Goal: Information Seeking & Learning: Check status

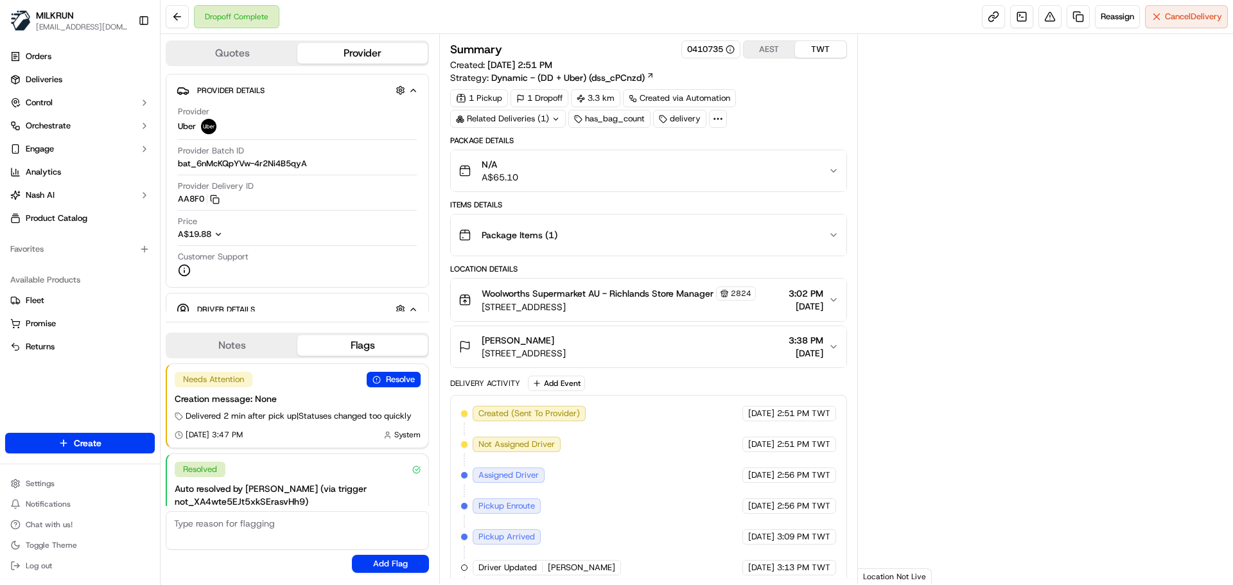
scroll to position [80, 0]
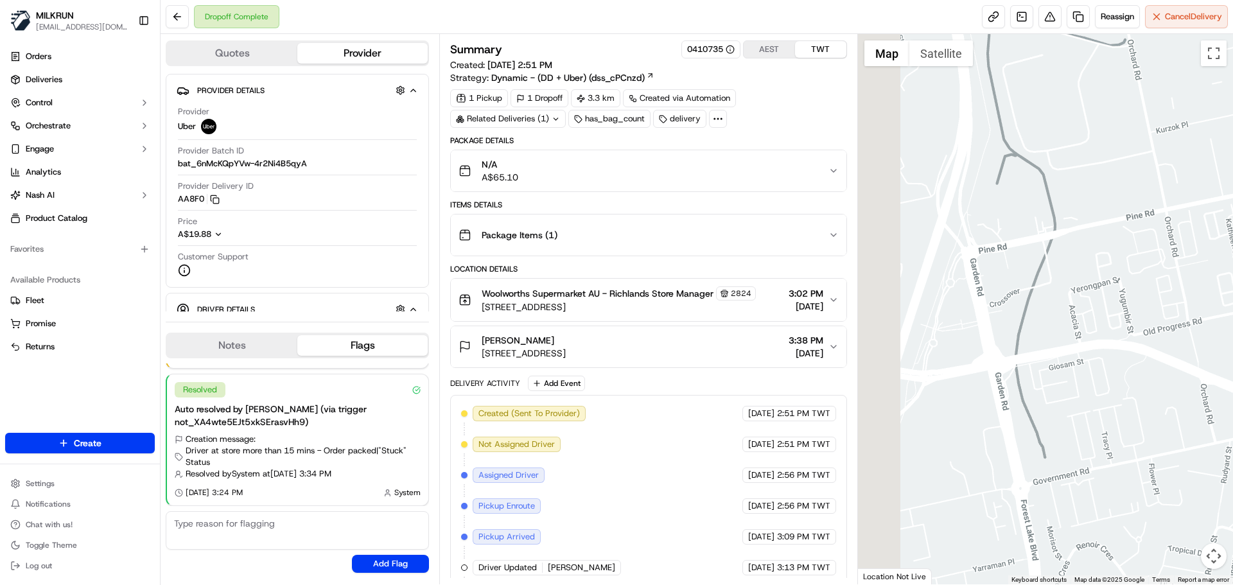
drag, startPoint x: 1082, startPoint y: 312, endPoint x: 1074, endPoint y: 285, distance: 28.2
click at [1190, 306] on div at bounding box center [1046, 309] width 376 height 550
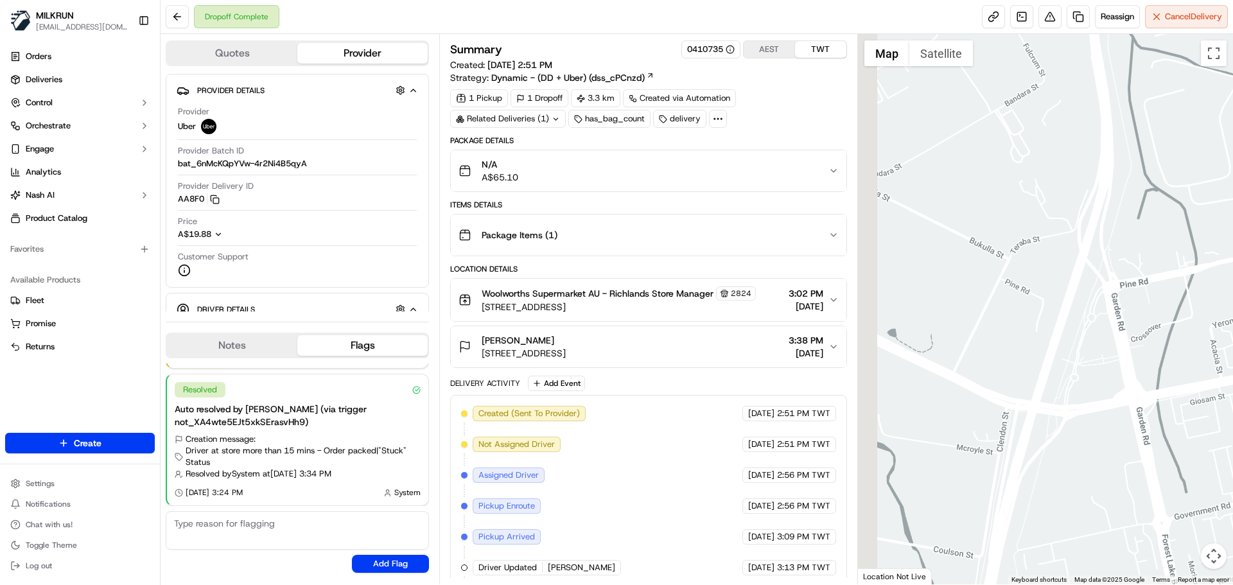
drag, startPoint x: 907, startPoint y: 272, endPoint x: 1008, endPoint y: 313, distance: 108.9
click at [1009, 313] on div at bounding box center [1046, 309] width 376 height 550
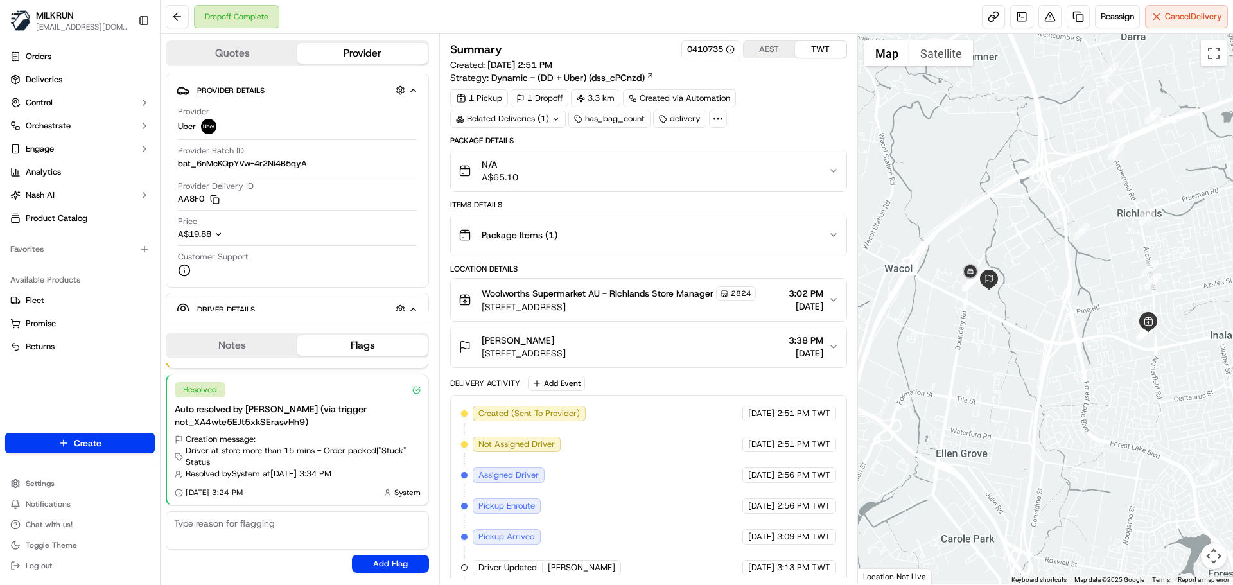
click at [645, 365] on button "Nicole Kimmich 29 Bukulla St, Wacol, QLD 4076, AU 3:38 PM 14/09/2025" at bounding box center [648, 346] width 395 height 41
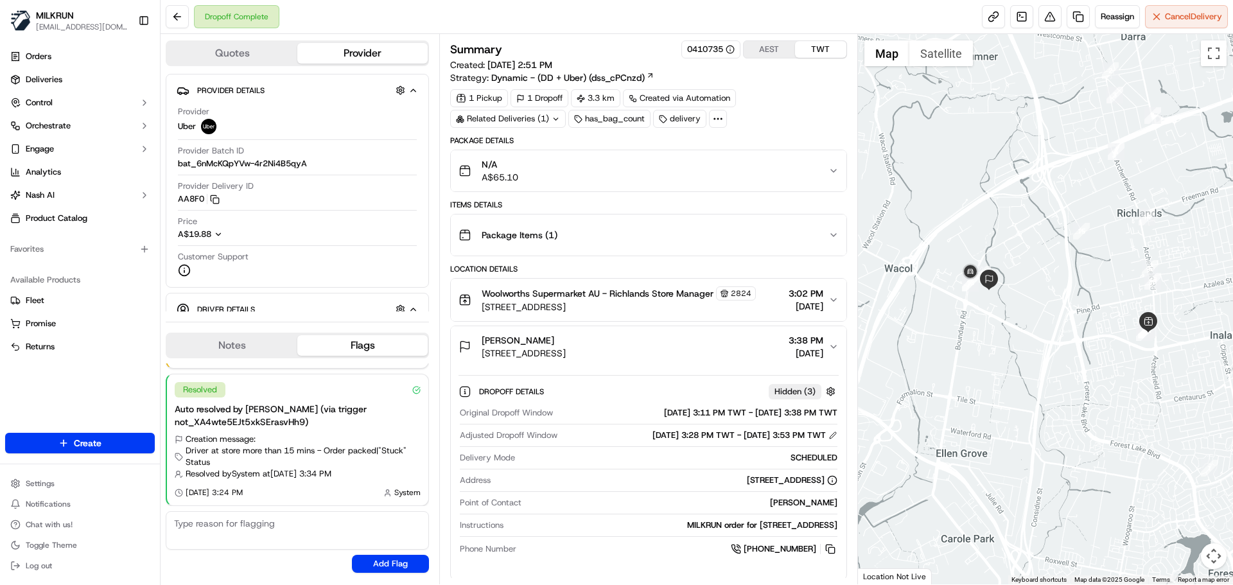
drag, startPoint x: 645, startPoint y: 365, endPoint x: 664, endPoint y: 296, distance: 71.8
click at [664, 197] on div "Package Details N/A A$65.10 Items Details Package Items ( 1 ) Location Details …" at bounding box center [648, 560] width 396 height 848
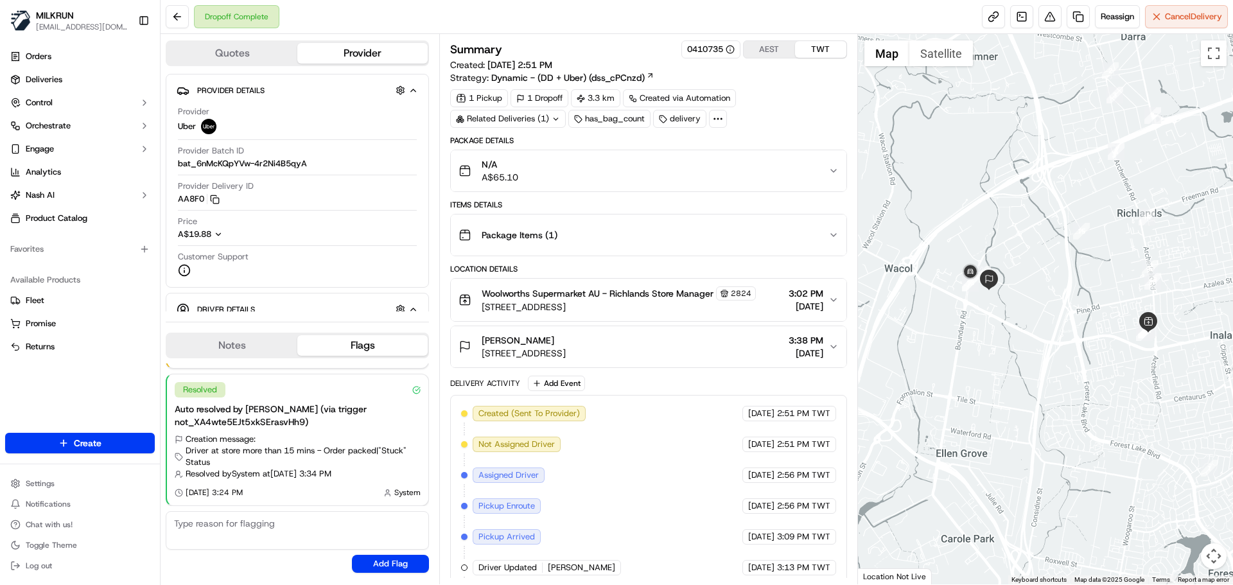
click at [674, 435] on div "Created (Sent To Provider) Uber 14/09/2025 2:51 PM TWT Not Assigned Driver Uber…" at bounding box center [648, 583] width 374 height 355
drag, startPoint x: 674, startPoint y: 435, endPoint x: 604, endPoint y: 469, distance: 77.0
click at [676, 489] on div "Created (Sent To Provider) Uber 14/09/2025 2:51 PM TWT Not Assigned Driver Uber…" at bounding box center [648, 583] width 374 height 355
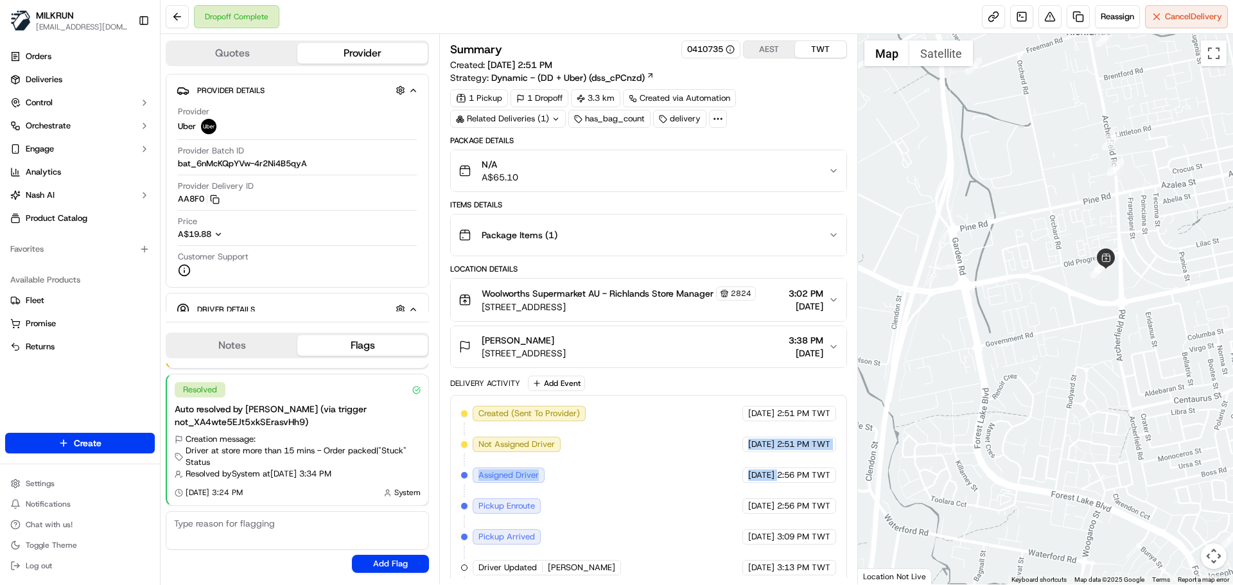
click at [963, 346] on div at bounding box center [1046, 309] width 376 height 550
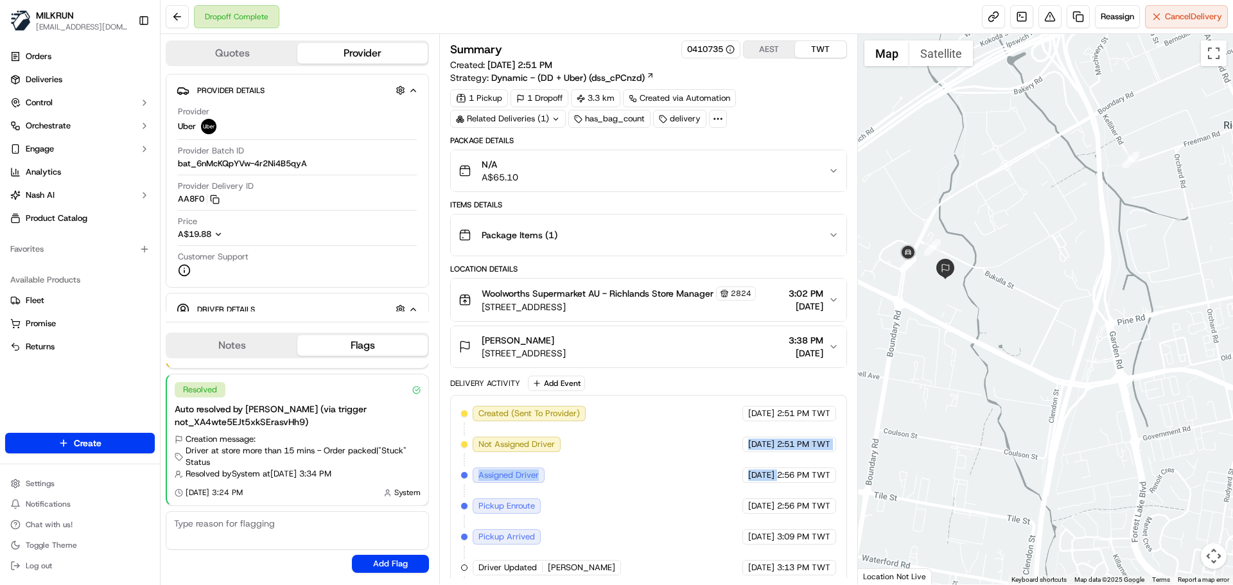
drag, startPoint x: 984, startPoint y: 353, endPoint x: 1146, endPoint y: 445, distance: 186.7
click at [1146, 445] on div at bounding box center [1046, 309] width 376 height 550
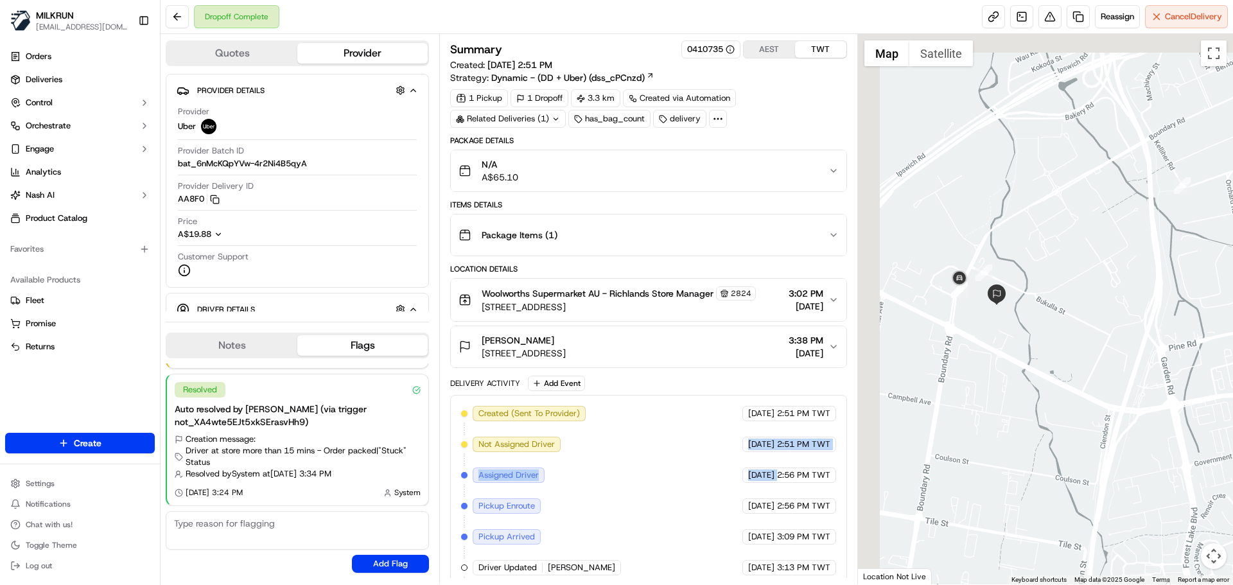
drag, startPoint x: 973, startPoint y: 293, endPoint x: 1024, endPoint y: 319, distance: 57.4
click at [1024, 319] on div at bounding box center [1046, 309] width 376 height 550
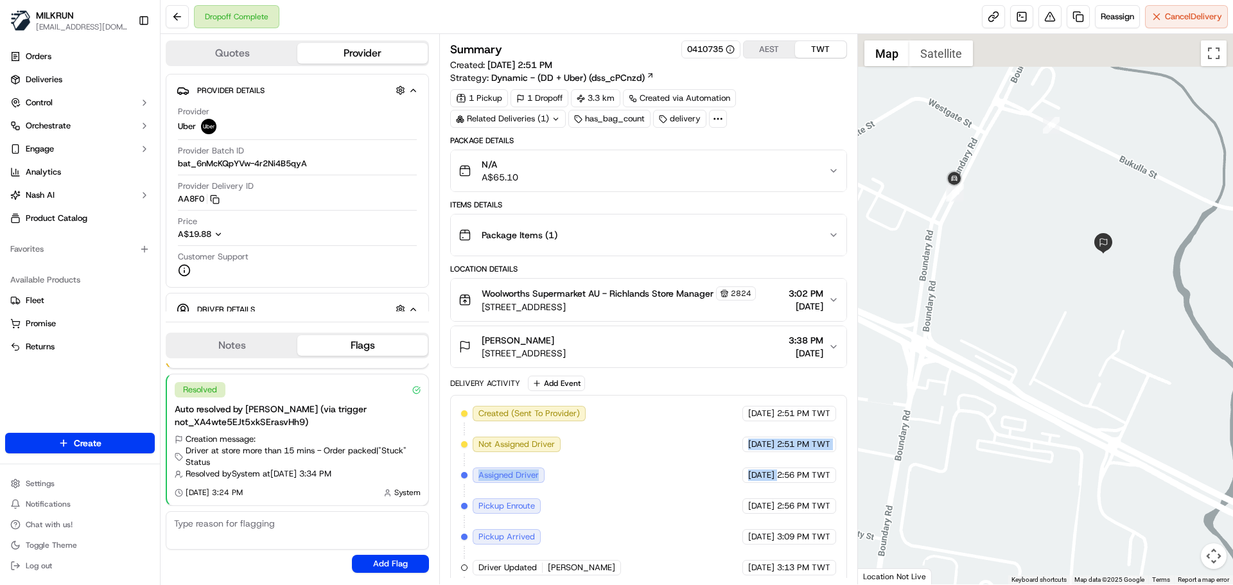
drag, startPoint x: 973, startPoint y: 199, endPoint x: 1000, endPoint y: 369, distance: 172.3
click at [1000, 369] on div at bounding box center [1046, 309] width 376 height 550
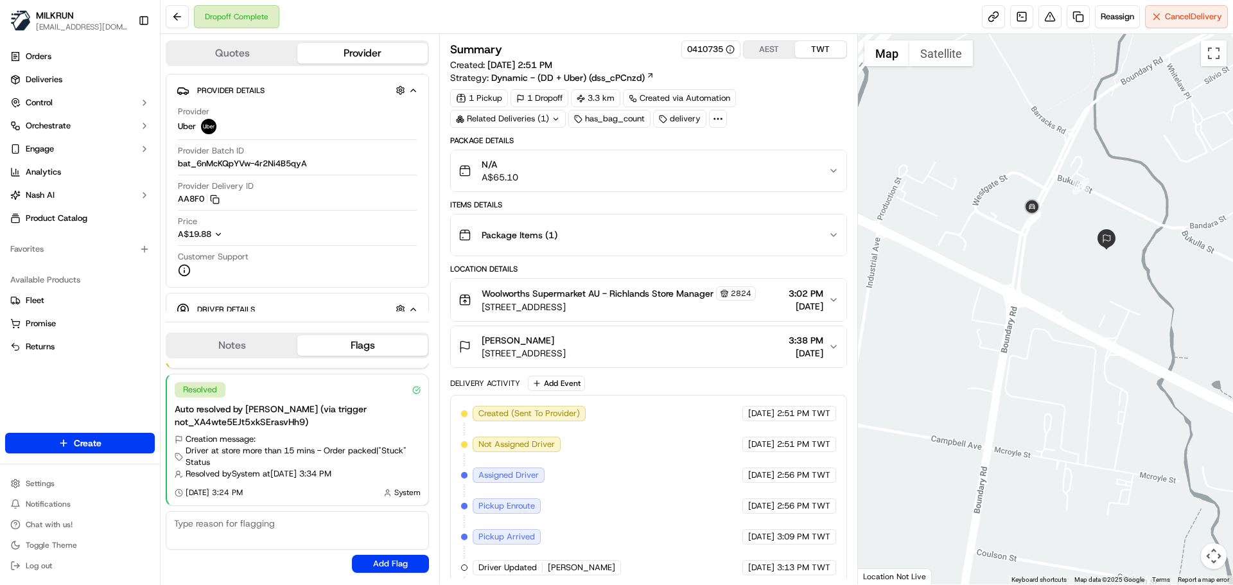
click at [830, 299] on icon "button" at bounding box center [834, 300] width 10 height 10
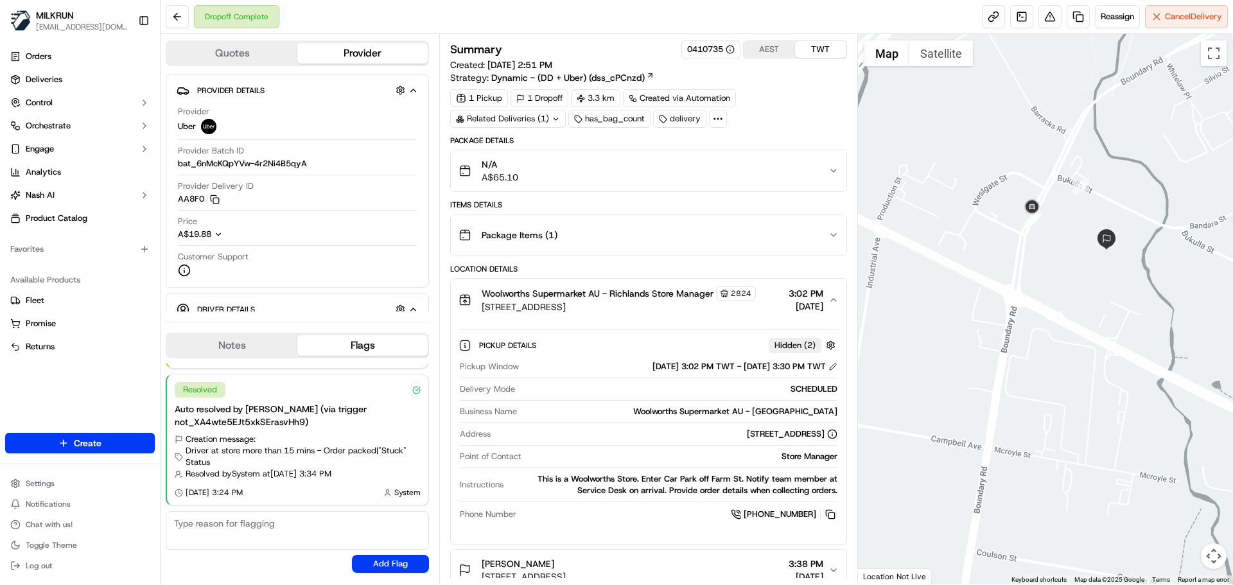
click at [830, 299] on icon "button" at bounding box center [834, 300] width 10 height 10
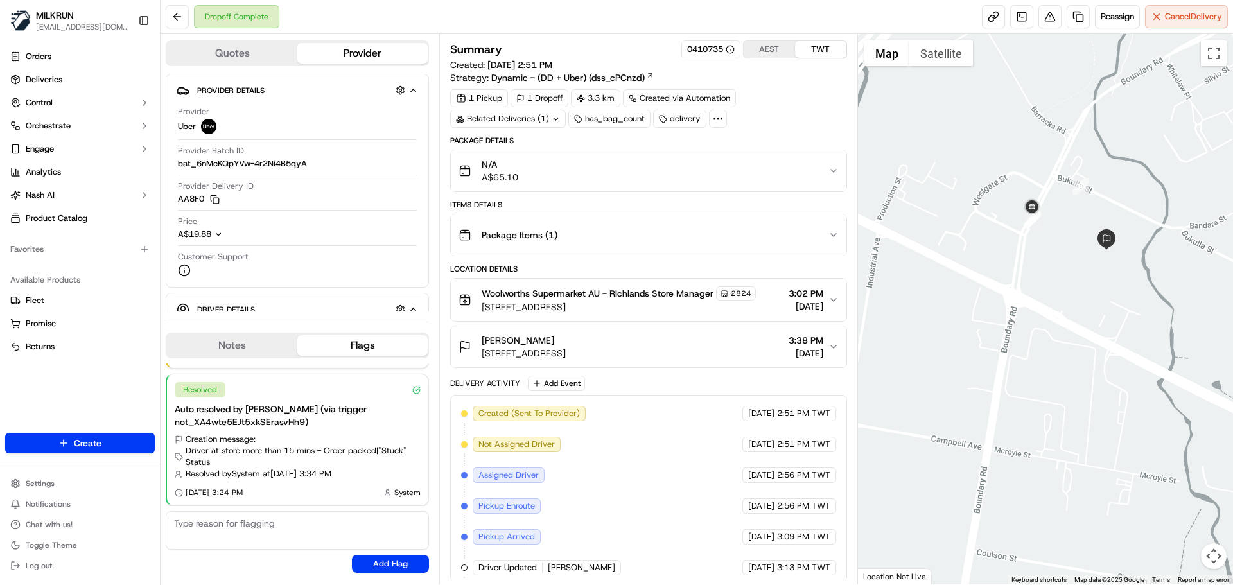
click at [717, 338] on div "Nicole Kimmich 29 Bukulla St, Wacol, QLD 4076, AU 3:38 PM 14/09/2025" at bounding box center [643, 347] width 369 height 26
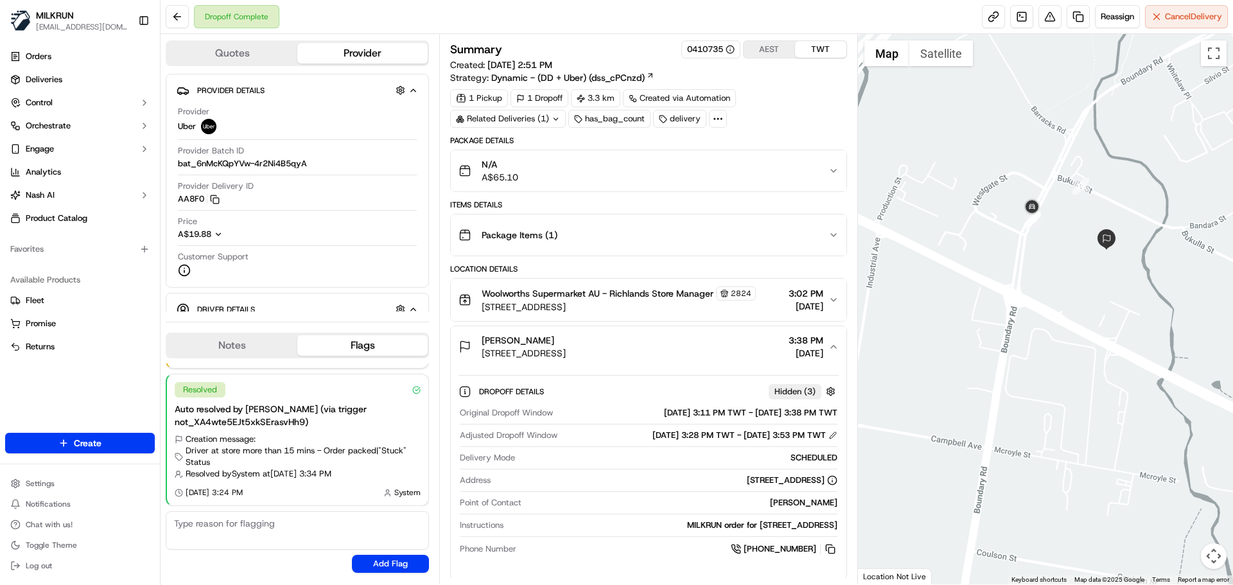
click at [717, 335] on div "Nicole Kimmich 29 Bukulla St, Wacol, QLD 4076, AU 3:38 PM 14/09/2025" at bounding box center [643, 347] width 369 height 26
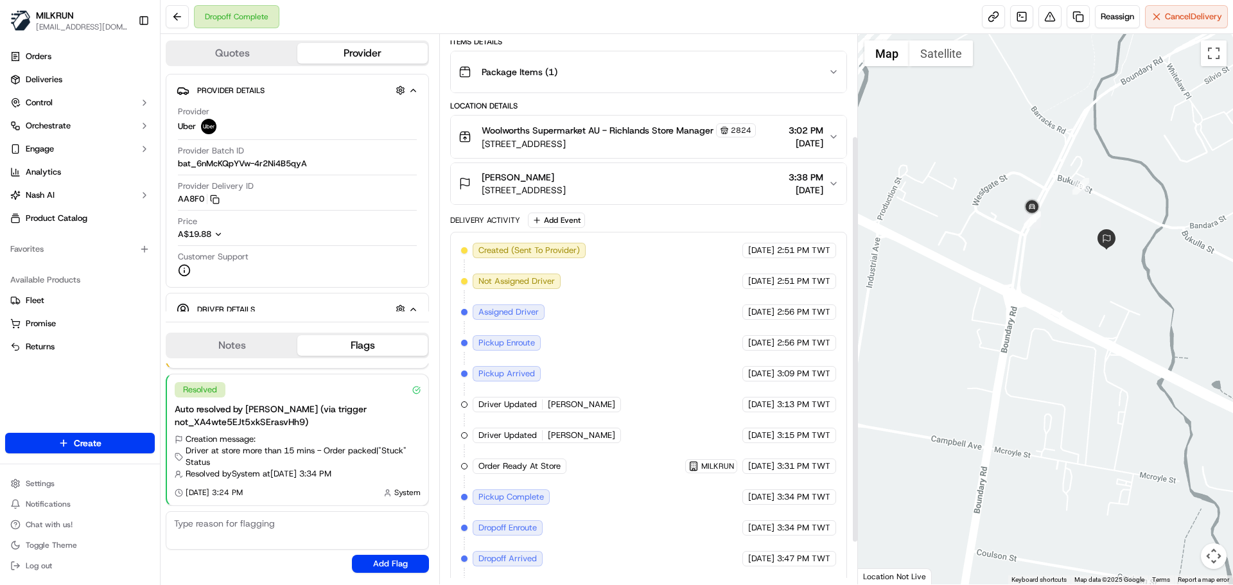
scroll to position [193, 0]
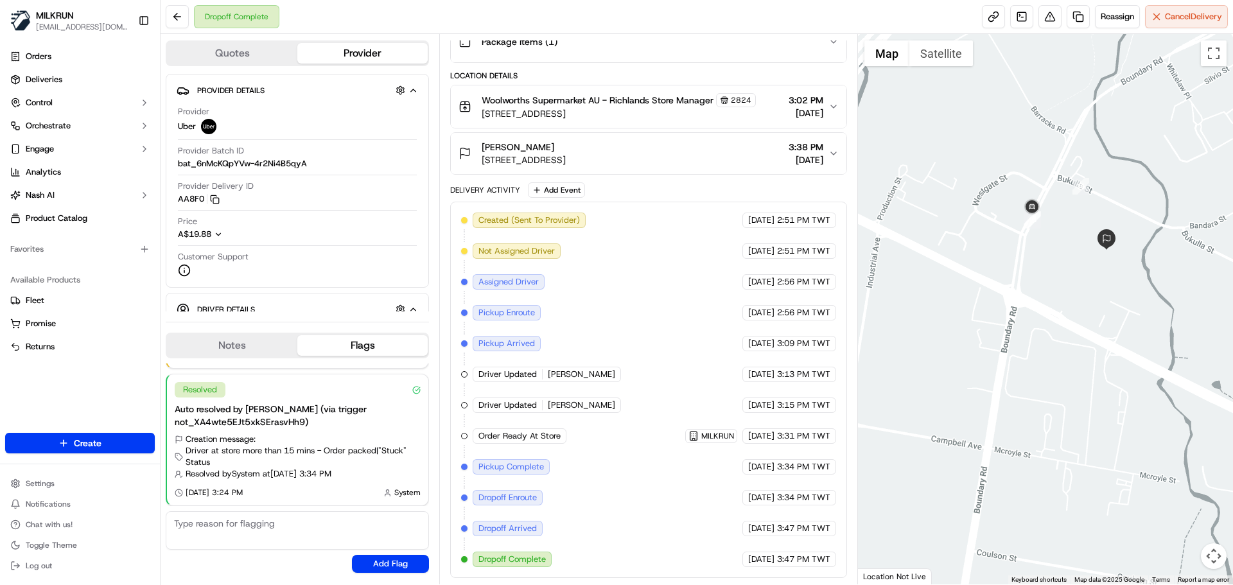
click at [808, 554] on span "3:47 PM TWT" at bounding box center [803, 560] width 53 height 12
drag, startPoint x: 808, startPoint y: 554, endPoint x: 809, endPoint y: 548, distance: 6.5
click at [796, 527] on div "Created (Sent To Provider) Uber 14/09/2025 2:51 PM TWT Not Assigned Driver Uber…" at bounding box center [648, 390] width 374 height 355
click at [809, 549] on div "Created (Sent To Provider) Uber 14/09/2025 2:51 PM TWT Not Assigned Driver Uber…" at bounding box center [648, 390] width 374 height 355
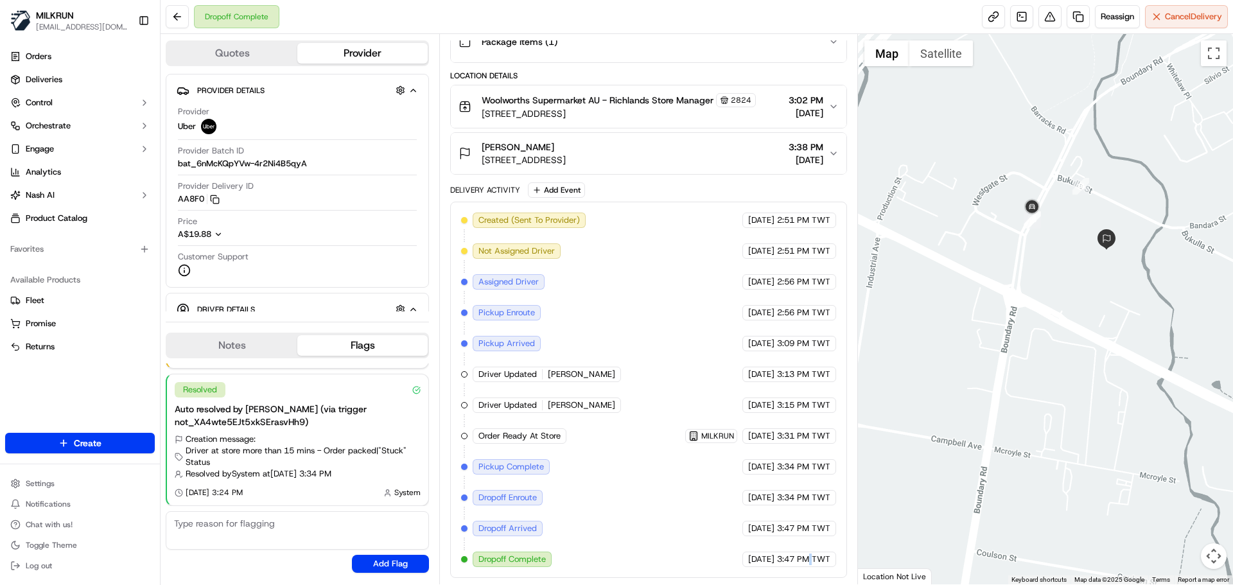
click at [809, 549] on div "Created (Sent To Provider) Uber 14/09/2025 2:51 PM TWT Not Assigned Driver Uber…" at bounding box center [648, 390] width 374 height 355
drag, startPoint x: 809, startPoint y: 549, endPoint x: 801, endPoint y: 518, distance: 31.8
click at [801, 511] on div "Created (Sent To Provider) Uber 14/09/2025 2:51 PM TWT Not Assigned Driver Uber…" at bounding box center [648, 390] width 374 height 355
click at [801, 518] on div "Created (Sent To Provider) Uber 14/09/2025 2:51 PM TWT Not Assigned Driver Uber…" at bounding box center [648, 390] width 374 height 355
click at [633, 155] on div "Nicole Kimmich 29 Bukulla St, Wacol, QLD 4076, AU 3:38 PM 14/09/2025" at bounding box center [643, 154] width 369 height 26
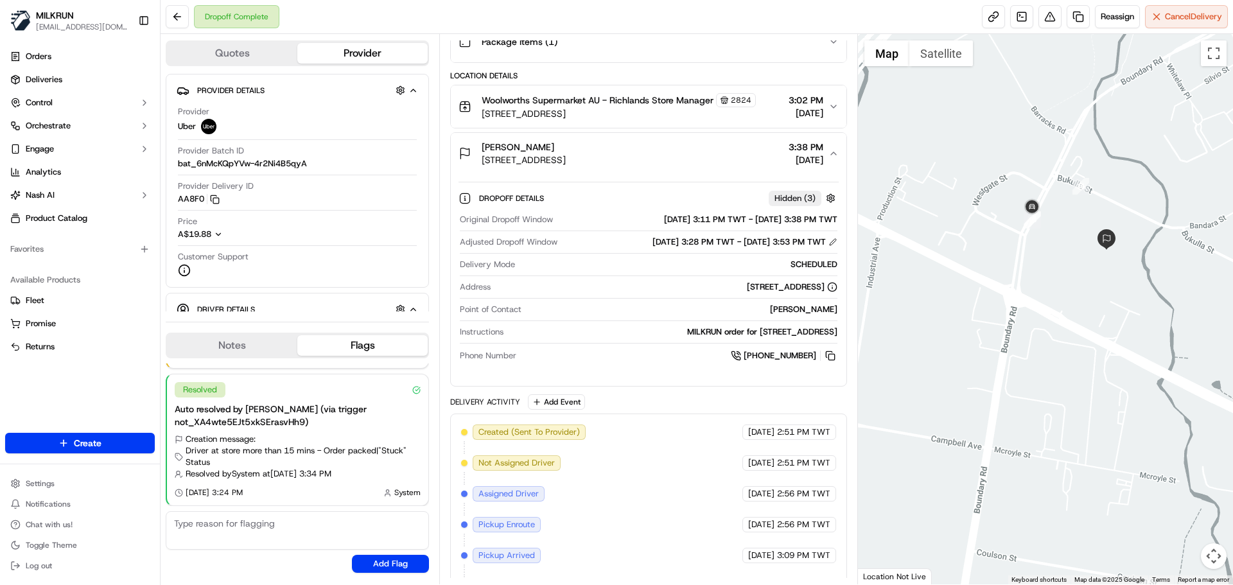
click at [678, 340] on div "Instructions MILKRUN order for 29 Bukulla St, Wacol, QLD 4076, AU" at bounding box center [648, 334] width 377 height 17
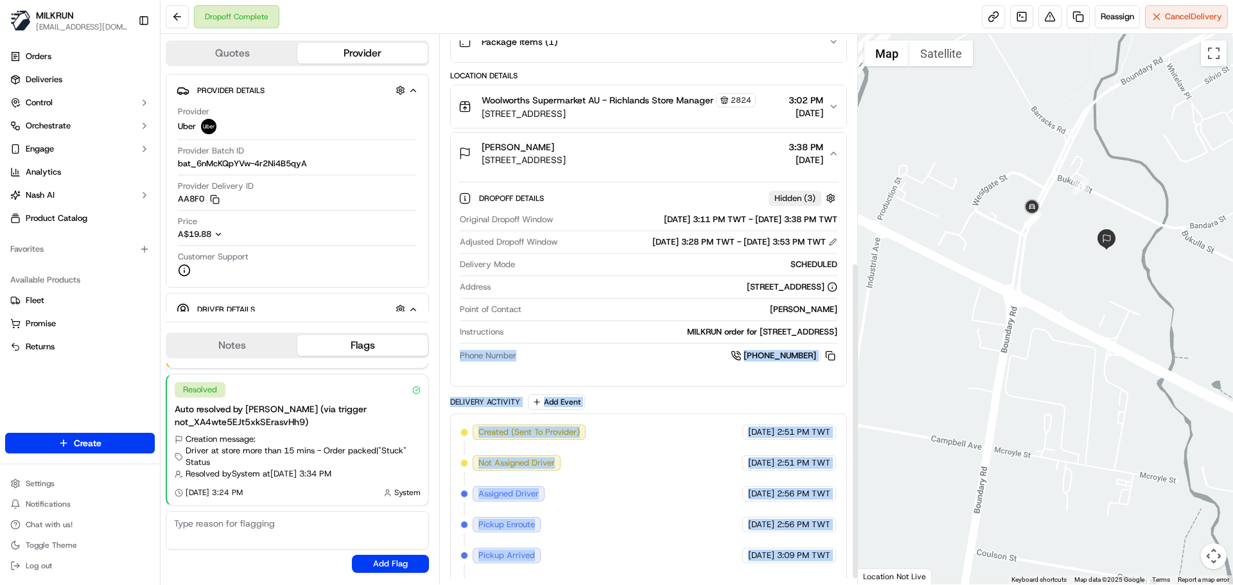
drag, startPoint x: 678, startPoint y: 340, endPoint x: 735, endPoint y: 565, distance: 231.5
click at [739, 584] on html "MILKRUN snatividad@woolworths.com.au Toggle Sidebar Orders Deliveries Control O…" at bounding box center [616, 292] width 1233 height 585
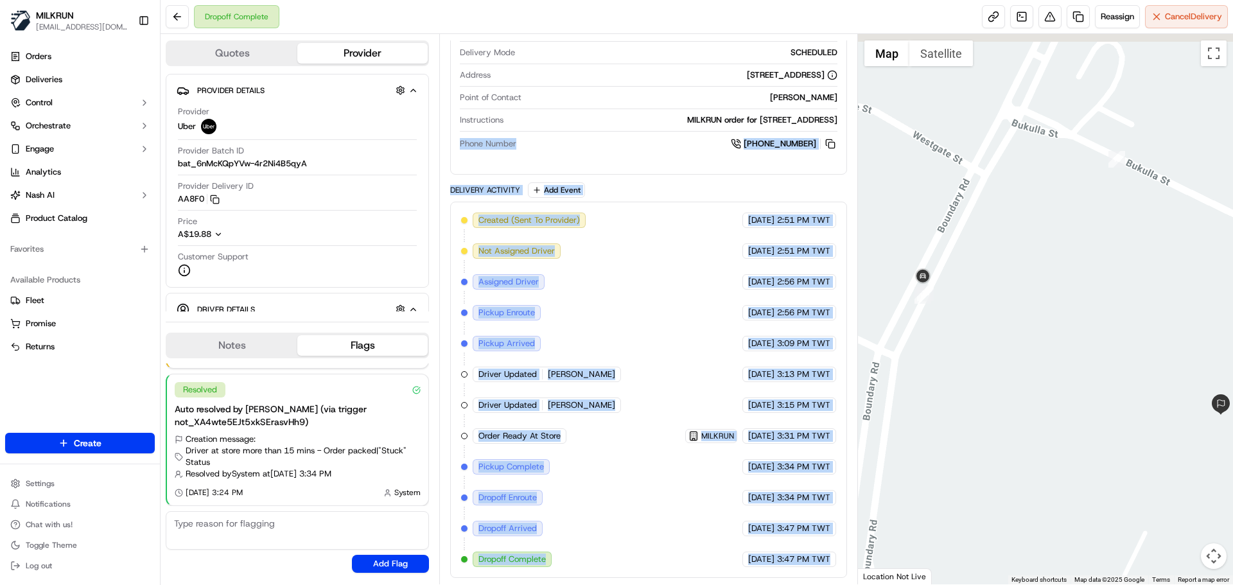
drag, startPoint x: 1085, startPoint y: 247, endPoint x: 1042, endPoint y: 282, distance: 56.2
click at [1024, 306] on div at bounding box center [1046, 309] width 376 height 550
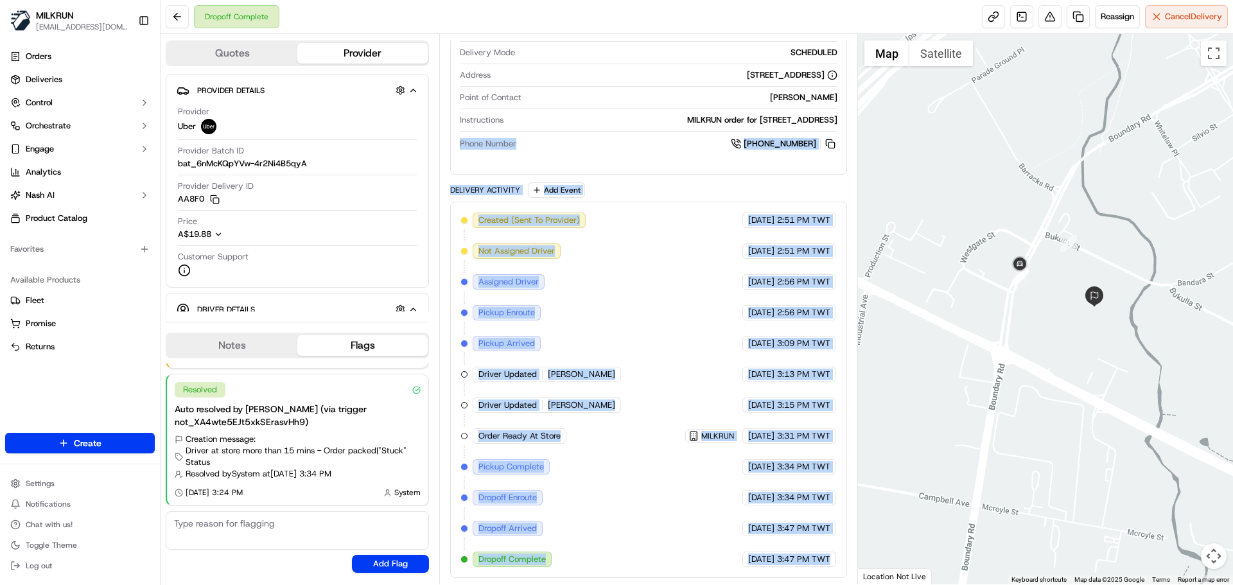
drag, startPoint x: 1049, startPoint y: 283, endPoint x: 1015, endPoint y: 283, distance: 34.0
click at [1015, 283] on div at bounding box center [1046, 309] width 376 height 550
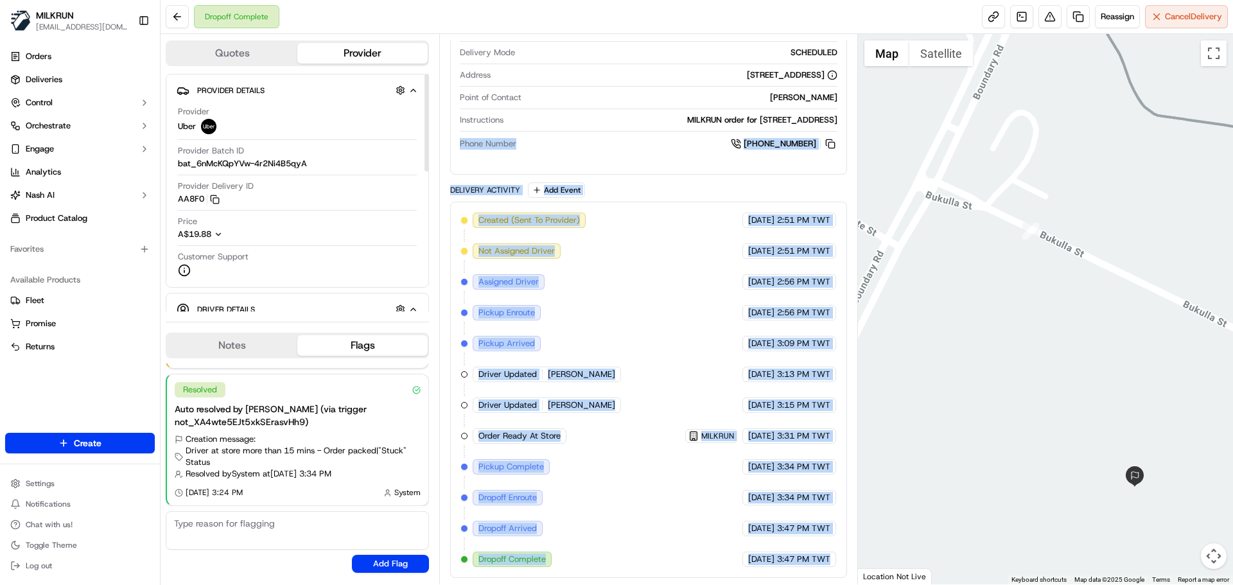
click at [749, 435] on span "14/09/2025" at bounding box center [761, 436] width 26 height 12
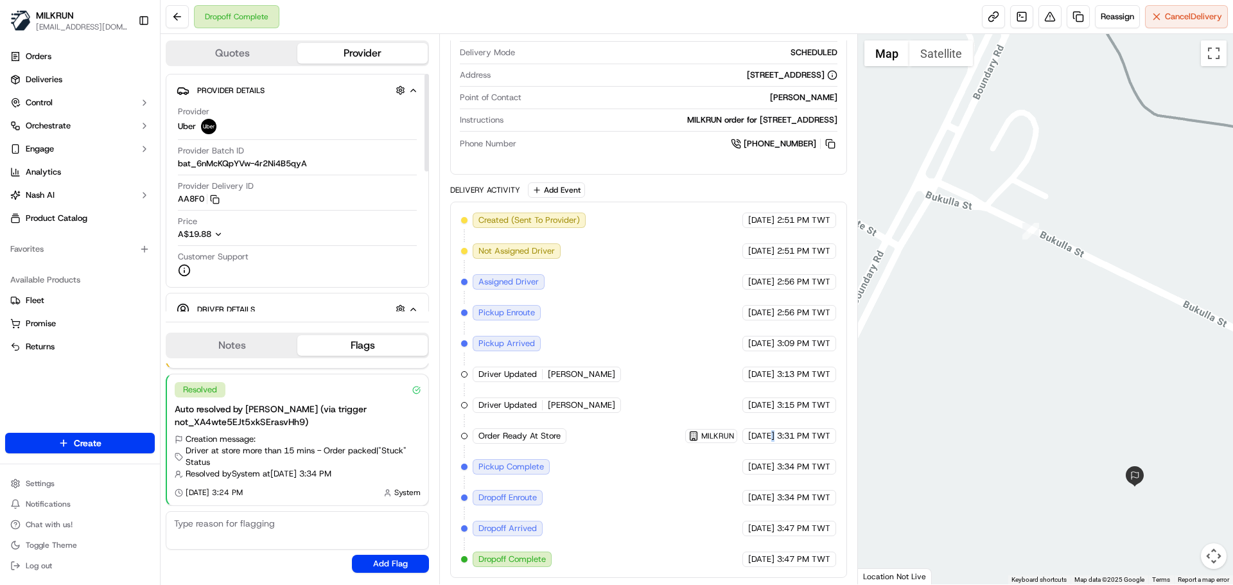
click at [749, 435] on span "14/09/2025" at bounding box center [761, 436] width 26 height 12
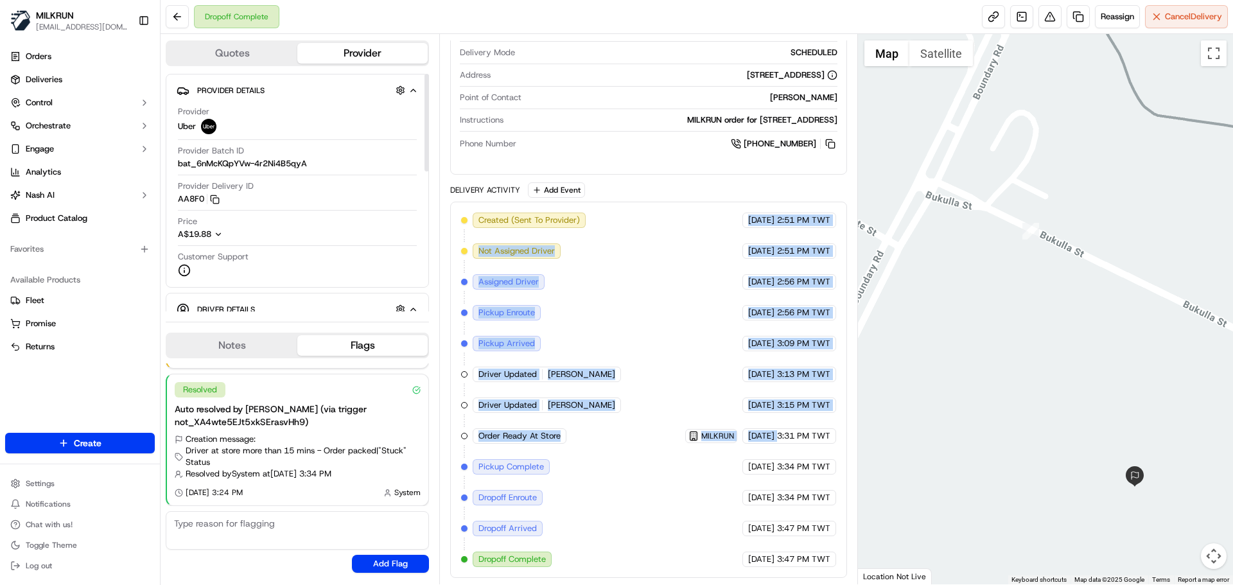
drag, startPoint x: 749, startPoint y: 435, endPoint x: 658, endPoint y: 188, distance: 264.2
click at [658, 187] on div "Delivery Activity Add Event Created (Sent To Provider) Uber 14/09/2025 2:51 PM …" at bounding box center [648, 380] width 396 height 396
click at [663, 367] on div "Created (Sent To Provider) Uber 14/09/2025 2:51 PM TWT Not Assigned Driver Uber…" at bounding box center [648, 390] width 374 height 355
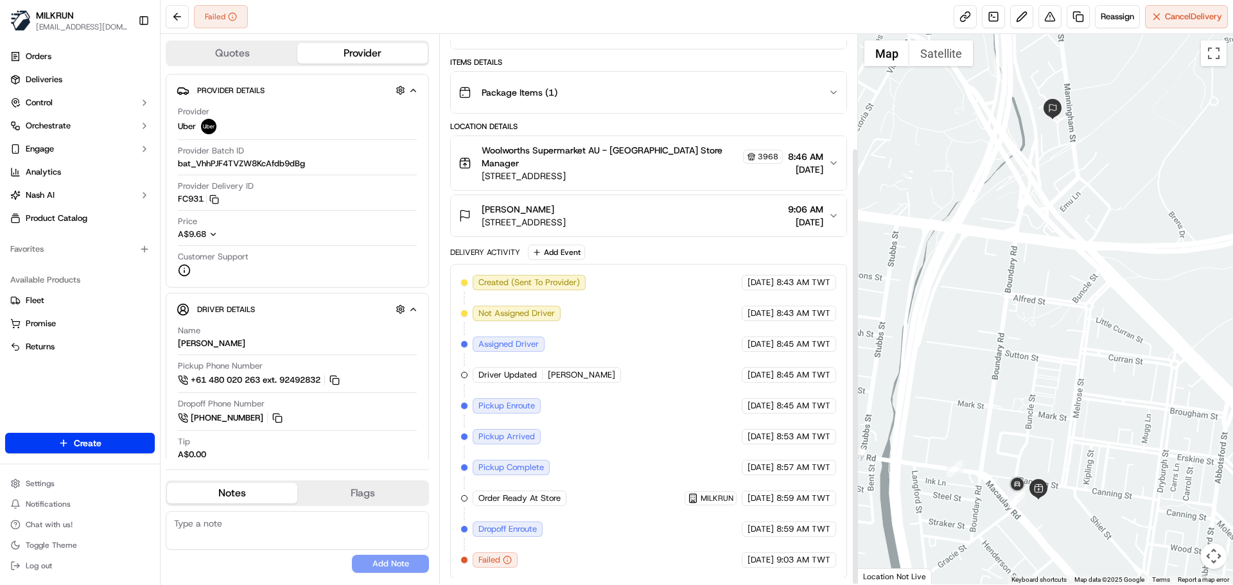
scroll to position [143, 0]
click at [787, 547] on div "Created (Sent To Provider) Uber 18/09/2025 8:43 AM TWT Not Assigned Driver Uber…" at bounding box center [648, 420] width 374 height 293
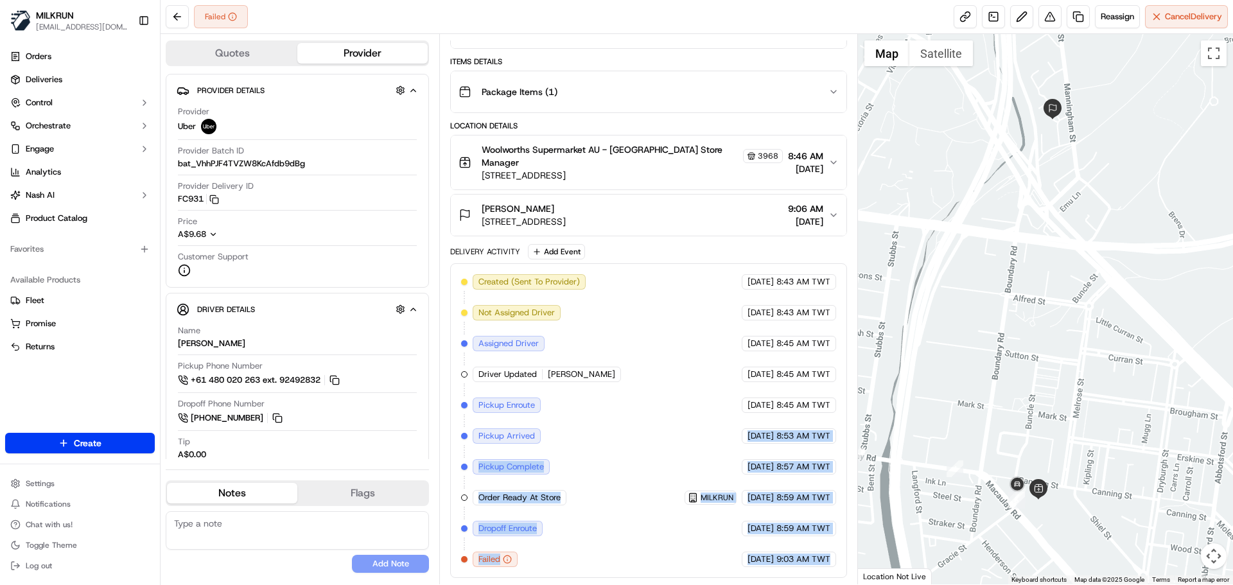
drag, startPoint x: 769, startPoint y: 488, endPoint x: 741, endPoint y: 408, distance: 84.5
click at [744, 413] on div "Created (Sent To Provider) Uber 18/09/2025 8:43 AM TWT Not Assigned Driver Uber…" at bounding box center [648, 420] width 374 height 293
click at [743, 450] on div "Created (Sent To Provider) Uber 18/09/2025 8:43 AM TWT Not Assigned Driver Uber…" at bounding box center [648, 420] width 374 height 293
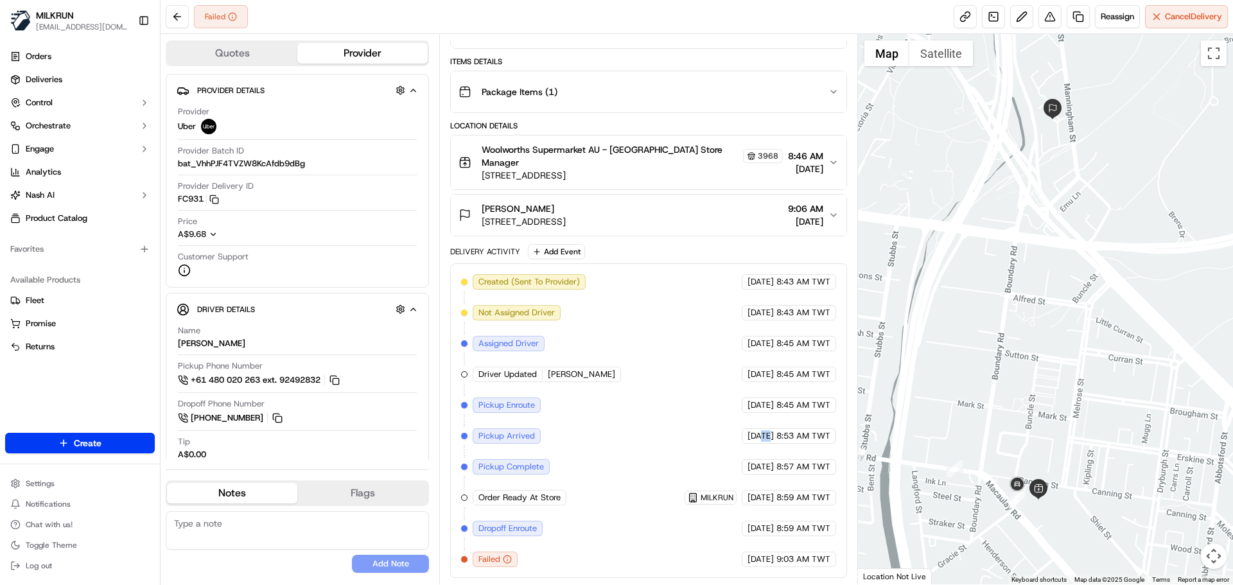
click at [743, 450] on div "Created (Sent To Provider) Uber 18/09/2025 8:43 AM TWT Not Assigned Driver Uber…" at bounding box center [648, 420] width 374 height 293
drag, startPoint x: 743, startPoint y: 450, endPoint x: 768, endPoint y: 525, distance: 79.2
click at [767, 522] on div "Created (Sent To Provider) Uber 18/09/2025 8:43 AM TWT Not Assigned Driver Uber…" at bounding box center [648, 420] width 374 height 293
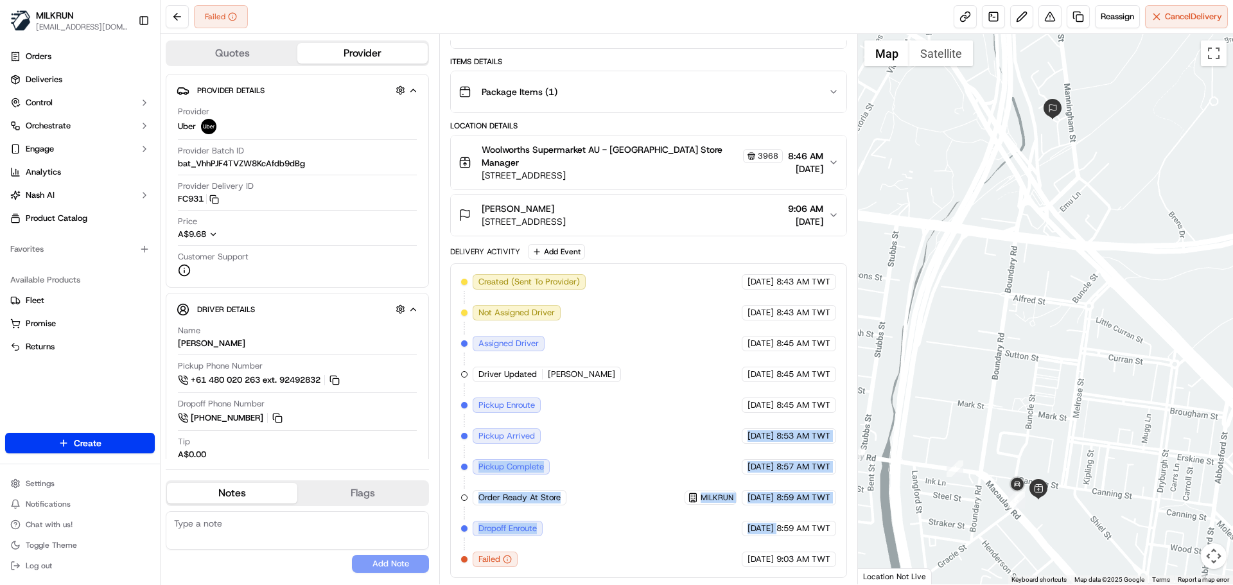
click at [771, 528] on span "[DATE]" at bounding box center [761, 529] width 26 height 12
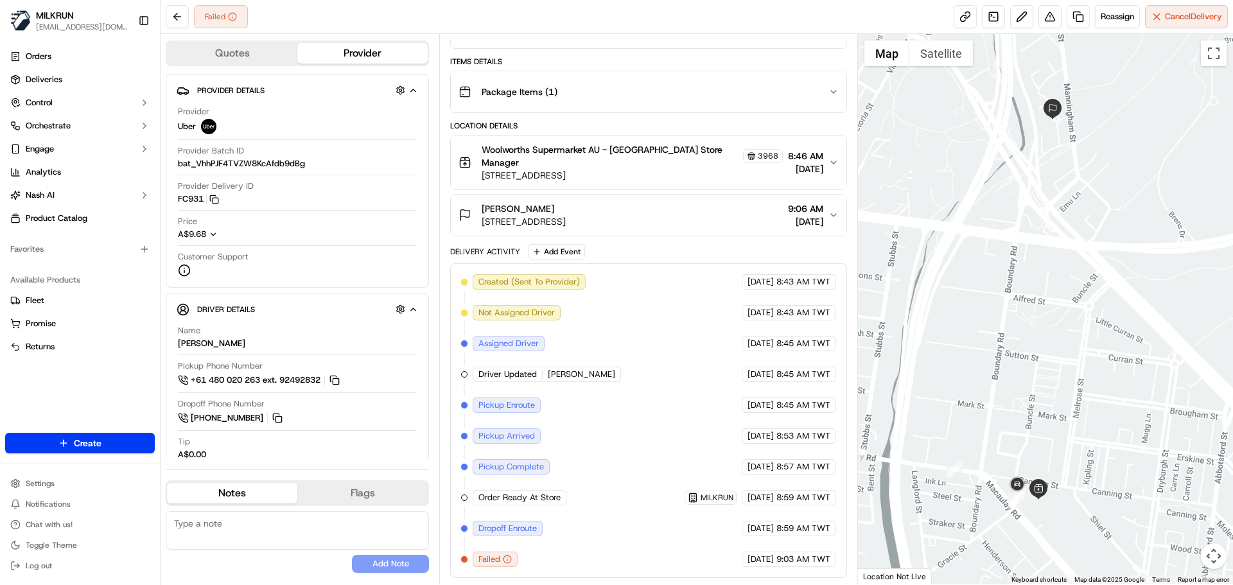
click at [771, 528] on span "[DATE]" at bounding box center [761, 529] width 26 height 12
drag, startPoint x: 771, startPoint y: 528, endPoint x: 771, endPoint y: 444, distance: 84.1
click at [771, 457] on div "Created (Sent To Provider) Uber 18/09/2025 8:43 AM TWT Not Assigned Driver Uber…" at bounding box center [648, 420] width 374 height 293
click at [791, 550] on div "Created (Sent To Provider) Uber 18/09/2025 8:43 AM TWT Not Assigned Driver Uber…" at bounding box center [648, 420] width 374 height 293
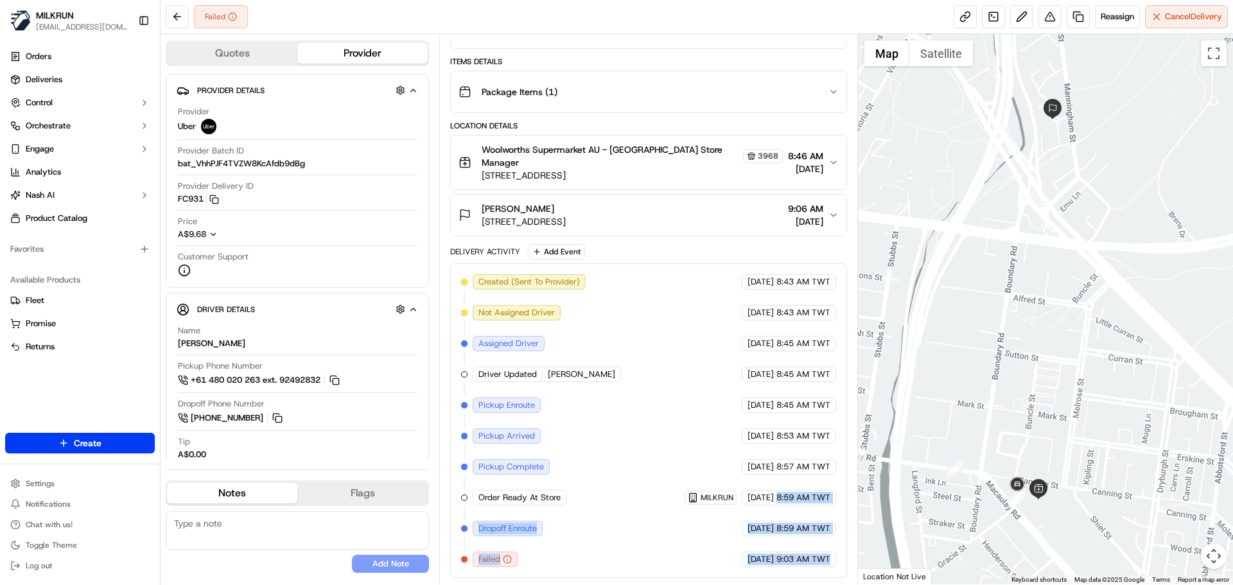
drag, startPoint x: 791, startPoint y: 550, endPoint x: 787, endPoint y: 448, distance: 102.2
click at [787, 450] on div "Created (Sent To Provider) Uber 18/09/2025 8:43 AM TWT Not Assigned Driver Uber…" at bounding box center [648, 420] width 374 height 293
click at [791, 534] on div "18/09/2025 8:59 AM TWT" at bounding box center [789, 528] width 94 height 15
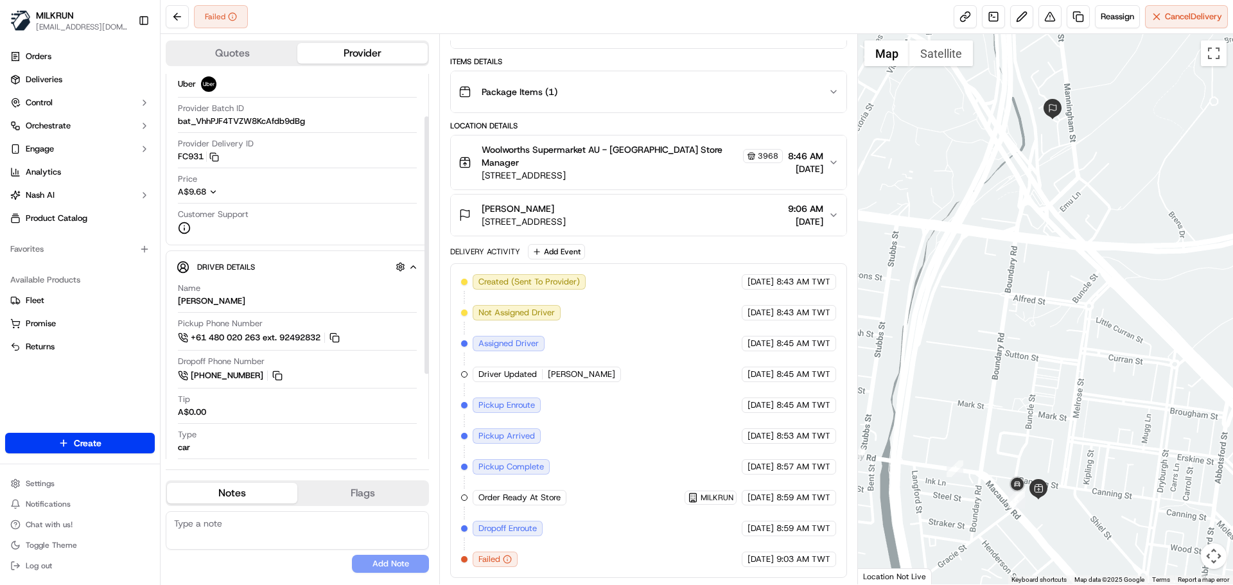
scroll to position [64, 0]
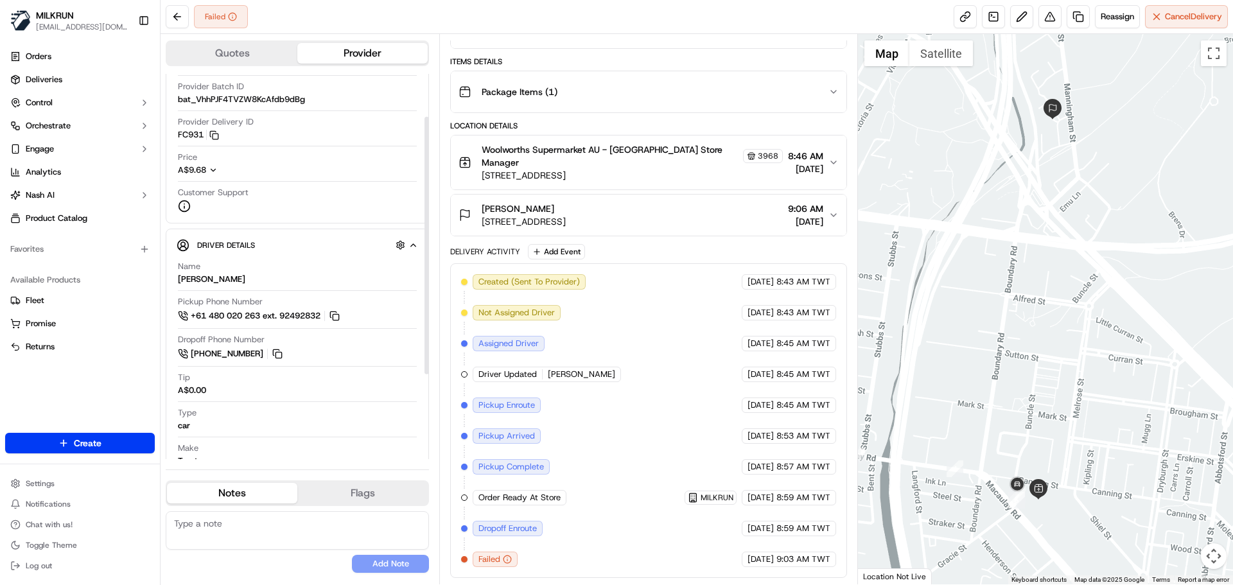
click at [710, 528] on div "Created (Sent To Provider) Uber 18/09/2025 8:43 AM TWT Not Assigned Driver Uber…" at bounding box center [648, 420] width 374 height 293
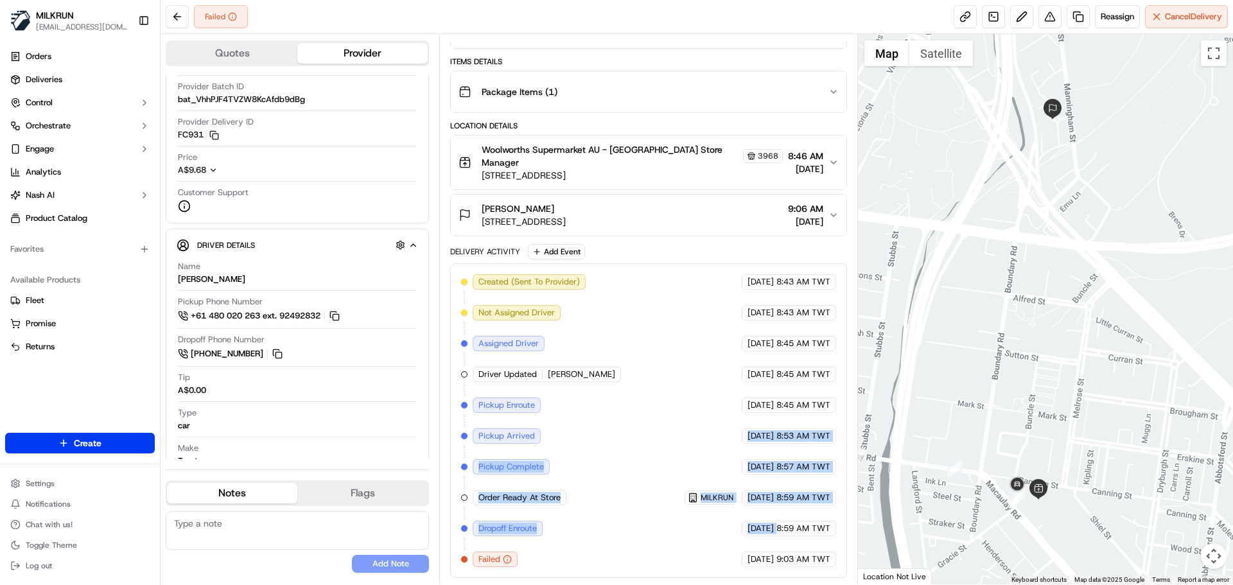
drag, startPoint x: 710, startPoint y: 528, endPoint x: 721, endPoint y: 410, distance: 118.1
click at [721, 414] on div "Created (Sent To Provider) Uber 18/09/2025 8:43 AM TWT Not Assigned Driver Uber…" at bounding box center [648, 420] width 374 height 293
click at [742, 442] on div "18/09/2025 8:53 AM TWT" at bounding box center [789, 435] width 94 height 15
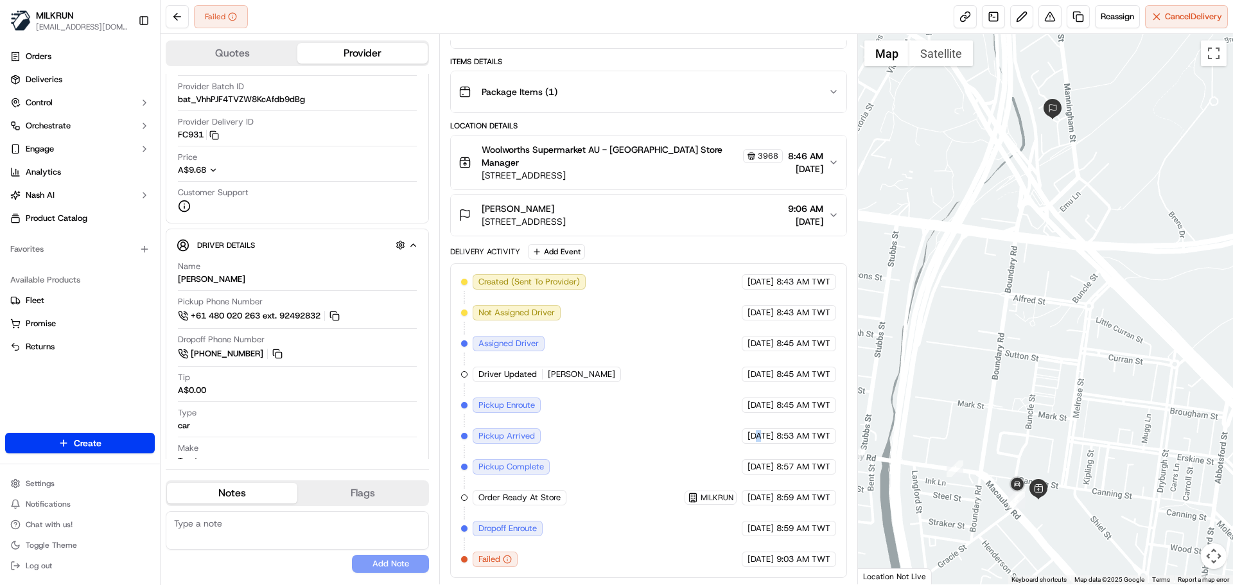
click at [742, 442] on div "18/09/2025 8:53 AM TWT" at bounding box center [789, 435] width 94 height 15
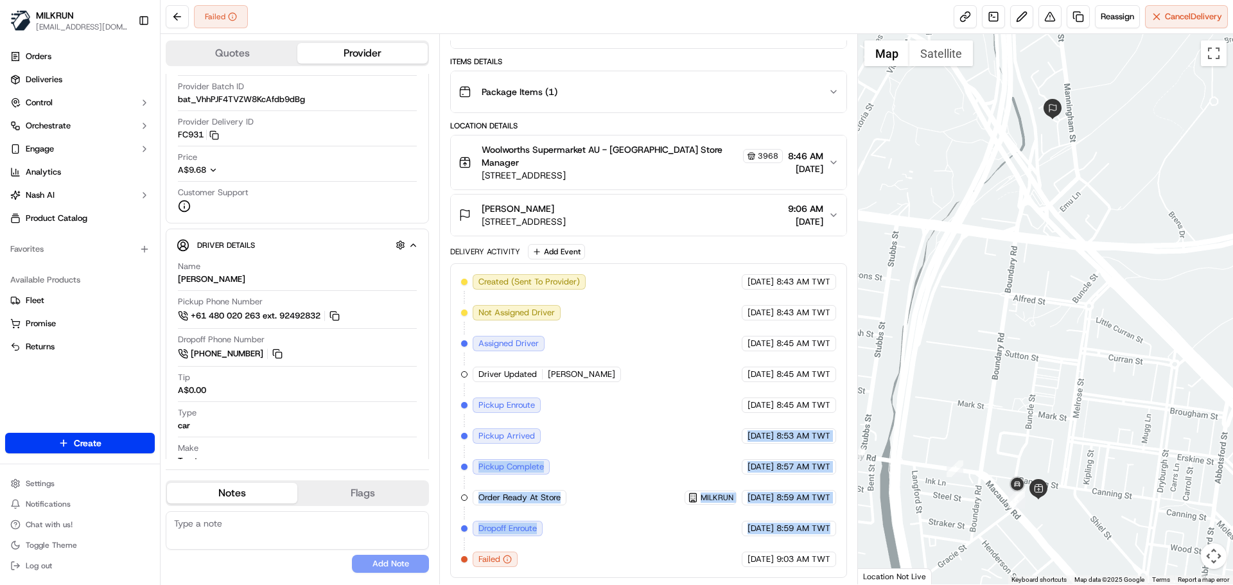
drag, startPoint x: 731, startPoint y: 442, endPoint x: 818, endPoint y: 568, distance: 153.8
click at [818, 568] on div "Created (Sent To Provider) Uber 18/09/2025 8:43 AM TWT Not Assigned Driver Uber…" at bounding box center [648, 420] width 396 height 315
click at [817, 568] on div "Created (Sent To Provider) Uber 18/09/2025 8:43 AM TWT Not Assigned Driver Uber…" at bounding box center [648, 420] width 396 height 315
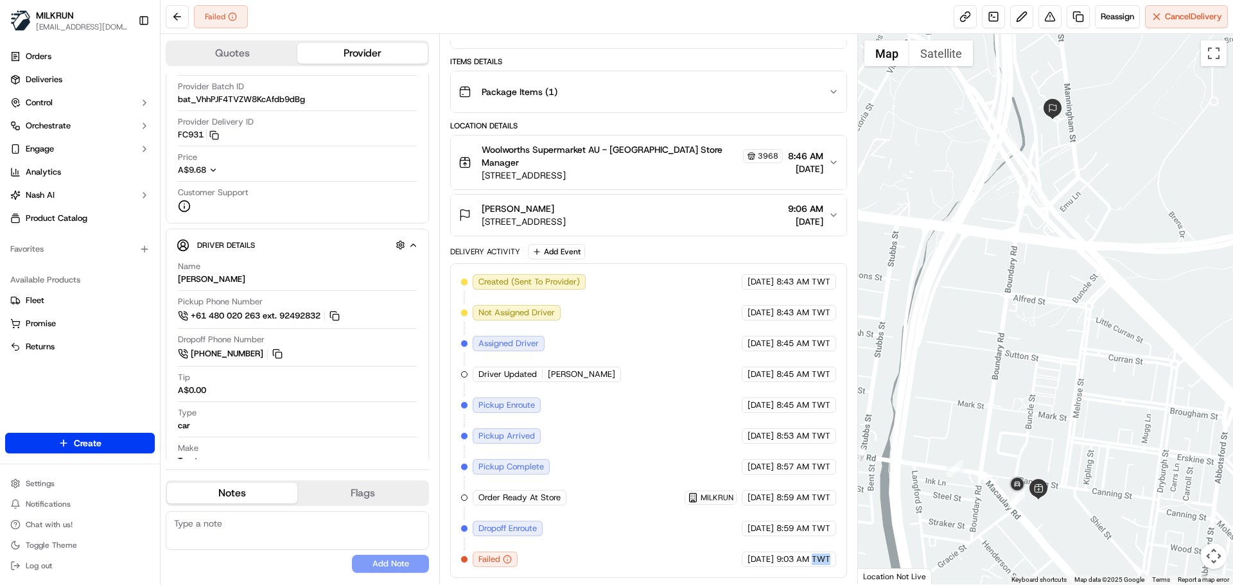
click at [817, 568] on div "Created (Sent To Provider) Uber 18/09/2025 8:43 AM TWT Not Assigned Driver Uber…" at bounding box center [648, 420] width 396 height 315
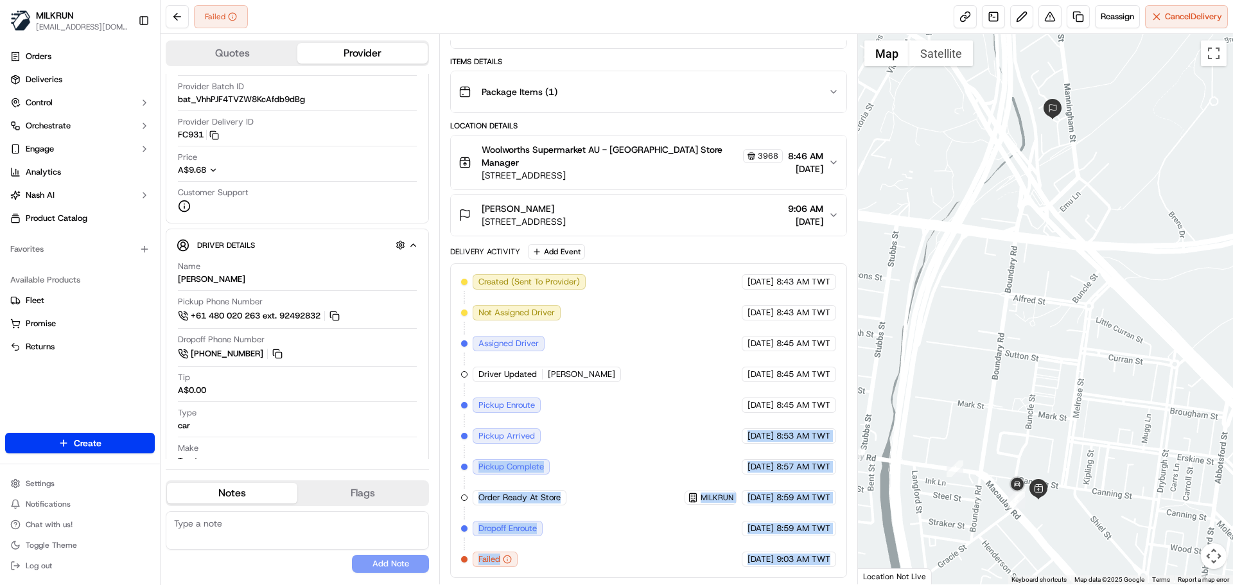
drag, startPoint x: 817, startPoint y: 568, endPoint x: 753, endPoint y: 393, distance: 186.5
click at [754, 397] on div "Created (Sent To Provider) Uber 18/09/2025 8:43 AM TWT Not Assigned Driver Uber…" at bounding box center [648, 420] width 396 height 315
click at [760, 420] on div "Created (Sent To Provider) Uber 18/09/2025 8:43 AM TWT Not Assigned Driver Uber…" at bounding box center [648, 420] width 374 height 293
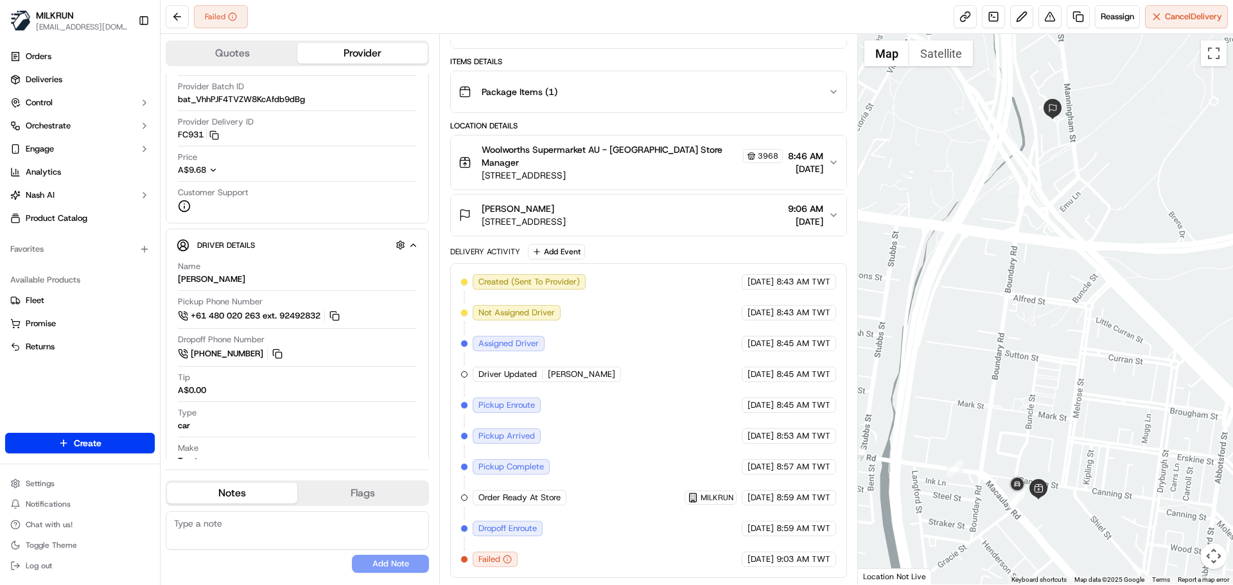
click at [760, 420] on div "Created (Sent To Provider) Uber 18/09/2025 8:43 AM TWT Not Assigned Driver Uber…" at bounding box center [648, 420] width 374 height 293
drag, startPoint x: 760, startPoint y: 420, endPoint x: 769, endPoint y: 336, distance: 84.7
click at [769, 319] on div "Created (Sent To Provider) Uber 18/09/2025 8:43 AM TWT Not Assigned Driver Uber…" at bounding box center [648, 420] width 374 height 293
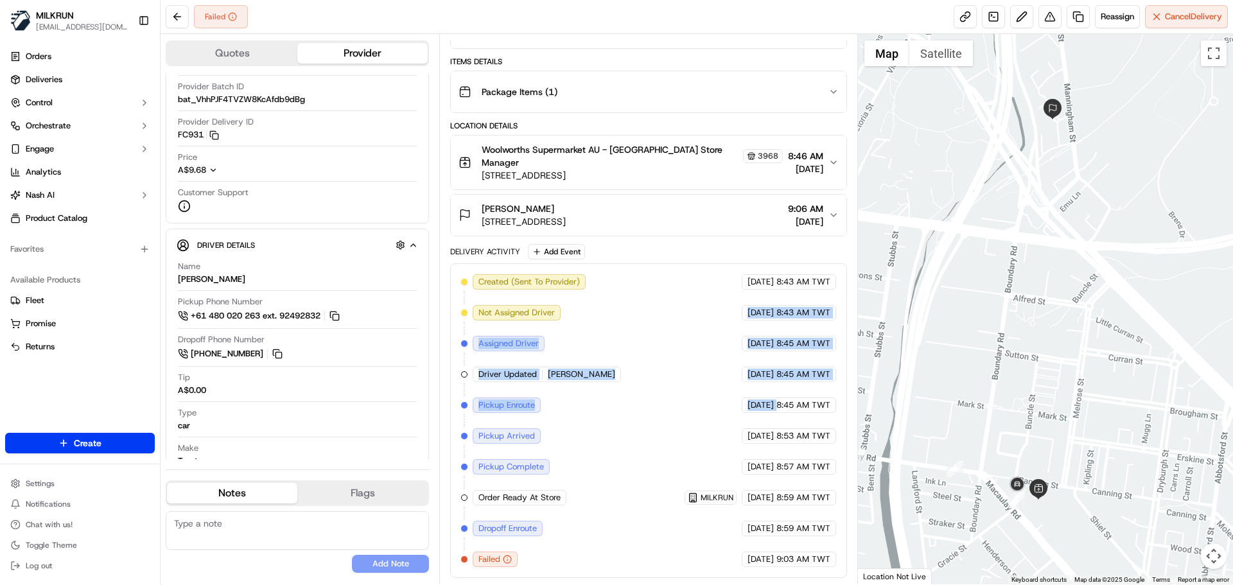
click at [775, 377] on div "18/09/2025 8:45 AM TWT" at bounding box center [789, 374] width 94 height 15
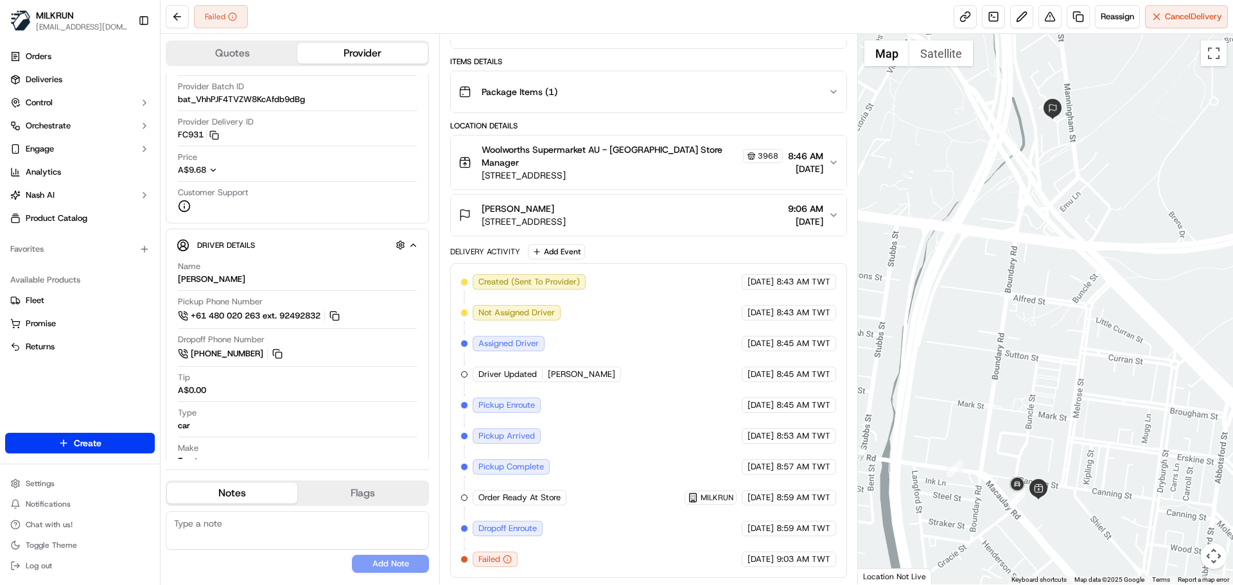
click at [786, 558] on span "9:03 AM TWT" at bounding box center [804, 560] width 54 height 12
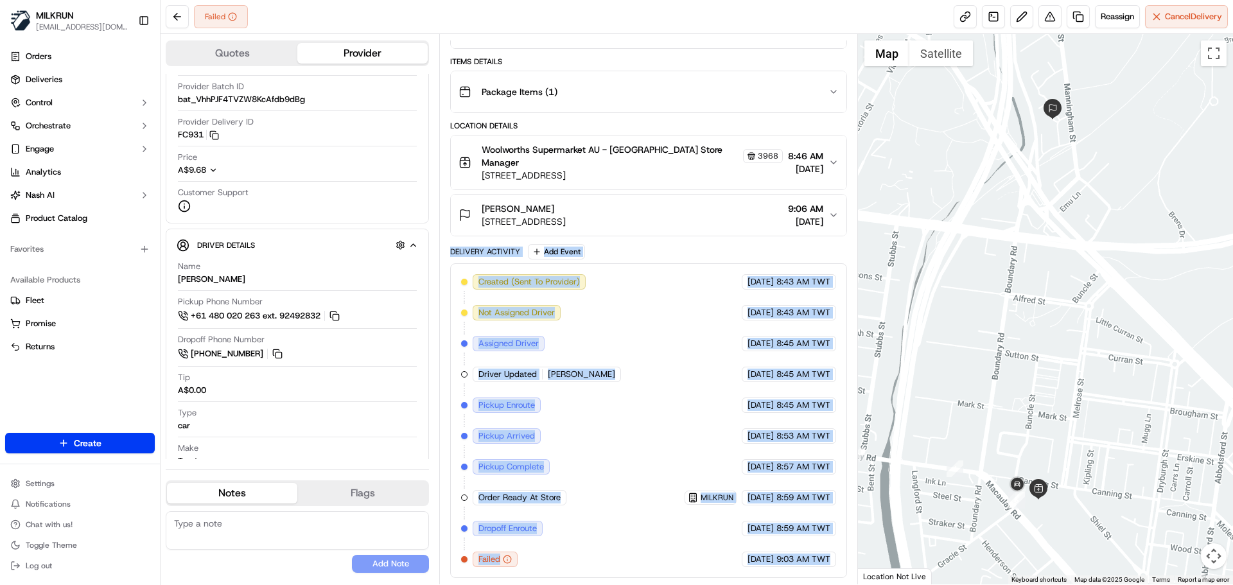
drag, startPoint x: 786, startPoint y: 558, endPoint x: 506, endPoint y: 248, distance: 417.0
click at [507, 247] on div "Delivery Activity Add Event Created (Sent To Provider) Uber 18/09/2025 8:43 AM …" at bounding box center [648, 411] width 396 height 334
click at [493, 250] on div "Delivery Activity" at bounding box center [485, 252] width 70 height 10
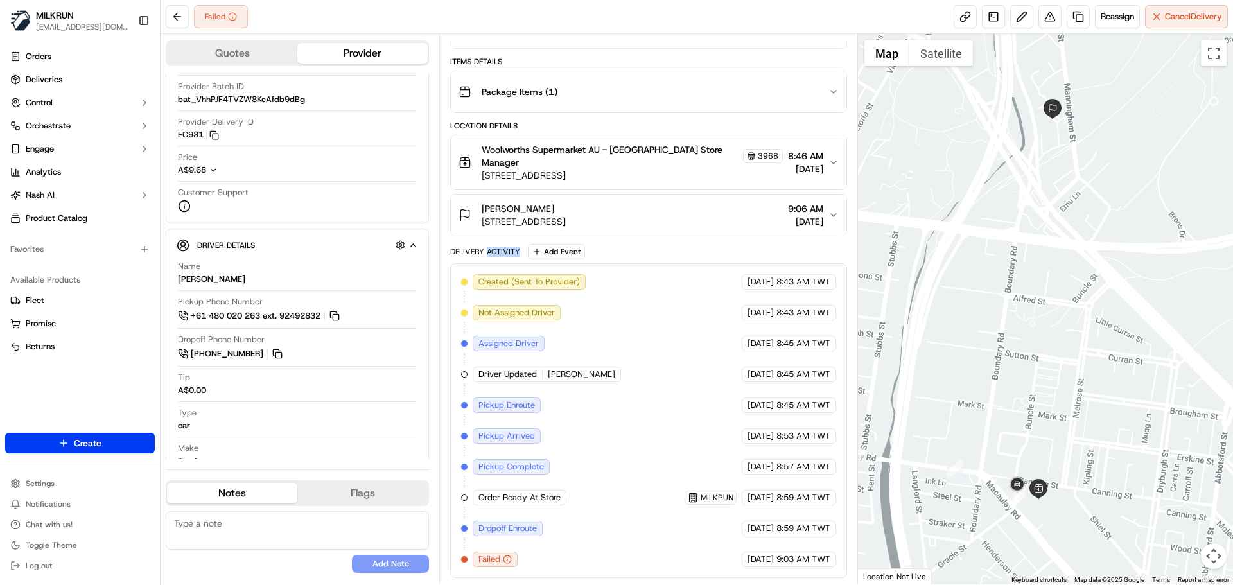
click at [493, 250] on div "Delivery Activity" at bounding box center [485, 252] width 70 height 10
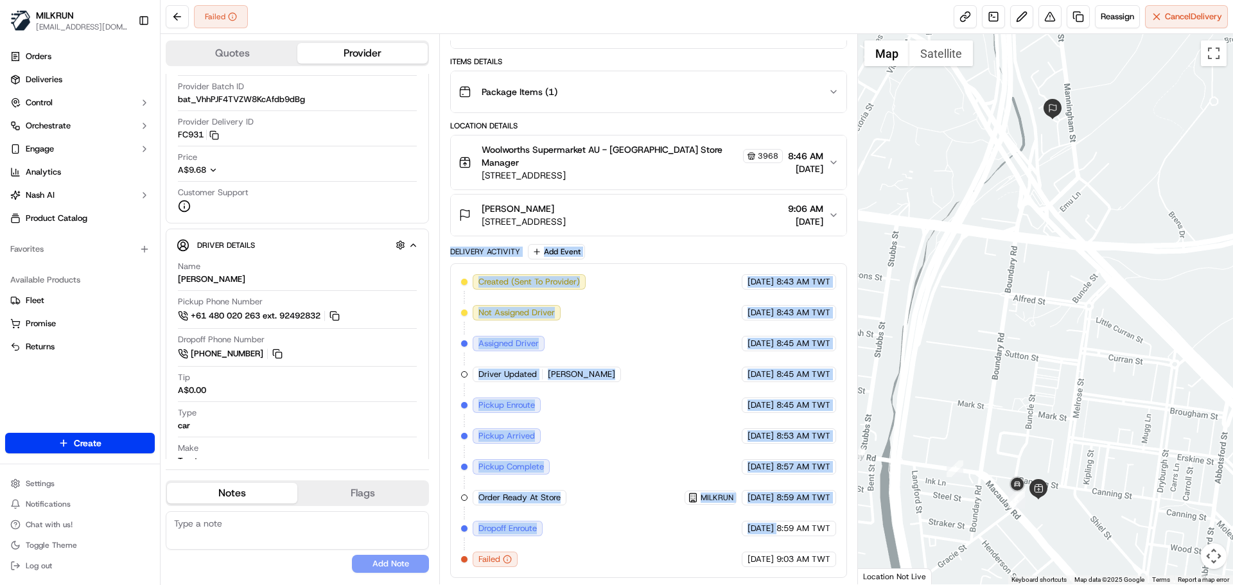
drag, startPoint x: 493, startPoint y: 250, endPoint x: 796, endPoint y: 561, distance: 434.2
click at [769, 547] on div "Delivery Activity Add Event Created (Sent To Provider) Uber 18/09/2025 8:43 AM …" at bounding box center [648, 411] width 396 height 334
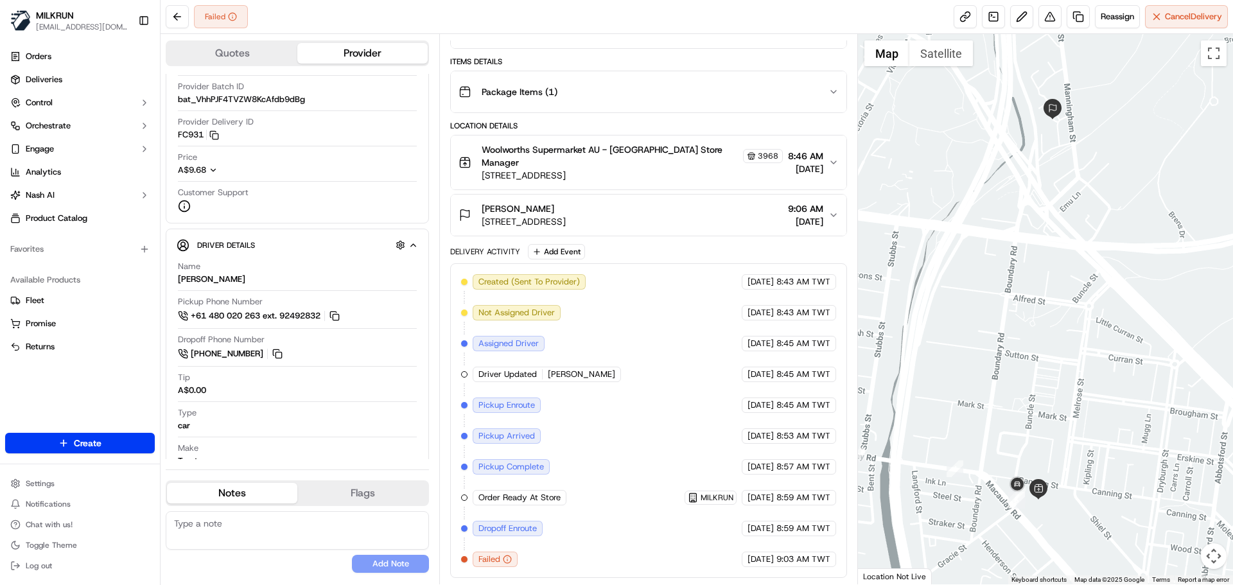
click at [811, 559] on span "9:03 AM TWT" at bounding box center [804, 560] width 54 height 12
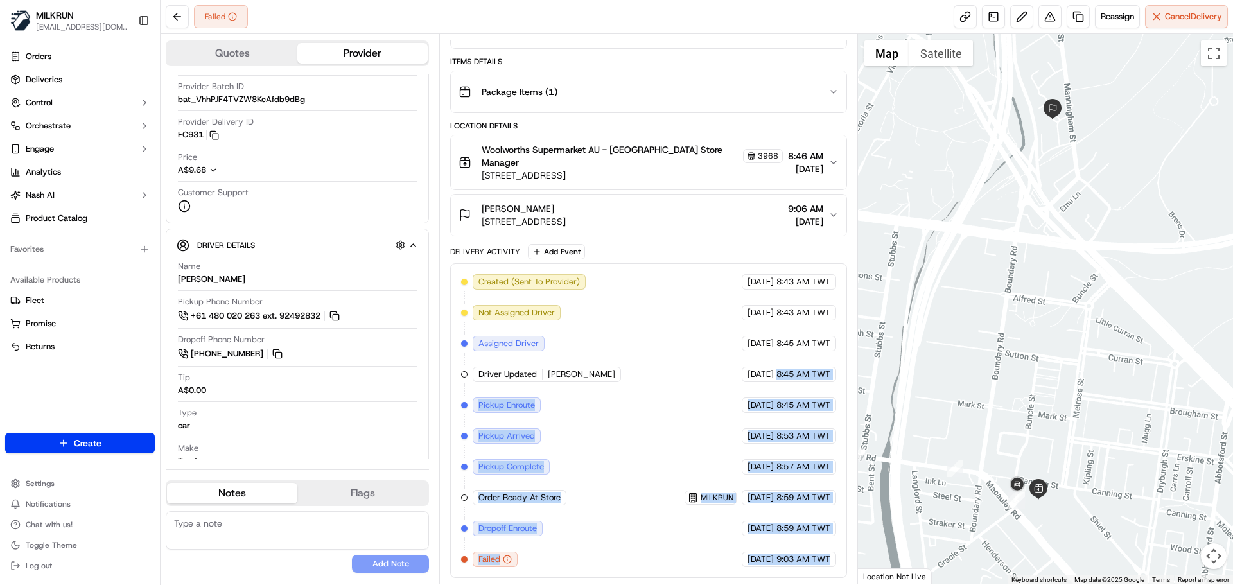
drag, startPoint x: 811, startPoint y: 559, endPoint x: 802, endPoint y: 349, distance: 210.2
click at [743, 247] on div "Delivery Activity Add Event Created (Sent To Provider) Uber 18/09/2025 8:43 AM …" at bounding box center [648, 411] width 396 height 334
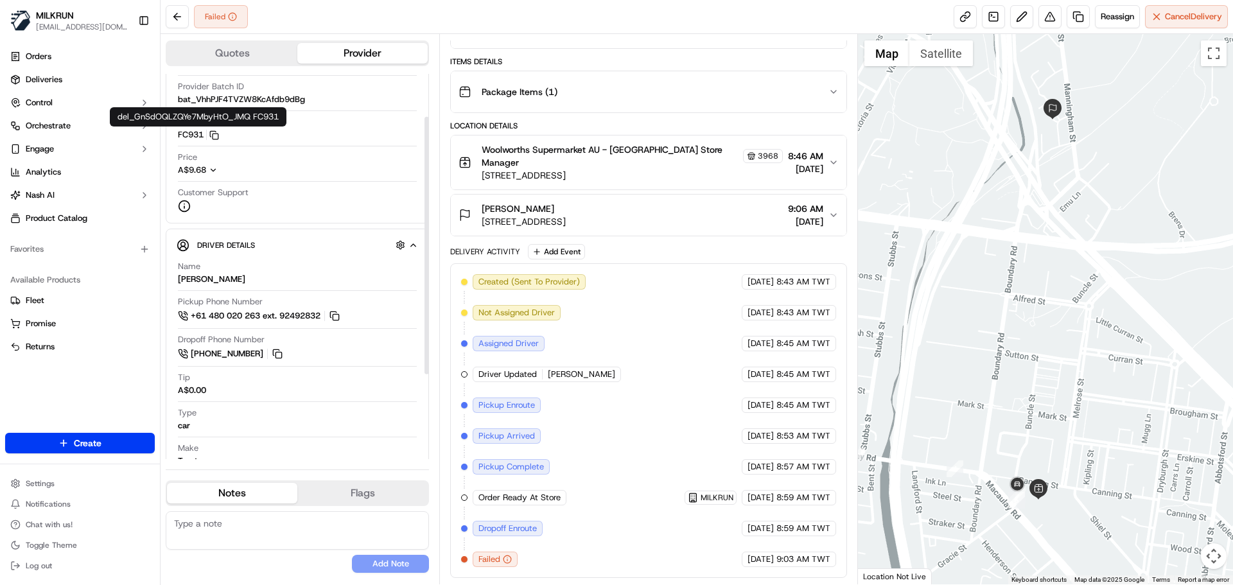
click at [175, 139] on div "Provider Details Hidden ( 3 ) Provider Uber Provider Batch ID bat_VhhPJF4TVZW8K…" at bounding box center [297, 117] width 263 height 214
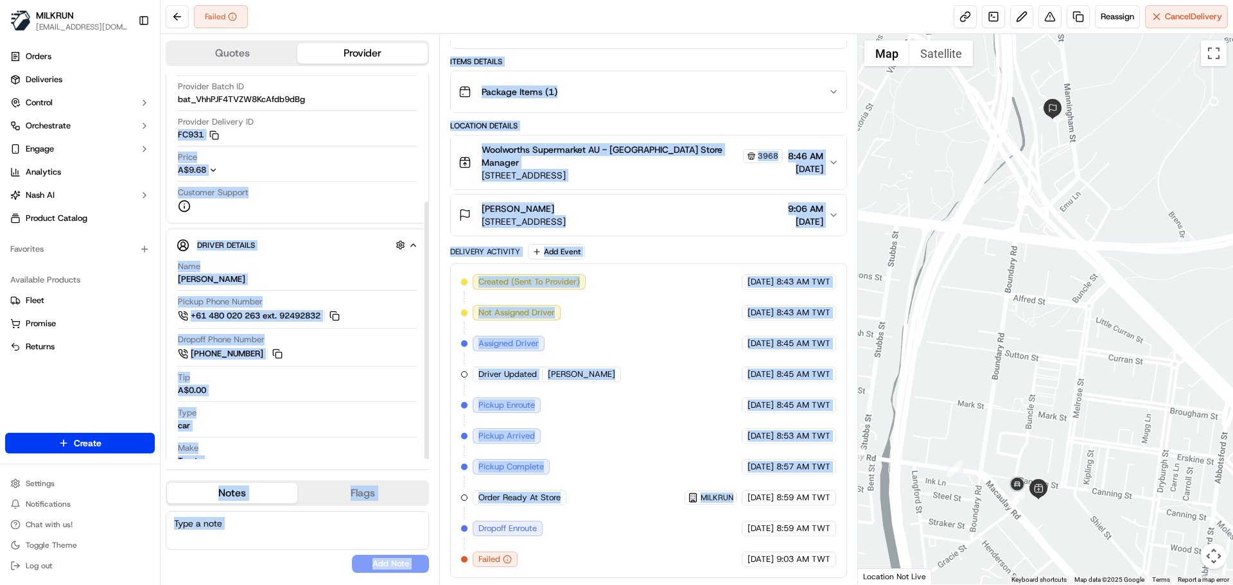
scroll to position [191, 0]
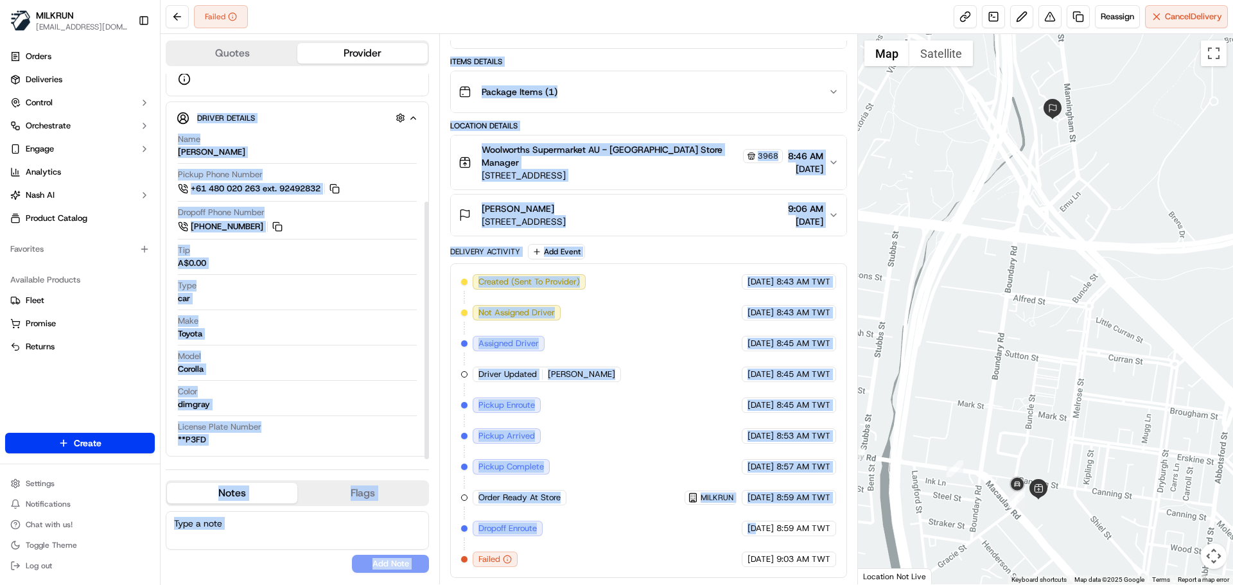
drag, startPoint x: 175, startPoint y: 139, endPoint x: 723, endPoint y: 524, distance: 670.0
click at [723, 524] on div "Quotes Provider Provider Details Hidden ( 3 ) Provider Uber Provider Batch ID b…" at bounding box center [510, 309] width 698 height 550
click at [659, 408] on div "Created (Sent To Provider) Uber 18/09/2025 8:43 AM TWT Not Assigned Driver Uber…" at bounding box center [648, 420] width 374 height 293
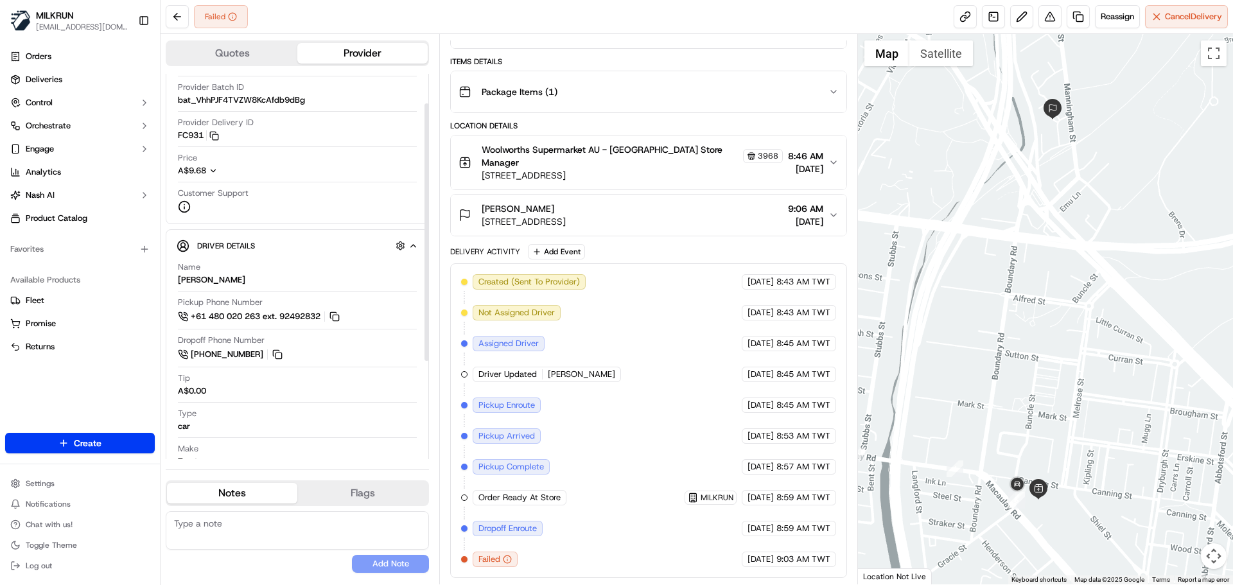
scroll to position [64, 0]
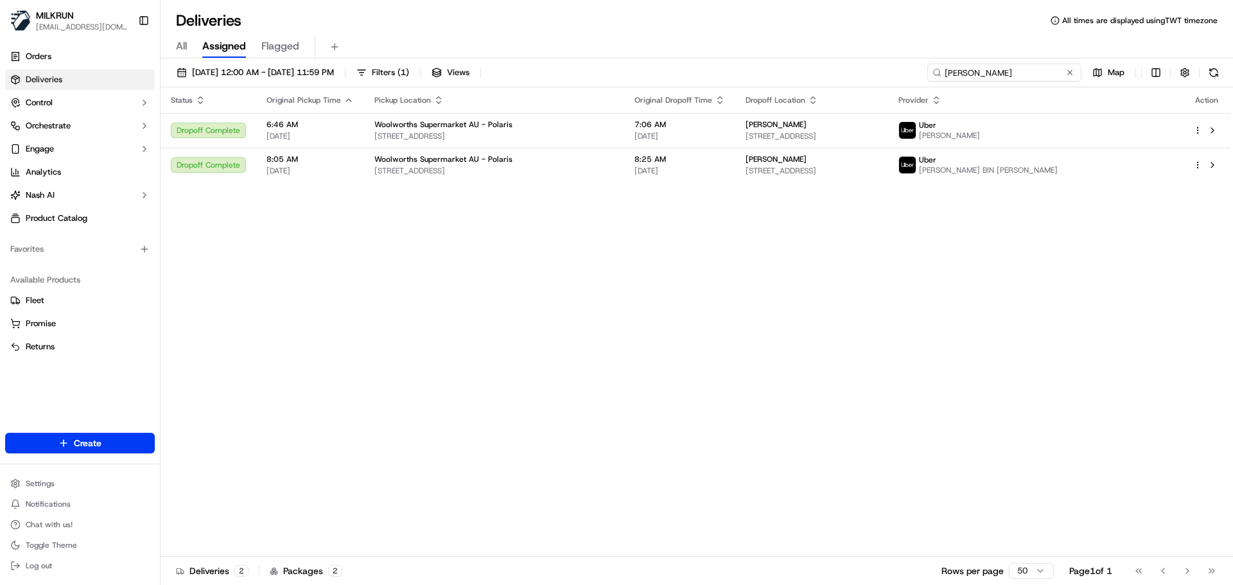
click at [1031, 76] on input "sarah bugden" at bounding box center [1004, 73] width 154 height 18
paste input "[PERSON_NAME]"
type input "[PERSON_NAME]"
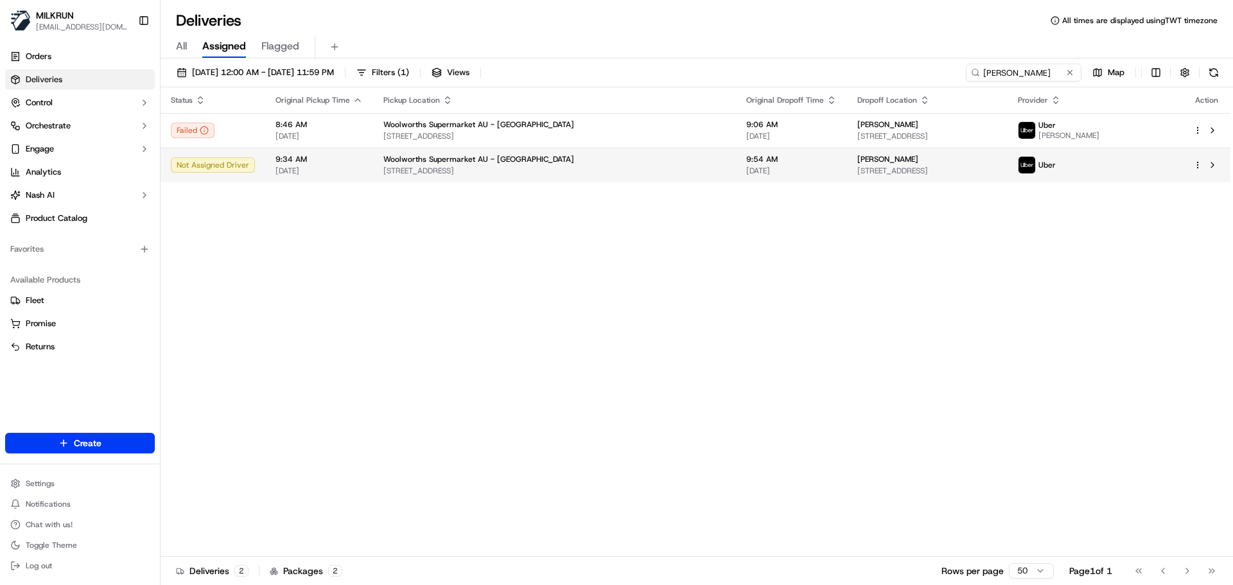
click at [452, 164] on span "Woolworths Supermarket AU - [GEOGRAPHIC_DATA]" at bounding box center [478, 159] width 191 height 10
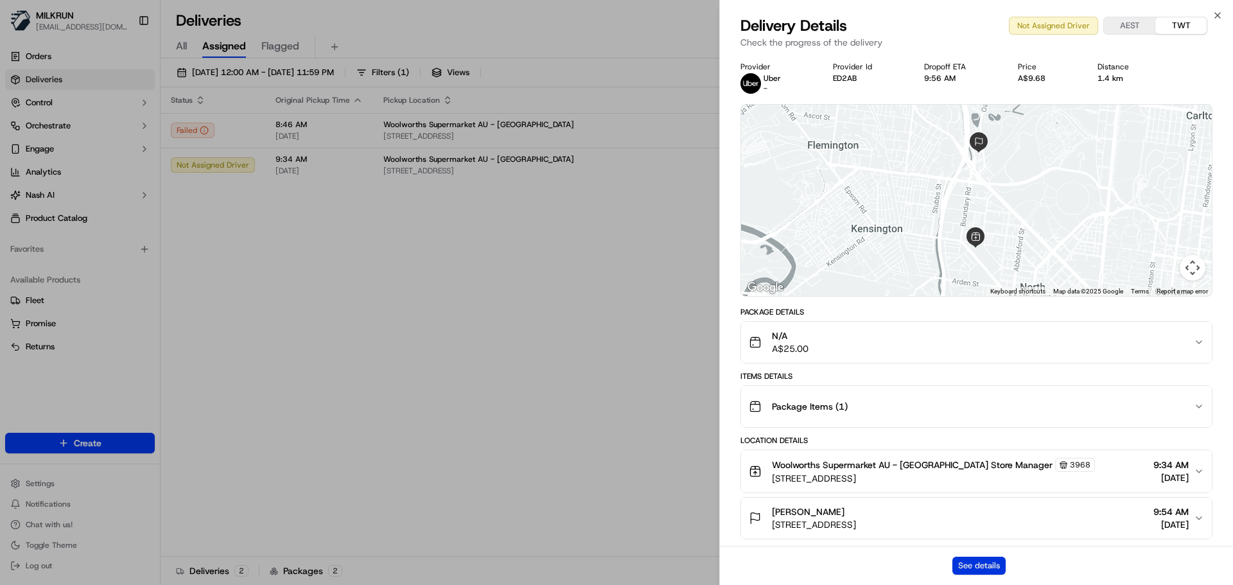
click at [977, 568] on button "See details" at bounding box center [979, 566] width 53 height 18
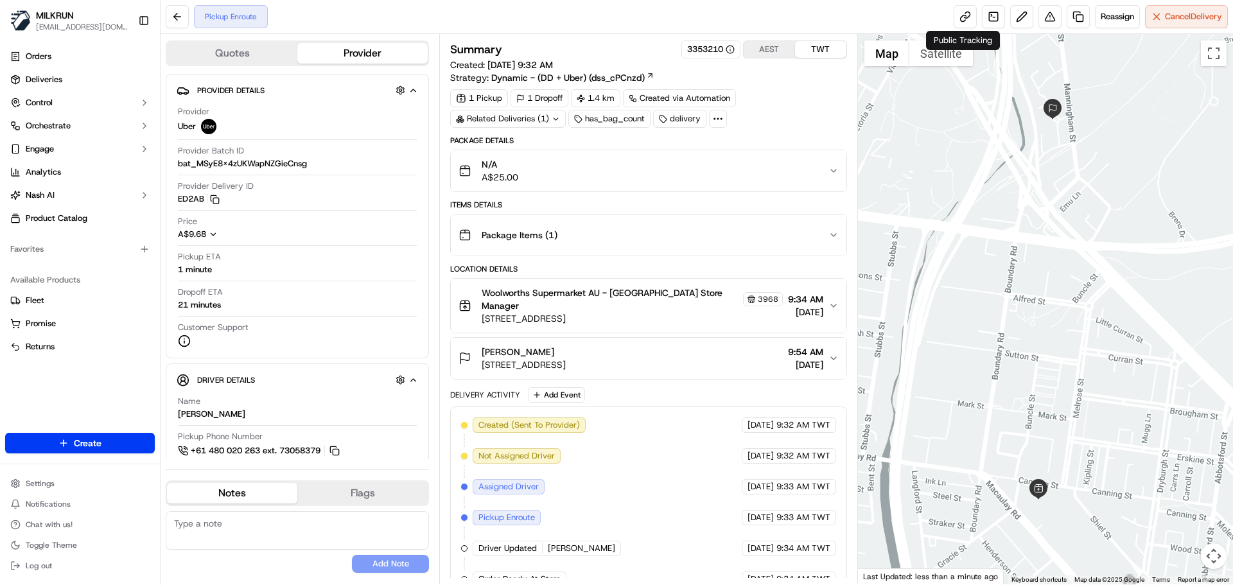
click at [602, 519] on div "Created (Sent To Provider) Uber 18/09/2025 9:32 AM TWT Not Assigned Driver Uber…" at bounding box center [648, 502] width 374 height 170
click at [600, 519] on div "Created (Sent To Provider) Uber 18/09/2025 9:32 AM TWT Not Assigned Driver Uber…" at bounding box center [648, 502] width 374 height 170
drag, startPoint x: 599, startPoint y: 516, endPoint x: 625, endPoint y: 530, distance: 29.6
click at [620, 528] on div "Created (Sent To Provider) Uber 18/09/2025 9:32 AM TWT Not Assigned Driver Uber…" at bounding box center [648, 502] width 374 height 170
click at [625, 530] on div "Created (Sent To Provider) Uber 18/09/2025 9:32 AM TWT Not Assigned Driver Uber…" at bounding box center [648, 502] width 374 height 170
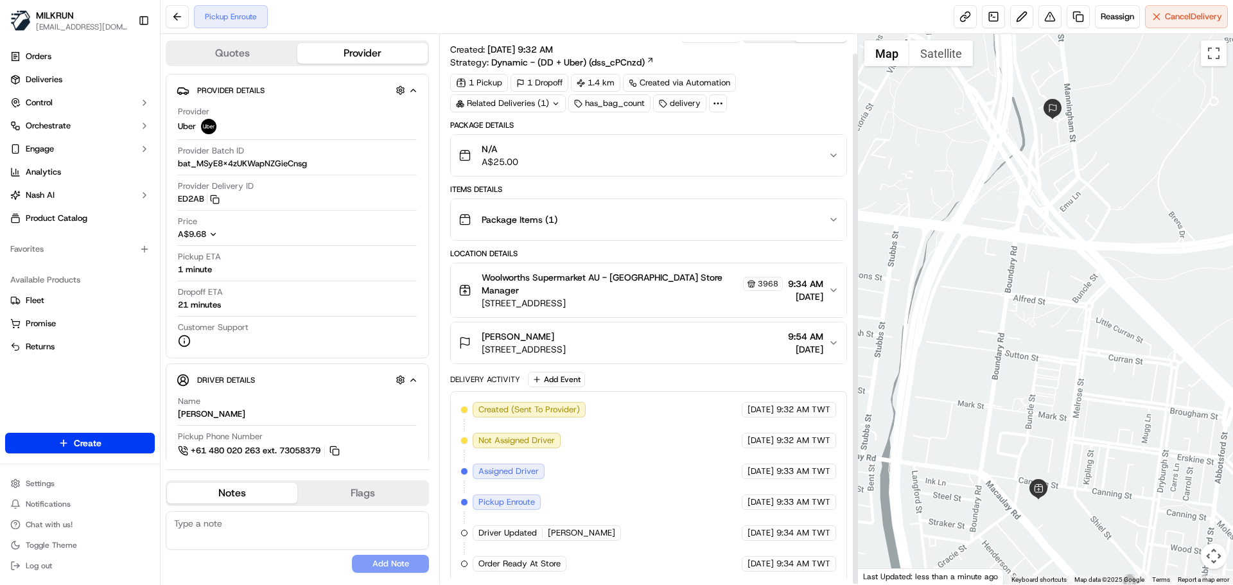
scroll to position [20, 0]
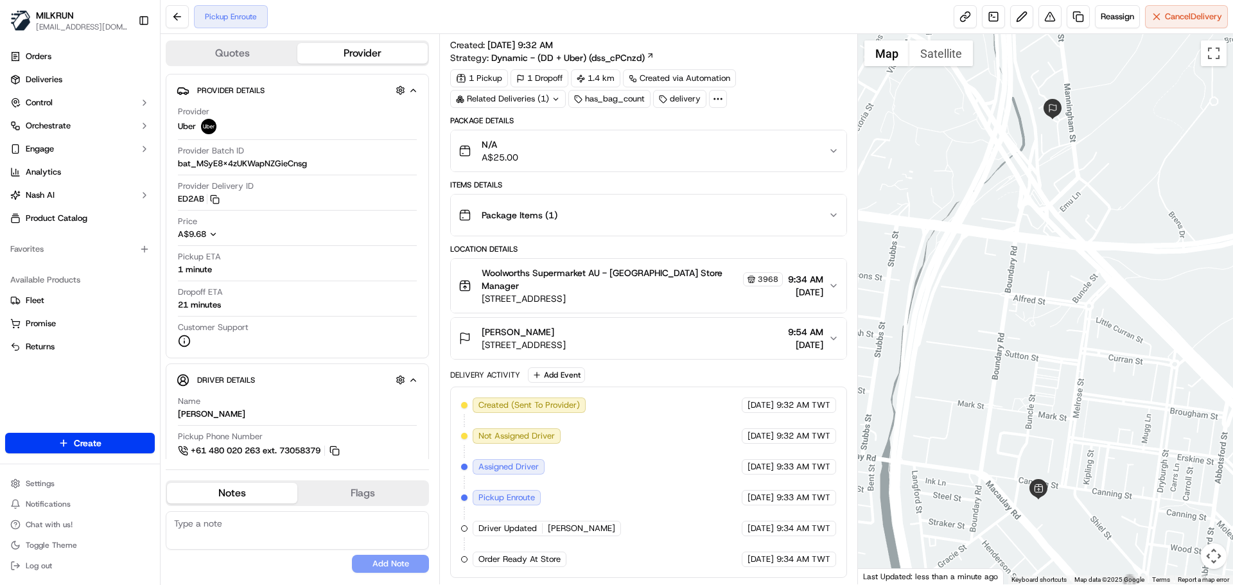
click at [775, 570] on div "Created (Sent To Provider) Uber 18/09/2025 9:32 AM TWT Not Assigned Driver Uber…" at bounding box center [648, 482] width 396 height 191
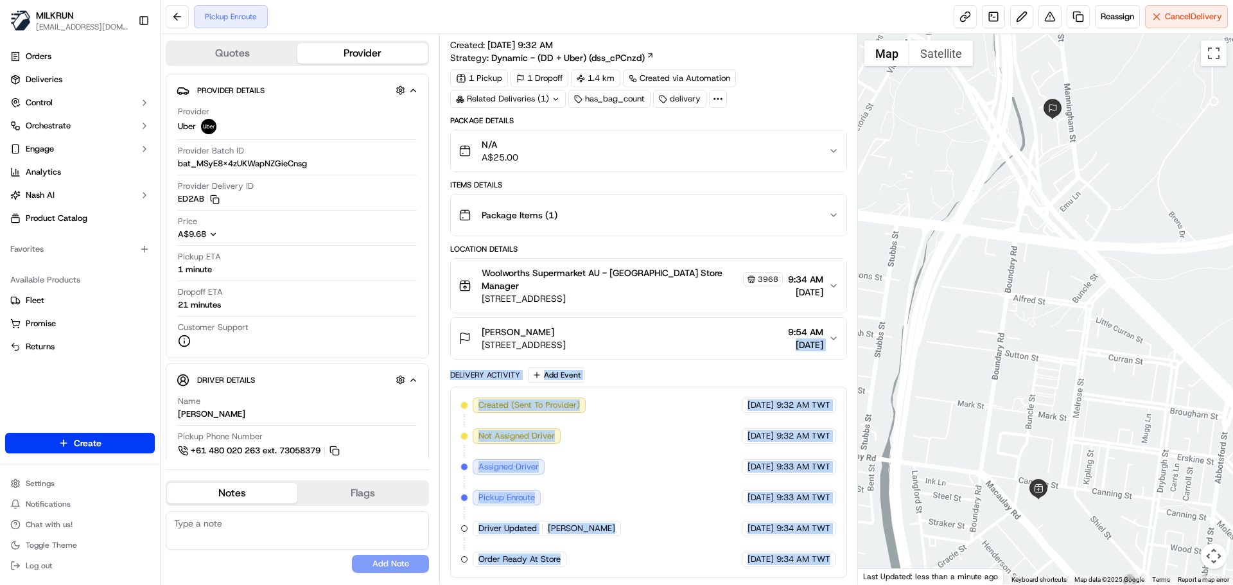
drag, startPoint x: 775, startPoint y: 570, endPoint x: 787, endPoint y: 412, distance: 159.2
click at [771, 344] on div "Package Details N/A A$25.00 Items Details Package Items ( 1 ) Location Details …" at bounding box center [648, 347] width 396 height 462
click at [814, 562] on span "9:34 AM TWT" at bounding box center [804, 560] width 54 height 12
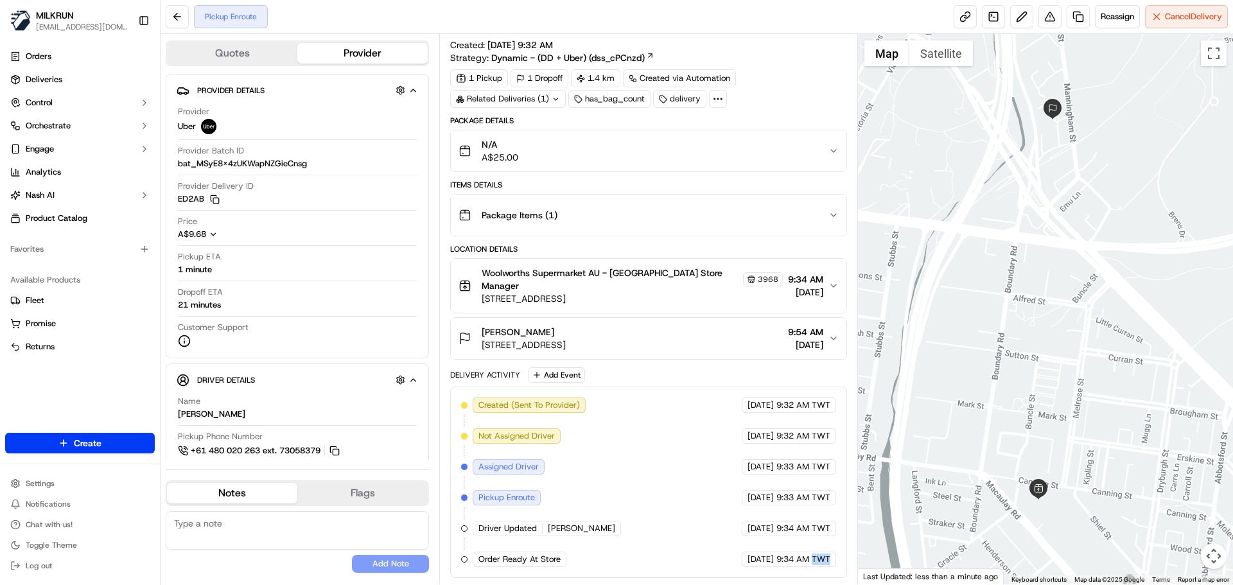
click at [814, 562] on span "9:34 AM TWT" at bounding box center [804, 560] width 54 height 12
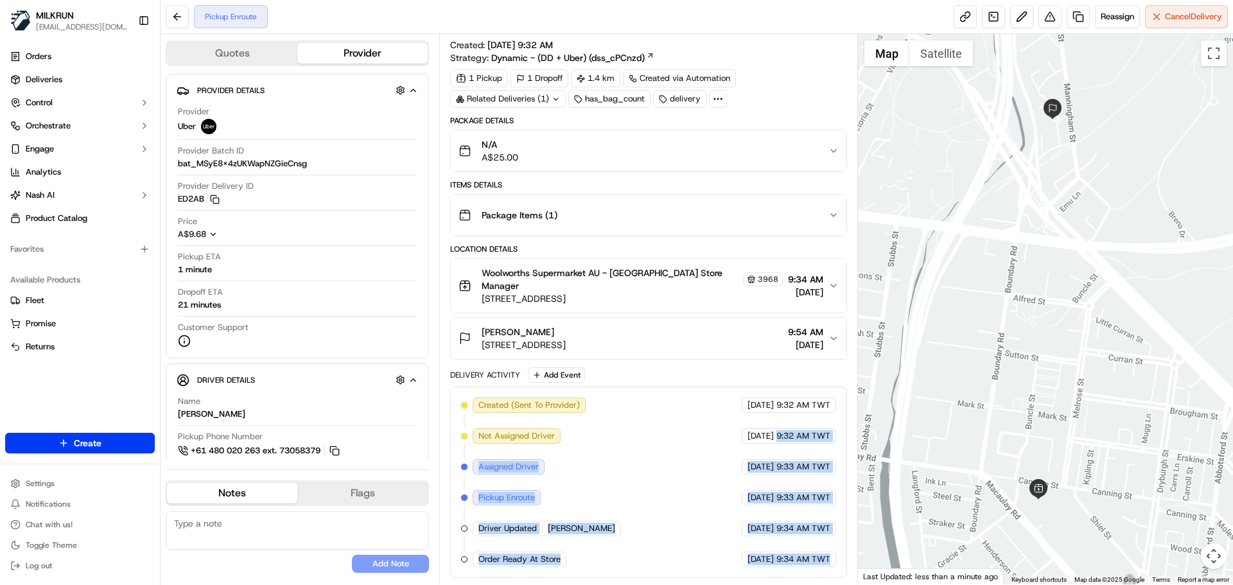
drag, startPoint x: 814, startPoint y: 562, endPoint x: 790, endPoint y: 435, distance: 129.4
click at [790, 435] on div "Created (Sent To Provider) Uber 18/09/2025 9:32 AM TWT Not Assigned Driver Uber…" at bounding box center [648, 483] width 374 height 170
click at [589, 536] on div "Created (Sent To Provider) Uber 18/09/2025 9:32 AM TWT Not Assigned Driver Uber…" at bounding box center [648, 483] width 374 height 170
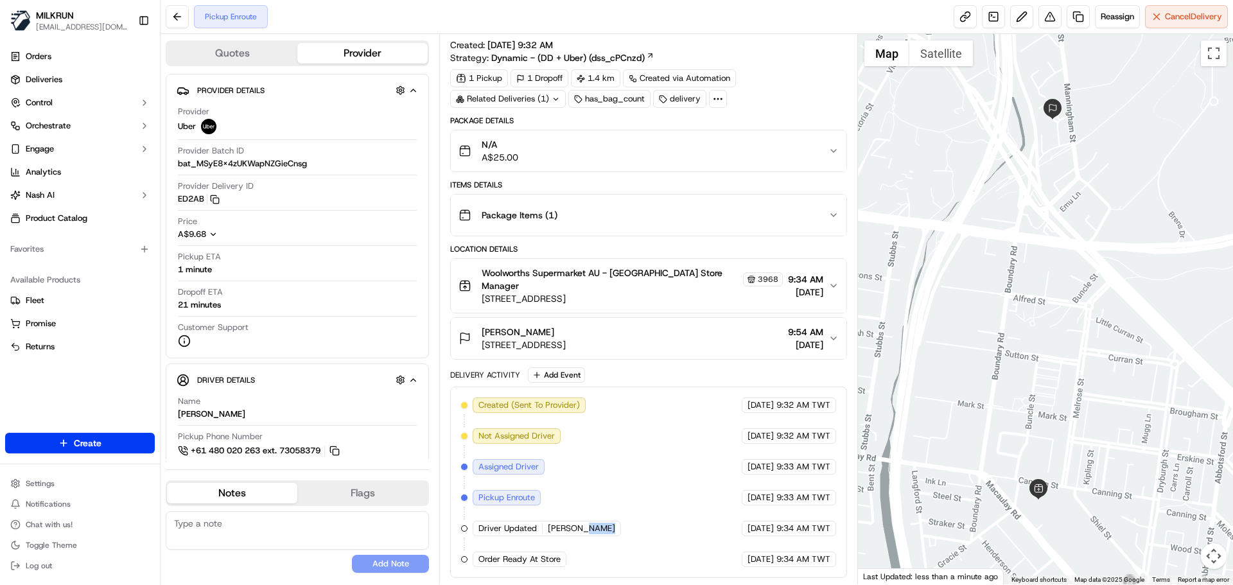
click at [589, 536] on div "Created (Sent To Provider) Uber 18/09/2025 9:32 AM TWT Not Assigned Driver Uber…" at bounding box center [648, 483] width 374 height 170
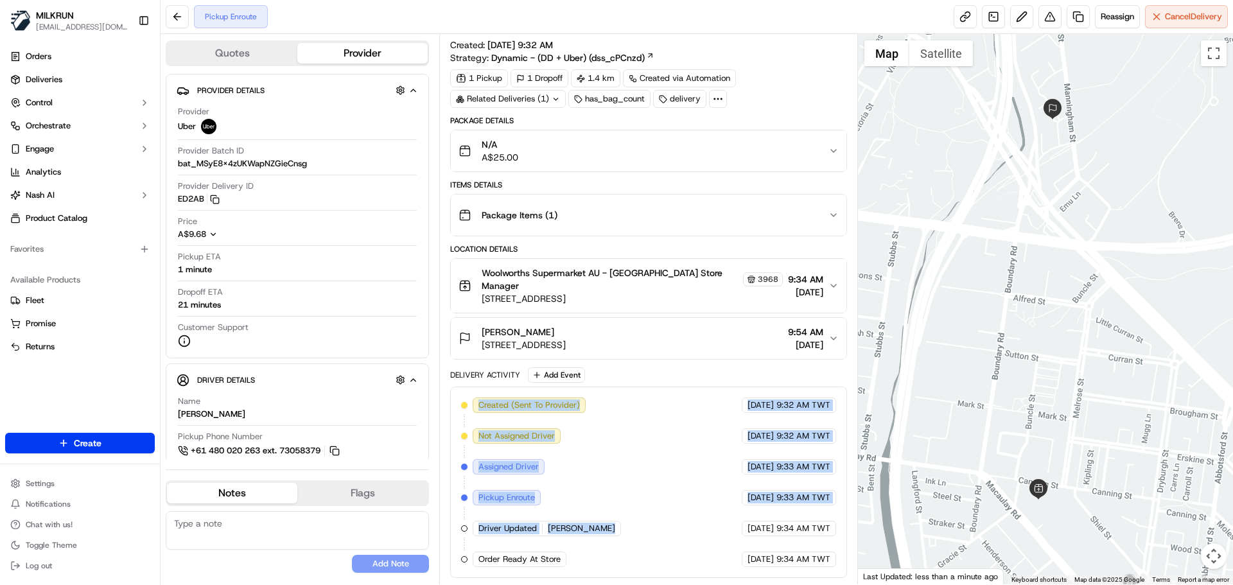
drag, startPoint x: 589, startPoint y: 536, endPoint x: 595, endPoint y: 387, distance: 149.1
click at [595, 387] on div "Created (Sent To Provider) Uber 18/09/2025 9:32 AM TWT Not Assigned Driver Uber…" at bounding box center [648, 482] width 396 height 191
click at [598, 459] on div "Created (Sent To Provider) Uber 18/09/2025 9:32 AM TWT Not Assigned Driver Uber…" at bounding box center [648, 483] width 374 height 170
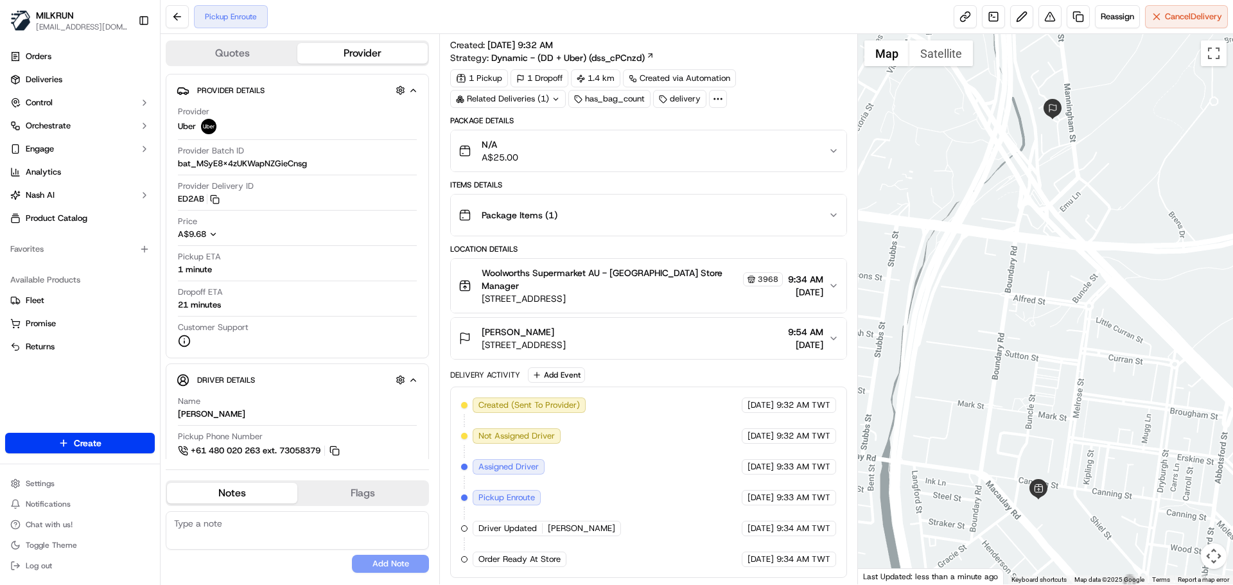
click at [598, 459] on div "Created (Sent To Provider) Uber 18/09/2025 9:32 AM TWT Not Assigned Driver Uber…" at bounding box center [648, 483] width 374 height 170
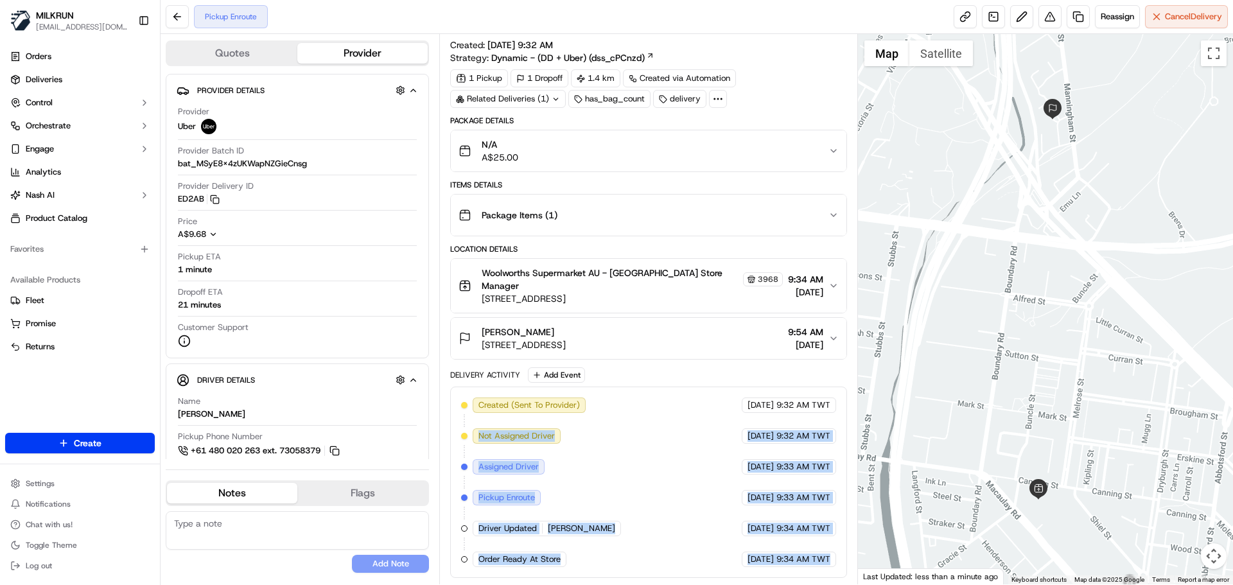
drag, startPoint x: 598, startPoint y: 459, endPoint x: 798, endPoint y: 549, distance: 219.6
click at [798, 549] on div "Created (Sent To Provider) Uber 18/09/2025 9:32 AM TWT Not Assigned Driver Uber…" at bounding box center [648, 483] width 374 height 170
click at [801, 563] on span "9:34 AM TWT" at bounding box center [804, 560] width 54 height 12
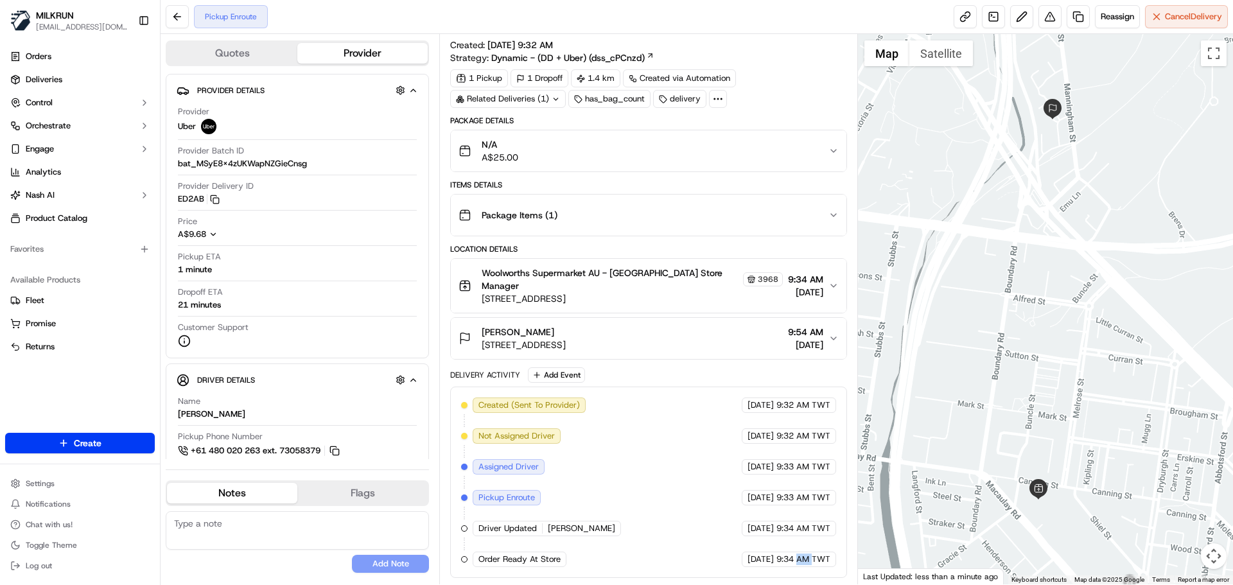
click at [801, 563] on span "9:34 AM TWT" at bounding box center [804, 560] width 54 height 12
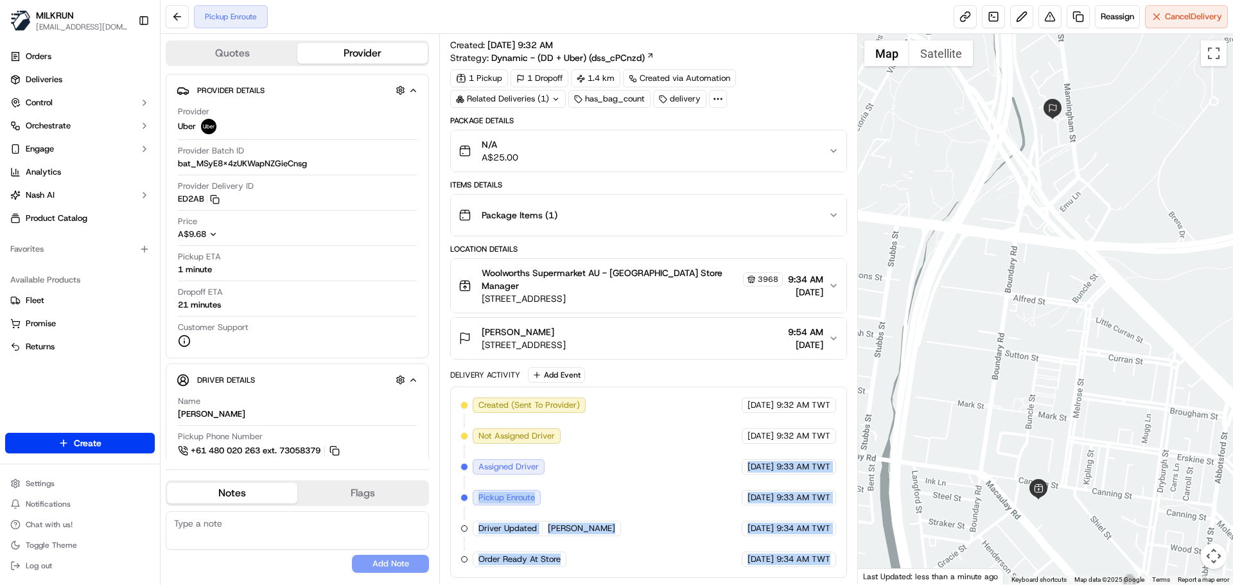
drag, startPoint x: 795, startPoint y: 550, endPoint x: 695, endPoint y: 470, distance: 128.8
click at [683, 410] on div "Created (Sent To Provider) Uber 18/09/2025 9:32 AM TWT Not Assigned Driver Uber…" at bounding box center [648, 483] width 374 height 170
click at [698, 478] on div "Created (Sent To Provider) Uber 18/09/2025 9:32 AM TWT Not Assigned Driver Uber…" at bounding box center [648, 483] width 374 height 170
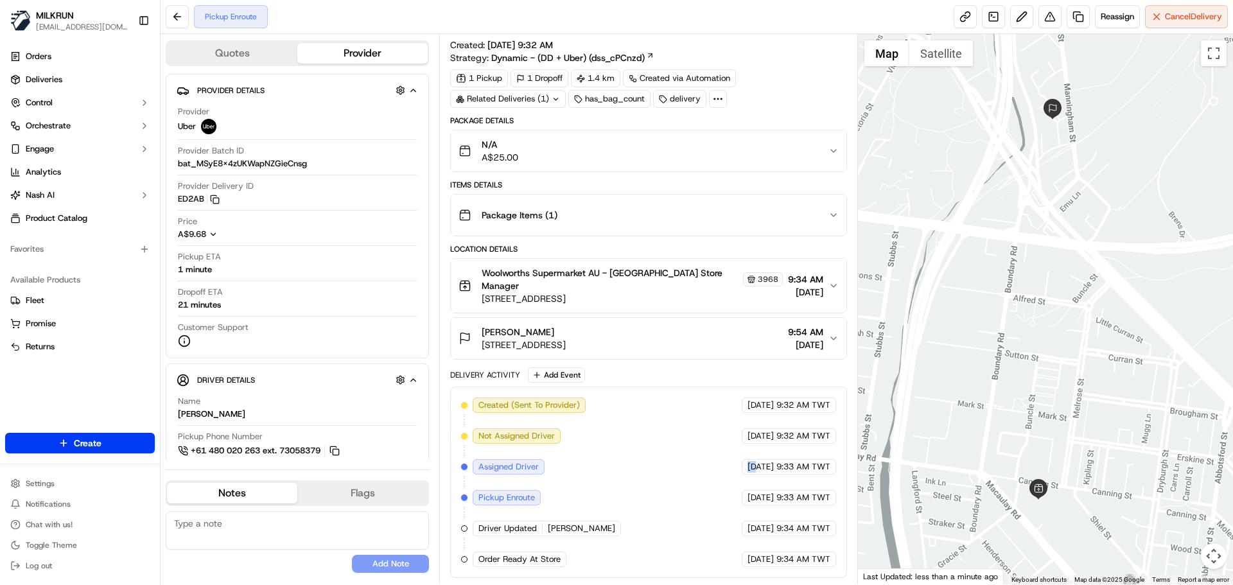
click at [698, 478] on div "Created (Sent To Provider) Uber 18/09/2025 9:32 AM TWT Not Assigned Driver Uber…" at bounding box center [648, 483] width 374 height 170
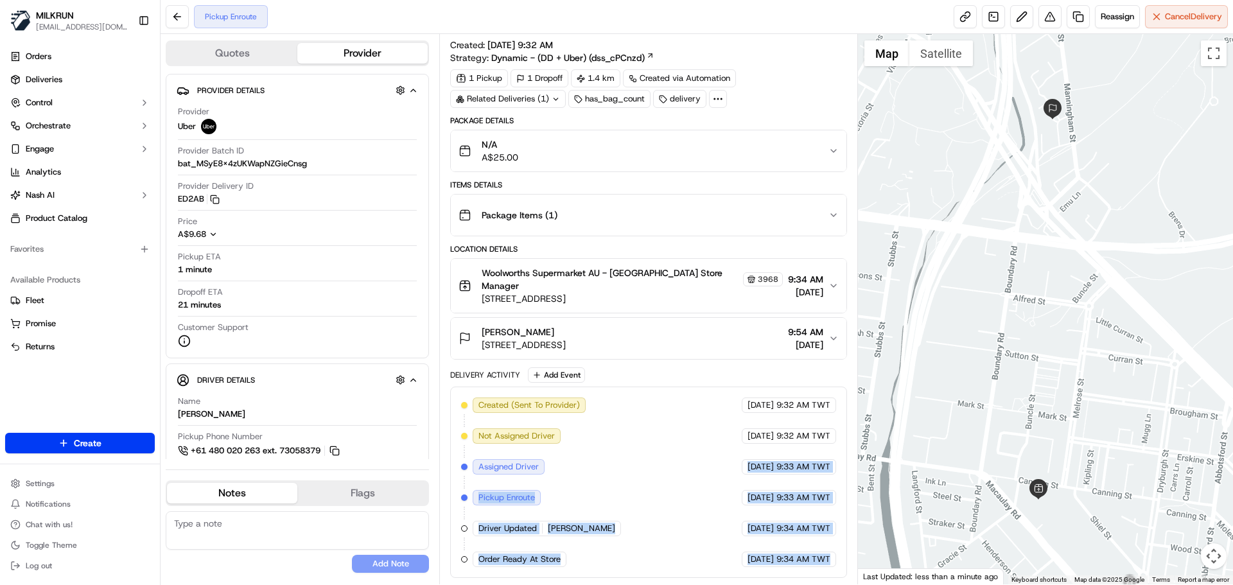
drag, startPoint x: 698, startPoint y: 478, endPoint x: 821, endPoint y: 588, distance: 165.1
click at [821, 584] on html "MILKRUN snatividad@woolworths.com.au Toggle Sidebar Orders Deliveries Control O…" at bounding box center [616, 292] width 1233 height 585
click at [811, 572] on div "Created (Sent To Provider) Uber 18/09/2025 9:32 AM TWT Not Assigned Driver Uber…" at bounding box center [648, 482] width 396 height 191
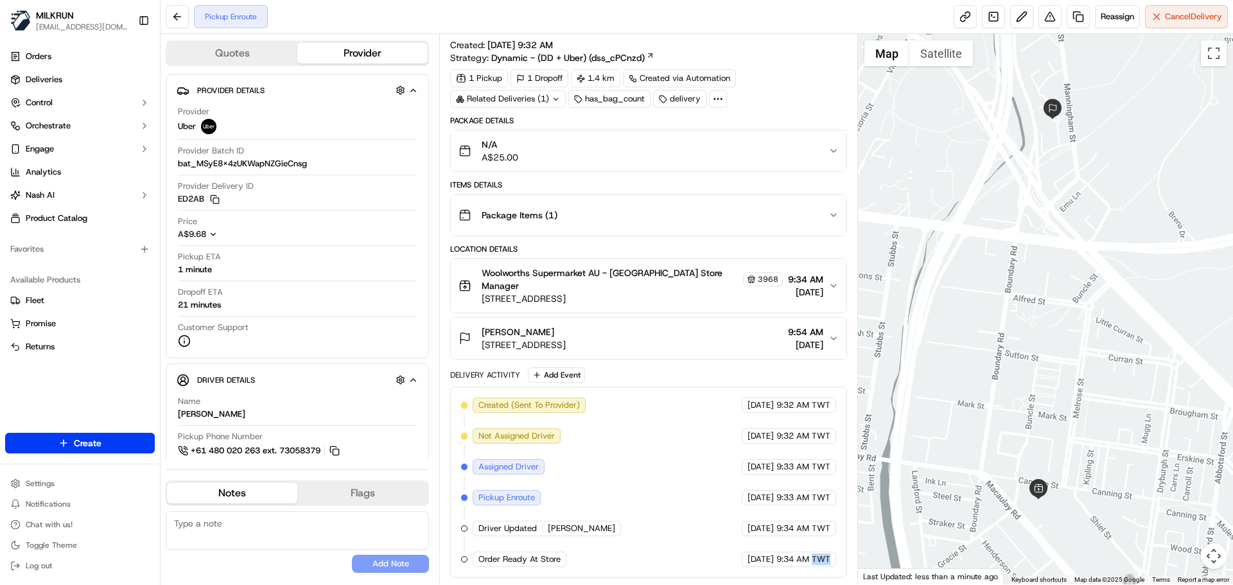
click at [811, 572] on div "Created (Sent To Provider) Uber 18/09/2025 9:32 AM TWT Not Assigned Driver Uber…" at bounding box center [648, 482] width 396 height 191
drag, startPoint x: 811, startPoint y: 572, endPoint x: 787, endPoint y: 439, distance: 135.1
click at [790, 444] on div "Created (Sent To Provider) Uber 18/09/2025 9:32 AM TWT Not Assigned Driver Uber…" at bounding box center [648, 482] width 396 height 191
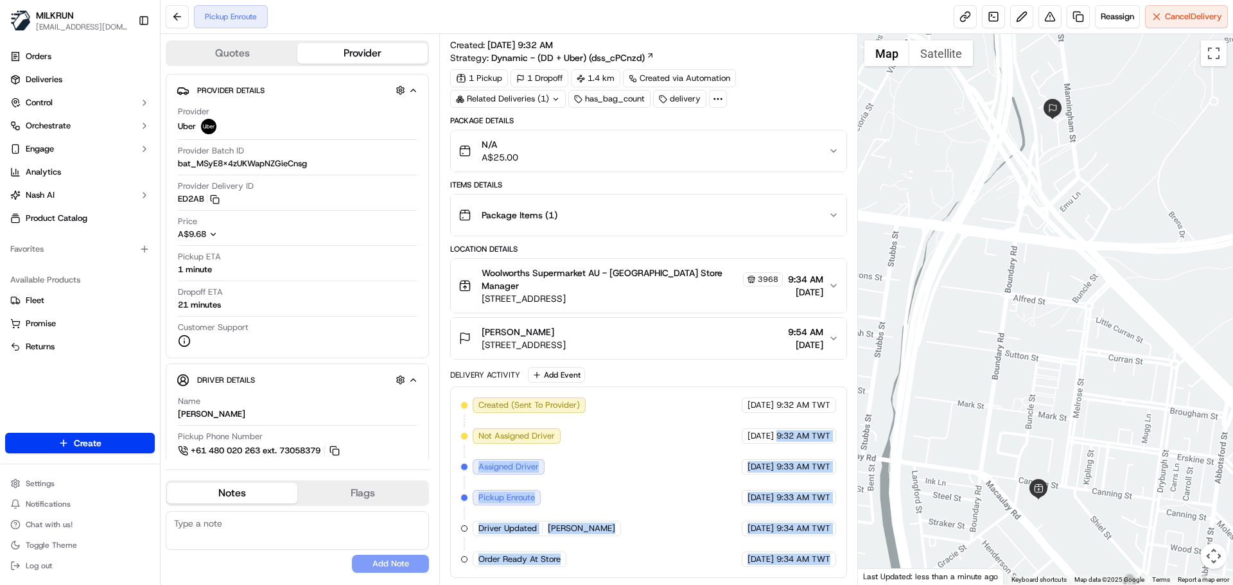
click at [800, 526] on span "9:34 AM TWT" at bounding box center [804, 529] width 54 height 12
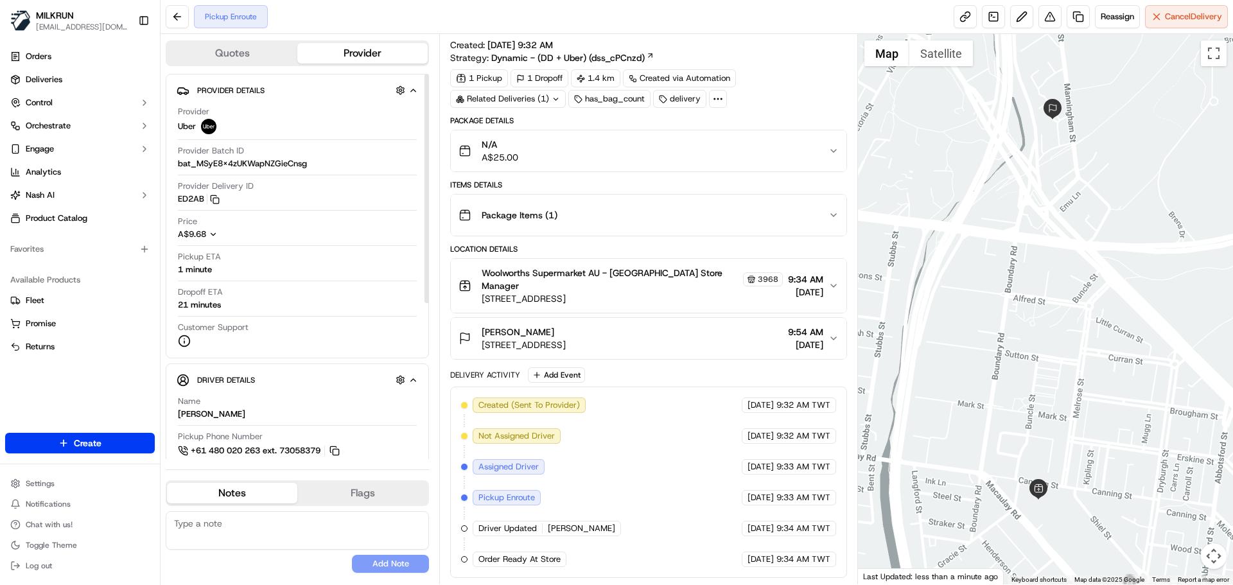
click at [702, 467] on div "Created (Sent To Provider) Uber 18/09/2025 9:32 AM TWT Not Assigned Driver Uber…" at bounding box center [648, 483] width 374 height 170
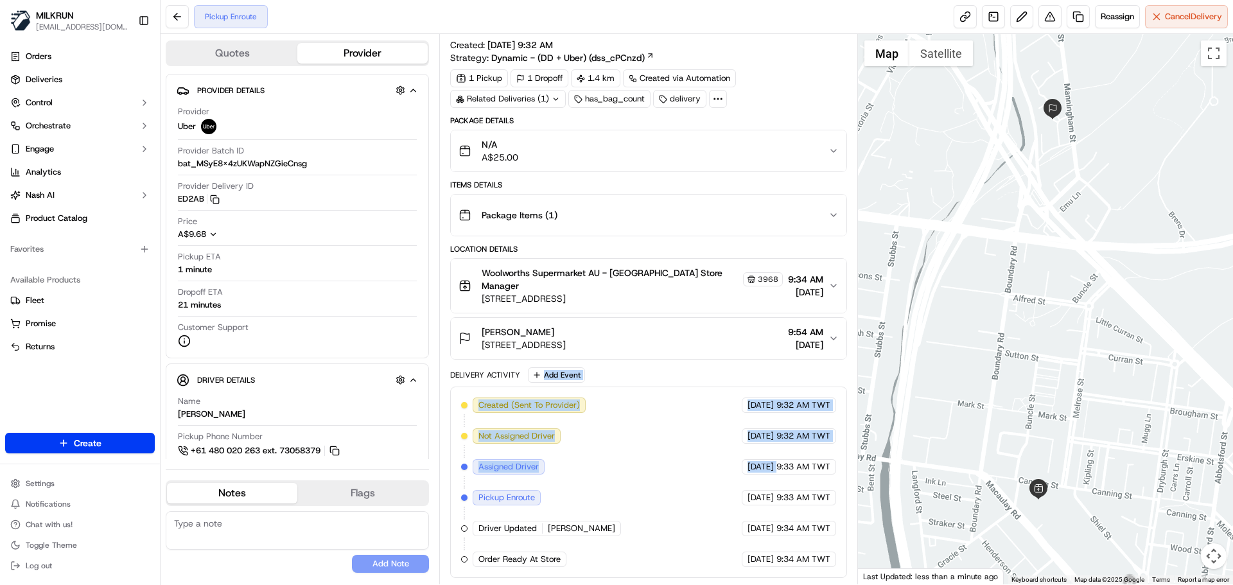
drag, startPoint x: 702, startPoint y: 467, endPoint x: 652, endPoint y: 392, distance: 90.3
click at [650, 380] on div "Delivery Activity Add Event Created (Sent To Provider) Uber 18/09/2025 9:32 AM …" at bounding box center [648, 472] width 396 height 211
click at [653, 446] on div "Created (Sent To Provider) Uber 18/09/2025 9:32 AM TWT Not Assigned Driver Uber…" at bounding box center [648, 483] width 374 height 170
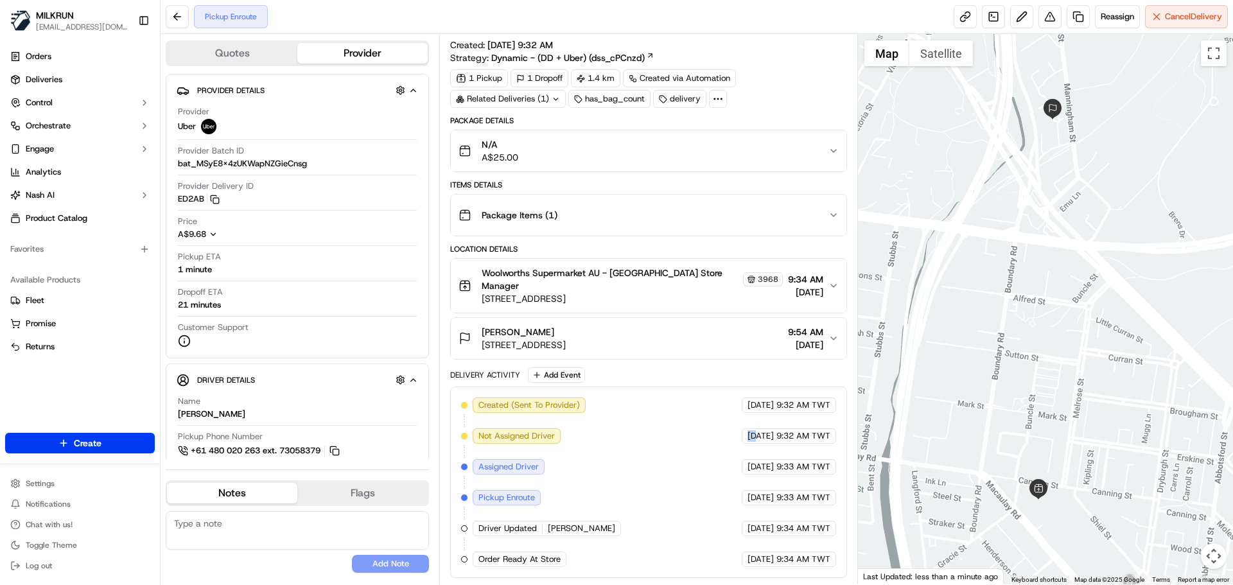
click at [653, 446] on div "Created (Sent To Provider) Uber 18/09/2025 9:32 AM TWT Not Assigned Driver Uber…" at bounding box center [648, 483] width 374 height 170
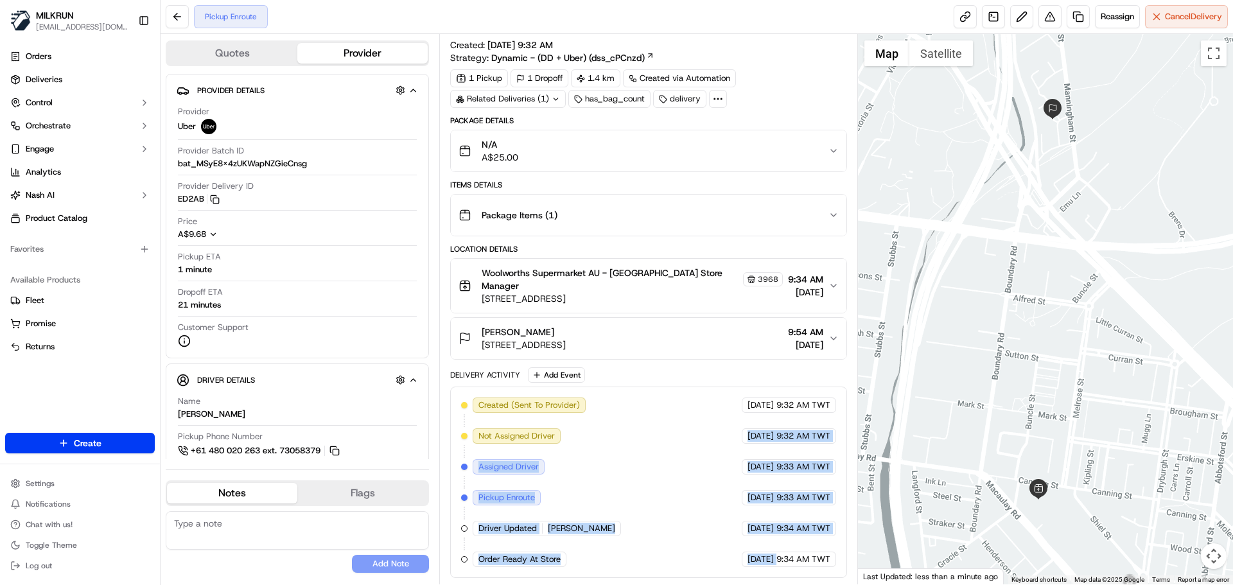
drag, startPoint x: 653, startPoint y: 446, endPoint x: 753, endPoint y: 552, distance: 145.9
click at [753, 552] on div "Created (Sent To Provider) Uber 18/09/2025 9:32 AM TWT Not Assigned Driver Uber…" at bounding box center [648, 483] width 374 height 170
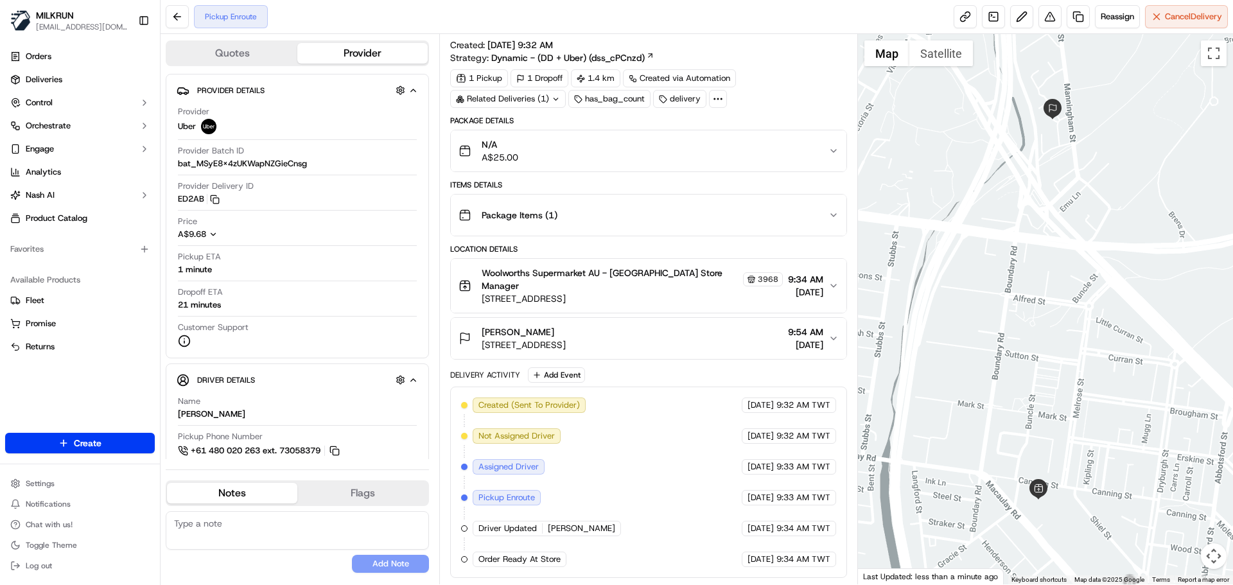
click at [787, 574] on div "Created (Sent To Provider) Uber 18/09/2025 9:32 AM TWT Not Assigned Driver Uber…" at bounding box center [648, 482] width 396 height 191
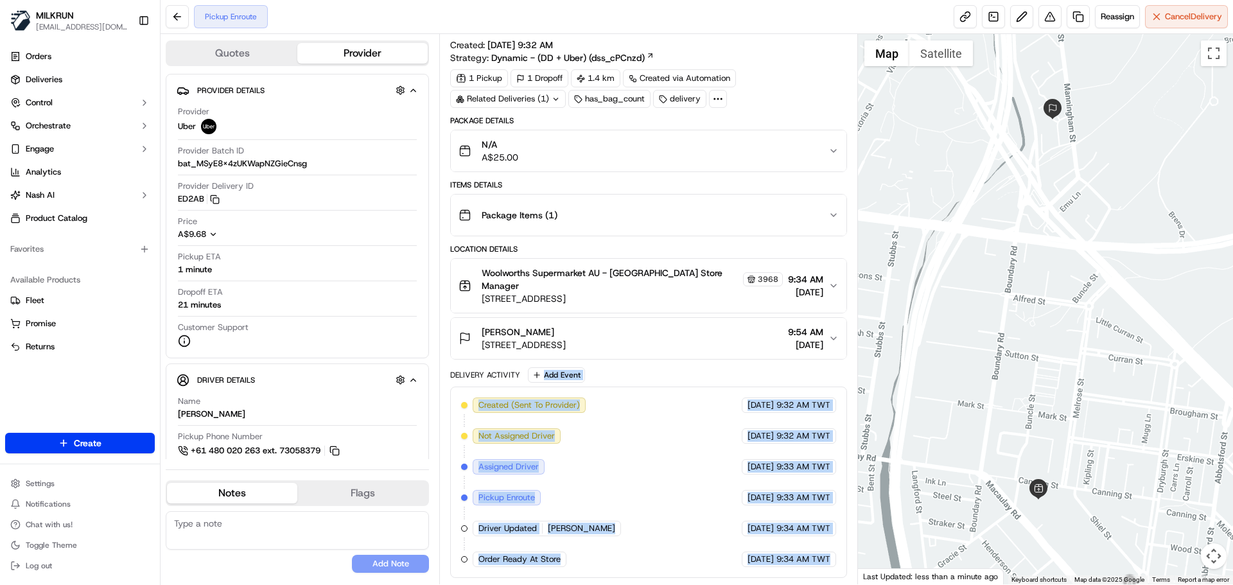
drag, startPoint x: 787, startPoint y: 574, endPoint x: 727, endPoint y: 365, distance: 217.3
click at [727, 365] on div "Package Details N/A A$25.00 Items Details Package Items ( 1 ) Location Details …" at bounding box center [648, 347] width 396 height 462
click at [741, 487] on div "Created (Sent To Provider) Uber 18/09/2025 9:32 AM TWT Not Assigned Driver Uber…" at bounding box center [648, 483] width 374 height 170
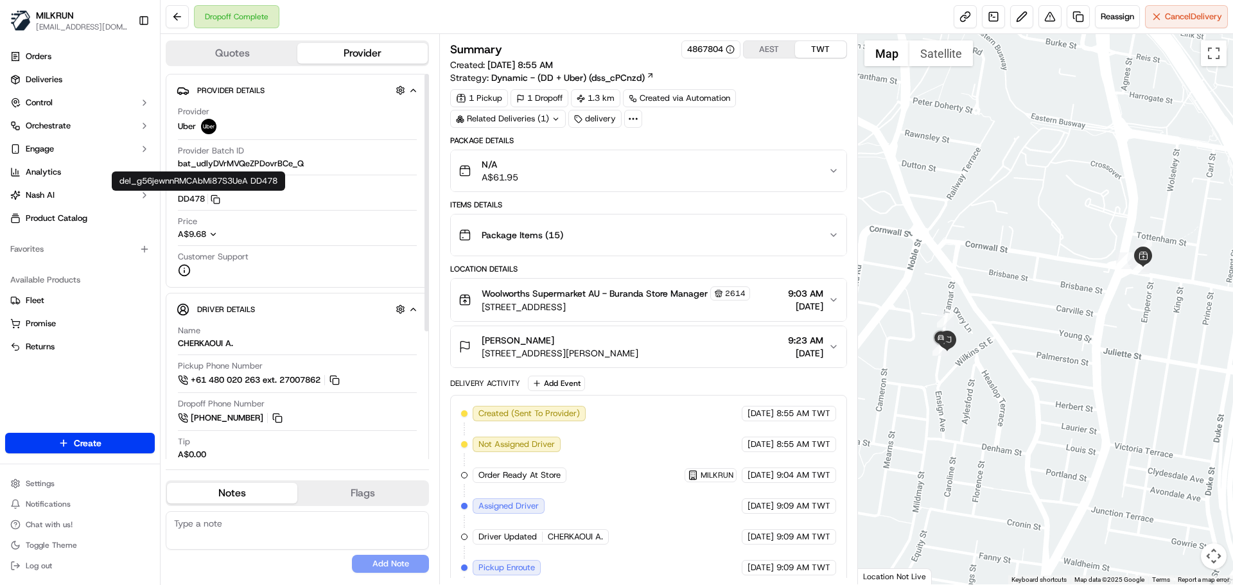
click at [171, 197] on div "Provider Details Hidden ( 3 ) Provider Uber Provider Batch ID bat_udlyDVrMVQeZP…" at bounding box center [297, 181] width 263 height 214
click at [625, 428] on div "Created (Sent To Provider) Uber [DATE] 8:55 AM TWT Not Assigned Driver Uber [DA…" at bounding box center [648, 568] width 374 height 324
click at [625, 428] on div "Created (Sent To Provider) Uber 18/09/2025 8:55 AM TWT Not Assigned Driver Uber…" at bounding box center [648, 568] width 374 height 324
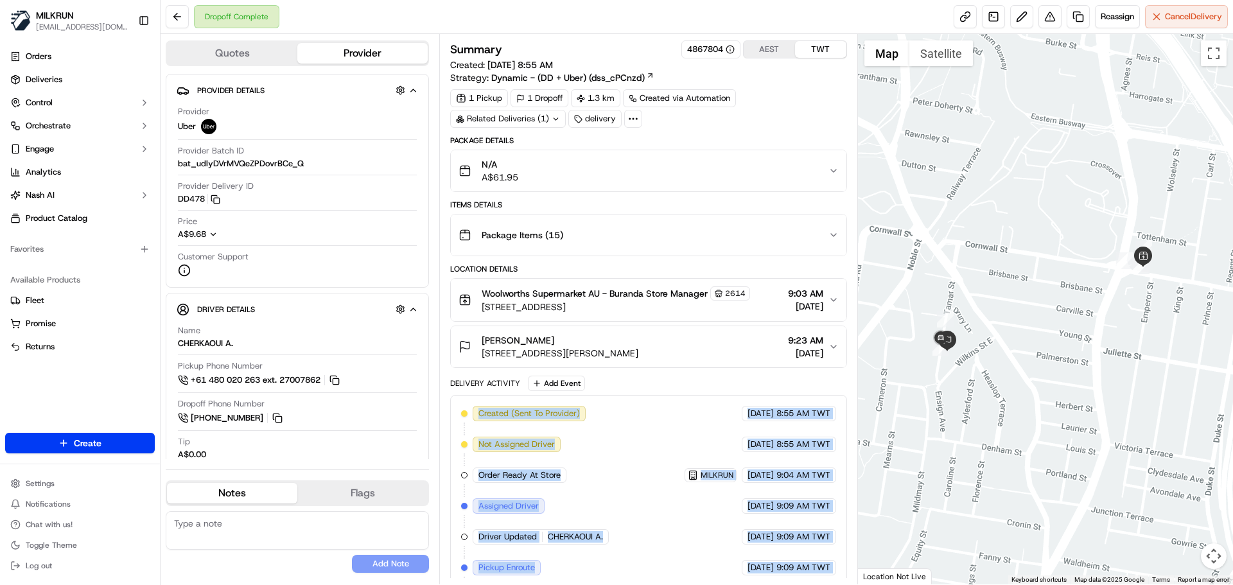
click at [856, 566] on div "Summary 4867804 AEST TWT Created: 18/09/2025 8:55 AM Strategy: Dynamic - (DD + …" at bounding box center [648, 309] width 418 height 550
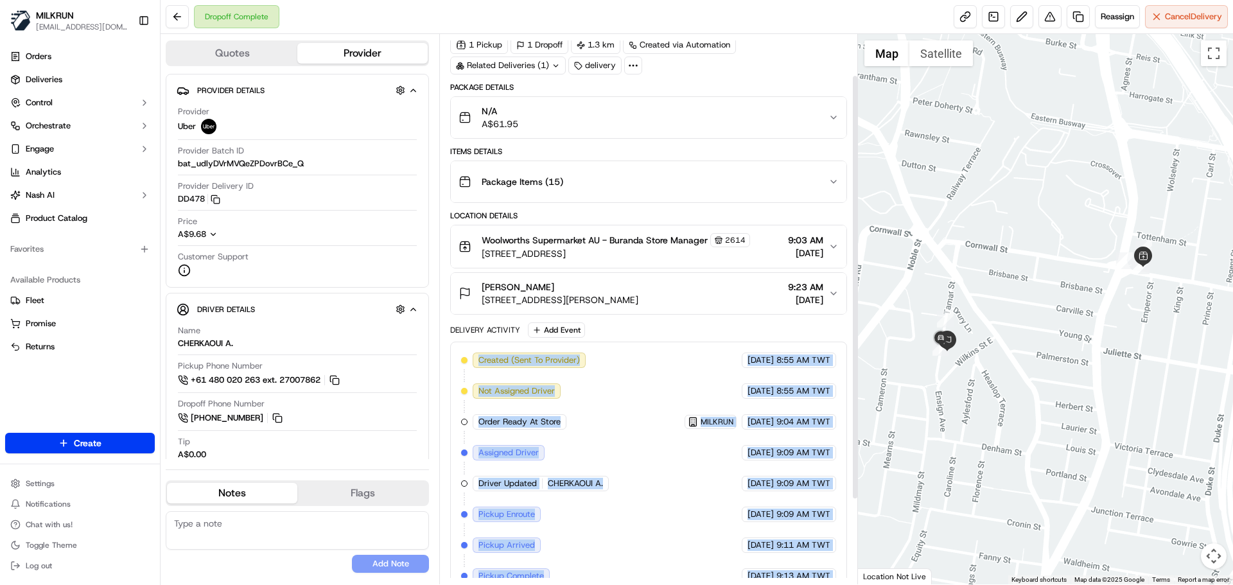
click at [809, 557] on div "Created (Sent To Provider) Uber 18/09/2025 8:55 AM TWT Not Assigned Driver Uber…" at bounding box center [648, 515] width 374 height 324
click at [742, 538] on div "18/09/2025 9:11 AM TWT" at bounding box center [789, 545] width 94 height 15
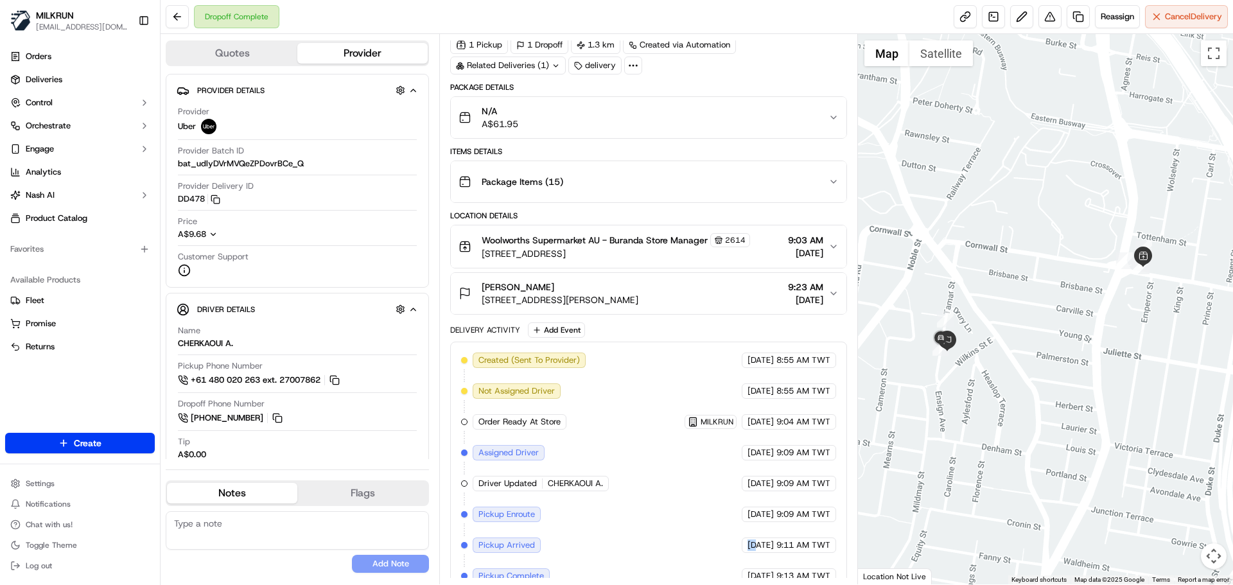
click at [742, 538] on div "18/09/2025 9:11 AM TWT" at bounding box center [789, 545] width 94 height 15
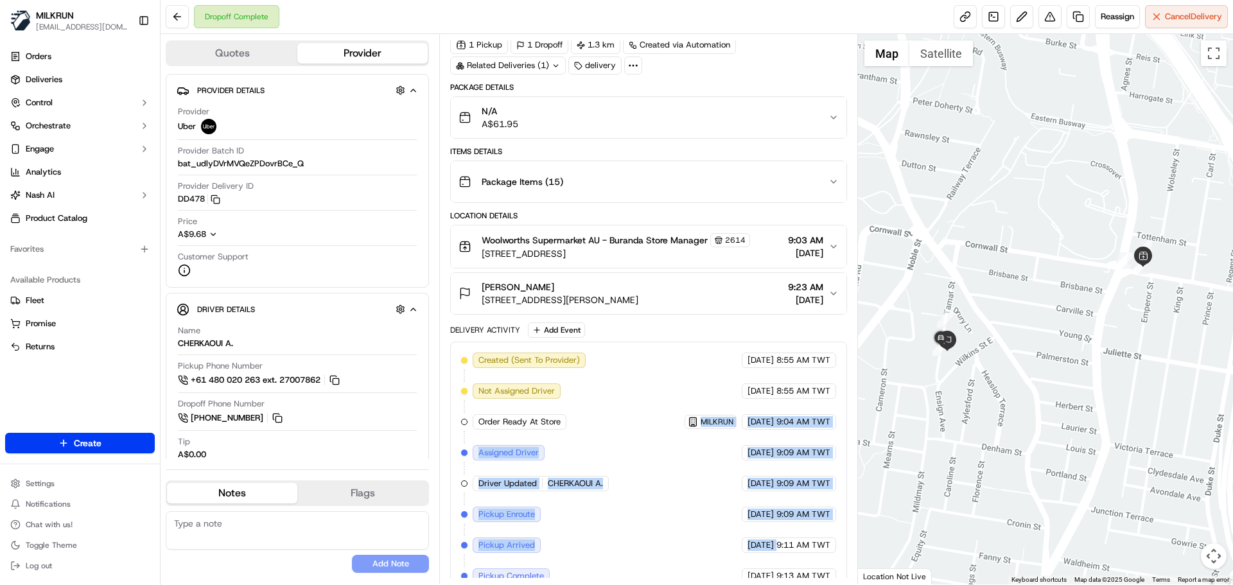
drag, startPoint x: 729, startPoint y: 538, endPoint x: 695, endPoint y: 416, distance: 126.7
click at [654, 378] on div "Created (Sent To Provider) Uber 18/09/2025 8:55 AM TWT Not Assigned Driver Uber…" at bounding box center [648, 515] width 374 height 324
click at [769, 503] on div "Created (Sent To Provider) Uber 18/09/2025 8:55 AM TWT Not Assigned Driver Uber…" at bounding box center [648, 515] width 374 height 324
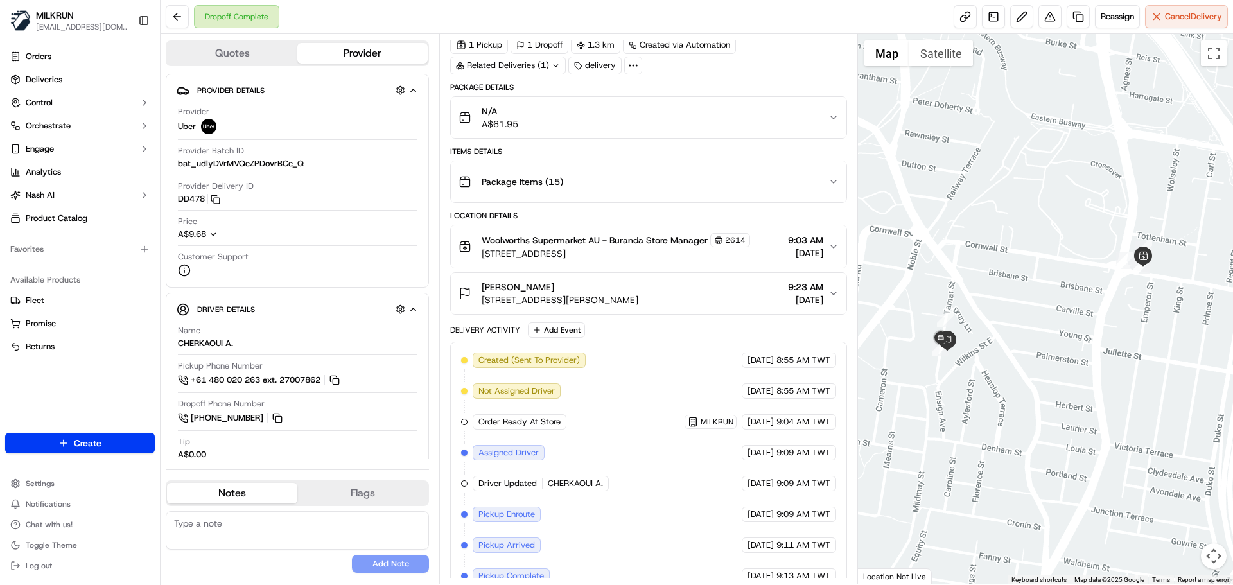
click at [769, 503] on div "Created (Sent To Provider) Uber 18/09/2025 8:55 AM TWT Not Assigned Driver Uber…" at bounding box center [648, 515] width 374 height 324
drag, startPoint x: 769, startPoint y: 503, endPoint x: 796, endPoint y: 522, distance: 33.3
click at [793, 517] on div "Created (Sent To Provider) Uber 18/09/2025 8:55 AM TWT Not Assigned Driver Uber…" at bounding box center [648, 515] width 374 height 324
click at [797, 522] on div "Created (Sent To Provider) Uber 18/09/2025 8:55 AM TWT Not Assigned Driver Uber…" at bounding box center [648, 515] width 374 height 324
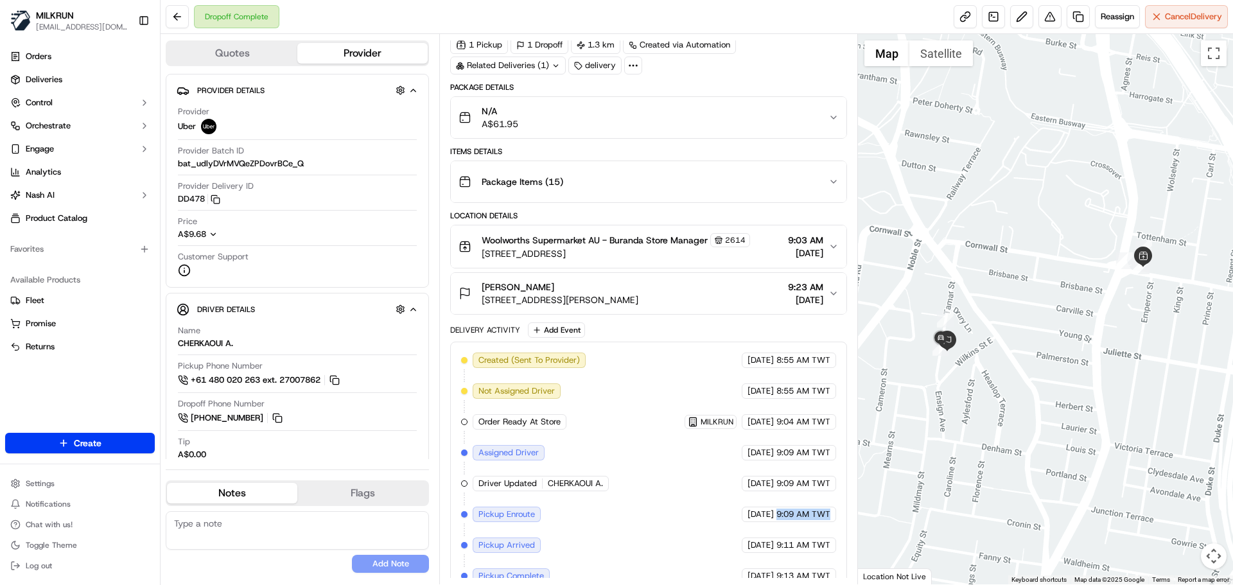
drag, startPoint x: 797, startPoint y: 522, endPoint x: 832, endPoint y: 536, distance: 37.5
click at [832, 536] on div "Created (Sent To Provider) Uber 18/09/2025 8:55 AM TWT Not Assigned Driver Uber…" at bounding box center [648, 515] width 374 height 324
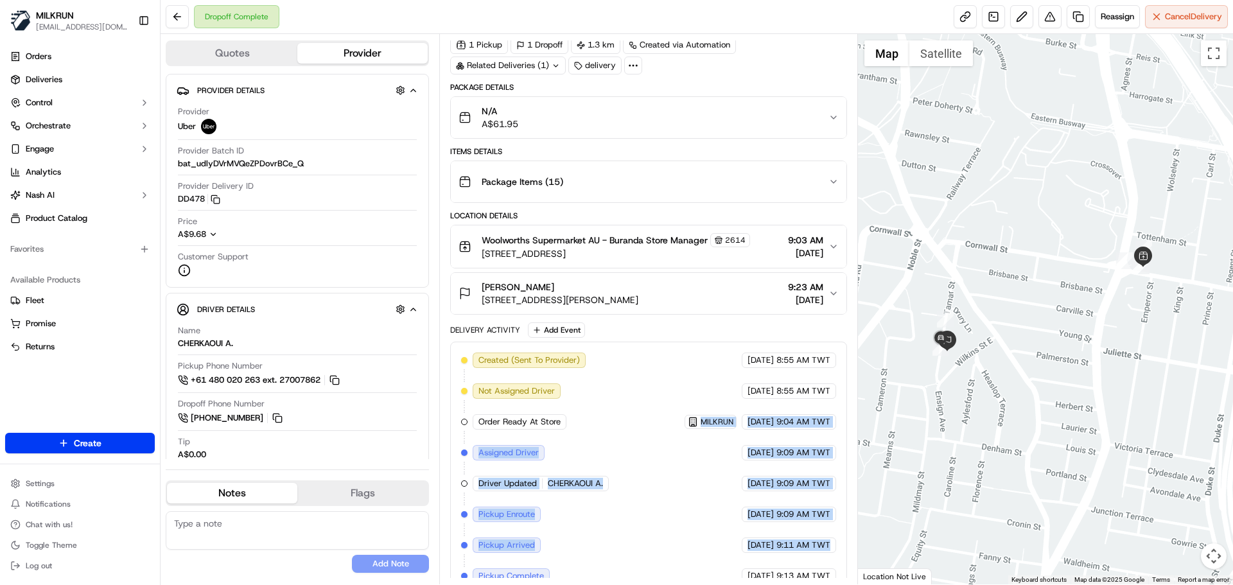
drag, startPoint x: 832, startPoint y: 536, endPoint x: 565, endPoint y: 317, distance: 345.5
click at [565, 317] on div "Package Details N/A A$61.95 Items Details Package Items ( 15 ) Location Details…" at bounding box center [648, 384] width 396 height 605
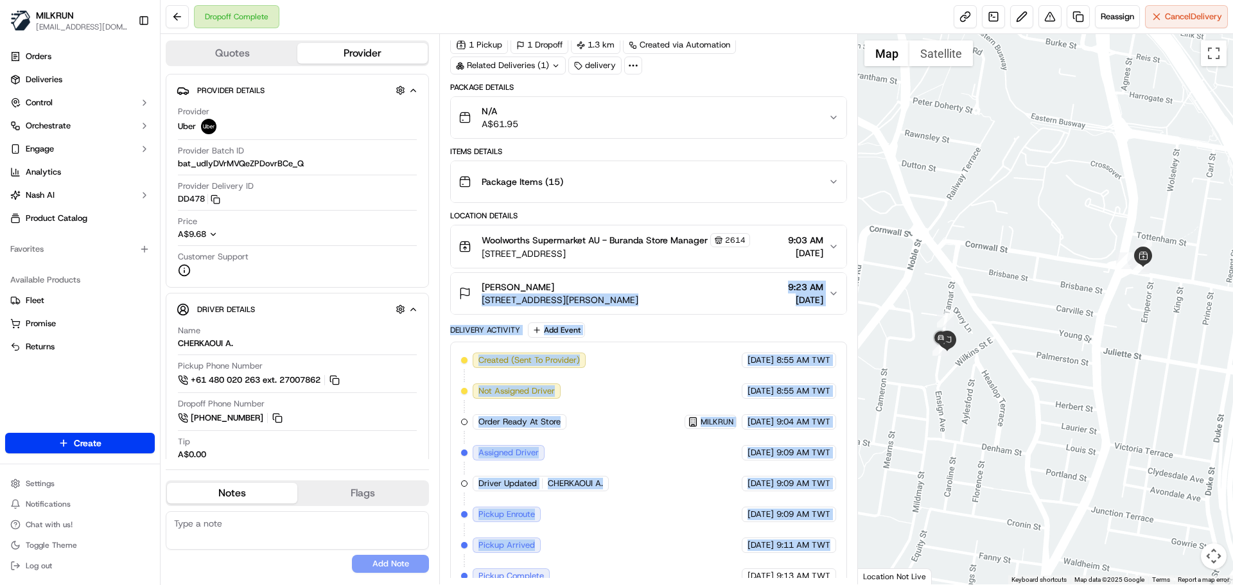
click at [698, 527] on div "Created (Sent To Provider) Uber 18/09/2025 8:55 AM TWT Not Assigned Driver Uber…" at bounding box center [648, 515] width 374 height 324
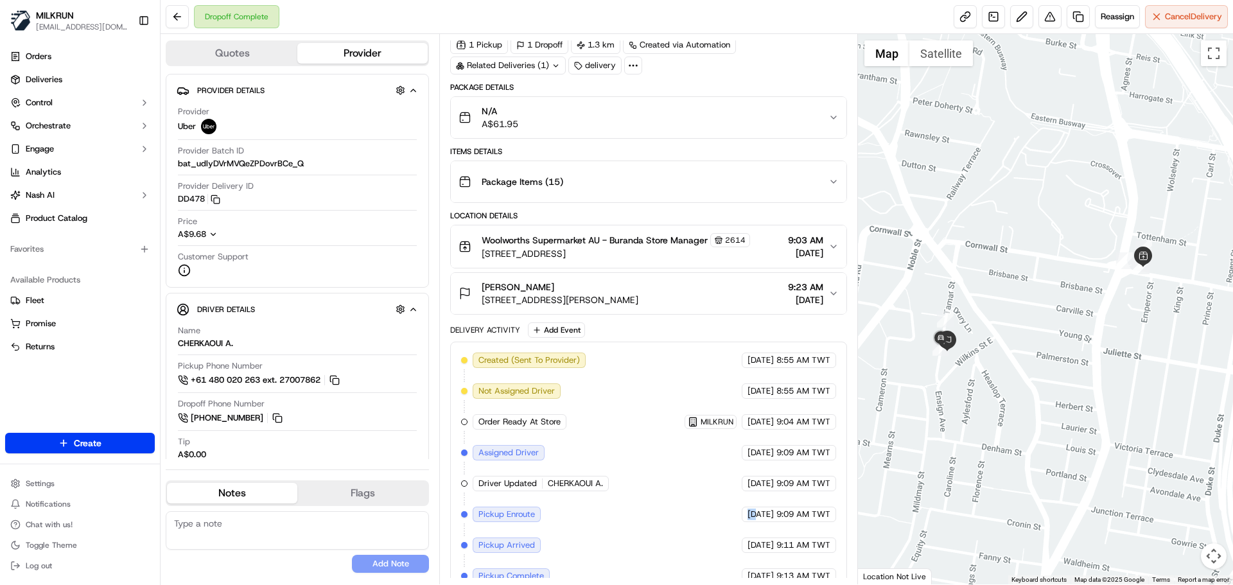
click at [698, 527] on div "Created (Sent To Provider) Uber 18/09/2025 8:55 AM TWT Not Assigned Driver Uber…" at bounding box center [648, 515] width 374 height 324
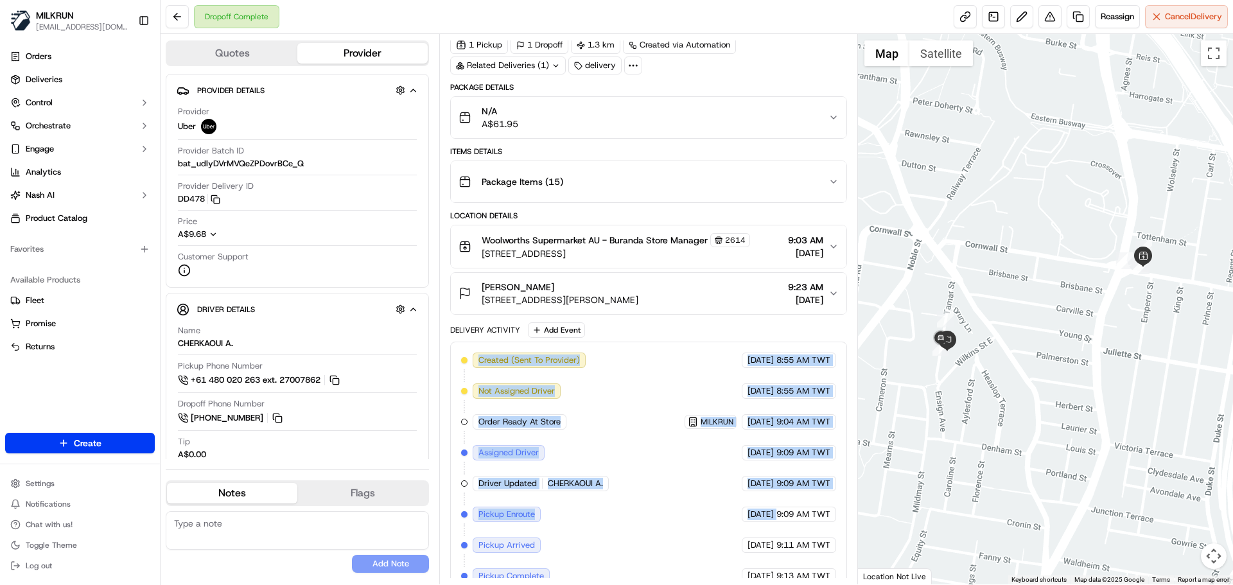
drag, startPoint x: 698, startPoint y: 527, endPoint x: 666, endPoint y: 524, distance: 32.2
click at [610, 401] on div "Created (Sent To Provider) Uber 18/09/2025 8:55 AM TWT Not Assigned Driver Uber…" at bounding box center [648, 515] width 374 height 324
click at [761, 495] on div "Created (Sent To Provider) Uber 18/09/2025 8:55 AM TWT Not Assigned Driver Uber…" at bounding box center [648, 515] width 374 height 324
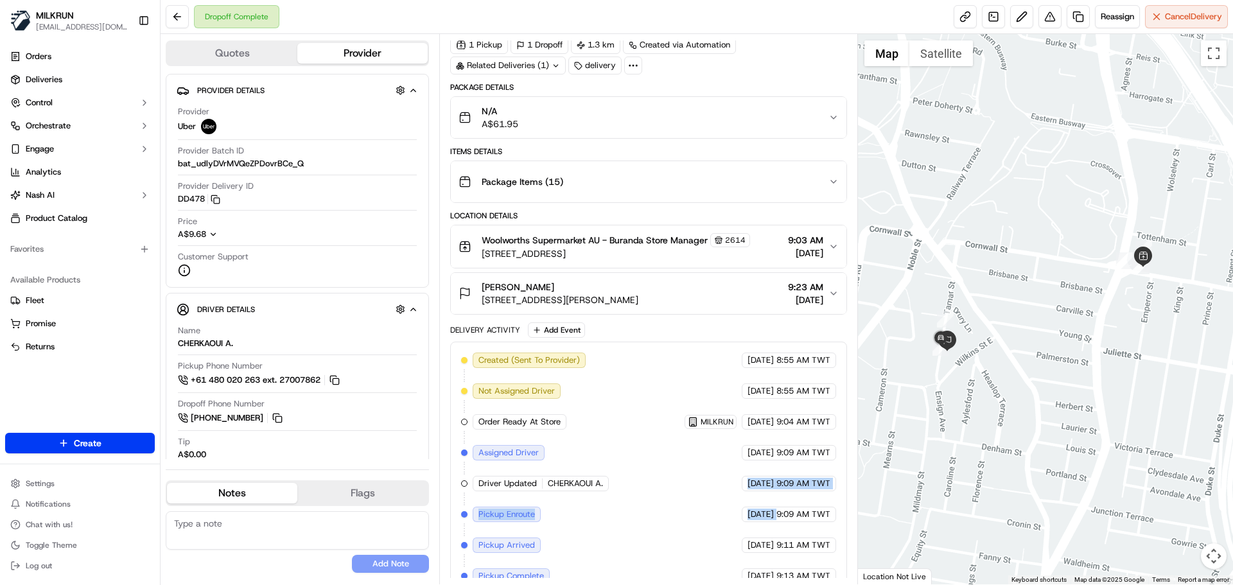
drag, startPoint x: 761, startPoint y: 495, endPoint x: 775, endPoint y: 512, distance: 22.0
click at [775, 512] on div "Created (Sent To Provider) Uber 18/09/2025 8:55 AM TWT Not Assigned Driver Uber…" at bounding box center [648, 515] width 374 height 324
click at [777, 513] on span "9:09 AM TWT" at bounding box center [804, 515] width 54 height 12
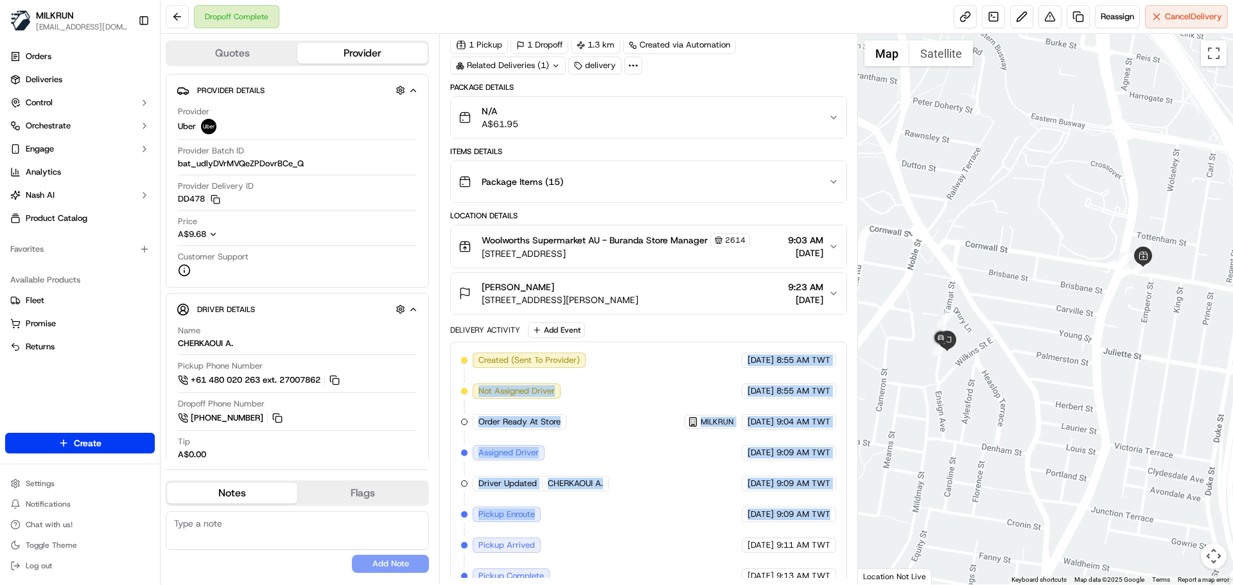
drag, startPoint x: 777, startPoint y: 513, endPoint x: 714, endPoint y: 337, distance: 187.1
click at [714, 337] on div "Delivery Activity Add Event Created (Sent To Provider) Uber 18/09/2025 8:55 AM …" at bounding box center [648, 504] width 396 height 365
click at [780, 494] on div "Created (Sent To Provider) Uber 18/09/2025 8:55 AM TWT Not Assigned Driver Uber…" at bounding box center [648, 515] width 374 height 324
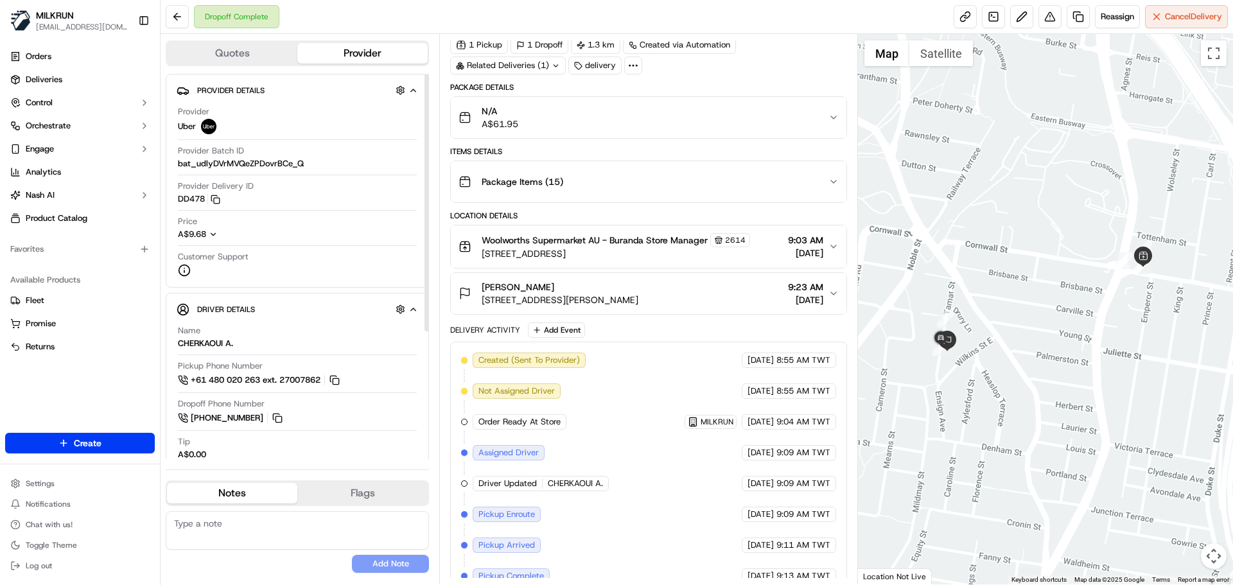
click at [599, 384] on div "Created (Sent To Provider) Uber 18/09/2025 8:55 AM TWT Not Assigned Driver Uber…" at bounding box center [648, 515] width 374 height 324
drag, startPoint x: 599, startPoint y: 384, endPoint x: 634, endPoint y: 350, distance: 49.1
click at [611, 324] on div "Delivery Activity Add Event Created (Sent To Provider) Uber 18/09/2025 8:55 AM …" at bounding box center [648, 504] width 396 height 365
click at [646, 382] on div "Created (Sent To Provider) Uber 18/09/2025 8:55 AM TWT Not Assigned Driver Uber…" at bounding box center [648, 515] width 374 height 324
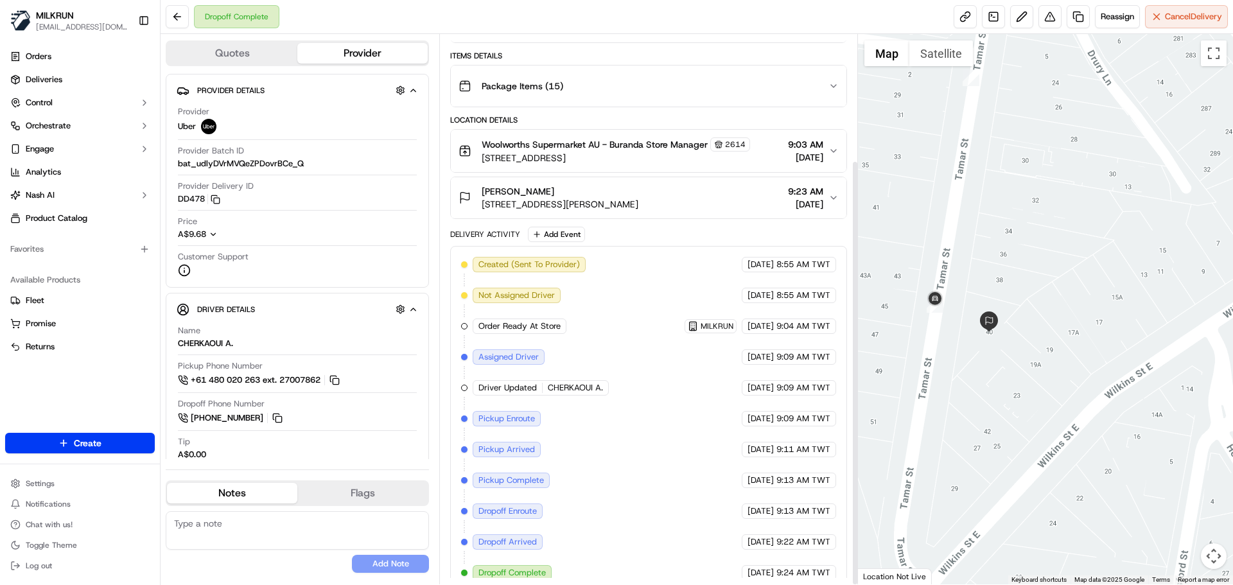
scroll to position [162, 0]
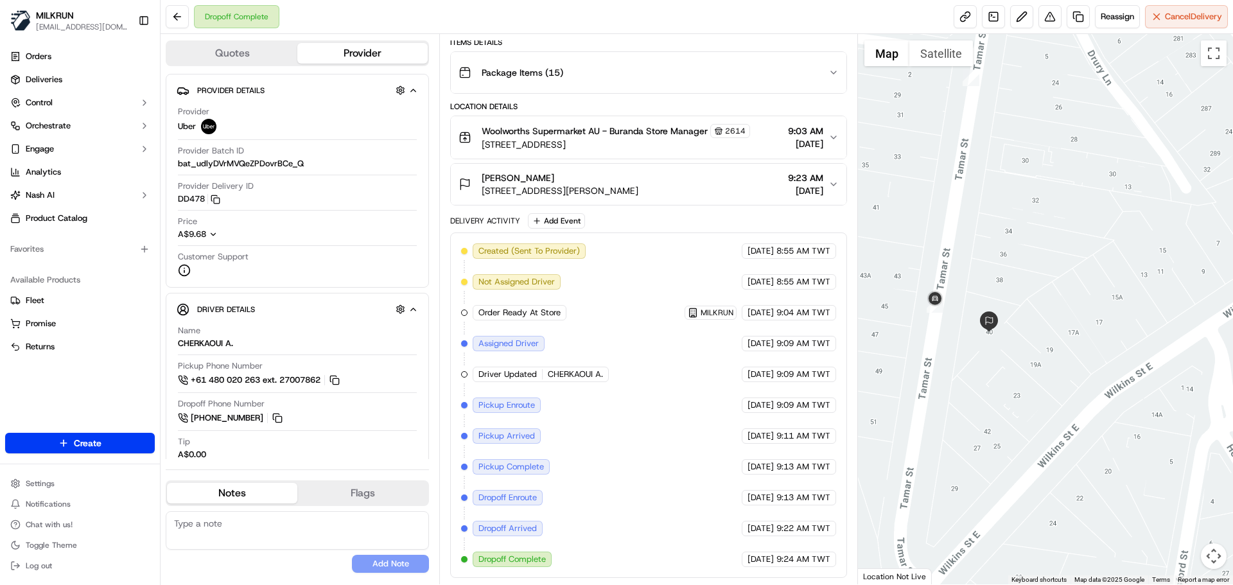
click at [517, 563] on span "Dropoff Complete" at bounding box center [511, 560] width 67 height 12
click at [514, 563] on span "Dropoff Complete" at bounding box center [511, 560] width 67 height 12
drag, startPoint x: 514, startPoint y: 563, endPoint x: 718, endPoint y: 511, distance: 210.3
click at [565, 468] on div "Created (Sent To Provider) Uber 18/09/2025 8:55 AM TWT Not Assigned Driver Uber…" at bounding box center [648, 405] width 374 height 324
click at [815, 564] on span "9:24 AM TWT" at bounding box center [804, 560] width 54 height 12
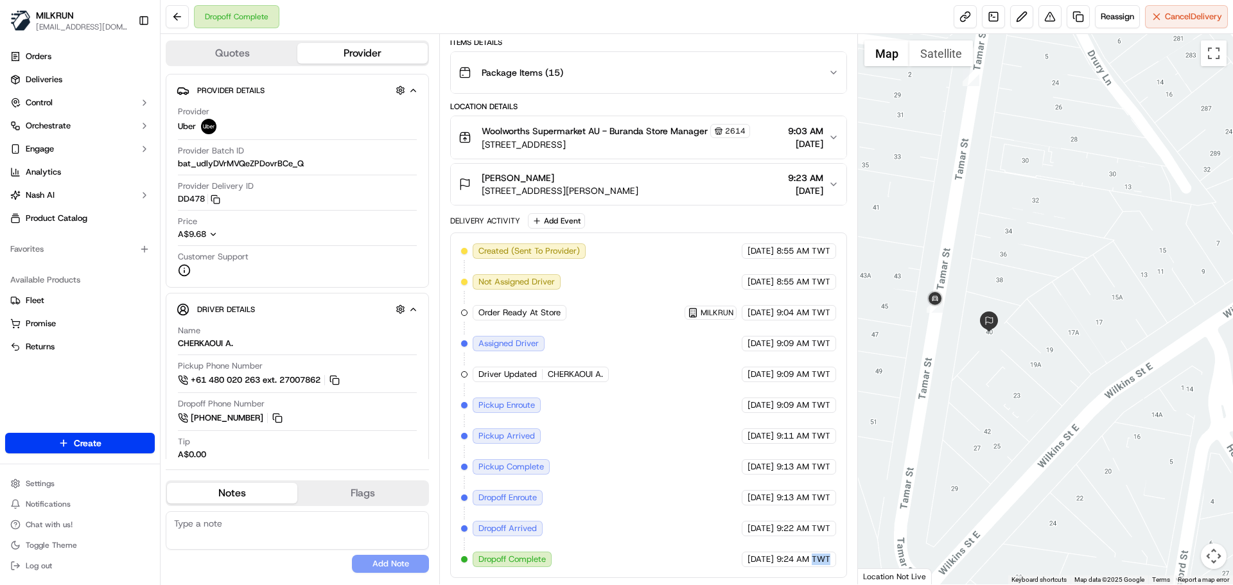
click at [815, 564] on span "9:24 AM TWT" at bounding box center [804, 560] width 54 height 12
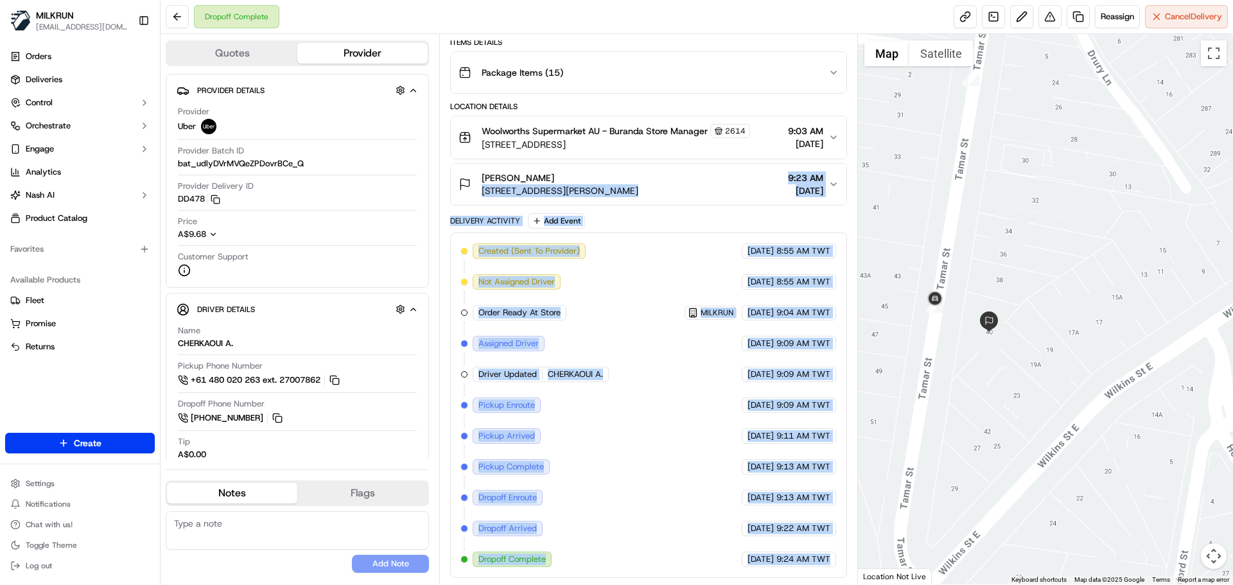
drag, startPoint x: 815, startPoint y: 564, endPoint x: 575, endPoint y: 191, distance: 443.3
click at [574, 193] on div "Package Details N/A A$61.95 Items Details Package Items ( 15 ) Location Details…" at bounding box center [648, 275] width 396 height 605
click at [823, 559] on span "9:24 AM TWT" at bounding box center [804, 560] width 54 height 12
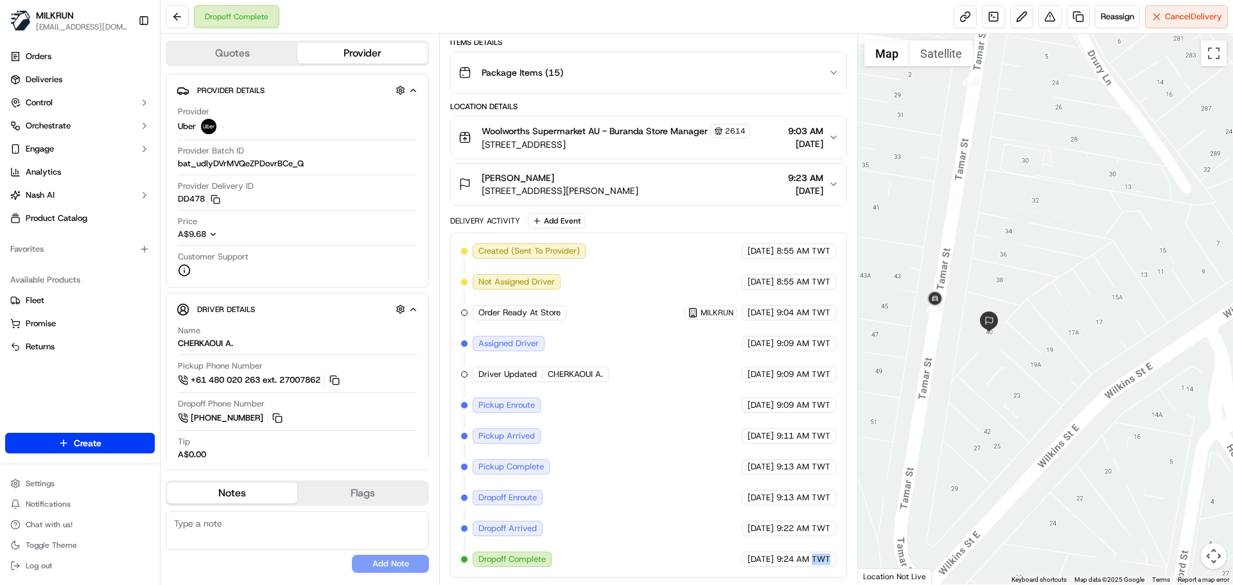
click at [823, 559] on span "9:24 AM TWT" at bounding box center [804, 560] width 54 height 12
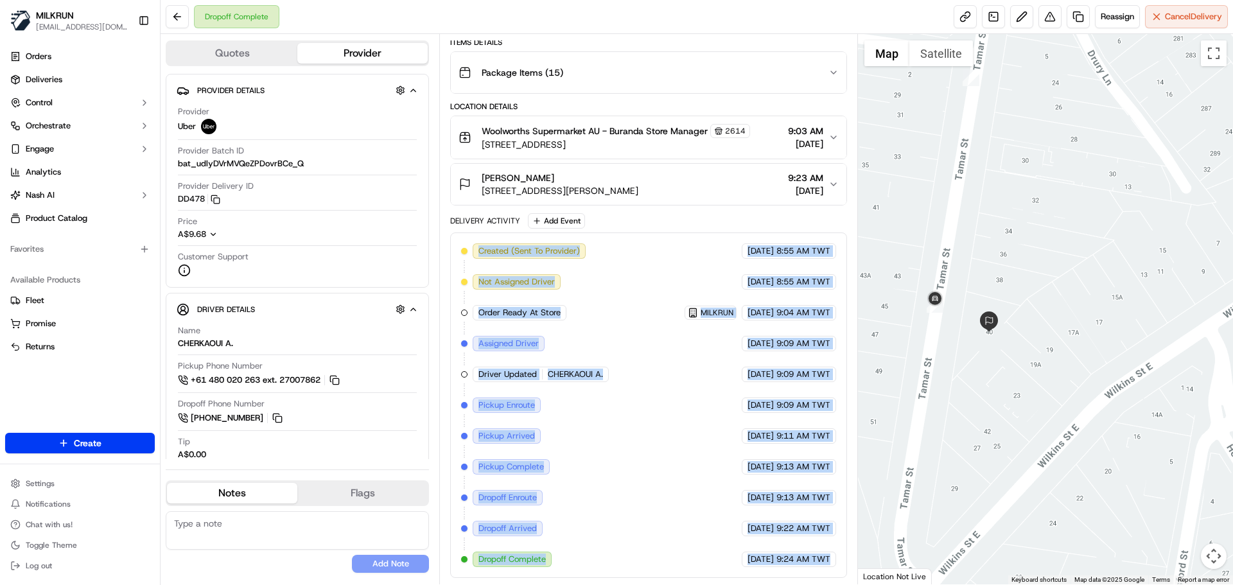
drag, startPoint x: 823, startPoint y: 559, endPoint x: 500, endPoint y: 133, distance: 535.4
click at [498, 136] on div "Package Details N/A A$61.95 Items Details Package Items ( 15 ) Location Details…" at bounding box center [648, 275] width 396 height 605
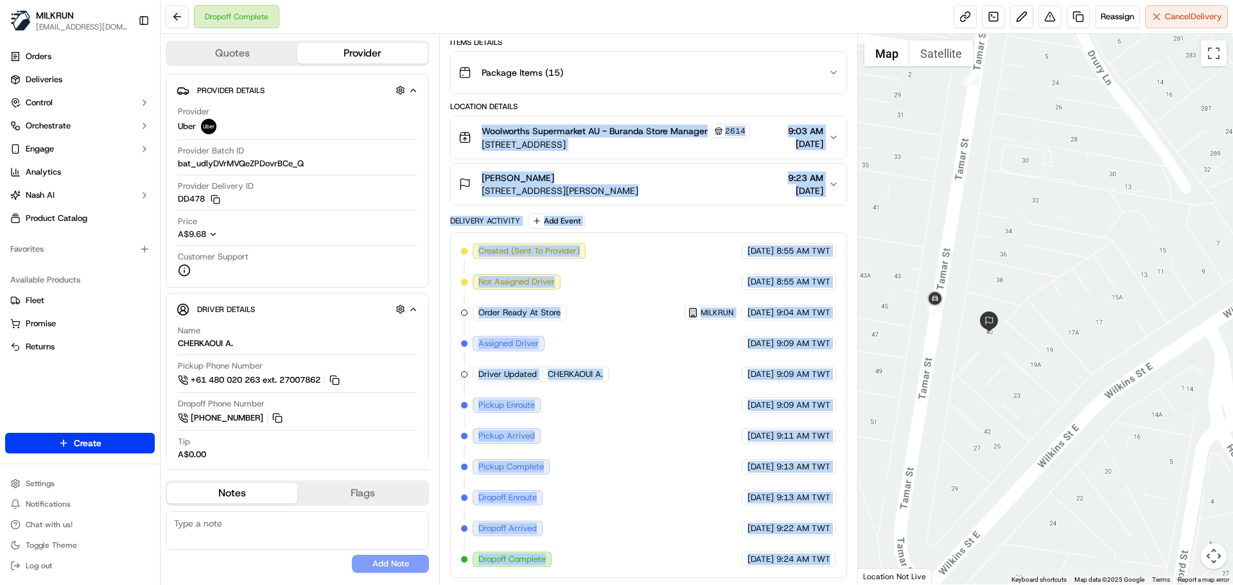
click at [482, 231] on div "Delivery Activity Add Event Created (Sent To Provider) Uber 18/09/2025 8:55 AM …" at bounding box center [648, 395] width 396 height 365
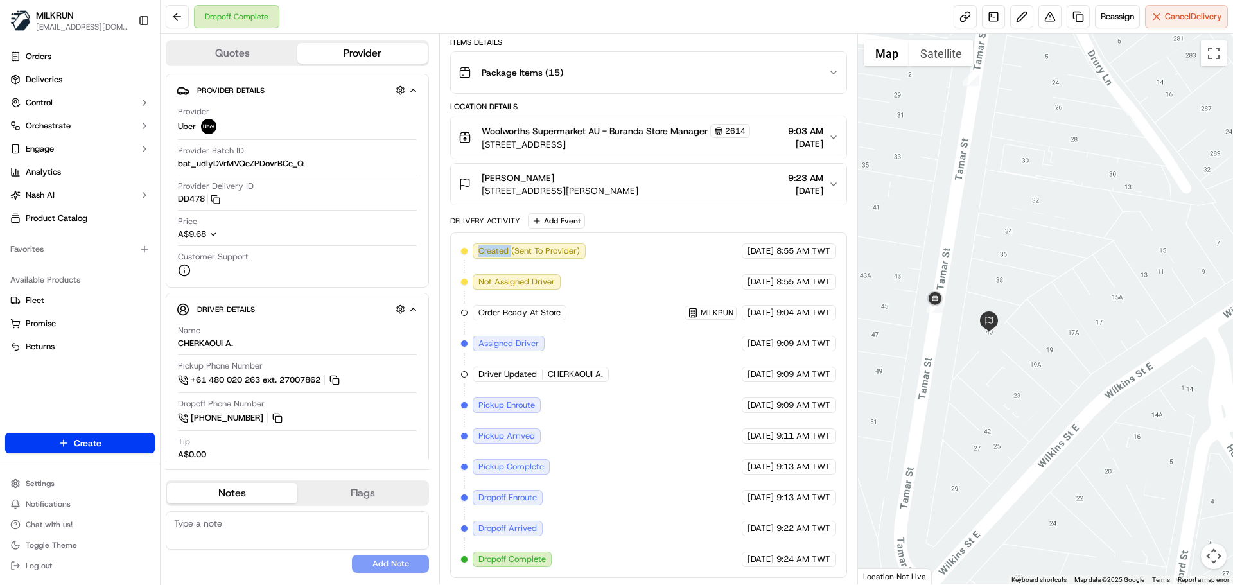
click at [482, 231] on div "Delivery Activity Add Event Created (Sent To Provider) Uber 18/09/2025 8:55 AM …" at bounding box center [648, 395] width 396 height 365
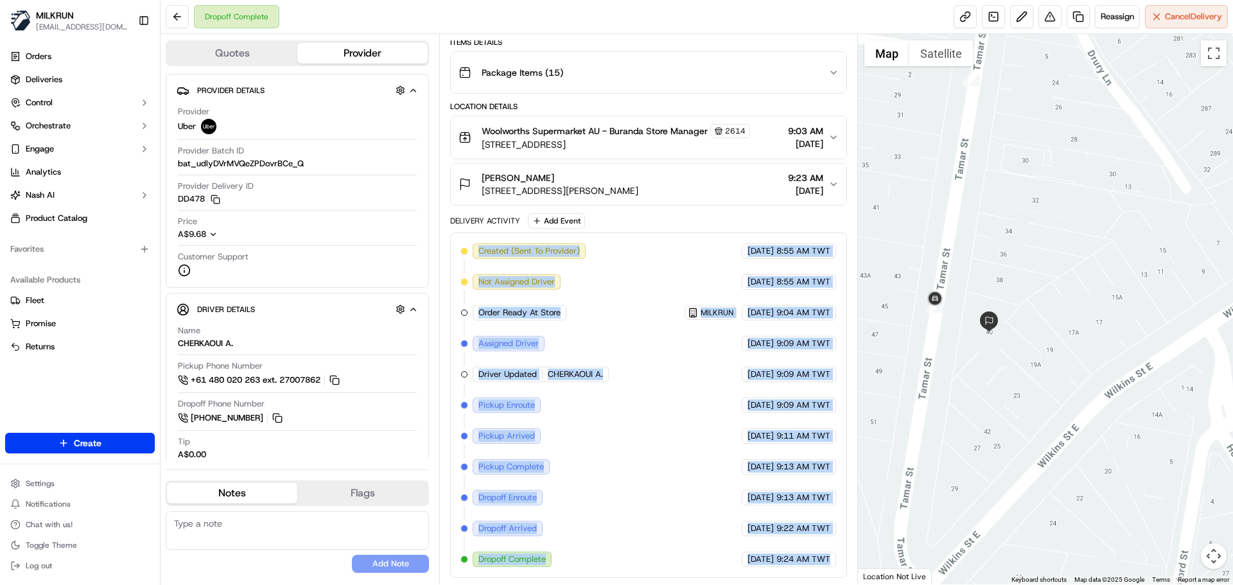
drag, startPoint x: 482, startPoint y: 231, endPoint x: 858, endPoint y: 577, distance: 510.9
click at [915, 584] on html "MILKRUN snatividad@woolworths.com.au Toggle Sidebar Orders Deliveries Control O…" at bounding box center [616, 292] width 1233 height 585
click at [839, 566] on div "Created (Sent To Provider) Uber 18/09/2025 8:55 AM TWT Not Assigned Driver Uber…" at bounding box center [648, 406] width 396 height 346
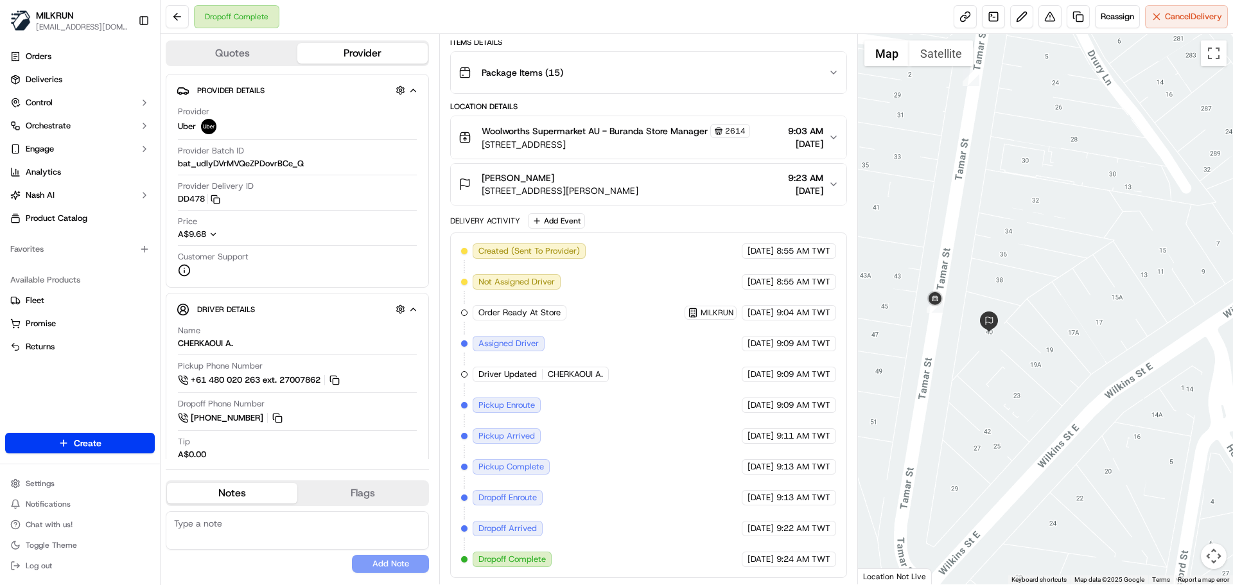
click at [839, 566] on div "Created (Sent To Provider) Uber 18/09/2025 8:55 AM TWT Not Assigned Driver Uber…" at bounding box center [648, 406] width 396 height 346
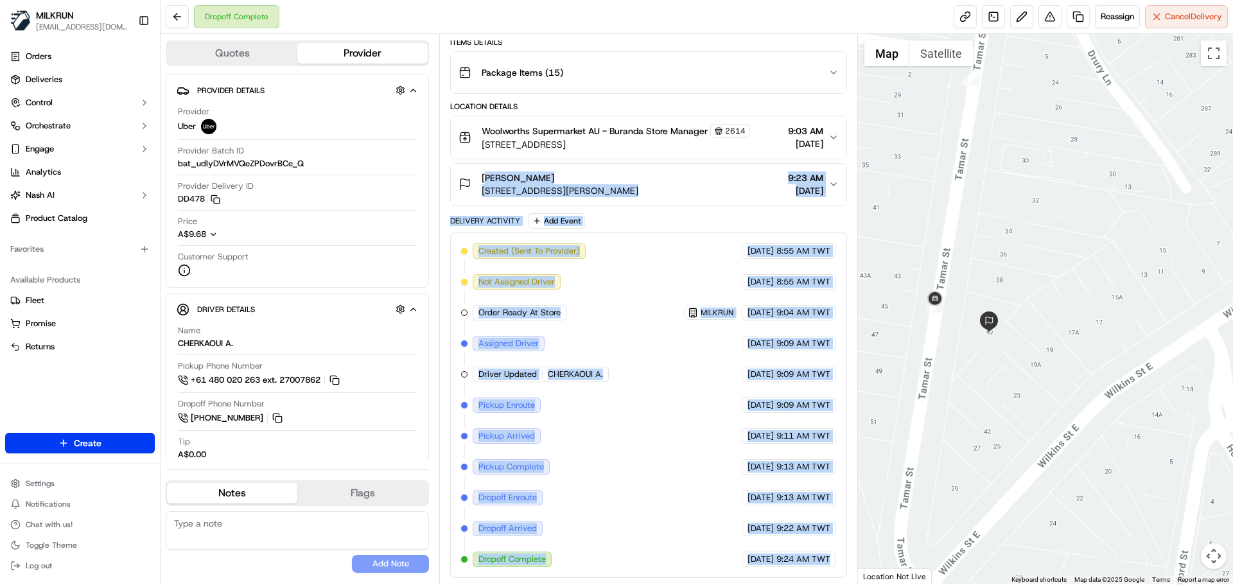
drag, startPoint x: 839, startPoint y: 566, endPoint x: 461, endPoint y: 203, distance: 524.2
click at [461, 203] on div "Package Details N/A A$61.95 Items Details Package Items ( 15 ) Location Details…" at bounding box center [648, 275] width 396 height 605
click at [464, 233] on div "Created (Sent To Provider) Uber 18/09/2025 8:55 AM TWT Not Assigned Driver Uber…" at bounding box center [648, 406] width 396 height 346
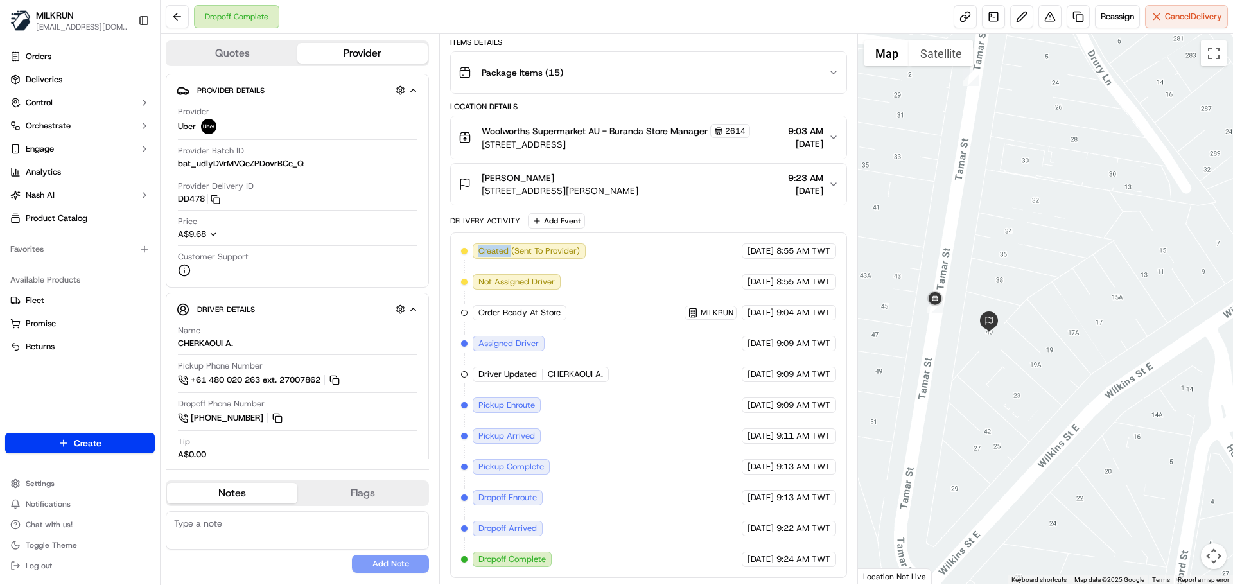
click at [464, 233] on div "Created (Sent To Provider) Uber 18/09/2025 8:55 AM TWT Not Assigned Driver Uber…" at bounding box center [648, 406] width 396 height 346
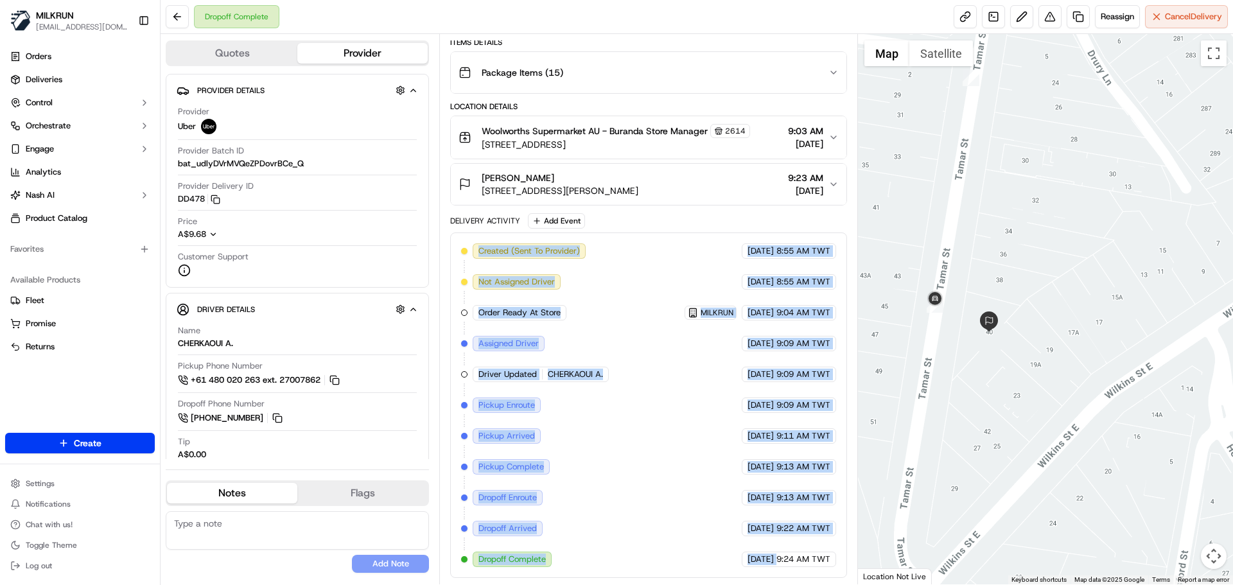
drag, startPoint x: 464, startPoint y: 233, endPoint x: 796, endPoint y: 615, distance: 506.8
click at [796, 584] on html "MILKRUN snatividad@woolworths.com.au Toggle Sidebar Orders Deliveries Control O…" at bounding box center [616, 292] width 1233 height 585
click at [818, 568] on div "Created (Sent To Provider) Uber 18/09/2025 8:55 AM TWT Not Assigned Driver Uber…" at bounding box center [648, 406] width 396 height 346
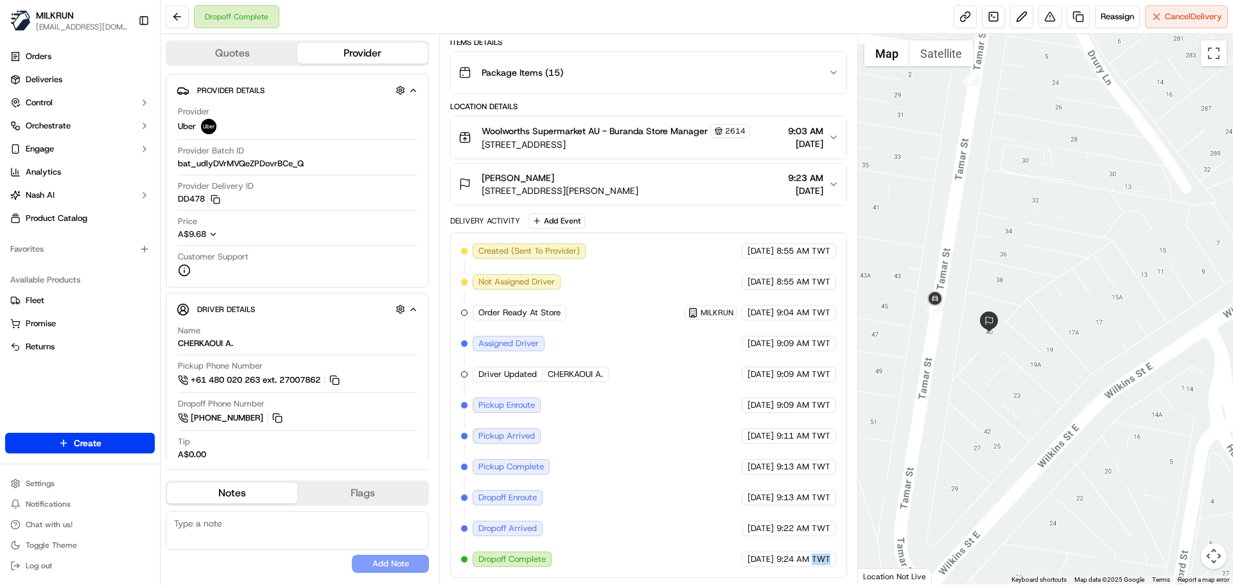
click at [818, 568] on div "Created (Sent To Provider) Uber 18/09/2025 8:55 AM TWT Not Assigned Driver Uber…" at bounding box center [648, 406] width 396 height 346
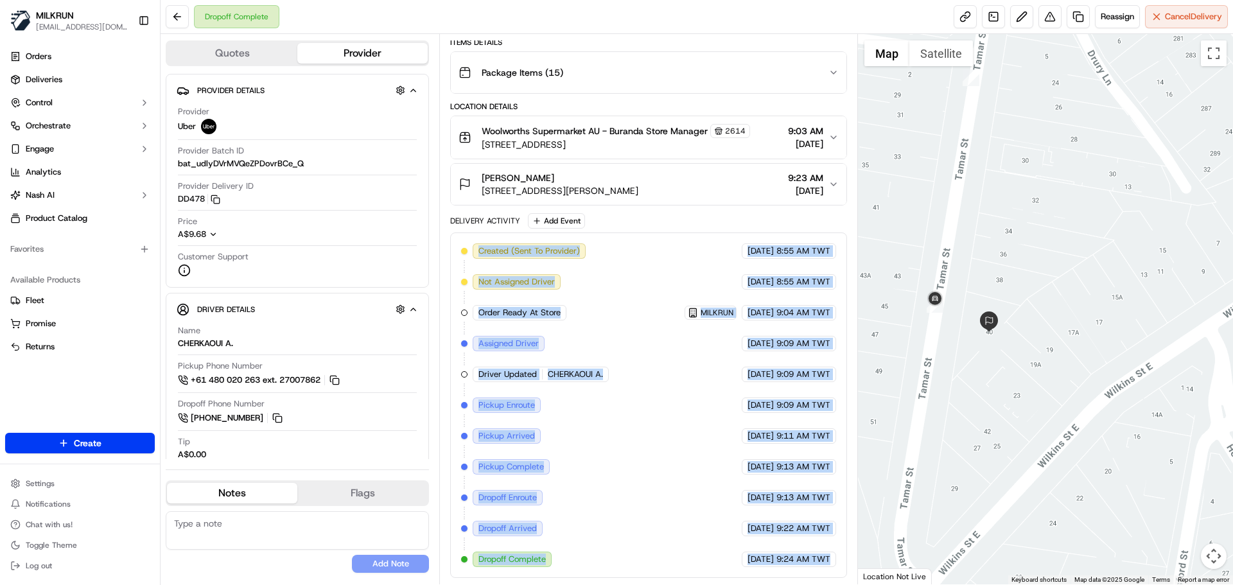
drag, startPoint x: 818, startPoint y: 568, endPoint x: 456, endPoint y: 238, distance: 490.5
click at [456, 238] on div "Created (Sent To Provider) Uber 18/09/2025 8:55 AM TWT Not Assigned Driver Uber…" at bounding box center [648, 406] width 396 height 346
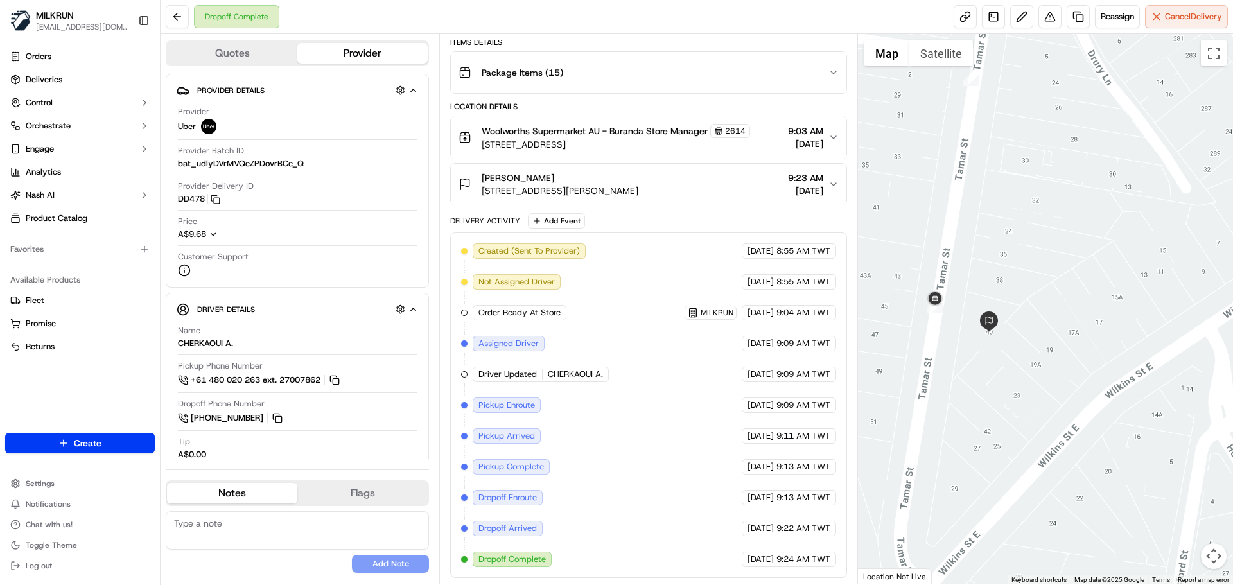
click at [453, 224] on div "Delivery Activity" at bounding box center [485, 221] width 70 height 10
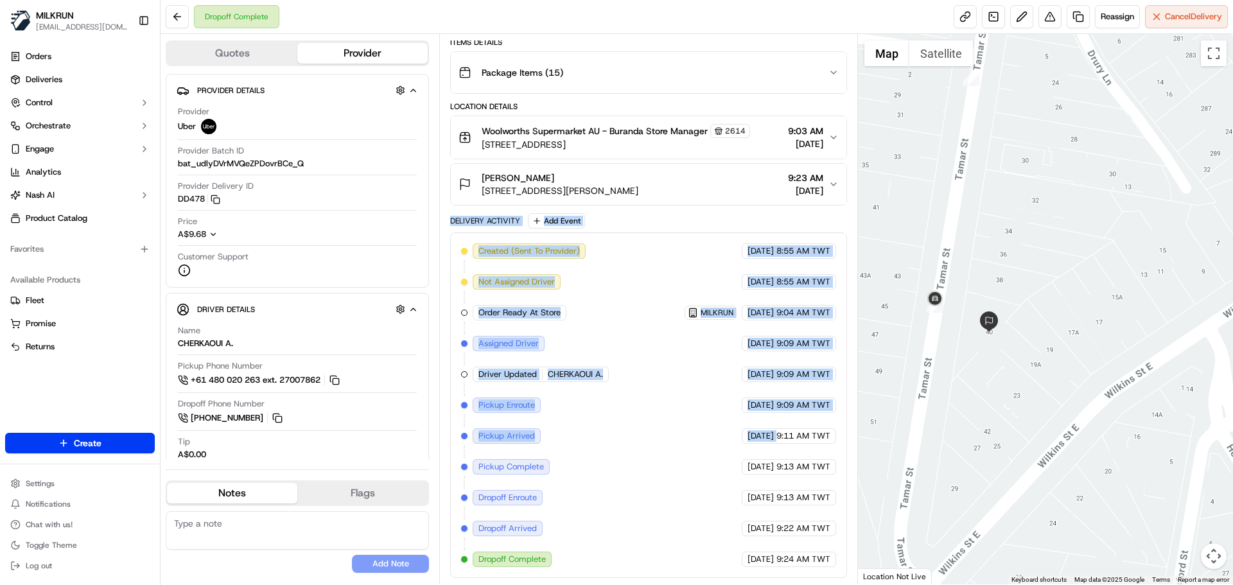
drag, startPoint x: 453, startPoint y: 224, endPoint x: 746, endPoint y: 514, distance: 411.9
click at [748, 515] on div "Delivery Activity Add Event Created (Sent To Provider) Uber 18/09/2025 8:55 AM …" at bounding box center [648, 395] width 396 height 365
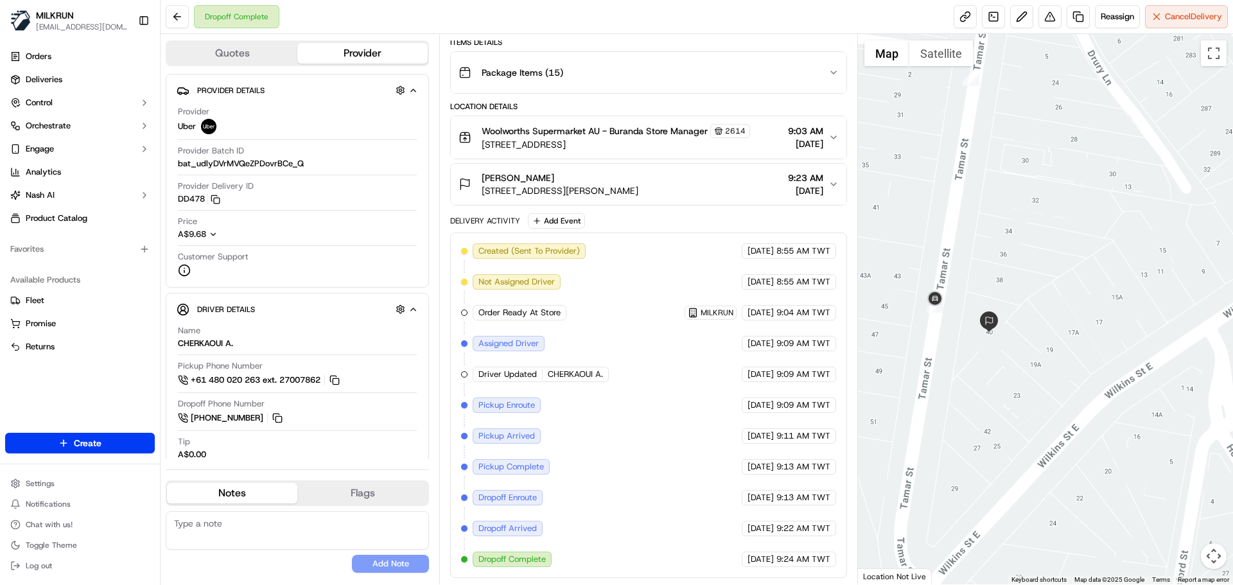
click at [802, 559] on span "9:24 AM TWT" at bounding box center [804, 560] width 54 height 12
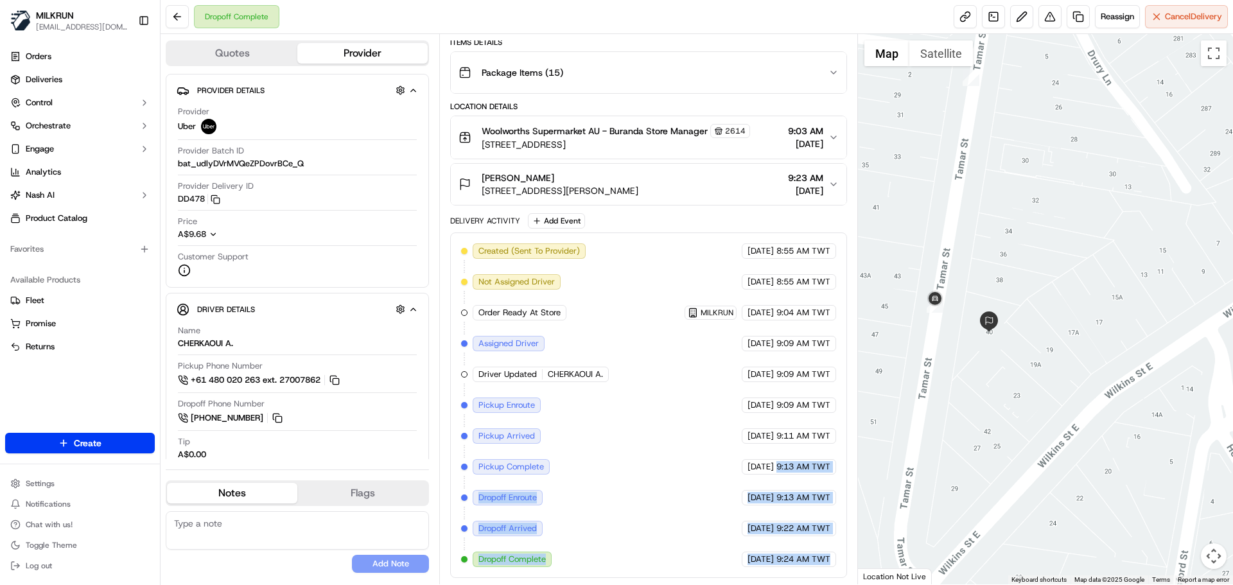
drag, startPoint x: 802, startPoint y: 559, endPoint x: 775, endPoint y: 465, distance: 97.4
click at [775, 464] on div "Created (Sent To Provider) Uber 18/09/2025 8:55 AM TWT Not Assigned Driver Uber…" at bounding box center [648, 405] width 374 height 324
click at [784, 492] on span "9:13 AM TWT" at bounding box center [804, 498] width 54 height 12
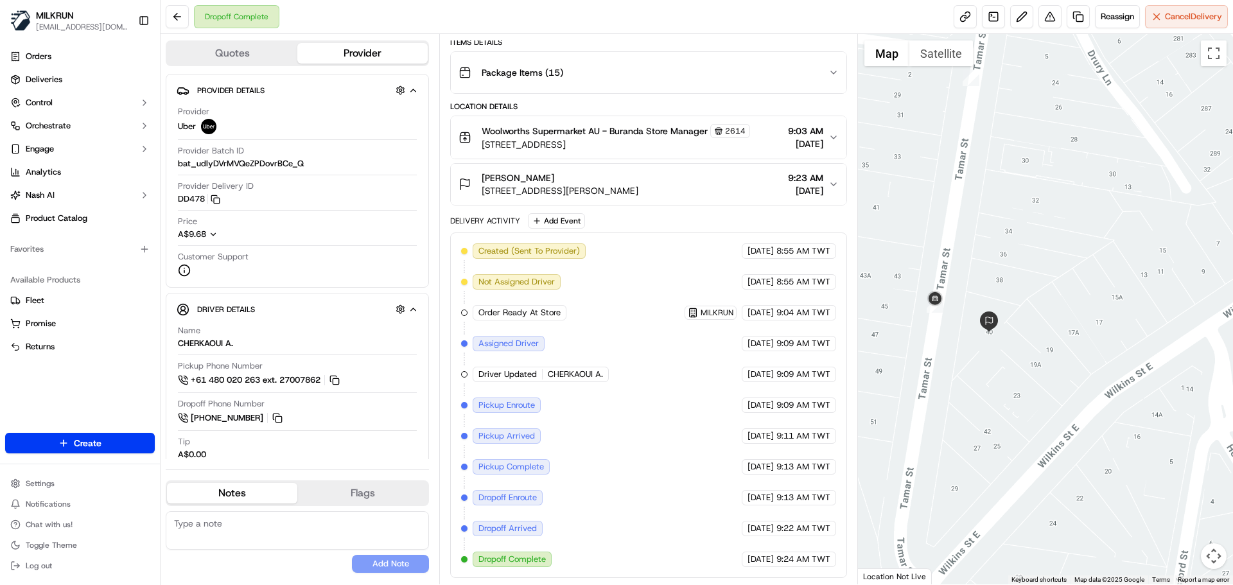
click at [568, 371] on span "CHERKAOUI A." at bounding box center [575, 375] width 55 height 12
drag, startPoint x: 568, startPoint y: 371, endPoint x: 633, endPoint y: 374, distance: 64.9
click at [633, 374] on div "Created (Sent To Provider) Uber 18/09/2025 8:55 AM TWT Not Assigned Driver Uber…" at bounding box center [648, 405] width 374 height 324
copy div "CHERKAOUI A. Uber"
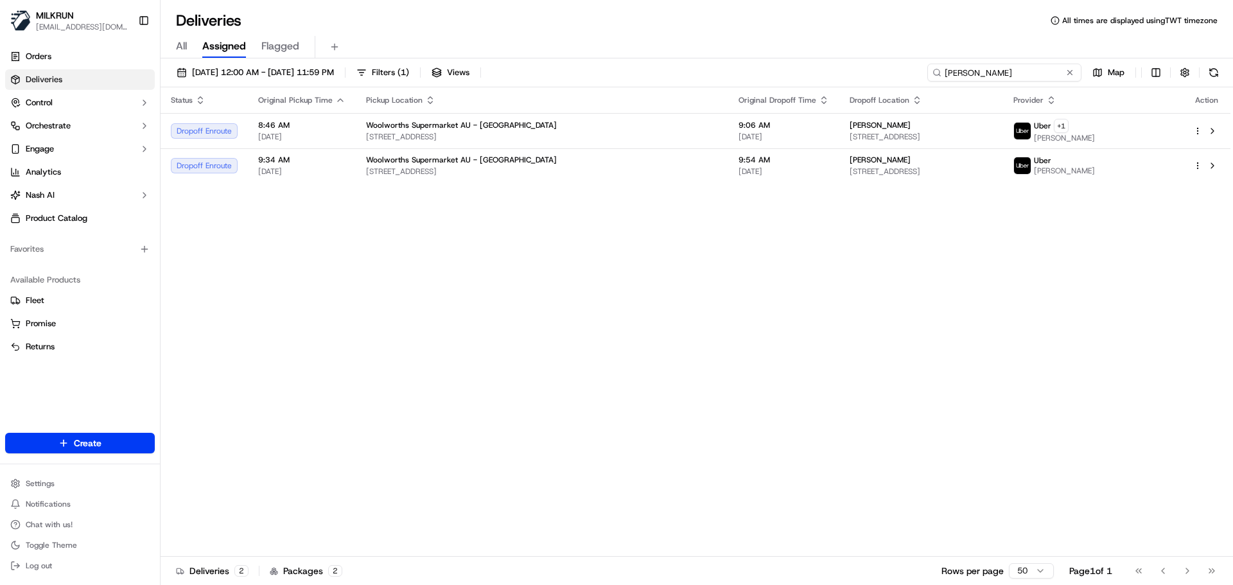
click at [1021, 71] on input "[PERSON_NAME]" at bounding box center [1004, 73] width 154 height 18
drag, startPoint x: 1021, startPoint y: 71, endPoint x: 1017, endPoint y: 91, distance: 20.8
click at [1018, 73] on input "[PERSON_NAME]" at bounding box center [1004, 73] width 154 height 18
paste input "CHERKAOUI A."
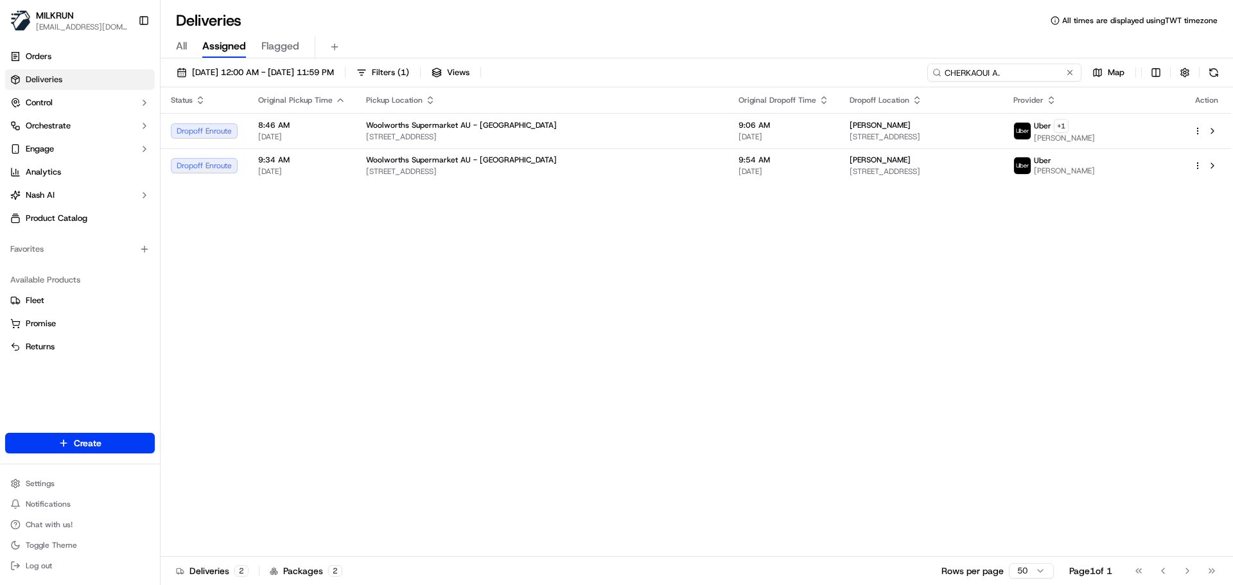
type input "CHERKAOUI A."
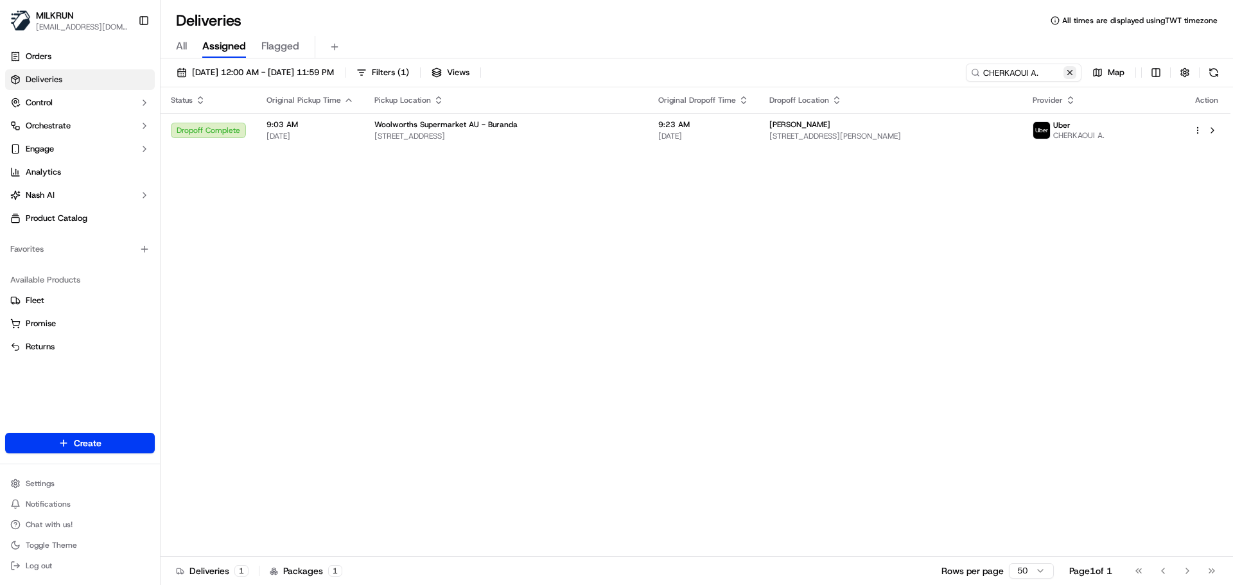
click at [1073, 71] on button at bounding box center [1070, 72] width 13 height 13
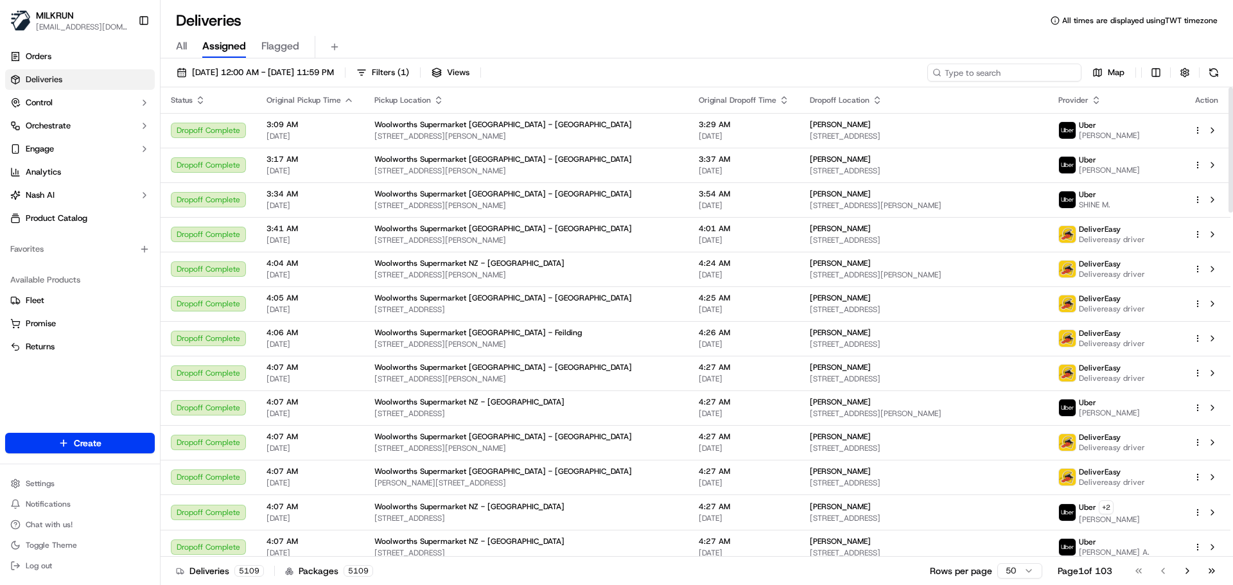
click at [997, 78] on input at bounding box center [1004, 73] width 154 height 18
paste input "[PERSON_NAME]"
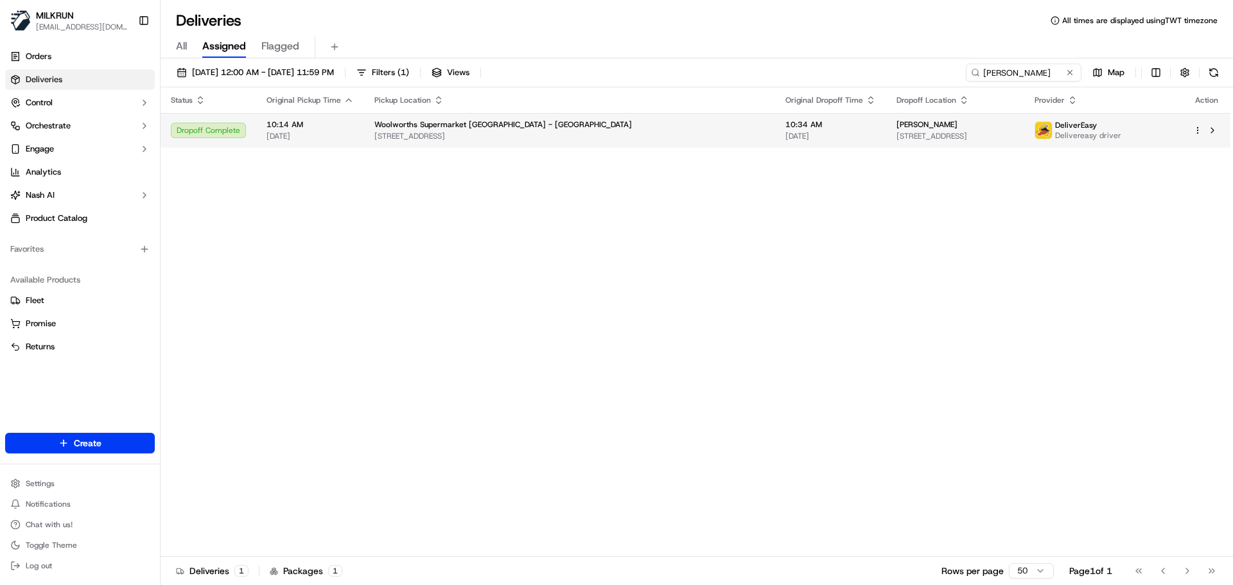
click at [563, 139] on span "[STREET_ADDRESS]" at bounding box center [569, 136] width 391 height 10
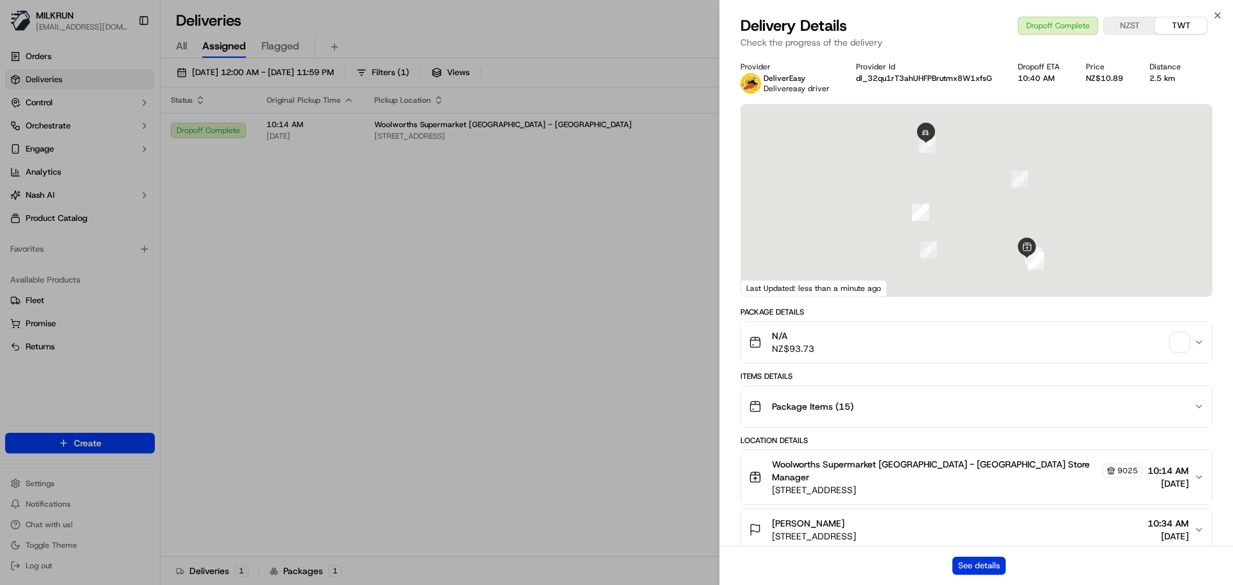
click at [968, 568] on button "See details" at bounding box center [979, 566] width 53 height 18
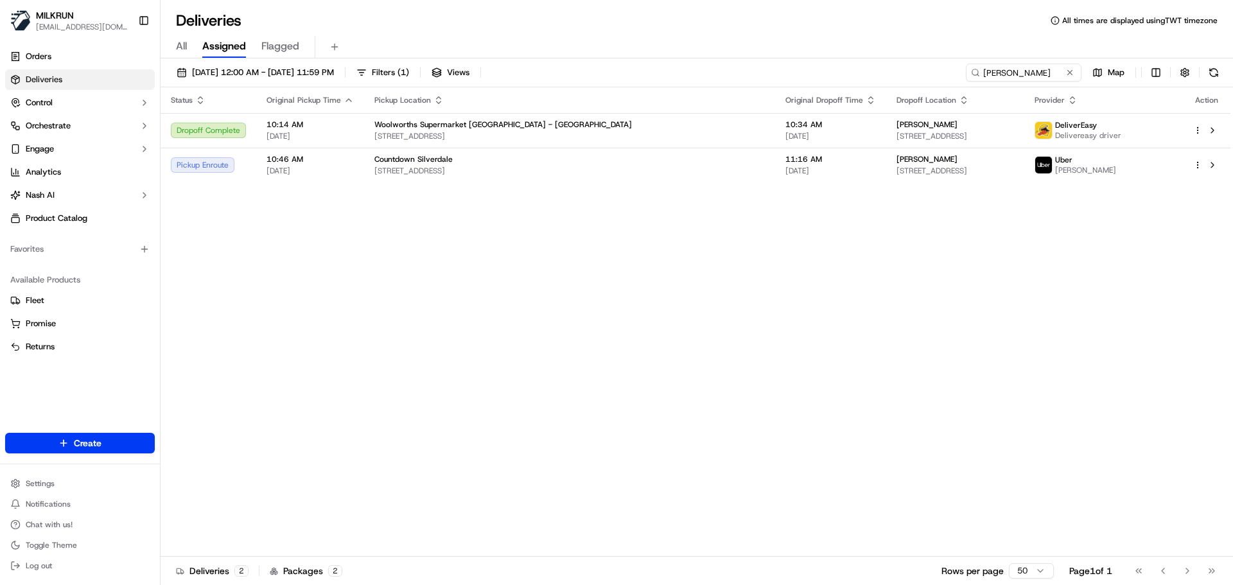
click at [976, 82] on div "[DATE] 12:00 AM - [DATE] 11:59 PM Filters ( 1 ) Views [PERSON_NAME] Map" at bounding box center [697, 76] width 1073 height 24
click at [987, 79] on input "[PERSON_NAME]" at bounding box center [1004, 73] width 154 height 18
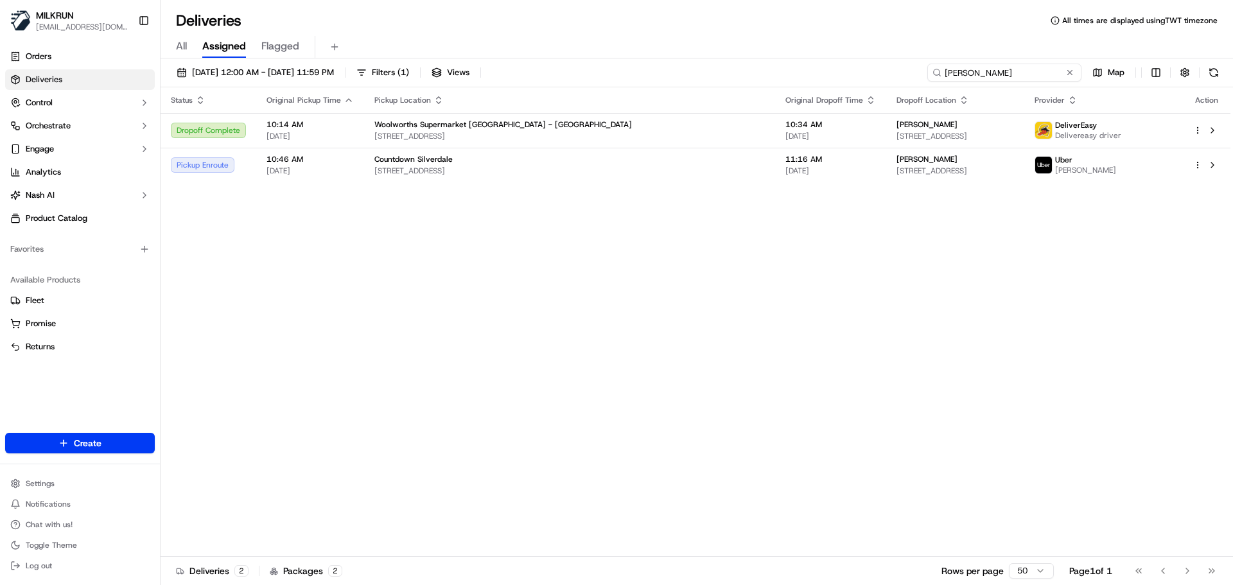
paste input "[PERSON_NAME]"
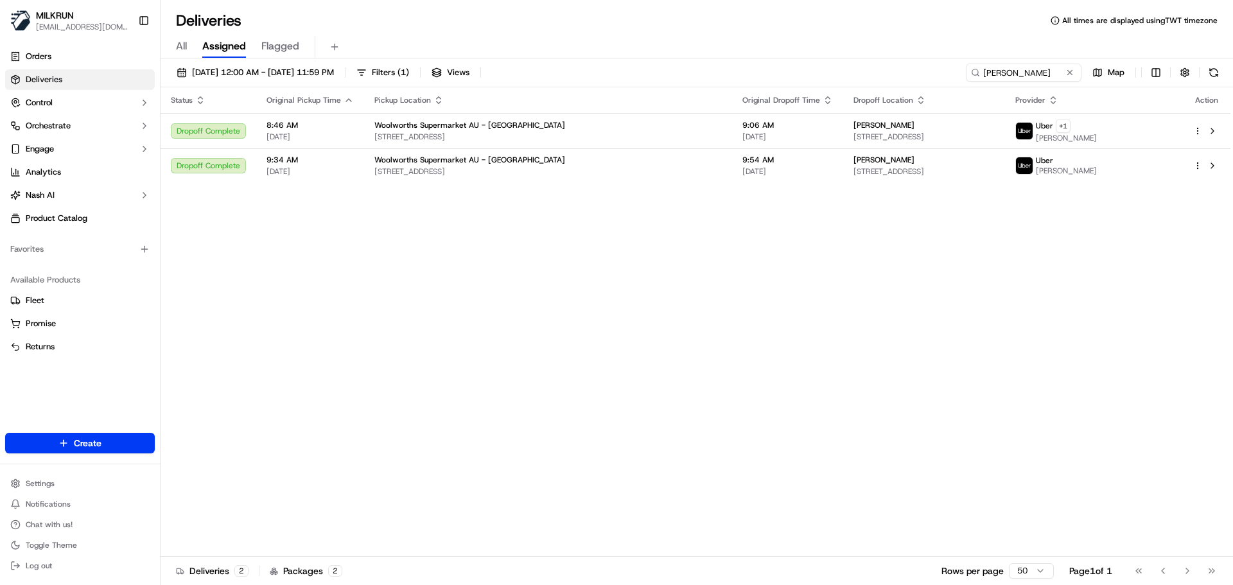
click at [341, 284] on div "Status Original Pickup Time Pickup Location Original Dropoff Time Dropoff Locat…" at bounding box center [696, 322] width 1070 height 470
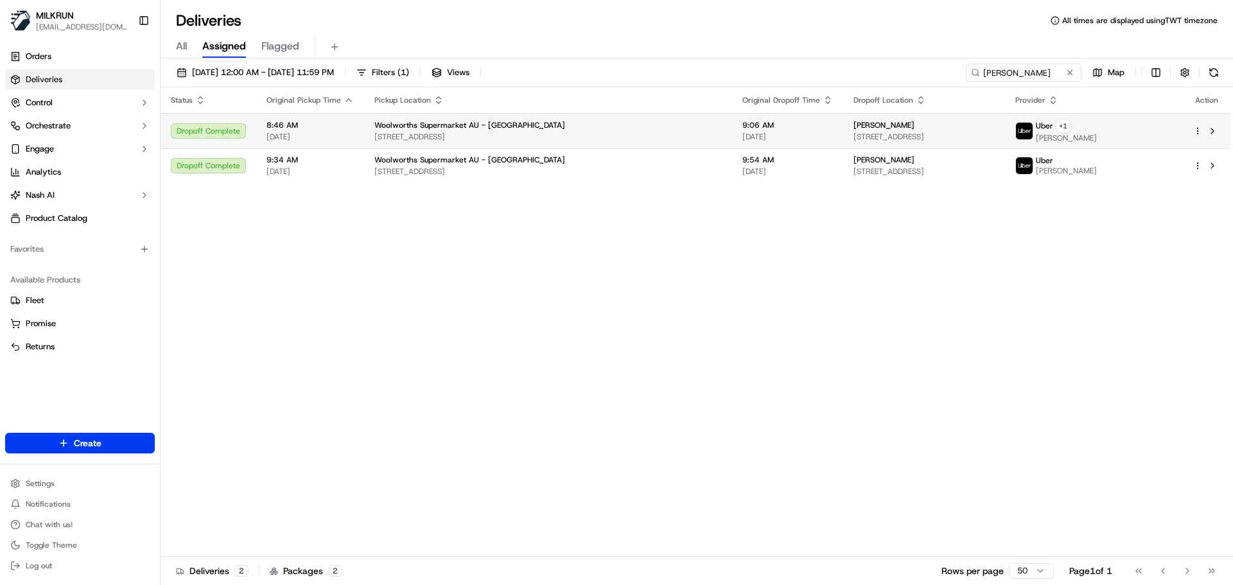
click at [451, 139] on span "[STREET_ADDRESS]" at bounding box center [547, 137] width 347 height 10
click at [500, 132] on span "[STREET_ADDRESS]" at bounding box center [547, 137] width 347 height 10
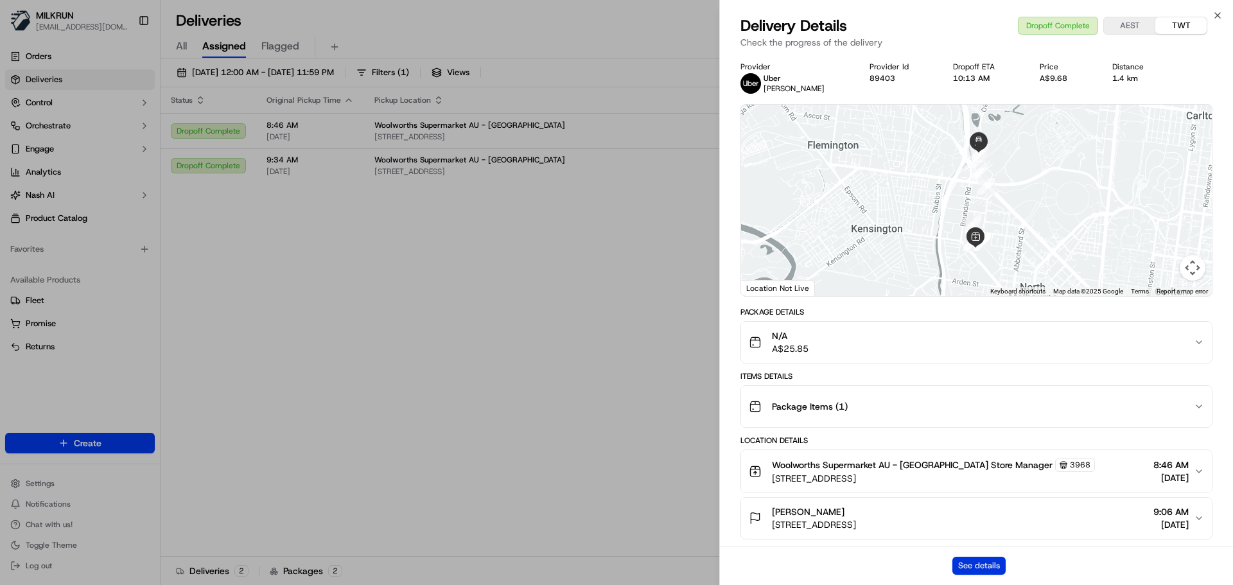
click at [988, 565] on button "See details" at bounding box center [979, 566] width 53 height 18
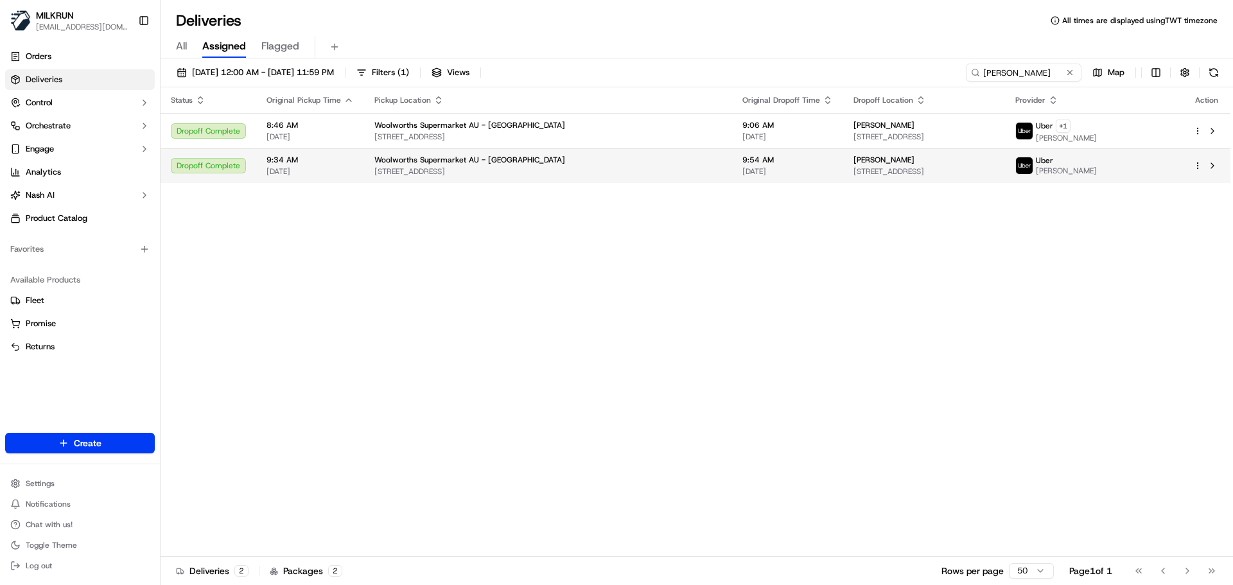
click at [478, 175] on span "[STREET_ADDRESS]" at bounding box center [547, 171] width 347 height 10
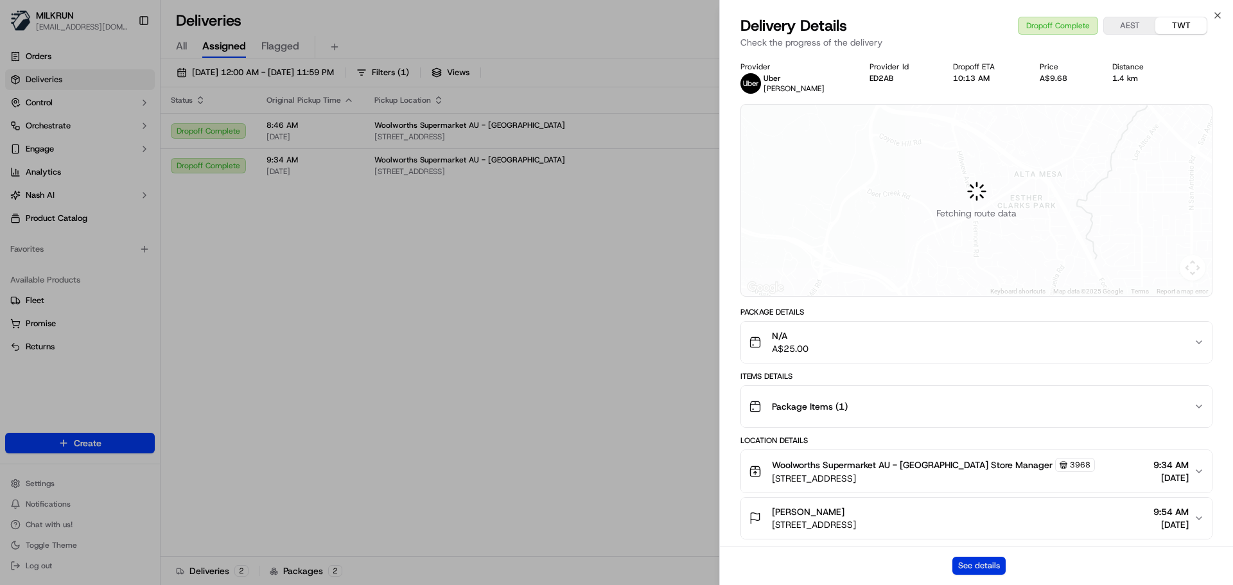
click at [1003, 563] on button "See details" at bounding box center [979, 566] width 53 height 18
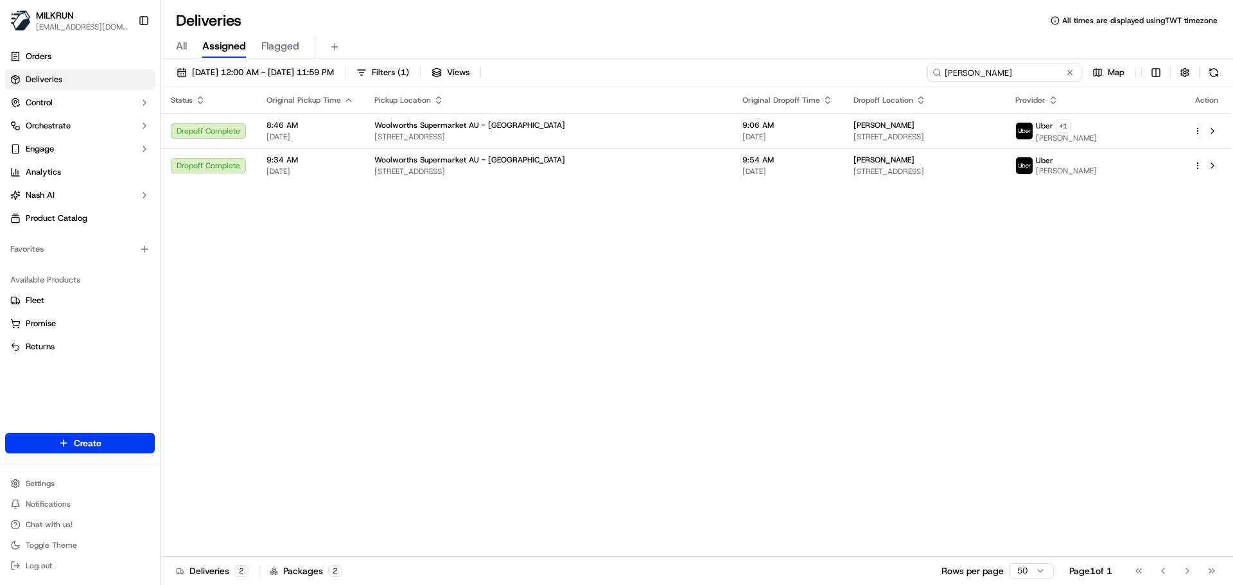
click at [1011, 70] on input "[PERSON_NAME]" at bounding box center [1004, 73] width 154 height 18
paste input "[PERSON_NAME]"
type input "[PERSON_NAME]"
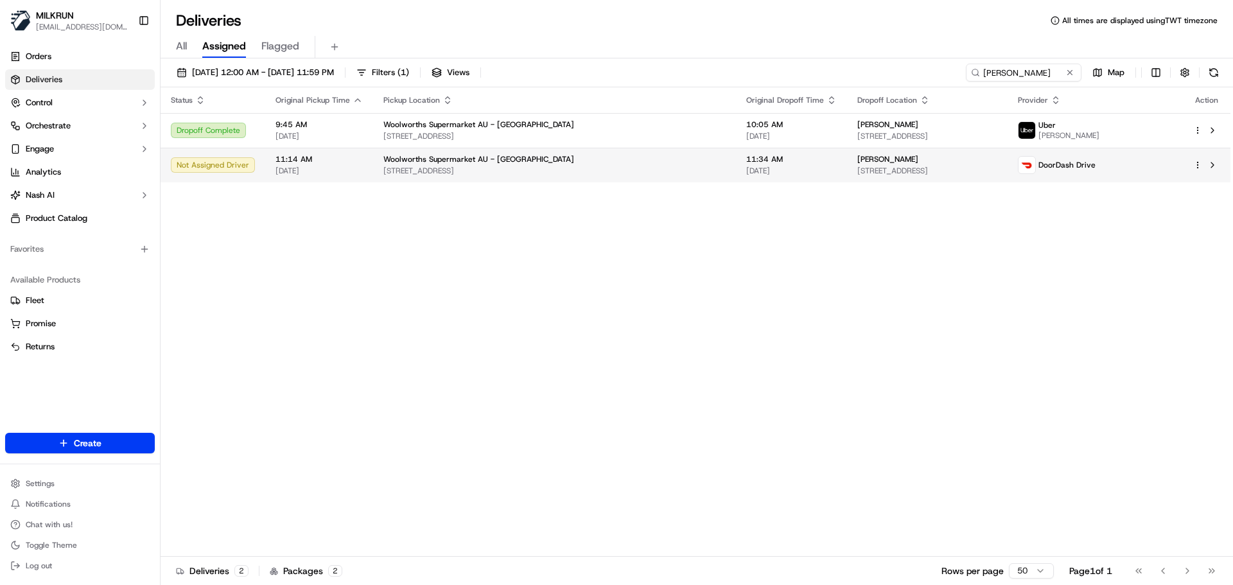
click at [577, 159] on div "Woolworths Supermarket AU - [GEOGRAPHIC_DATA]" at bounding box center [554, 159] width 342 height 10
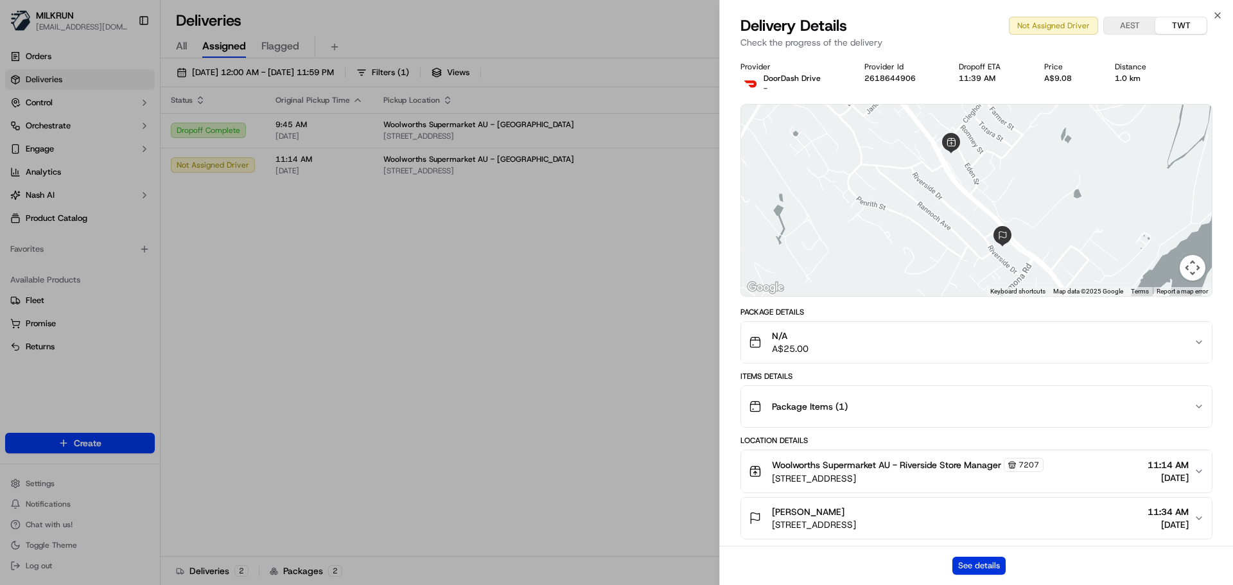
click at [970, 566] on button "See details" at bounding box center [979, 566] width 53 height 18
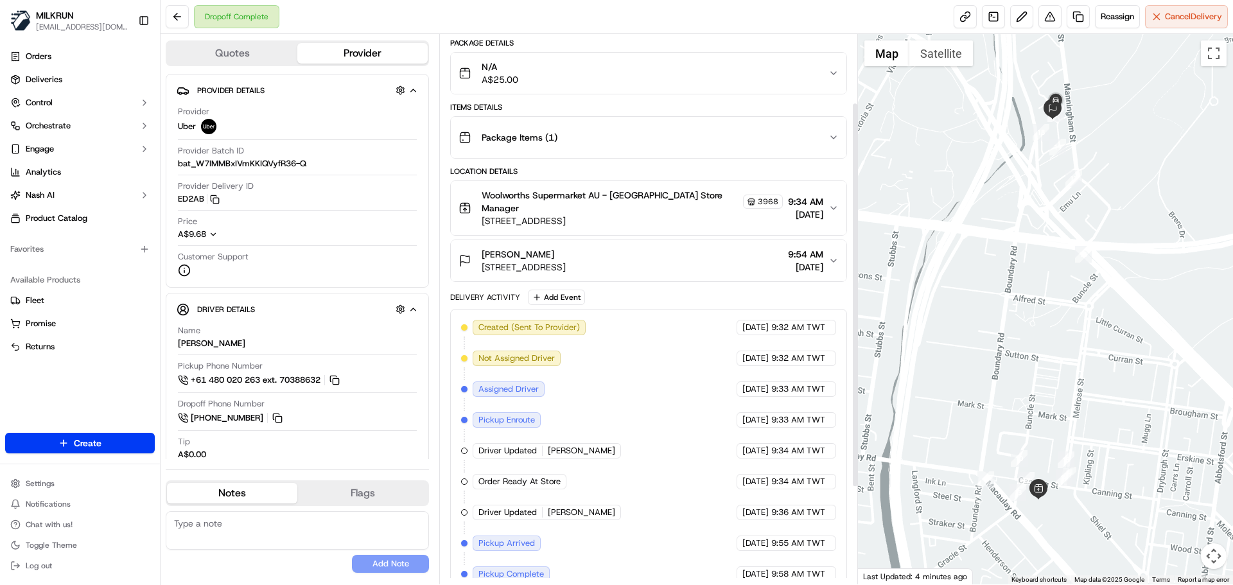
scroll to position [128, 0]
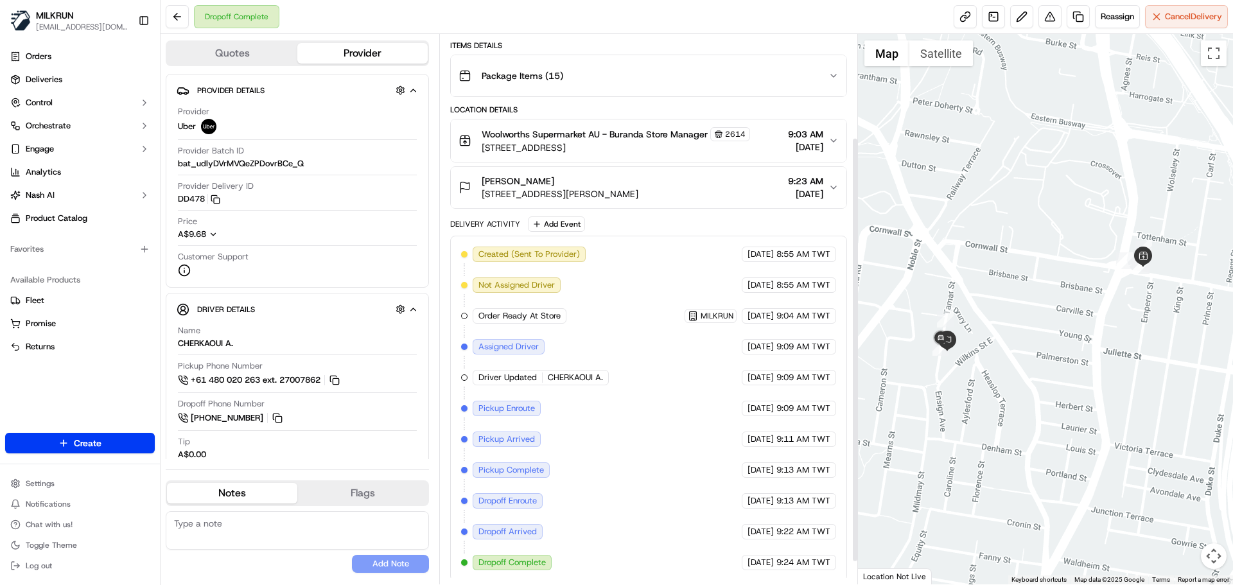
scroll to position [162, 0]
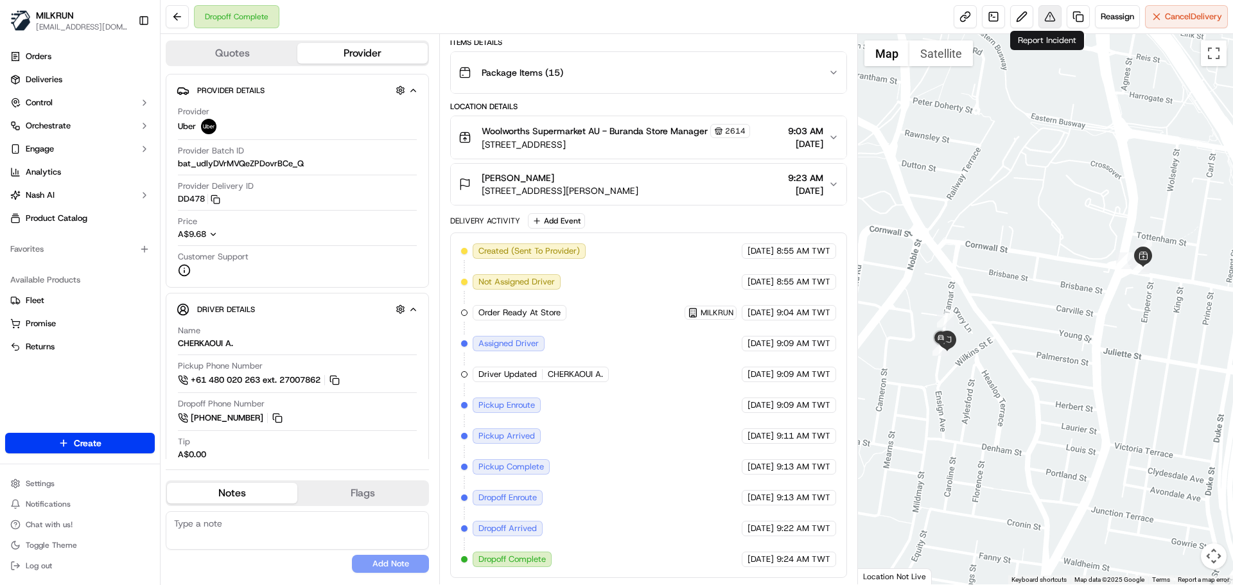
click at [1049, 11] on button at bounding box center [1050, 16] width 23 height 23
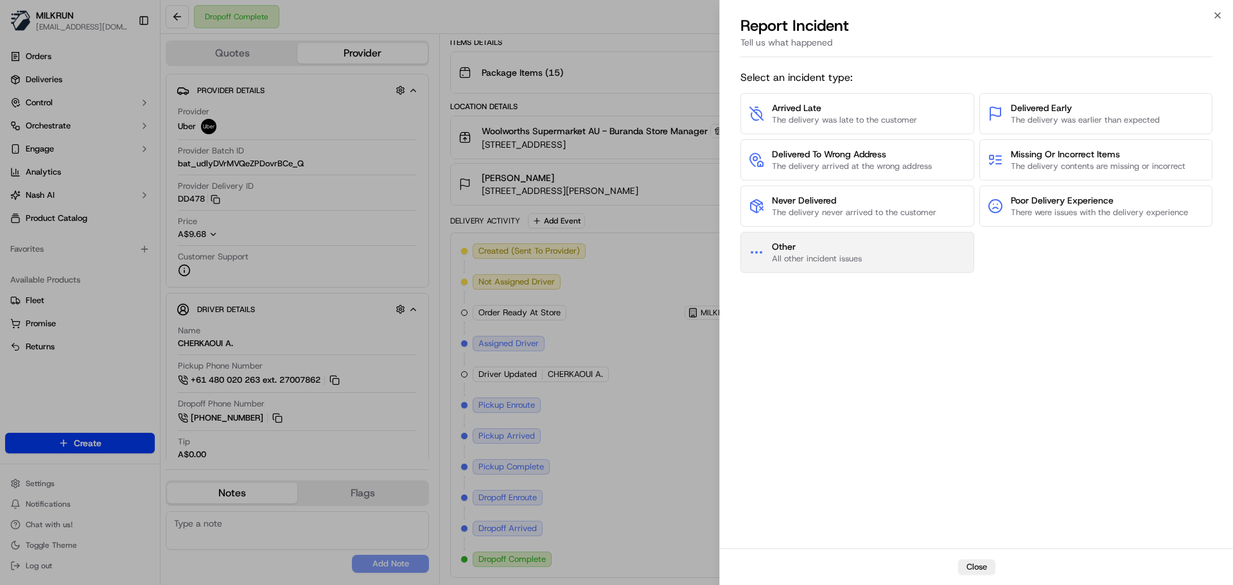
click at [832, 261] on span "All other incident issues" at bounding box center [817, 259] width 90 height 12
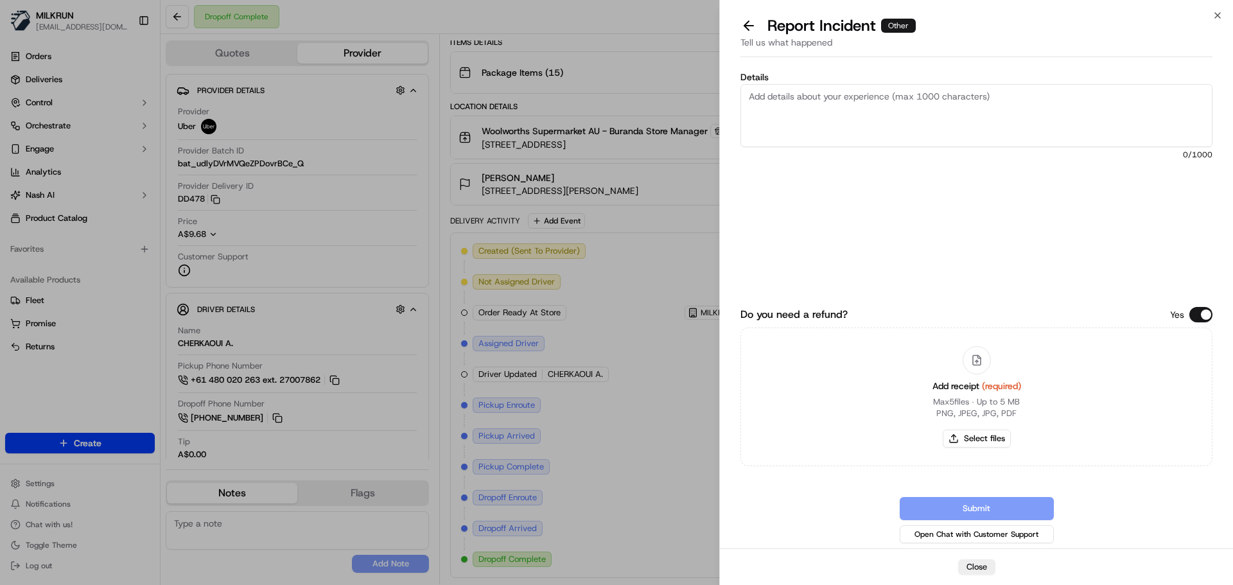
click at [850, 134] on textarea "Details" at bounding box center [977, 115] width 472 height 63
type textarea "Customer received someone else's order. It seems the driver did a batch deliver…"
click at [978, 437] on button "Select files" at bounding box center [977, 439] width 68 height 18
type input "C:\fakepath\JPEG_20250918_114811_217519276288224300.jpg"
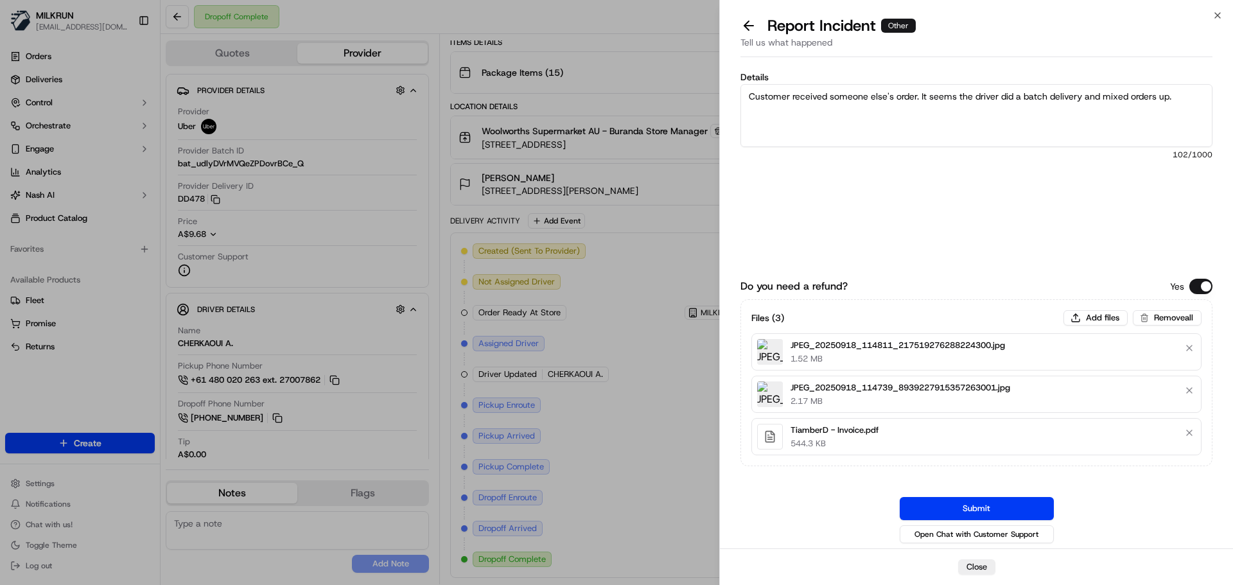
click at [831, 290] on label "Do you need a refund?" at bounding box center [794, 286] width 107 height 15
click at [1190, 290] on button "Do you need a refund?" at bounding box center [1201, 286] width 23 height 15
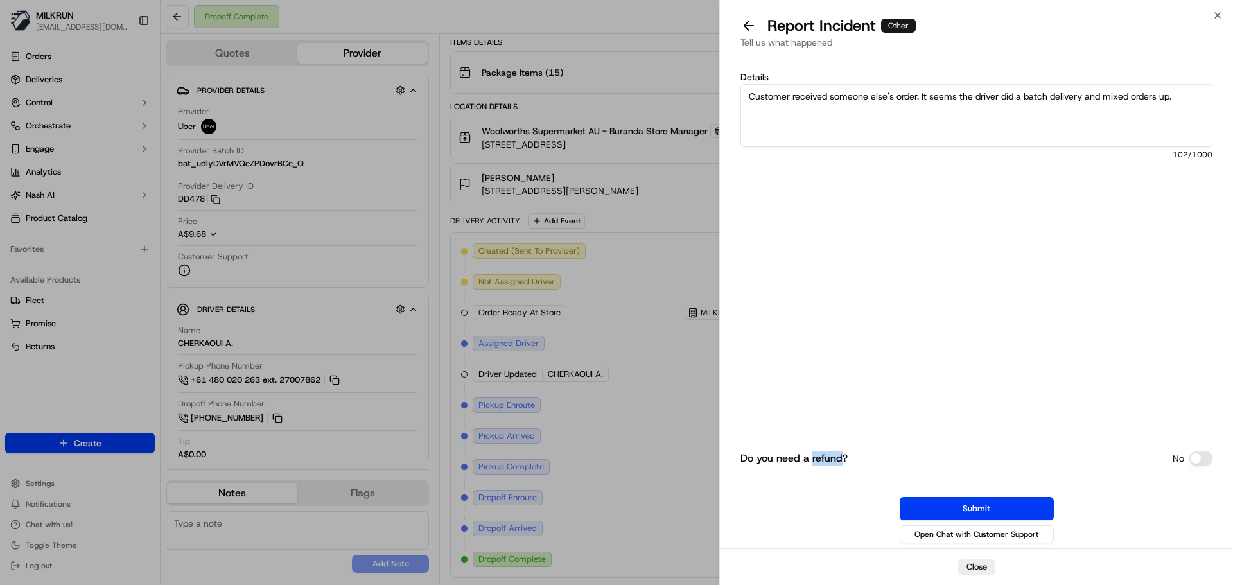
click at [831, 290] on div "Do you need a refund? No Submit Open Chat with Customer Support" at bounding box center [977, 410] width 472 height 271
click at [1199, 456] on button "Do you need a refund?" at bounding box center [1201, 458] width 23 height 15
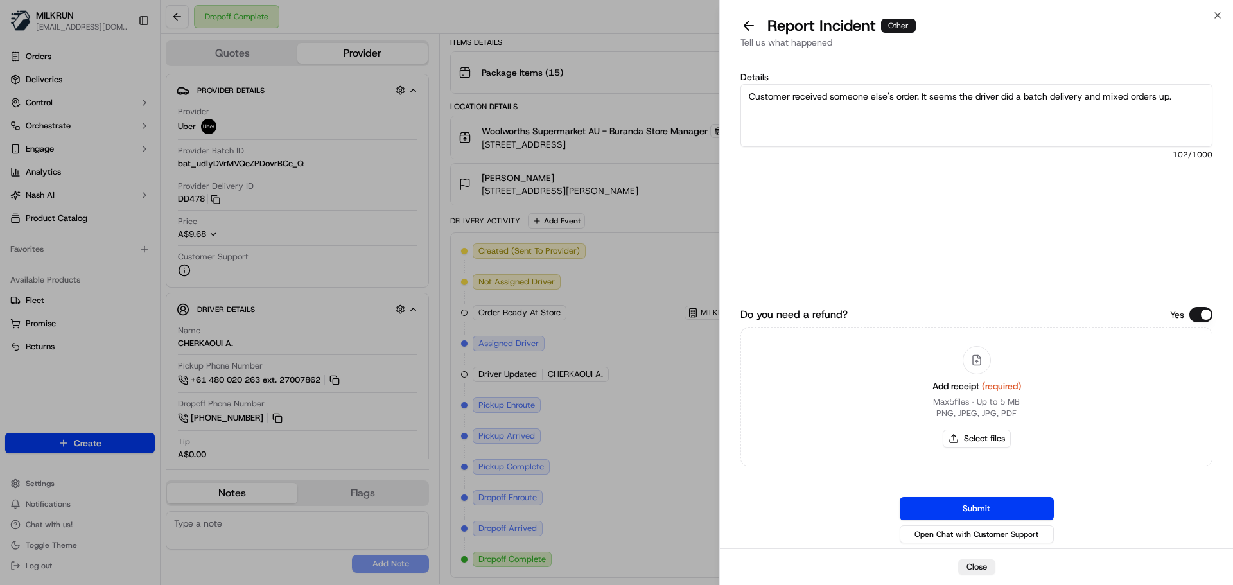
click at [950, 250] on div "Details Customer received someone else's order. It seems the driver did a batch…" at bounding box center [977, 167] width 472 height 189
click at [987, 435] on button "Select files" at bounding box center [977, 439] width 68 height 18
type input "C:\fakepath\JPEG_20250918_114811_217519276288224300.jpg"
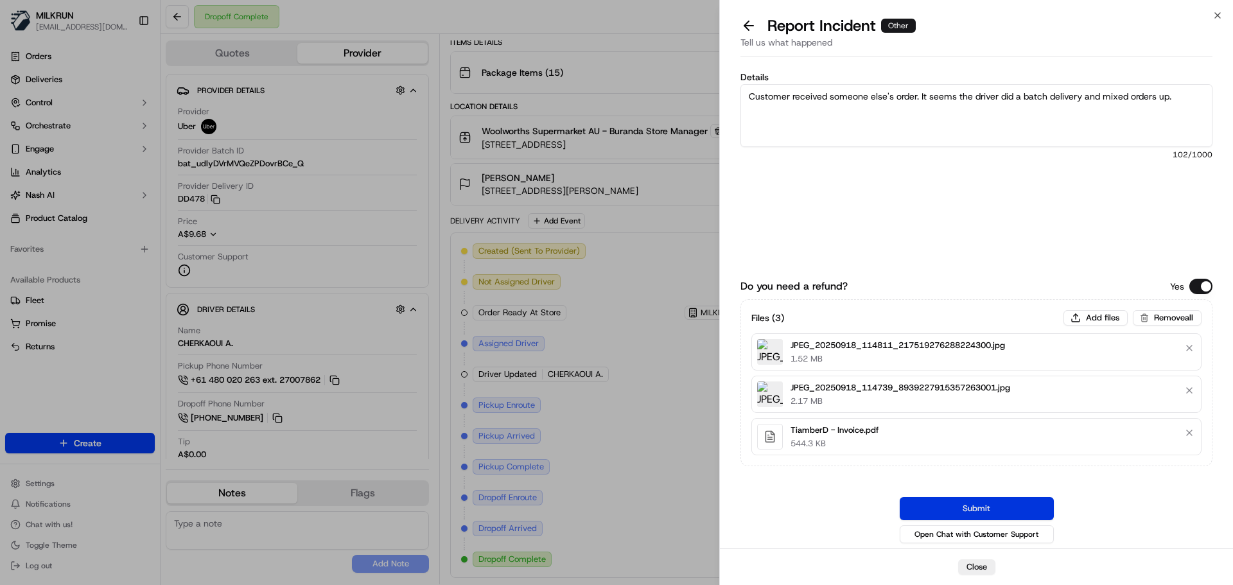
click at [985, 504] on button "Submit" at bounding box center [977, 508] width 154 height 23
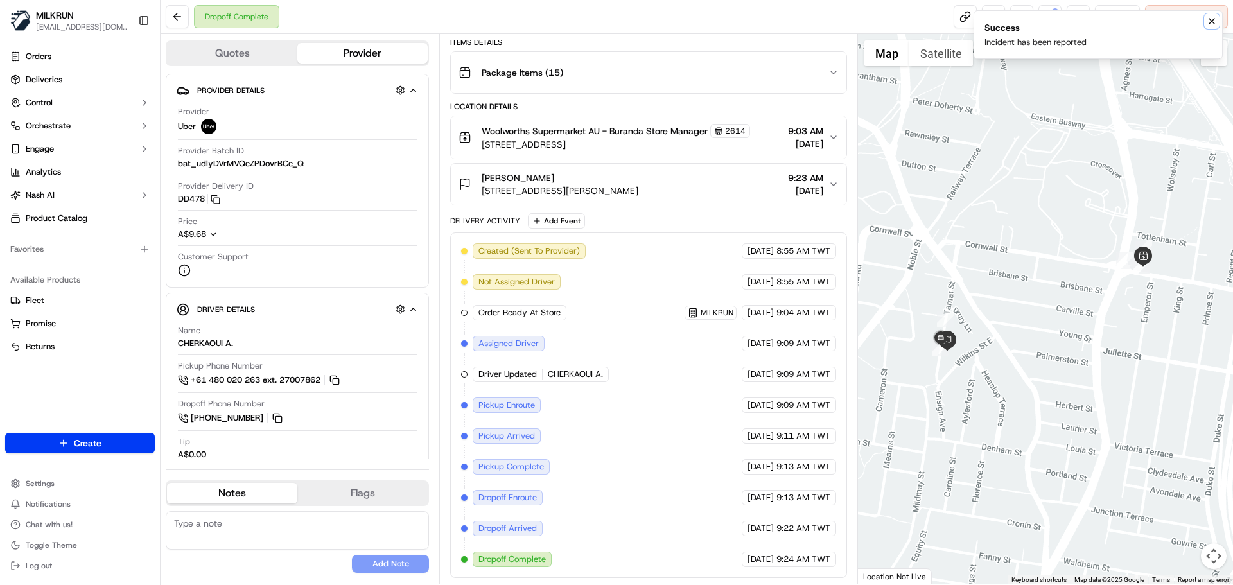
click at [1204, 20] on button "Notifications (F8)" at bounding box center [1211, 20] width 15 height 15
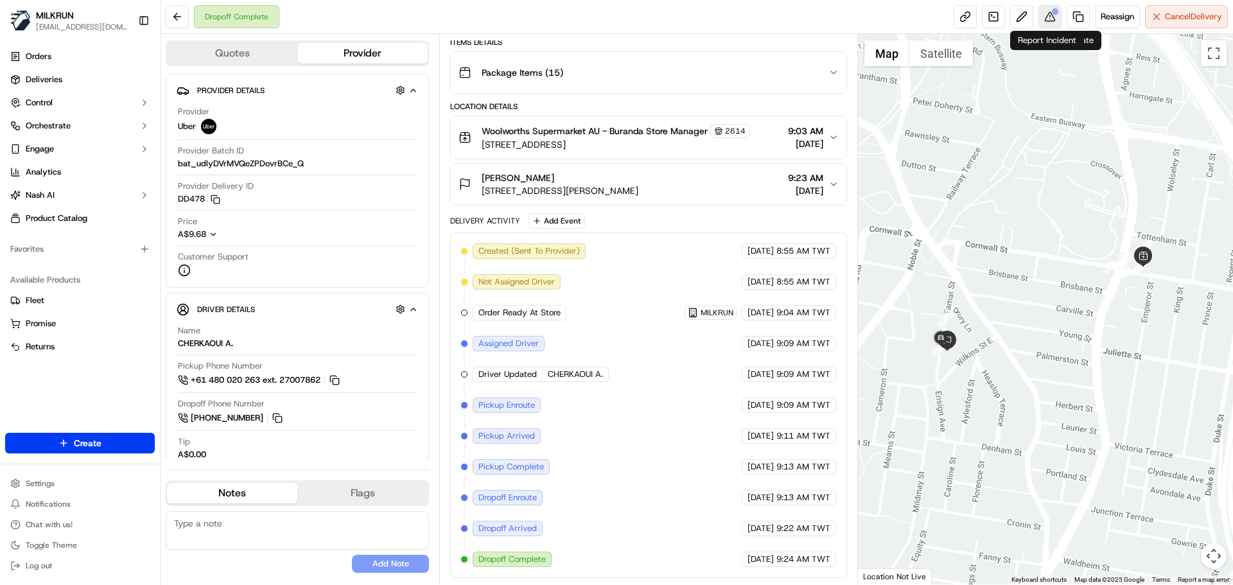
click at [1051, 17] on button at bounding box center [1050, 16] width 23 height 23
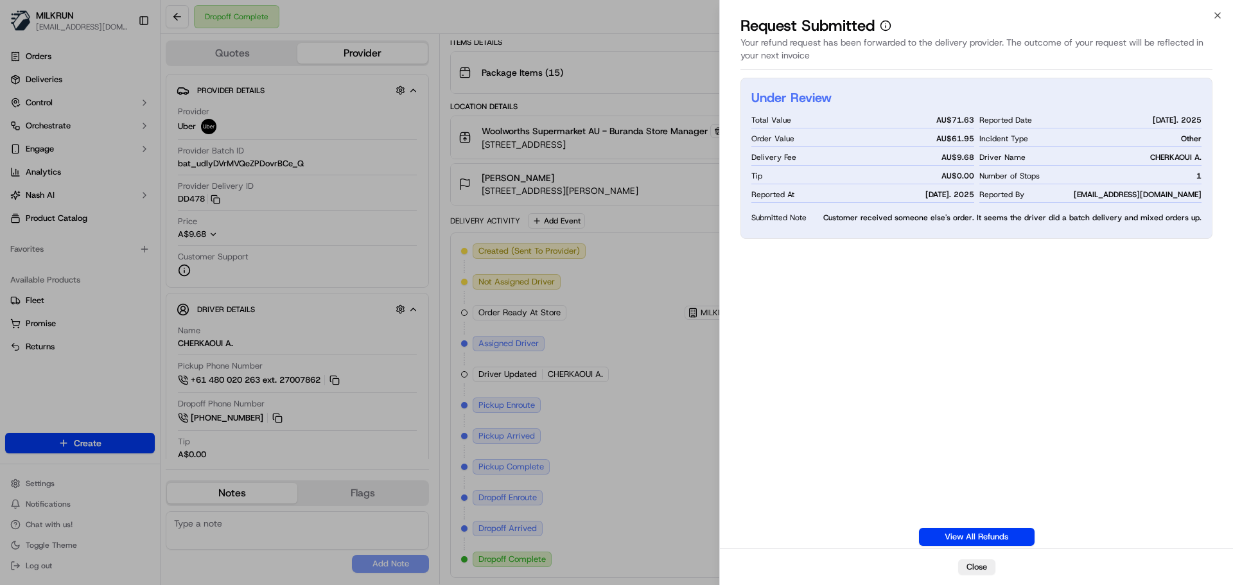
click at [1087, 229] on div "Under Review Total Value AU$ 71.63 Order Value AU$ 61.95 Delivery Fee AU$ 9.68 …" at bounding box center [977, 158] width 472 height 161
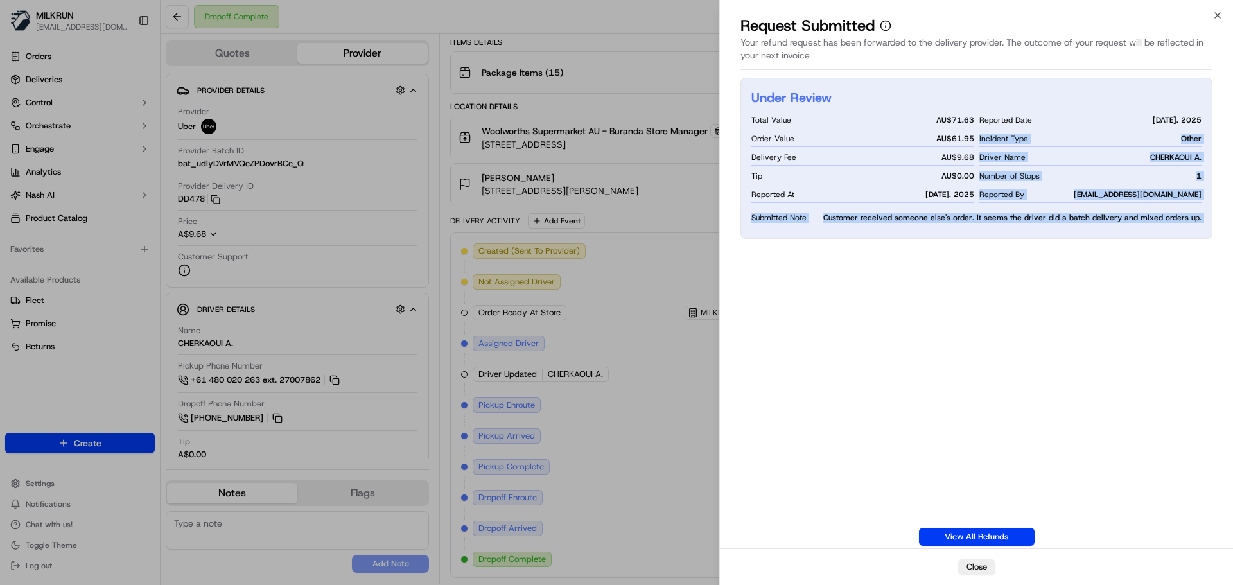
drag, startPoint x: 1087, startPoint y: 229, endPoint x: 1065, endPoint y: 116, distance: 114.6
click at [1067, 123] on div "Under Review Total Value AU$ 71.63 Order Value AU$ 61.95 Delivery Fee AU$ 9.68 …" at bounding box center [977, 158] width 472 height 161
click at [1074, 253] on div "Under Review Total Value AU$ 71.63 Order Value AU$ 61.95 Delivery Fee AU$ 9.68 …" at bounding box center [977, 312] width 472 height 468
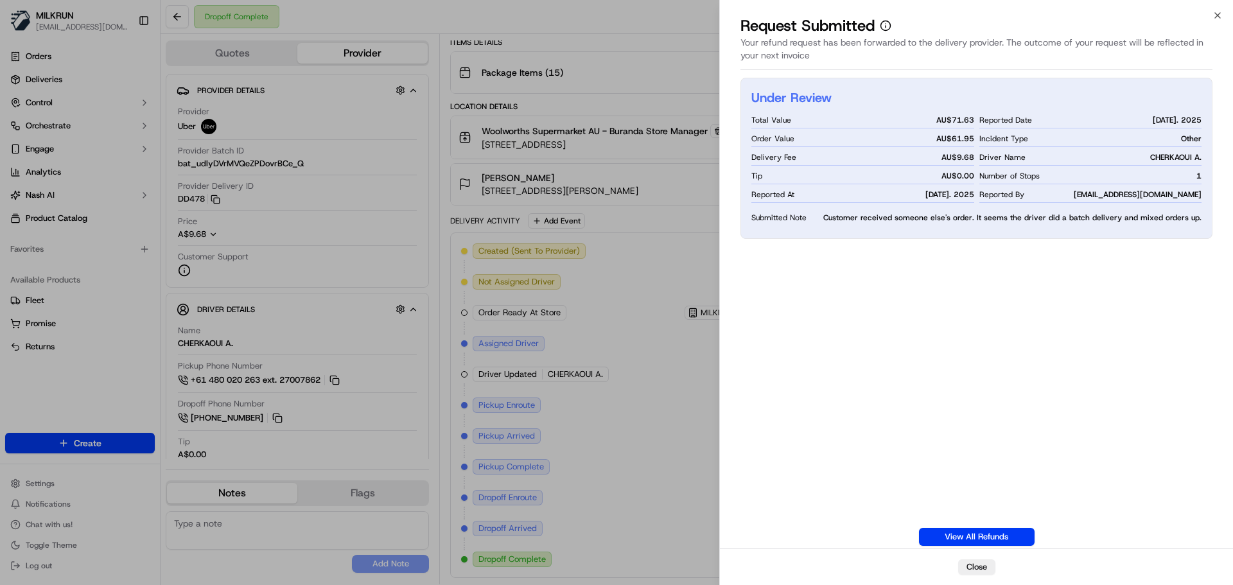
click at [1085, 318] on div "Under Review Total Value AU$ 71.63 Order Value AU$ 61.95 Delivery Fee AU$ 9.68 …" at bounding box center [977, 312] width 472 height 468
click at [1115, 382] on div "Under Review Total Value AU$ 71.63 Order Value AU$ 61.95 Delivery Fee AU$ 9.68 …" at bounding box center [977, 312] width 472 height 468
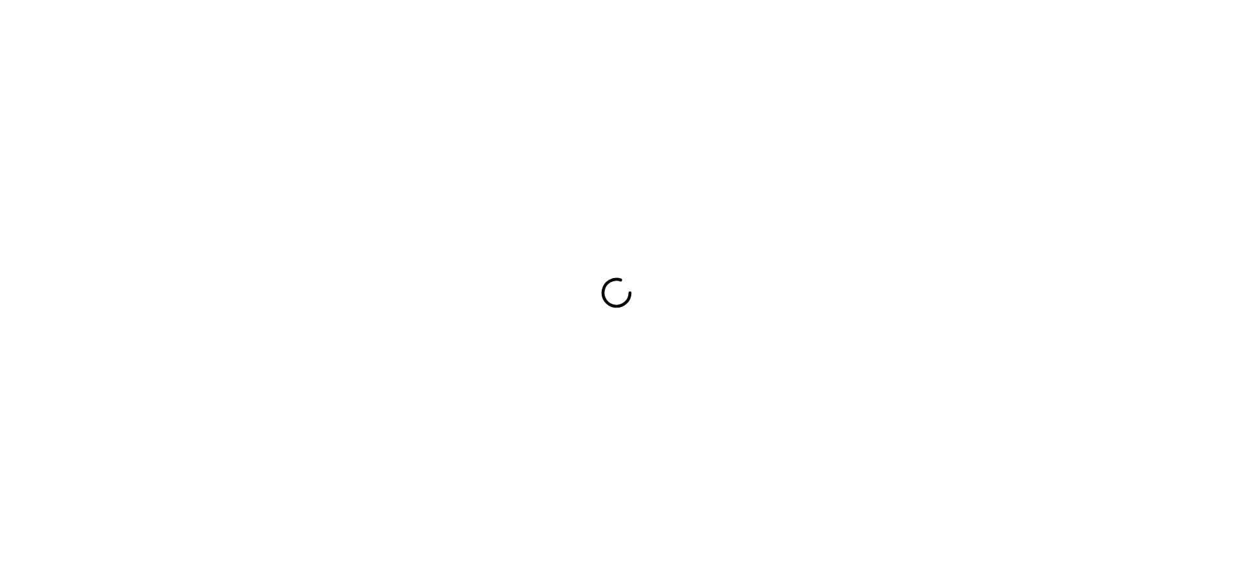
click at [1035, 35] on div at bounding box center [616, 292] width 1233 height 585
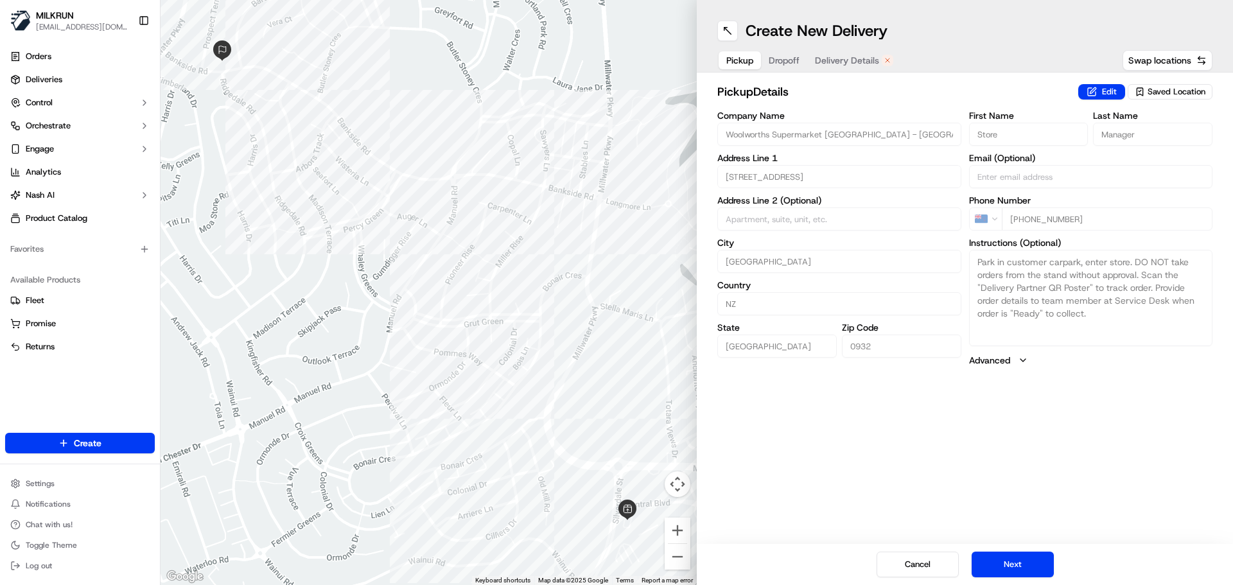
click at [847, 49] on div "Pickup Dropoff Delivery Details" at bounding box center [809, 60] width 185 height 23
click at [850, 61] on span "Delivery Details" at bounding box center [847, 60] width 64 height 13
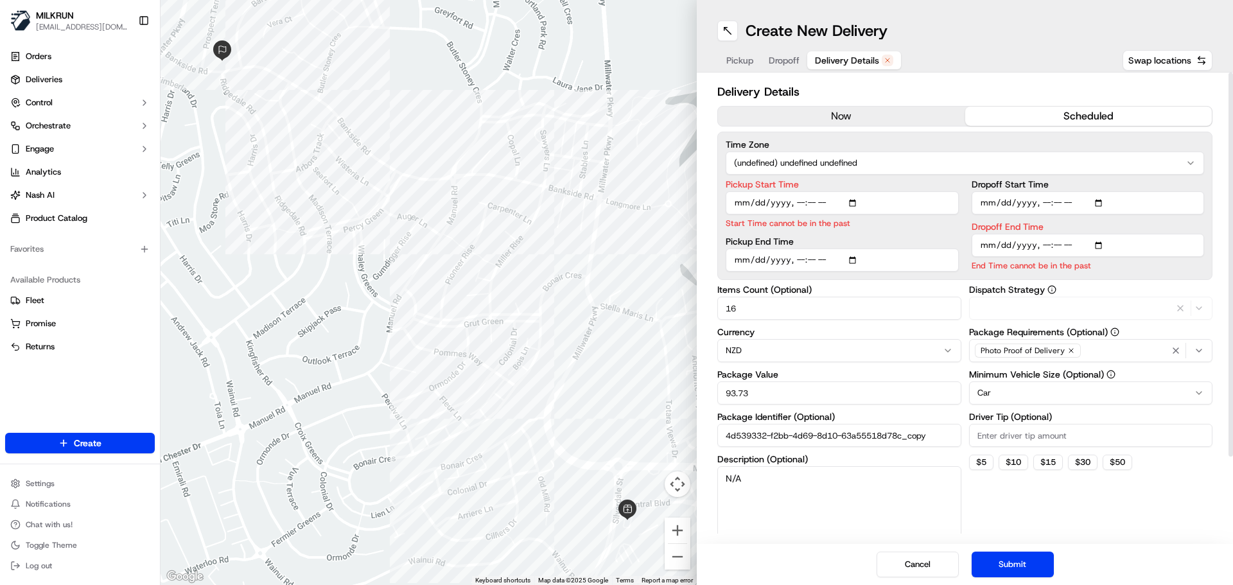
click at [835, 113] on button "now" at bounding box center [841, 116] width 247 height 19
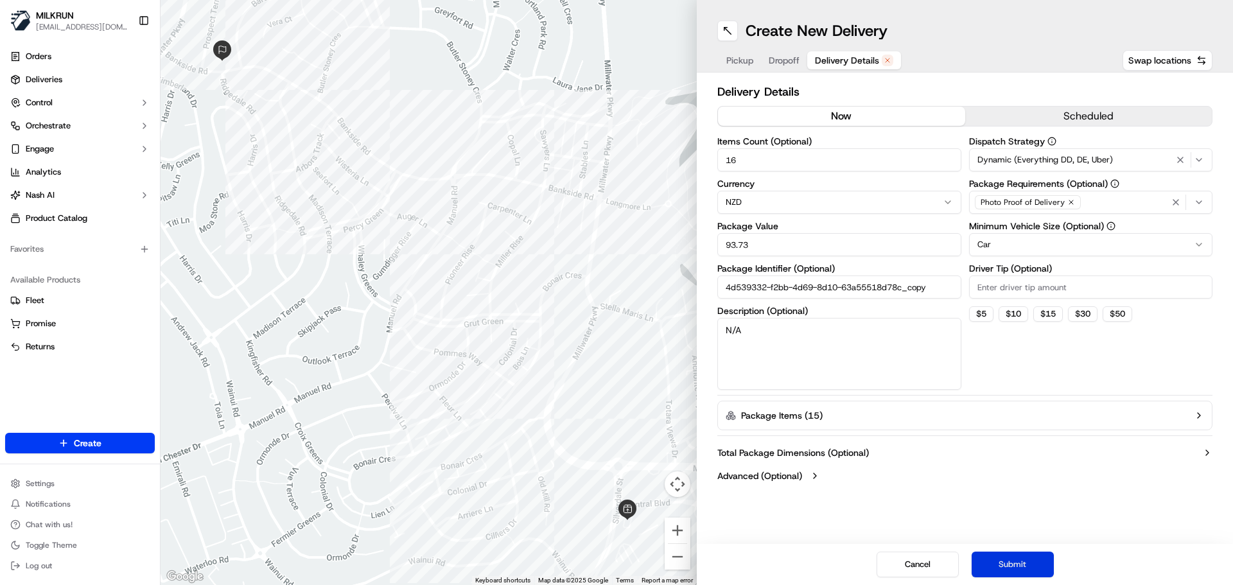
click at [1014, 565] on button "Submit" at bounding box center [1013, 565] width 82 height 26
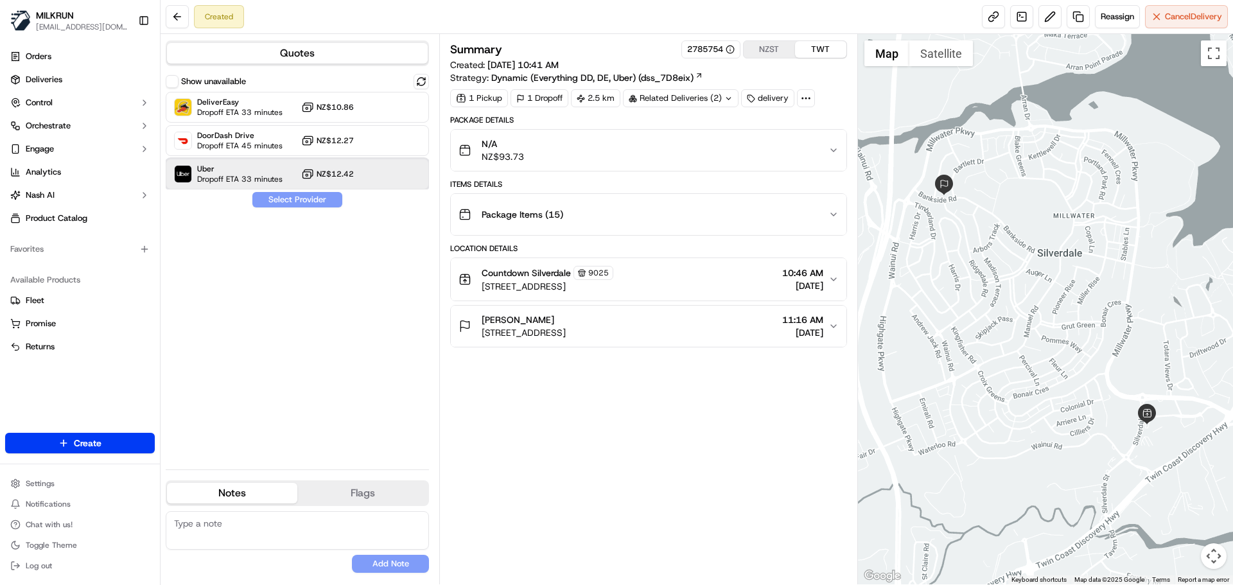
click at [231, 178] on span "Dropoff ETA 33 minutes" at bounding box center [239, 179] width 85 height 10
click at [303, 202] on button "Assign Provider" at bounding box center [297, 199] width 91 height 15
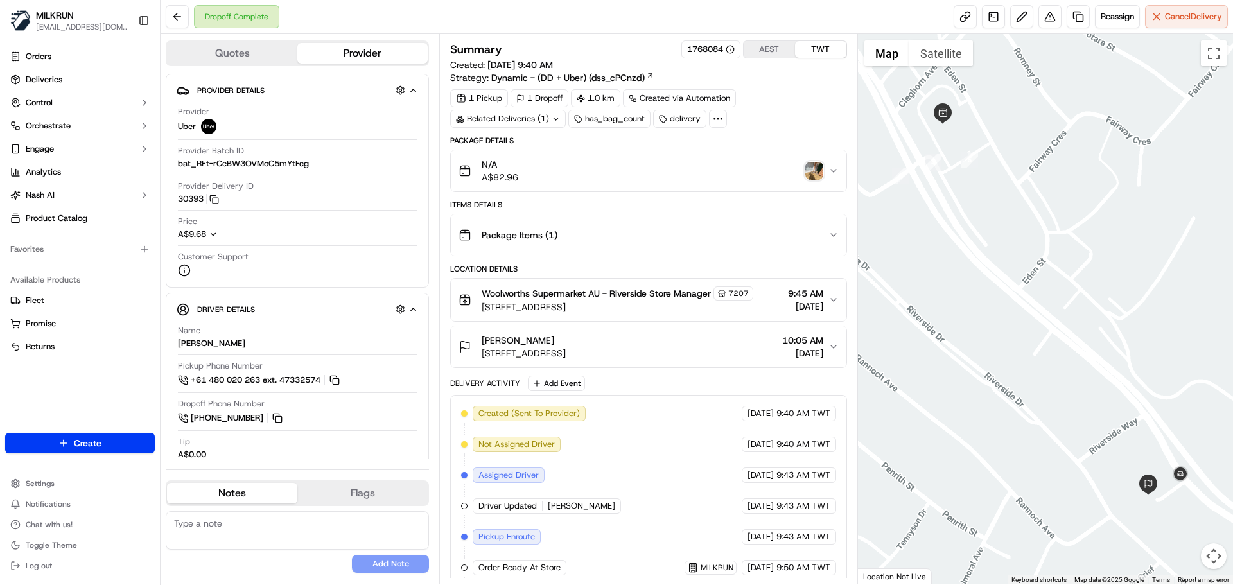
click at [815, 166] on img "button" at bounding box center [814, 171] width 18 height 18
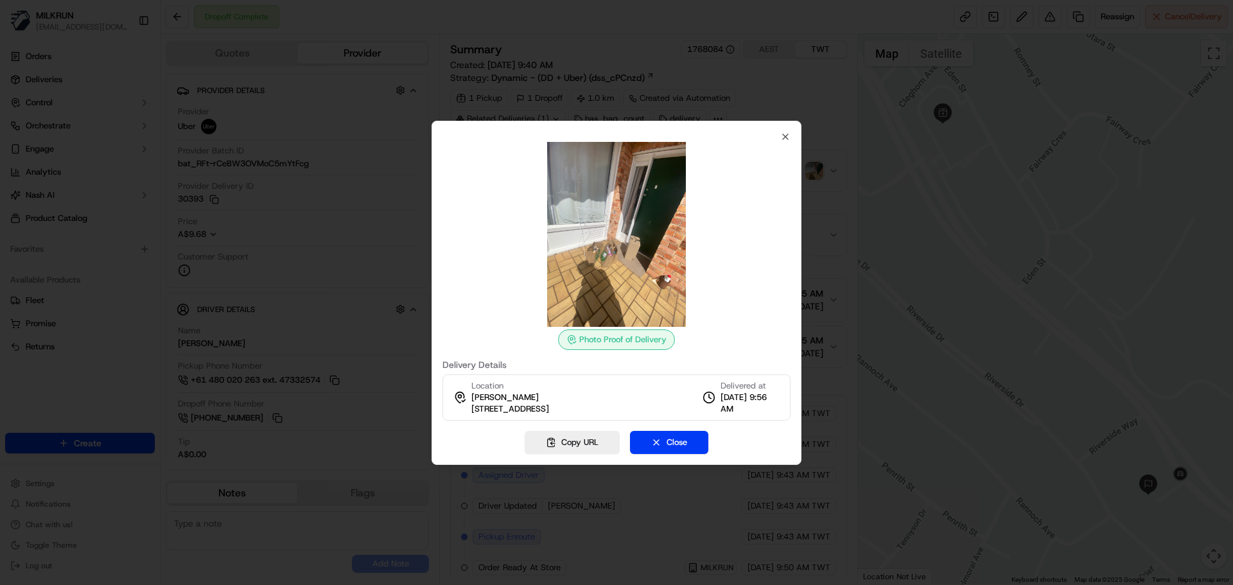
drag, startPoint x: 640, startPoint y: 272, endPoint x: 676, endPoint y: 278, distance: 36.5
click at [676, 278] on img at bounding box center [616, 234] width 185 height 185
click at [676, 285] on img at bounding box center [616, 234] width 185 height 185
click at [320, 288] on div at bounding box center [616, 292] width 1233 height 585
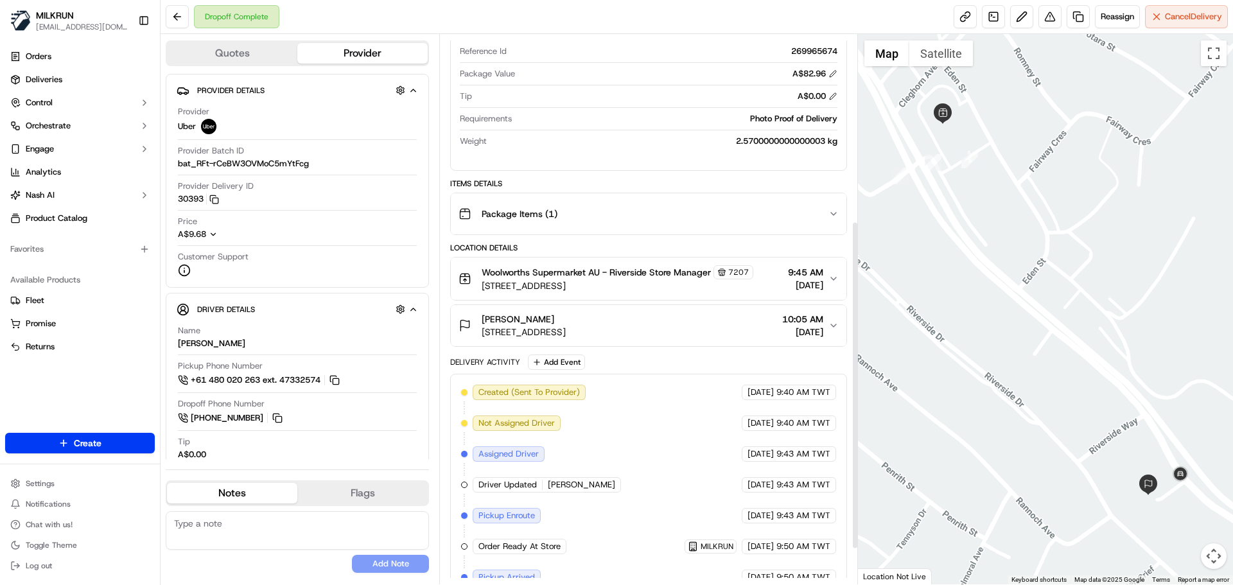
scroll to position [321, 0]
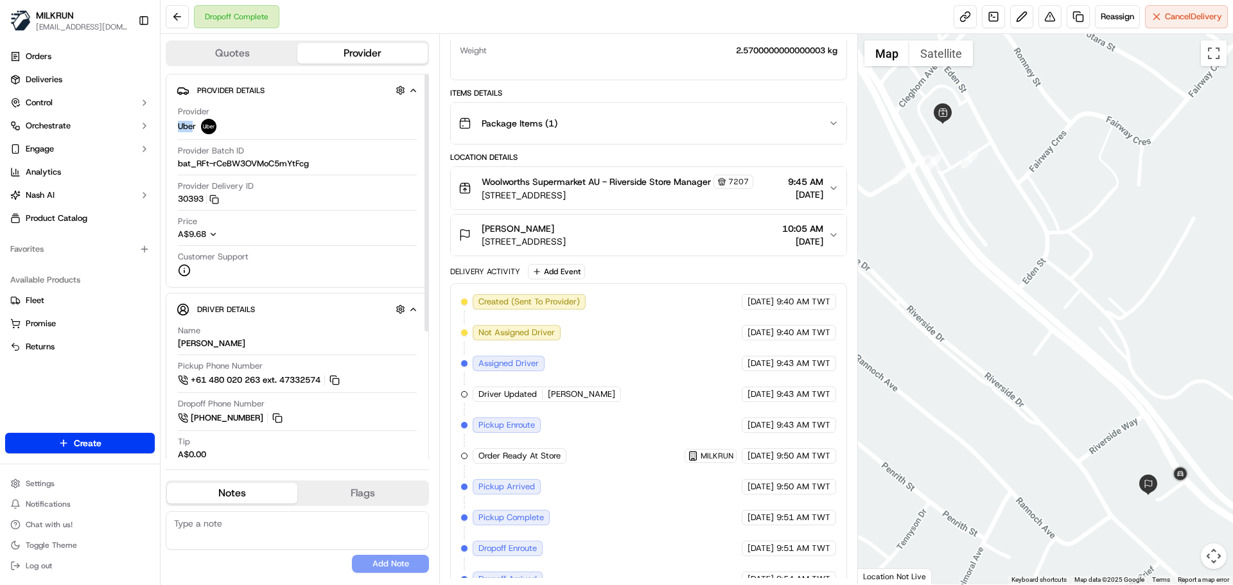
drag, startPoint x: 191, startPoint y: 130, endPoint x: 180, endPoint y: 125, distance: 12.4
click at [180, 125] on span "Uber" at bounding box center [187, 127] width 18 height 12
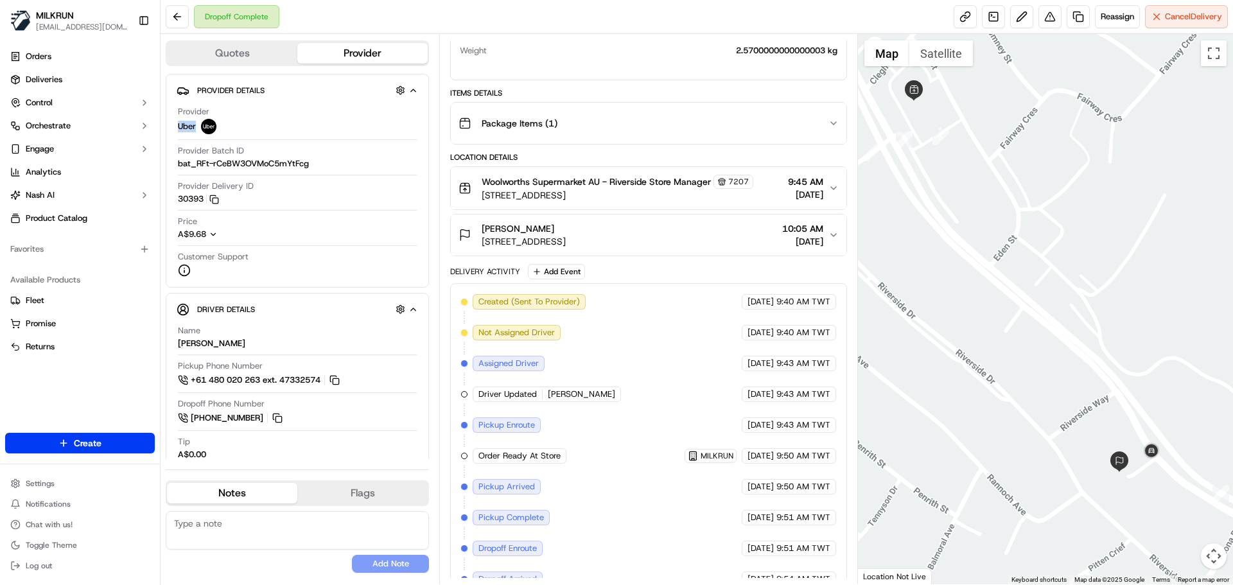
drag, startPoint x: 1141, startPoint y: 516, endPoint x: 1066, endPoint y: 460, distance: 94.2
click at [1066, 460] on div at bounding box center [1046, 309] width 376 height 550
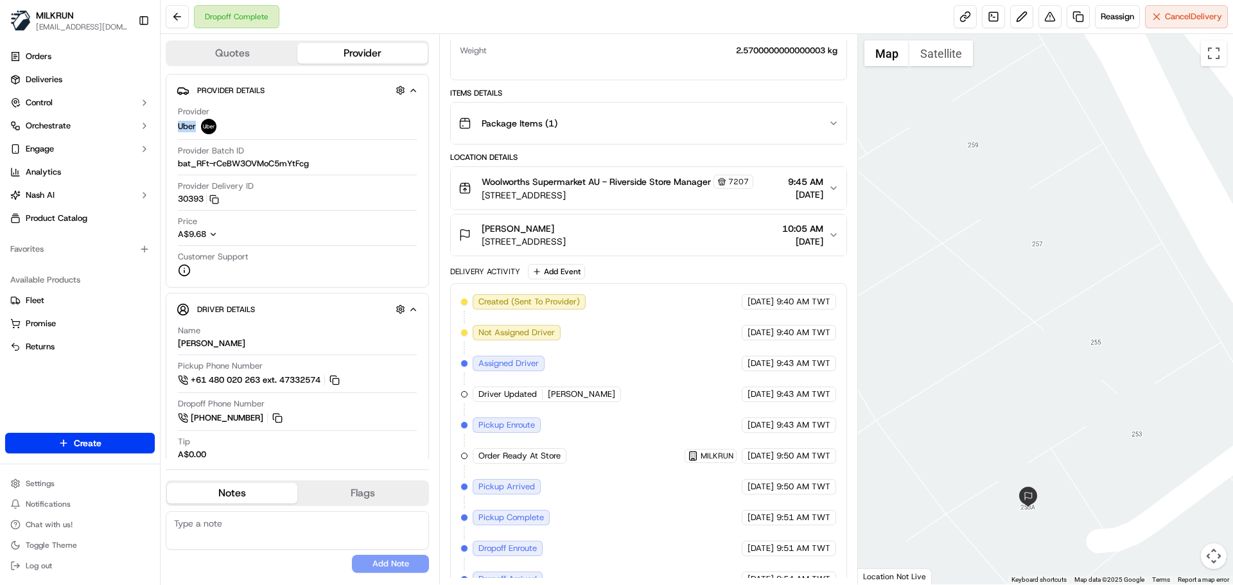
drag, startPoint x: 1139, startPoint y: 426, endPoint x: 1134, endPoint y: 396, distance: 30.0
click at [1134, 396] on div at bounding box center [1046, 309] width 376 height 550
click at [545, 413] on div "Created (Sent To Provider) Uber [DATE] 9:40 AM TWT Not Assigned Driver Uber [DA…" at bounding box center [648, 456] width 374 height 324
click at [583, 402] on div "Created (Sent To Provider) Uber [DATE] 9:40 AM TWT Not Assigned Driver Uber [DA…" at bounding box center [648, 456] width 374 height 324
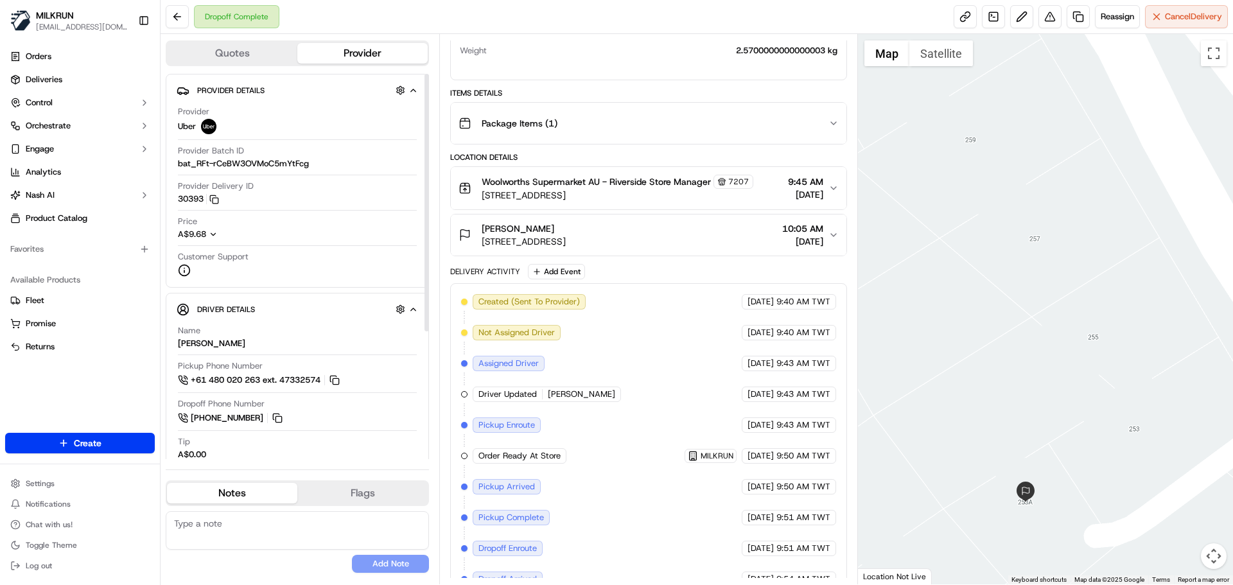
click at [718, 435] on div "Created (Sent To Provider) Uber [DATE] 9:40 AM TWT Not Assigned Driver Uber [DA…" at bounding box center [648, 456] width 374 height 324
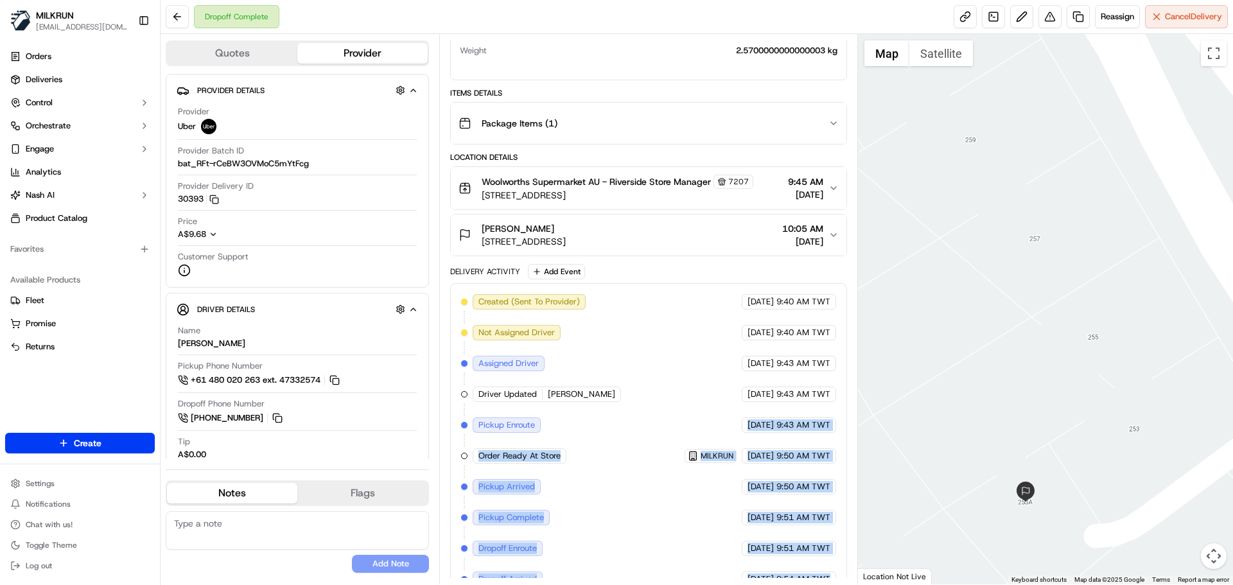
drag, startPoint x: 718, startPoint y: 435, endPoint x: 824, endPoint y: 593, distance: 190.3
click at [824, 584] on html "MILKRUN [EMAIL_ADDRESS][DOMAIN_NAME] Toggle Sidebar Orders Deliveries Control O…" at bounding box center [616, 292] width 1233 height 585
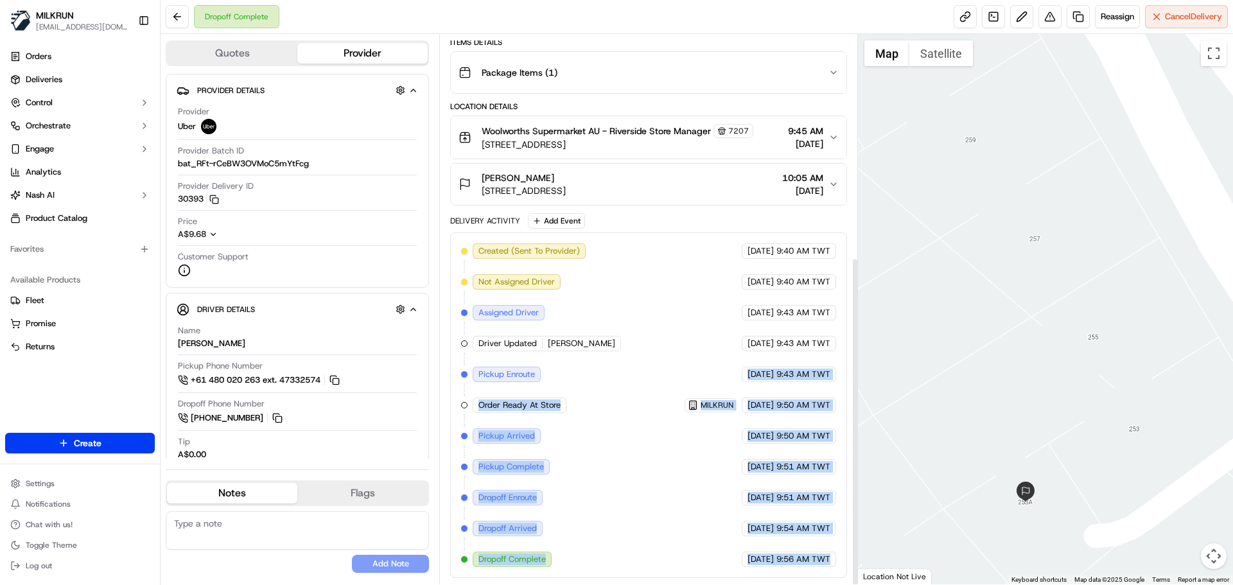
click at [823, 568] on div "Created (Sent To Provider) Uber [DATE] 9:40 AM TWT Not Assigned Driver Uber [DA…" at bounding box center [648, 406] width 396 height 346
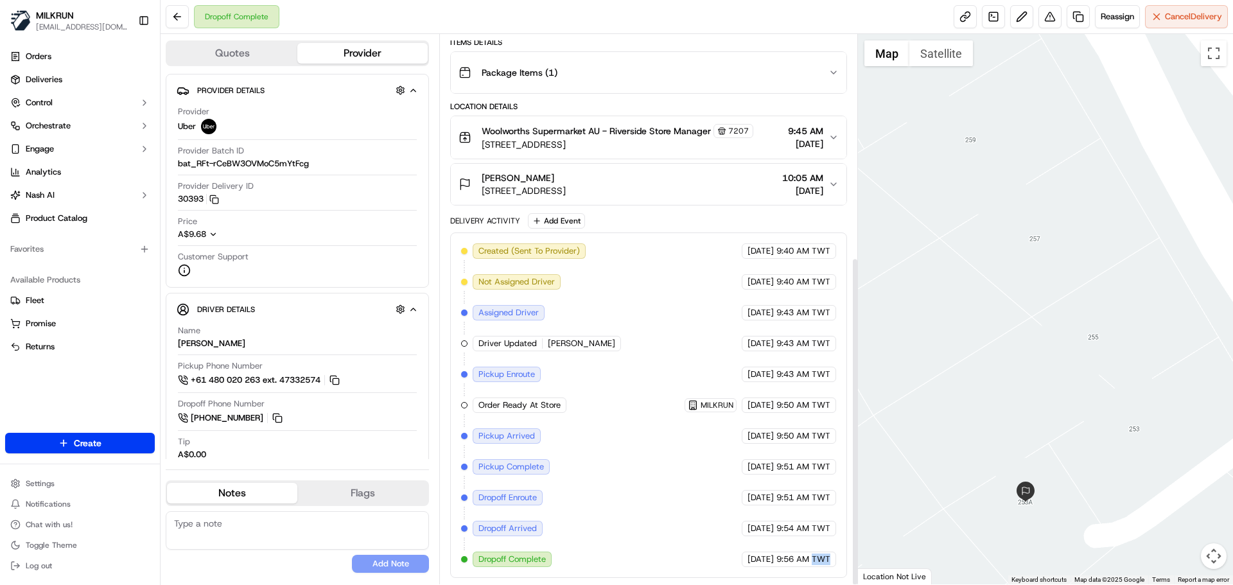
click at [823, 568] on div "Created (Sent To Provider) Uber [DATE] 9:40 AM TWT Not Assigned Driver Uber [DA…" at bounding box center [648, 406] width 396 height 346
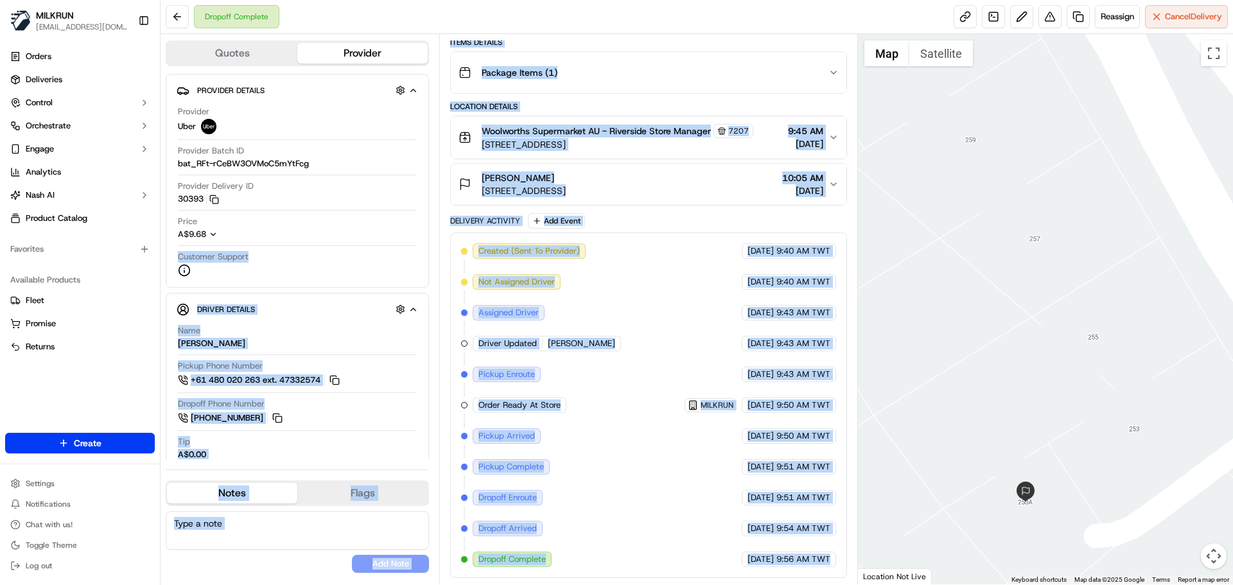
drag, startPoint x: 823, startPoint y: 568, endPoint x: 347, endPoint y: 244, distance: 575.4
click at [347, 244] on div "Quotes Provider Provider Details Hidden ( 3 ) Provider Uber Provider Batch ID b…" at bounding box center [510, 309] width 698 height 550
click at [809, 551] on div "Created (Sent To Provider) Uber [DATE] 9:40 AM TWT Not Assigned Driver Uber [DA…" at bounding box center [648, 405] width 374 height 324
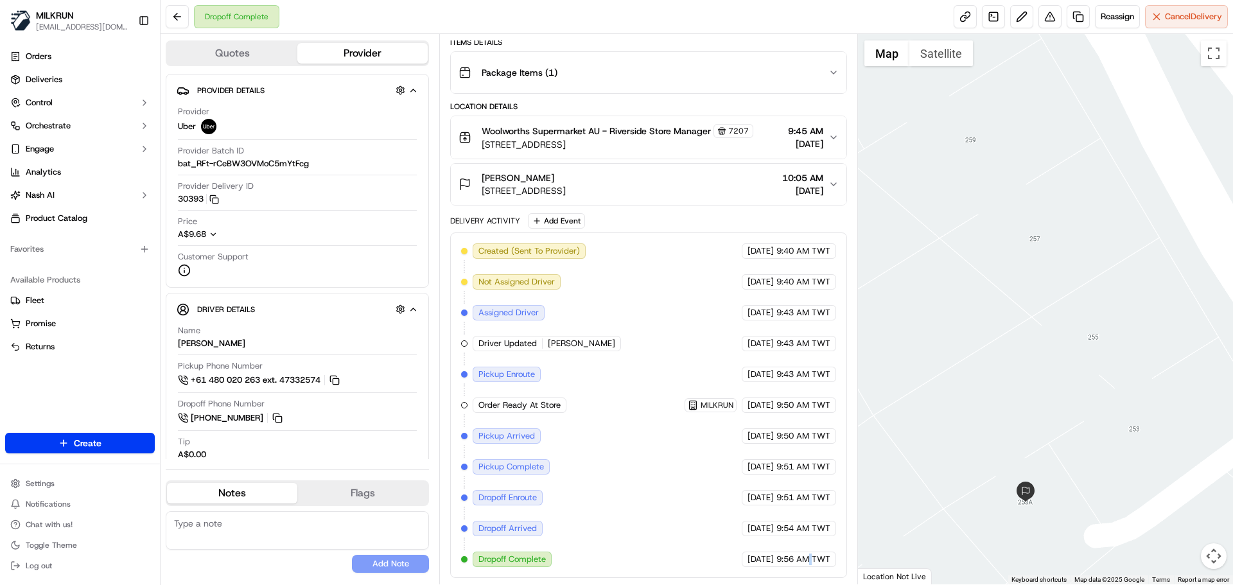
click at [809, 551] on div "Created (Sent To Provider) Uber [DATE] 9:40 AM TWT Not Assigned Driver Uber [DA…" at bounding box center [648, 405] width 374 height 324
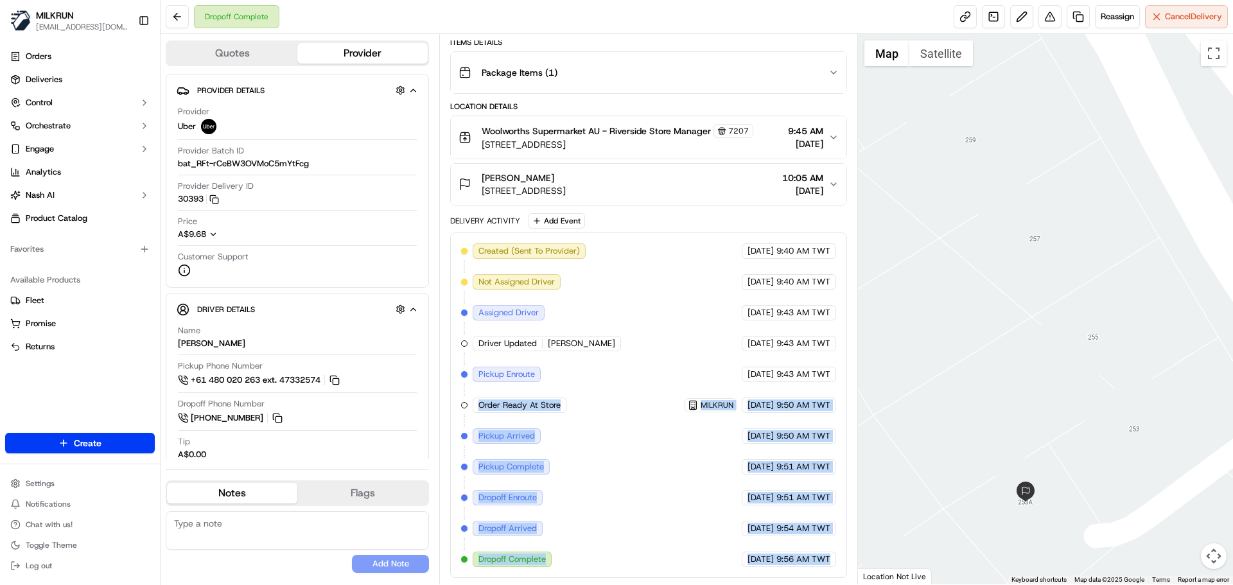
drag, startPoint x: 809, startPoint y: 551, endPoint x: 554, endPoint y: 359, distance: 318.7
click at [561, 366] on div "Created (Sent To Provider) Uber [DATE] 9:40 AM TWT Not Assigned Driver Uber [DA…" at bounding box center [648, 405] width 374 height 324
click at [599, 450] on div "Created (Sent To Provider) Uber 18/09/2025 9:40 AM TWT Not Assigned Driver Uber…" at bounding box center [648, 405] width 374 height 324
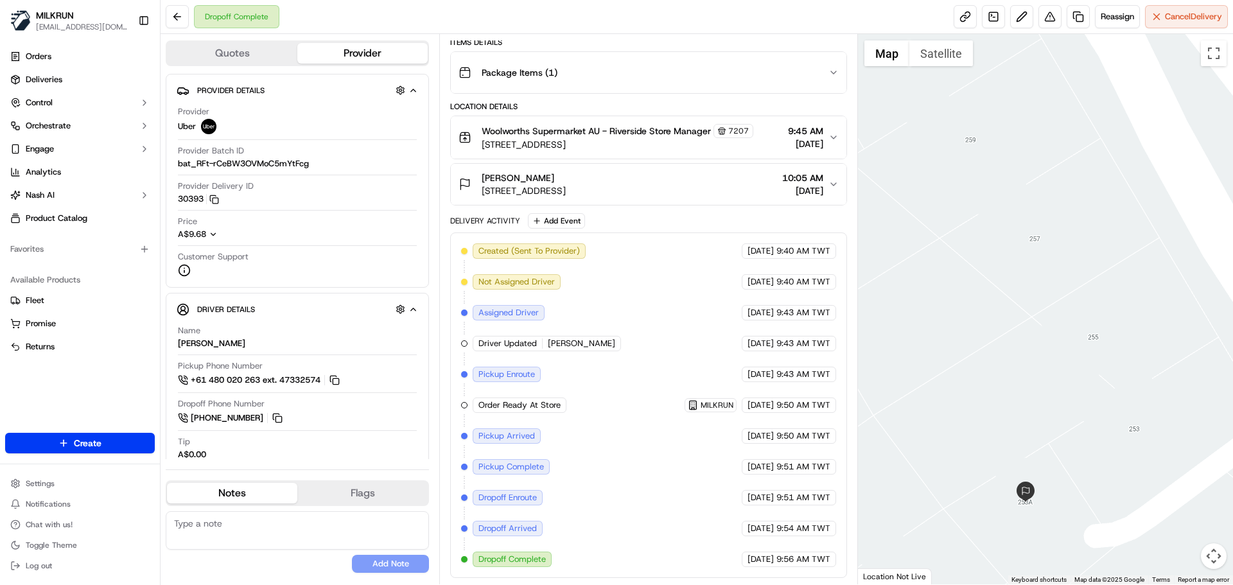
click at [599, 450] on div "Created (Sent To Provider) Uber 18/09/2025 9:40 AM TWT Not Assigned Driver Uber…" at bounding box center [648, 405] width 374 height 324
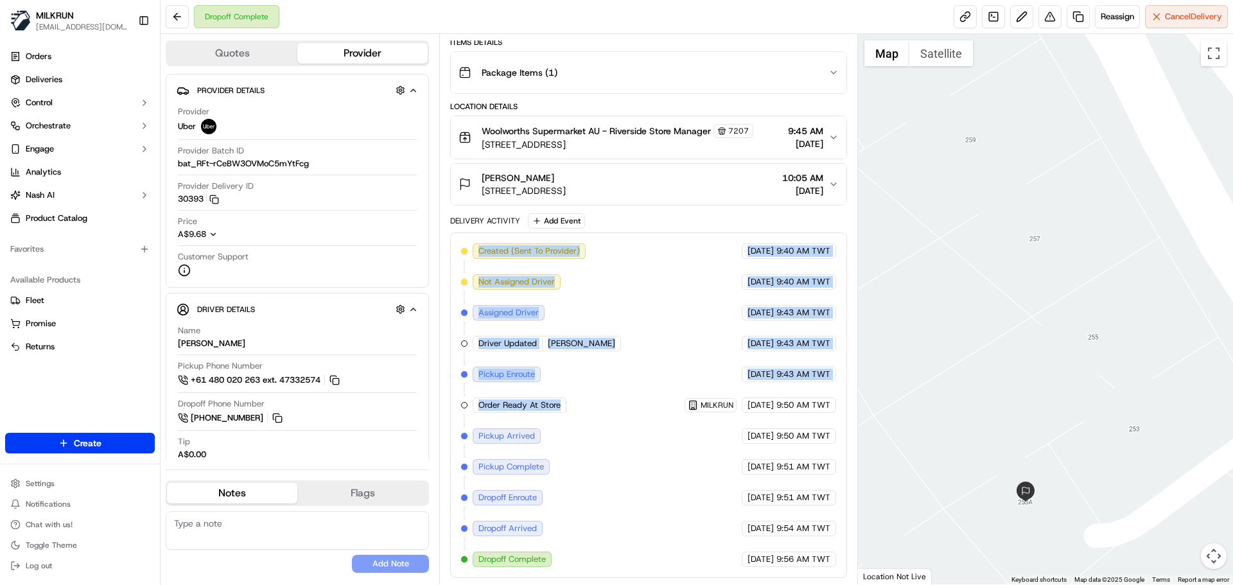
drag, startPoint x: 599, startPoint y: 450, endPoint x: 597, endPoint y: 276, distance: 174.7
click at [584, 233] on div "Created (Sent To Provider) Uber 18/09/2025 9:40 AM TWT Not Assigned Driver Uber…" at bounding box center [648, 406] width 396 height 346
click at [658, 456] on div "Created (Sent To Provider) Uber 18/09/2025 9:40 AM TWT Not Assigned Driver Uber…" at bounding box center [648, 405] width 374 height 324
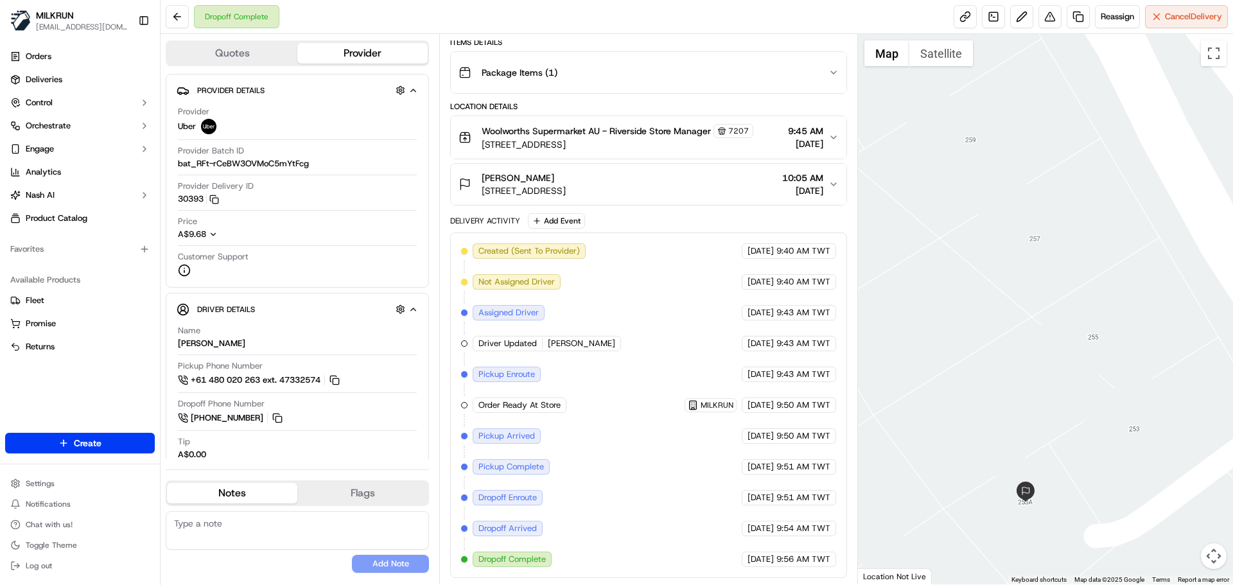
click at [655, 475] on div "Created (Sent To Provider) Uber 18/09/2025 9:40 AM TWT Not Assigned Driver Uber…" at bounding box center [648, 405] width 374 height 324
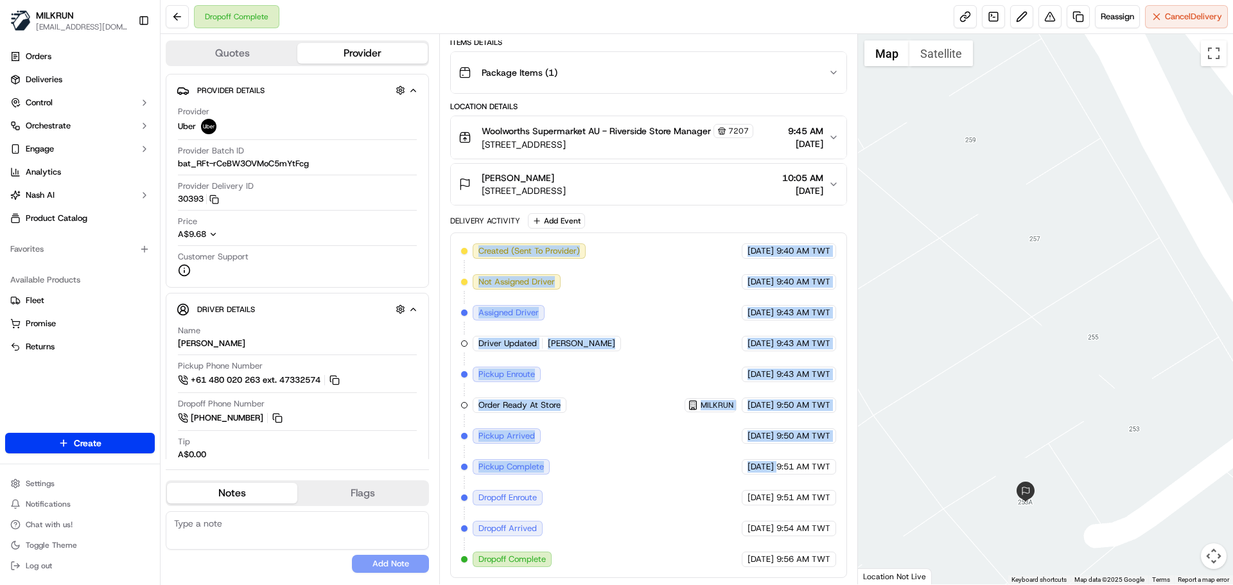
drag, startPoint x: 655, startPoint y: 475, endPoint x: 628, endPoint y: 300, distance: 176.8
click at [620, 251] on div "Created (Sent To Provider) Uber 18/09/2025 9:40 AM TWT Not Assigned Driver Uber…" at bounding box center [648, 405] width 374 height 324
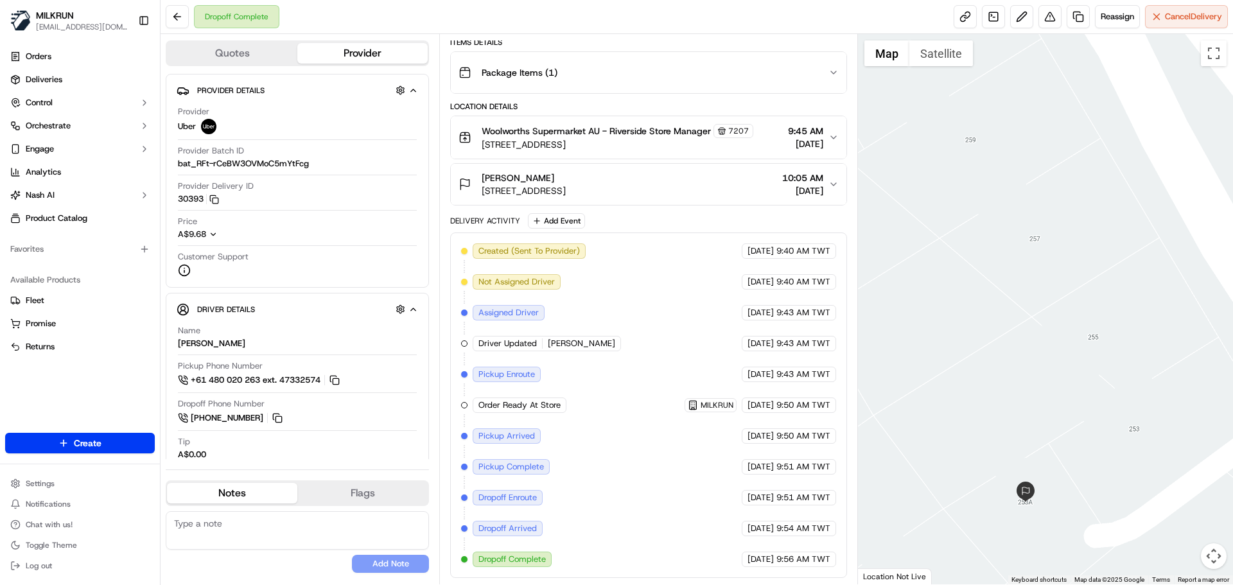
click at [628, 505] on div "Created (Sent To Provider) Uber 18/09/2025 9:40 AM TWT Not Assigned Driver Uber…" at bounding box center [648, 405] width 374 height 324
click at [529, 435] on span "Pickup Arrived" at bounding box center [506, 436] width 57 height 12
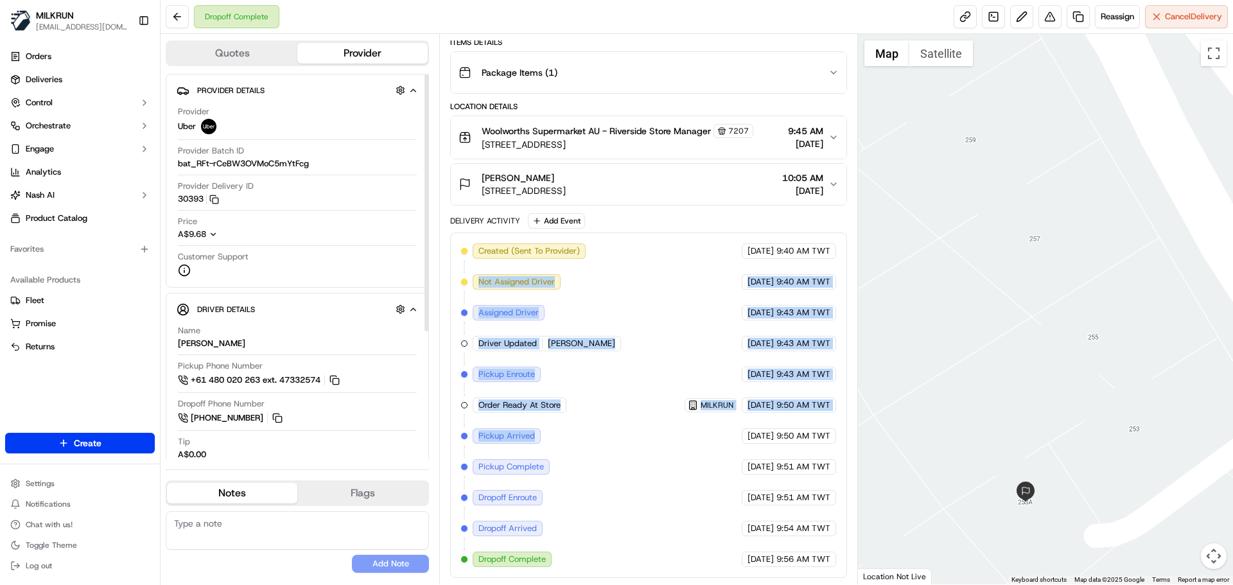
drag, startPoint x: 529, startPoint y: 435, endPoint x: 575, endPoint y: 286, distance: 156.6
click at [558, 262] on div "Created (Sent To Provider) Uber 18/09/2025 9:40 AM TWT Not Assigned Driver Uber…" at bounding box center [648, 405] width 374 height 324
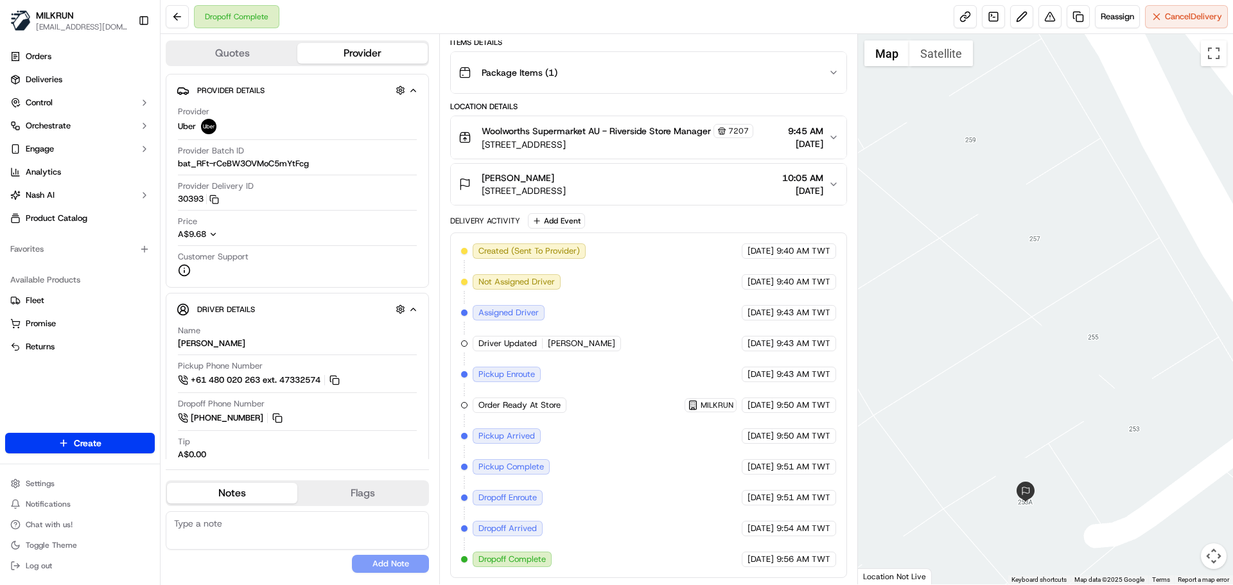
click at [651, 496] on div "Created (Sent To Provider) Uber 18/09/2025 9:40 AM TWT Not Assigned Driver Uber…" at bounding box center [648, 405] width 374 height 324
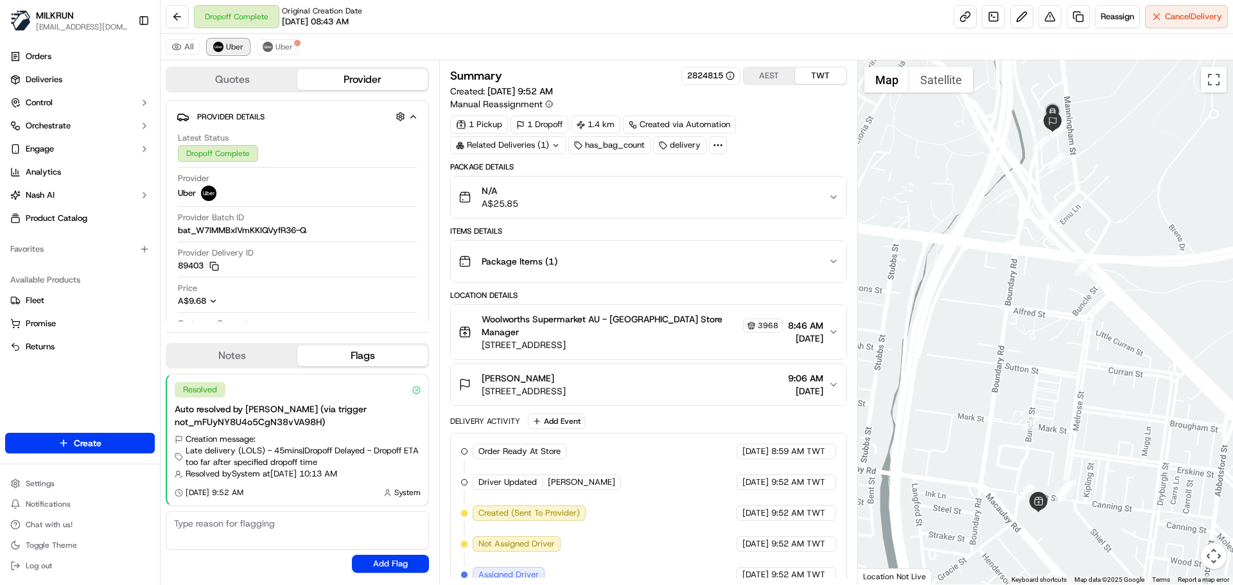
click at [226, 48] on span "Uber" at bounding box center [234, 47] width 17 height 10
click at [761, 82] on button "AEST" at bounding box center [769, 75] width 51 height 17
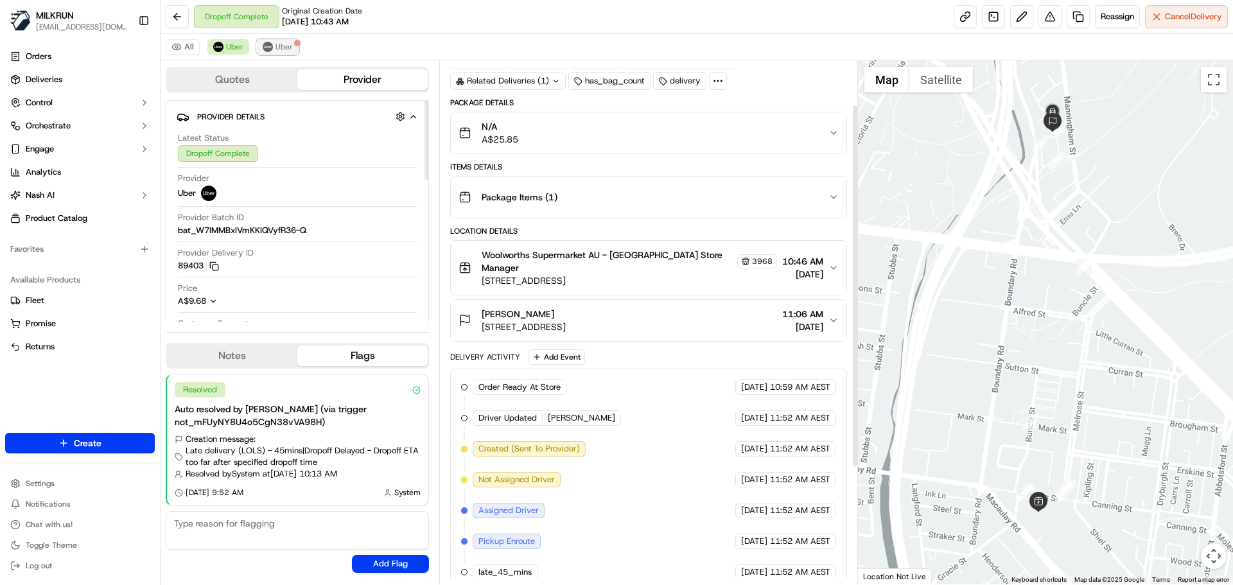
click at [293, 49] on button "Uber" at bounding box center [278, 46] width 42 height 15
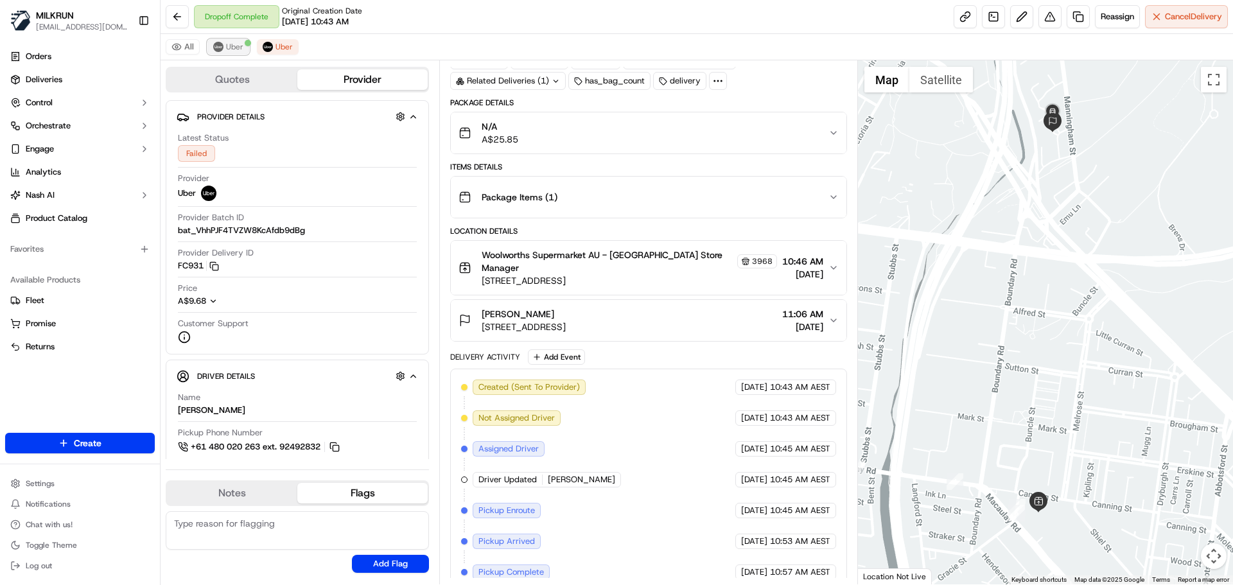
click at [238, 48] on span "Uber" at bounding box center [234, 47] width 17 height 10
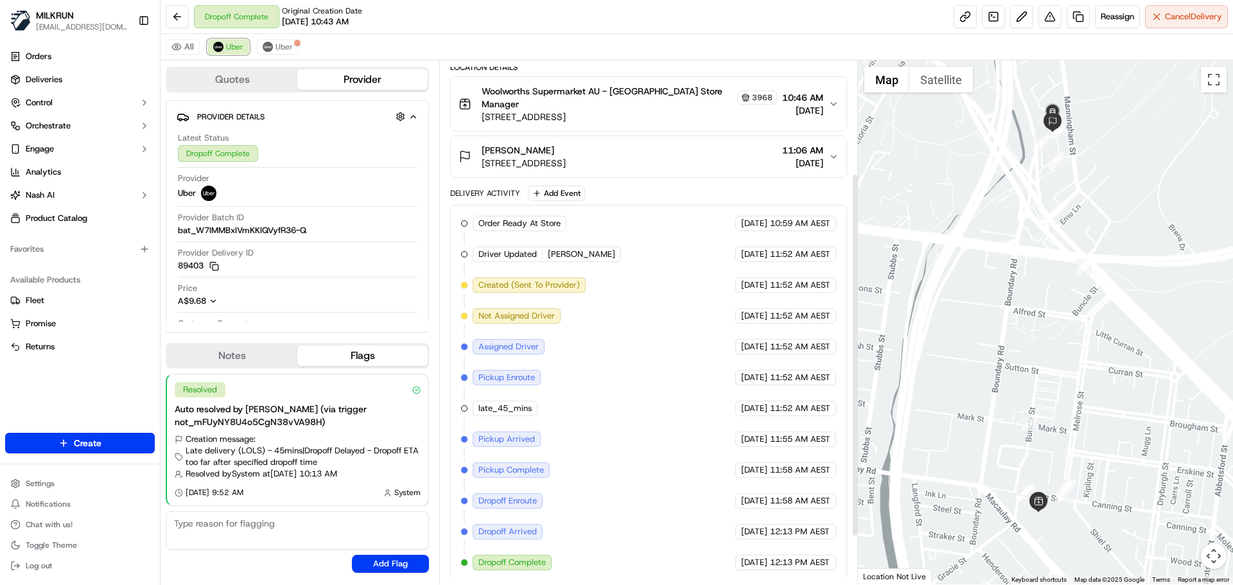
scroll to position [231, 0]
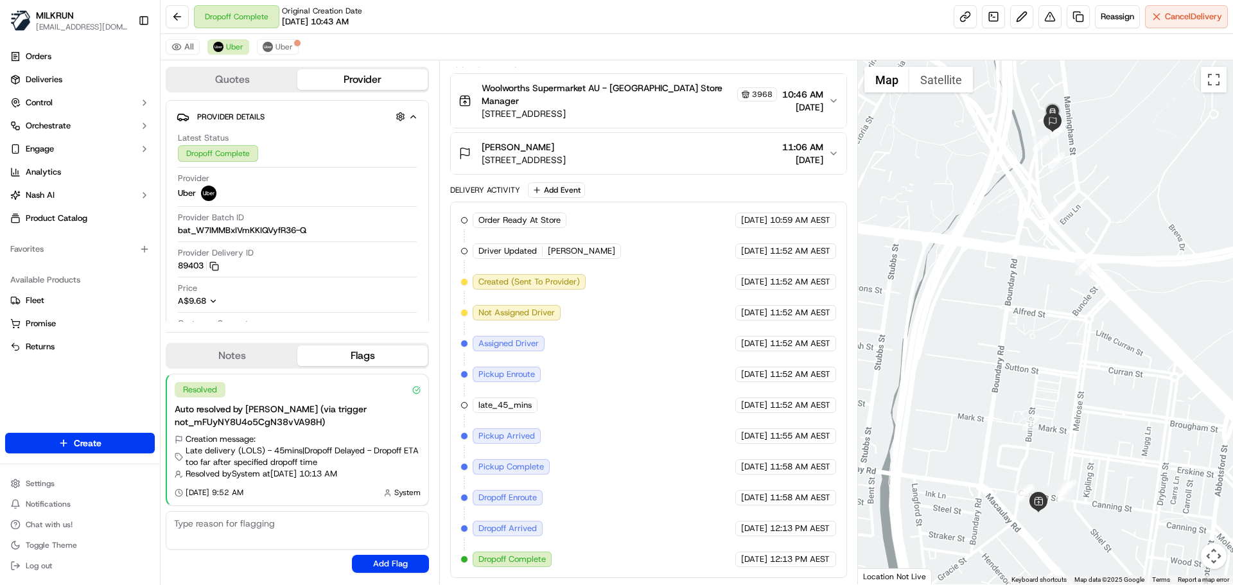
click at [610, 390] on div "Order Ready At Store MILKRUN [DATE] 10:59 AM AEST Driver Updated [PERSON_NAME] …" at bounding box center [648, 390] width 374 height 355
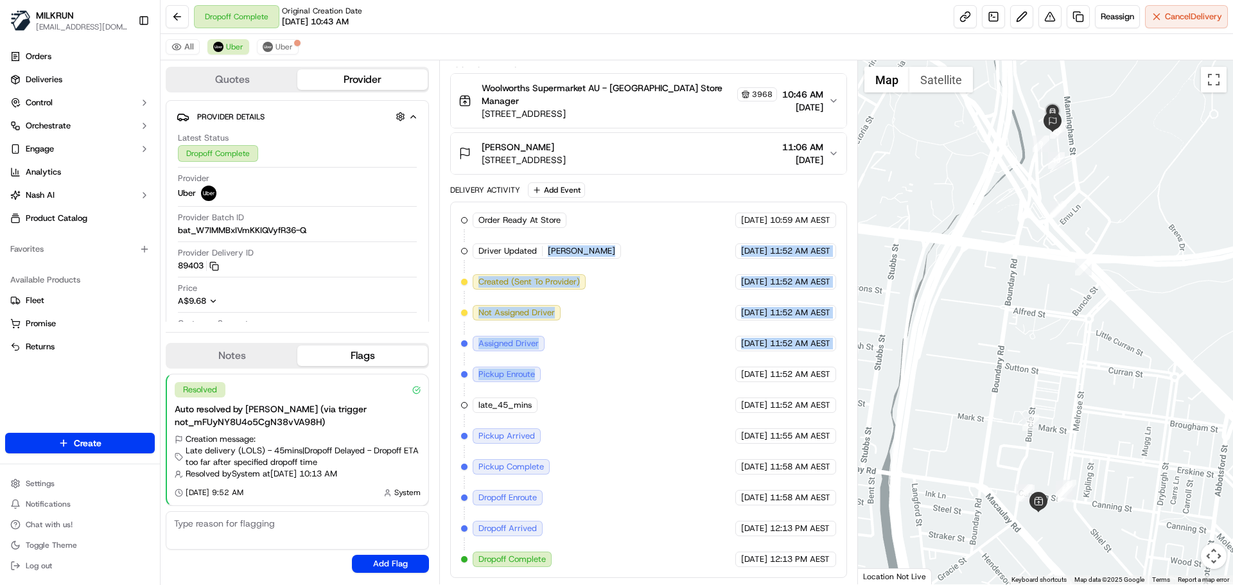
drag, startPoint x: 610, startPoint y: 390, endPoint x: 623, endPoint y: 277, distance: 113.8
click at [614, 251] on div "Order Ready At Store MILKRUN 18/09/2025 10:59 AM AEST Driver Updated MASAYA O. …" at bounding box center [648, 390] width 374 height 355
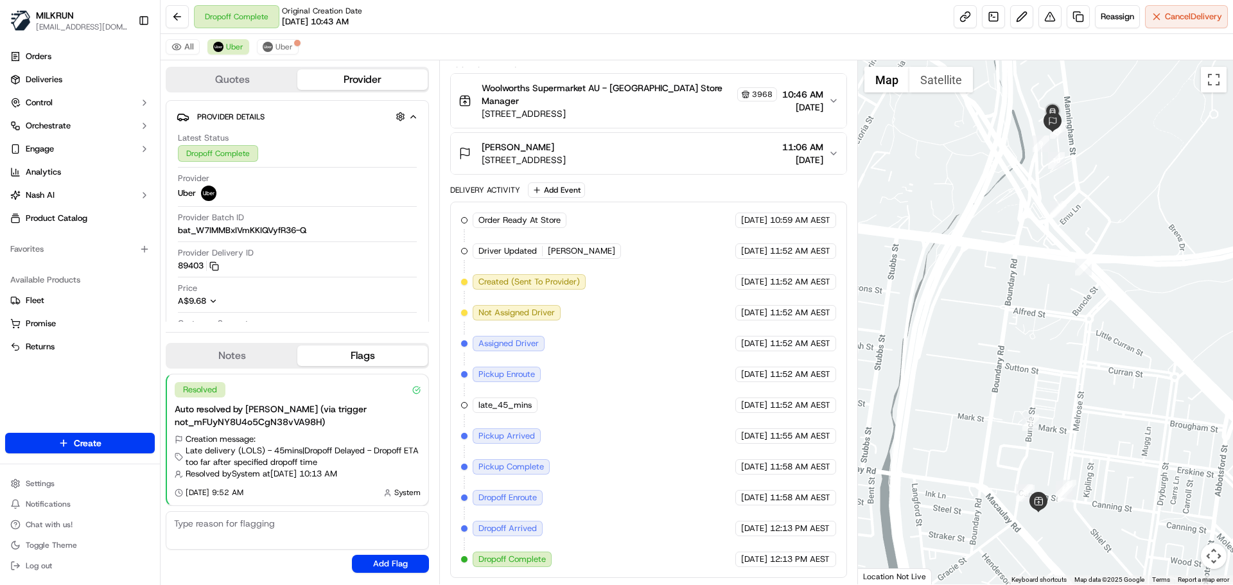
click at [665, 411] on div "Order Ready At Store MILKRUN 18/09/2025 10:59 AM AEST Driver Updated MASAYA O. …" at bounding box center [648, 390] width 374 height 355
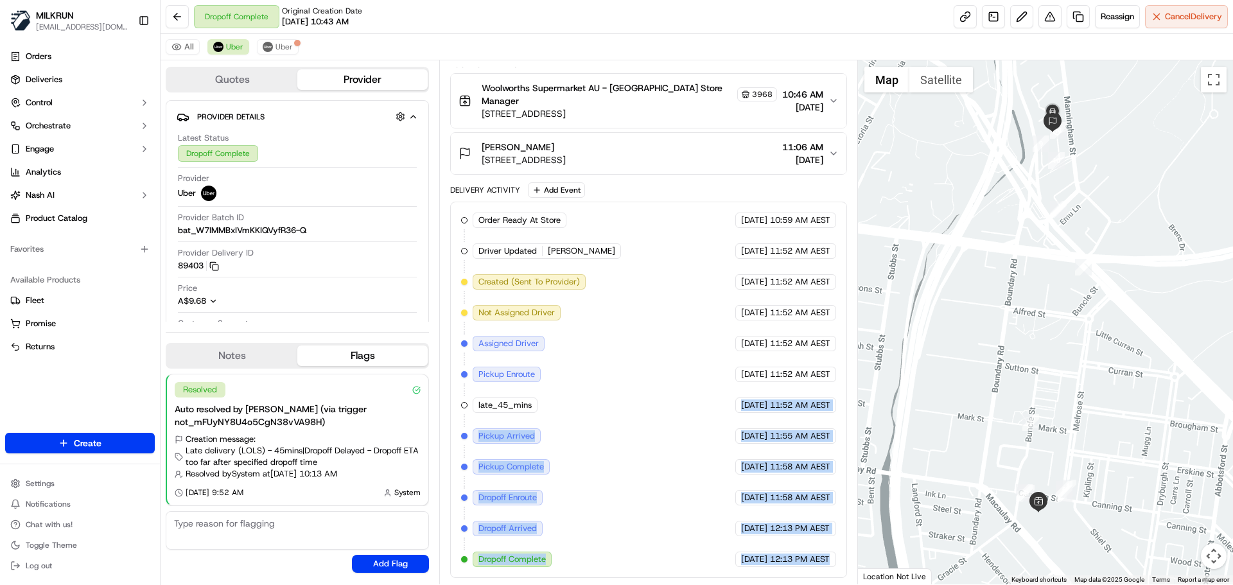
drag, startPoint x: 665, startPoint y: 411, endPoint x: 802, endPoint y: 552, distance: 196.2
click at [802, 552] on div "Order Ready At Store MILKRUN 18/09/2025 10:59 AM AEST Driver Updated MASAYA O. …" at bounding box center [648, 390] width 374 height 355
click at [802, 552] on div "18/09/2025 12:13 PM AEST" at bounding box center [785, 559] width 101 height 15
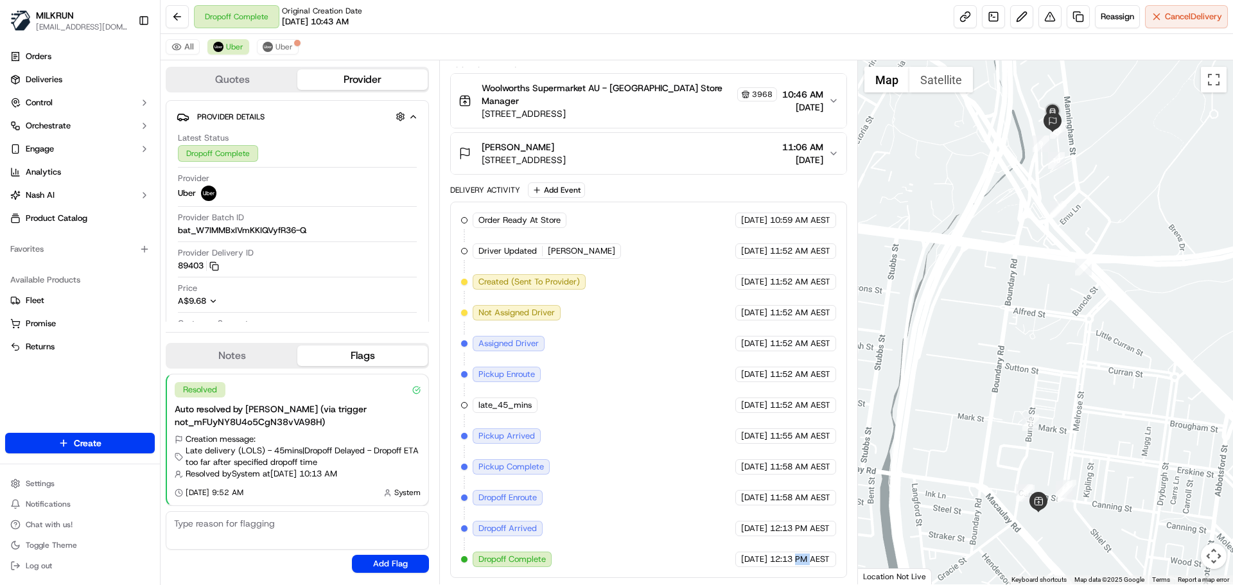
click at [802, 552] on div "18/09/2025 12:13 PM AEST" at bounding box center [785, 559] width 101 height 15
drag, startPoint x: 802, startPoint y: 552, endPoint x: 706, endPoint y: 323, distance: 247.9
click at [714, 342] on div "Order Ready At Store MILKRUN 18/09/2025 10:59 AM AEST Driver Updated MASAYA O. …" at bounding box center [648, 390] width 374 height 355
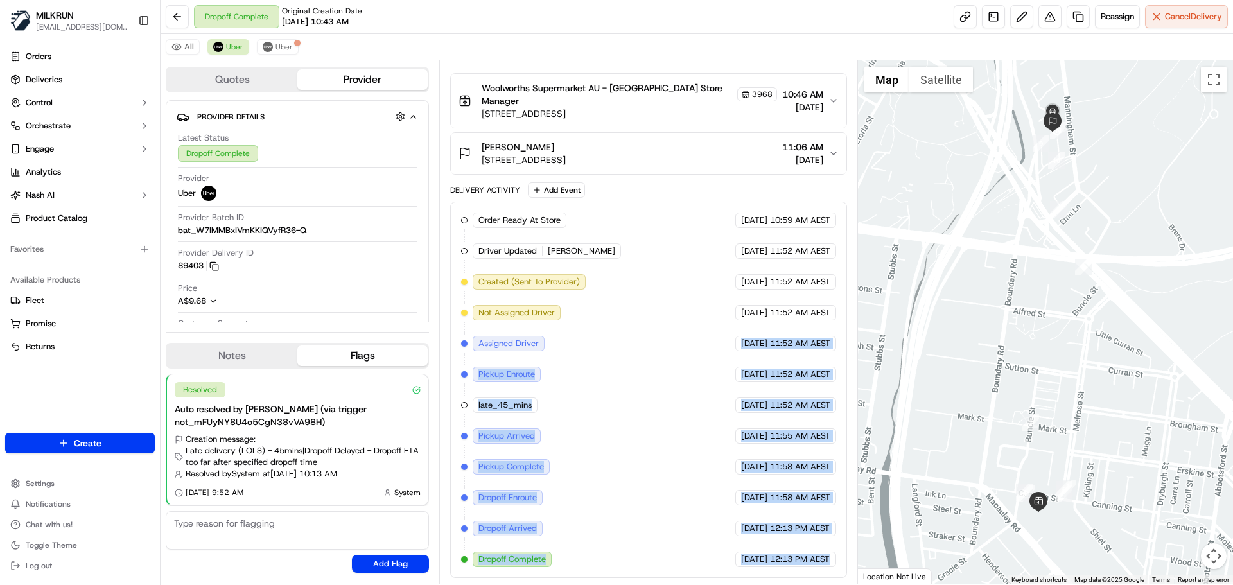
click at [741, 500] on span "[DATE]" at bounding box center [754, 498] width 26 height 12
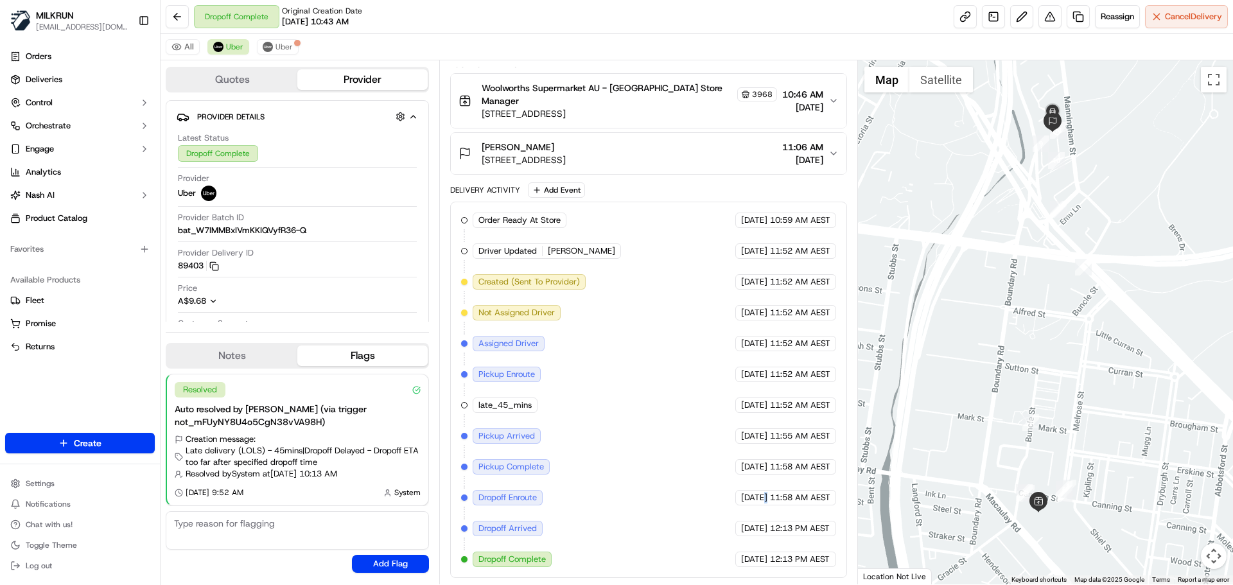
click at [741, 500] on span "[DATE]" at bounding box center [754, 498] width 26 height 12
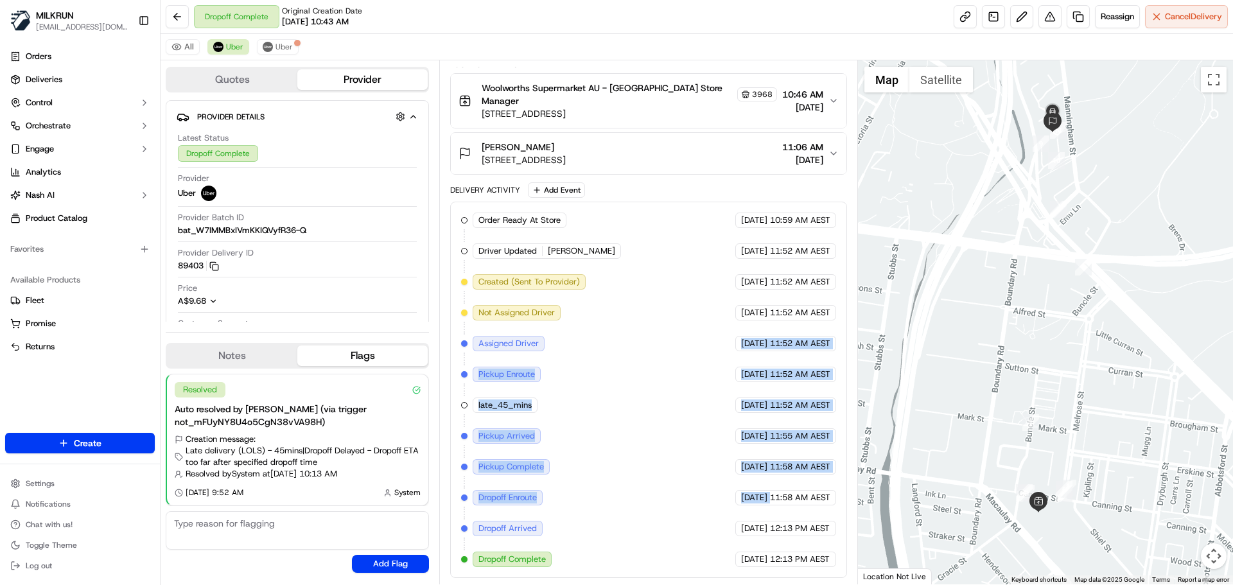
drag, startPoint x: 739, startPoint y: 500, endPoint x: 626, endPoint y: 253, distance: 272.2
click at [623, 240] on div "Order Ready At Store MILKRUN 18/09/2025 10:59 AM AEST Driver Updated MASAYA O. …" at bounding box center [648, 390] width 374 height 355
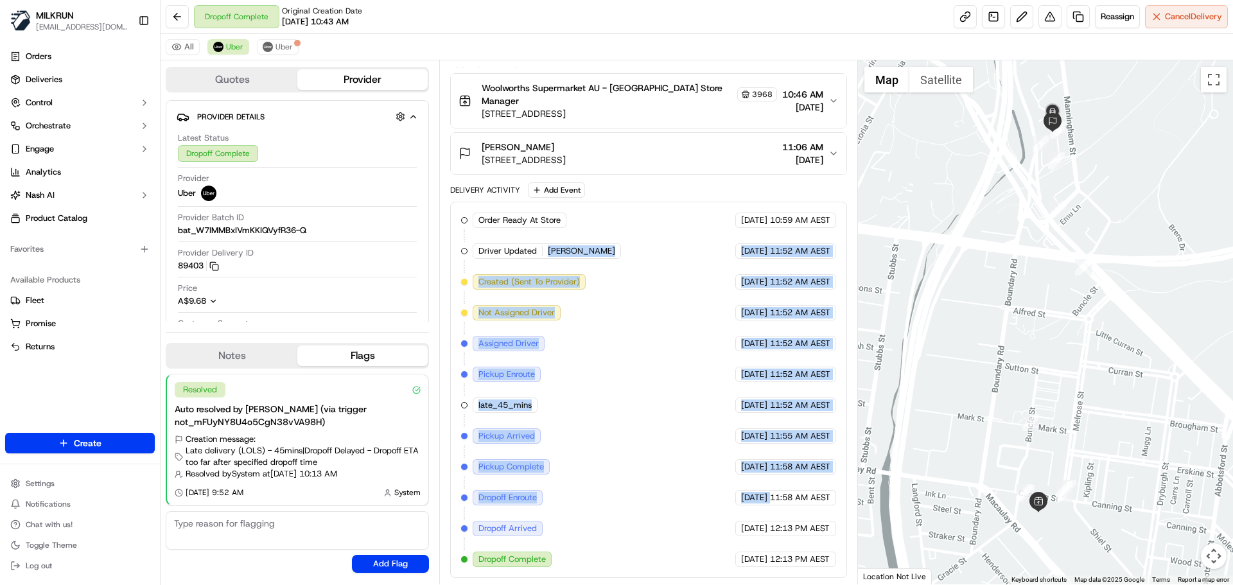
click at [654, 455] on div "Order Ready At Store MILKRUN 18/09/2025 10:59 AM AEST Driver Updated MASAYA O. …" at bounding box center [648, 390] width 374 height 355
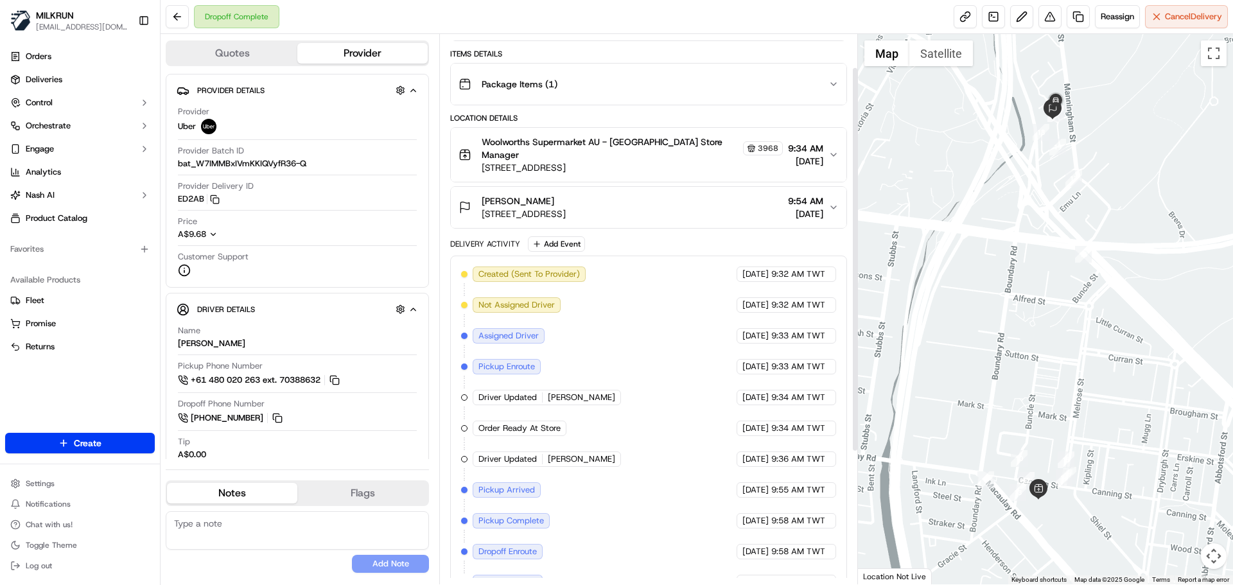
scroll to position [236, 0]
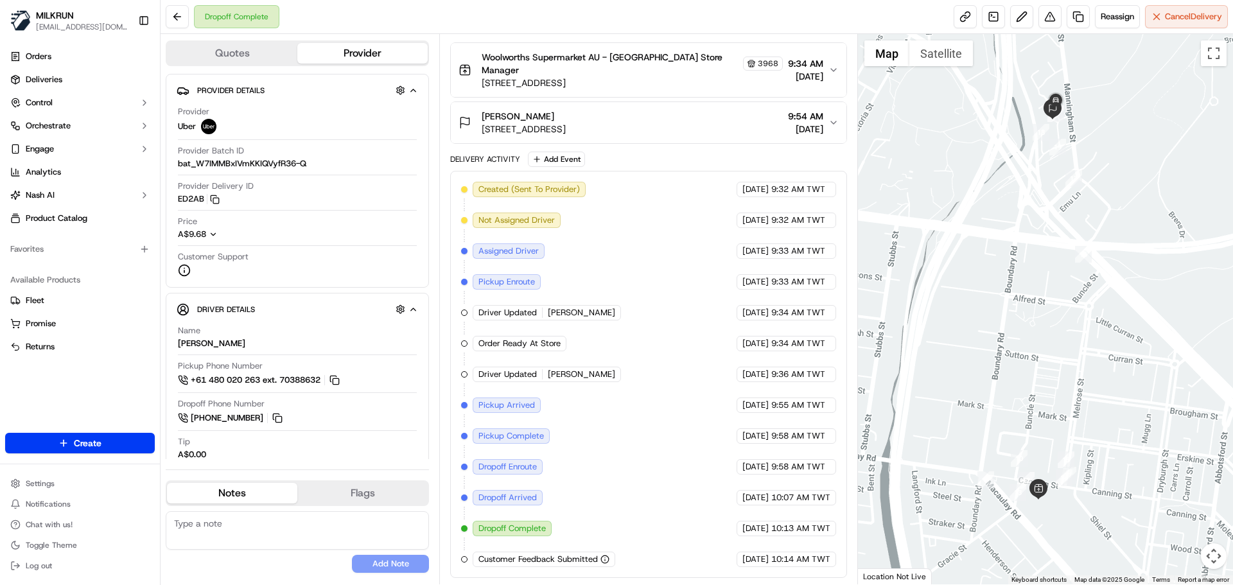
click at [805, 493] on span "10:07 AM TWT" at bounding box center [800, 498] width 59 height 12
drag, startPoint x: 805, startPoint y: 493, endPoint x: 805, endPoint y: 421, distance: 71.3
click at [805, 421] on div "Created (Sent To Provider) Uber [DATE] 9:32 AM TWT Not Assigned Driver Uber [DA…" at bounding box center [648, 374] width 374 height 385
click at [805, 439] on span "9:58 AM TWT" at bounding box center [798, 436] width 54 height 12
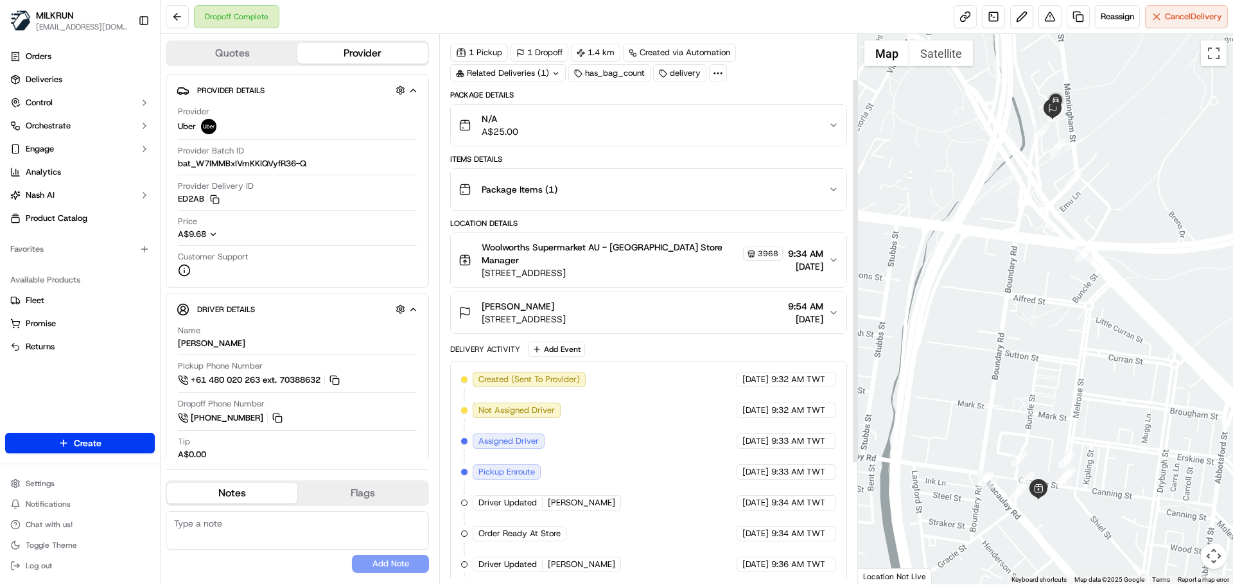
scroll to position [64, 0]
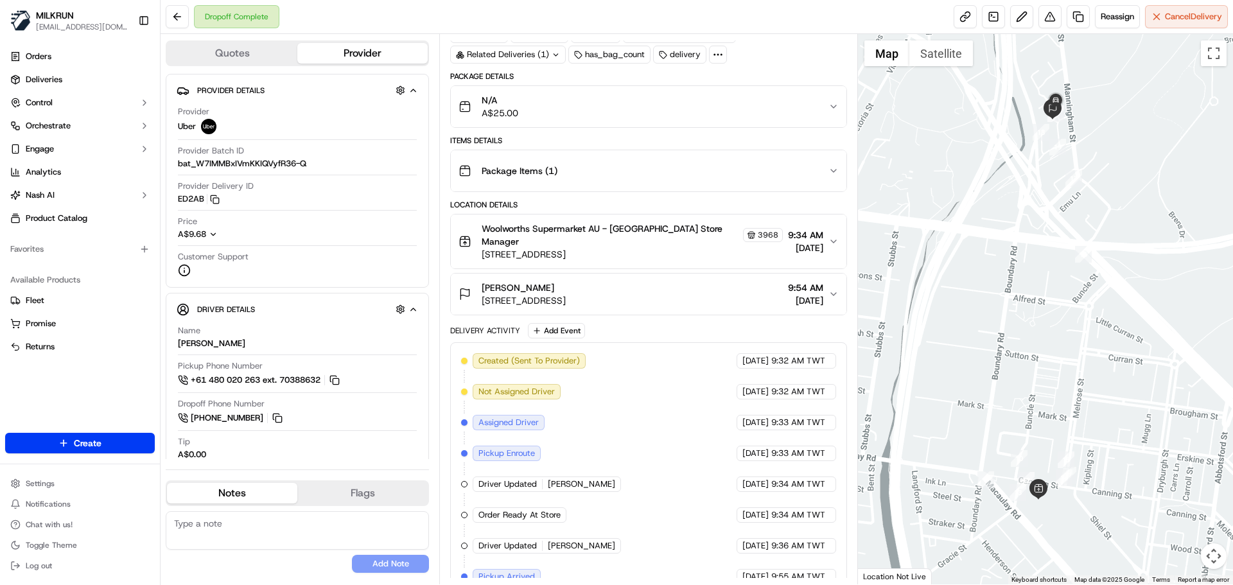
click at [784, 363] on span "9:32 AM TWT" at bounding box center [798, 361] width 54 height 12
drag, startPoint x: 784, startPoint y: 363, endPoint x: 787, endPoint y: 440, distance: 77.1
click at [787, 439] on div "Created (Sent To Provider) Uber 18/09/2025 9:32 AM TWT Not Assigned Driver Uber…" at bounding box center [648, 545] width 374 height 385
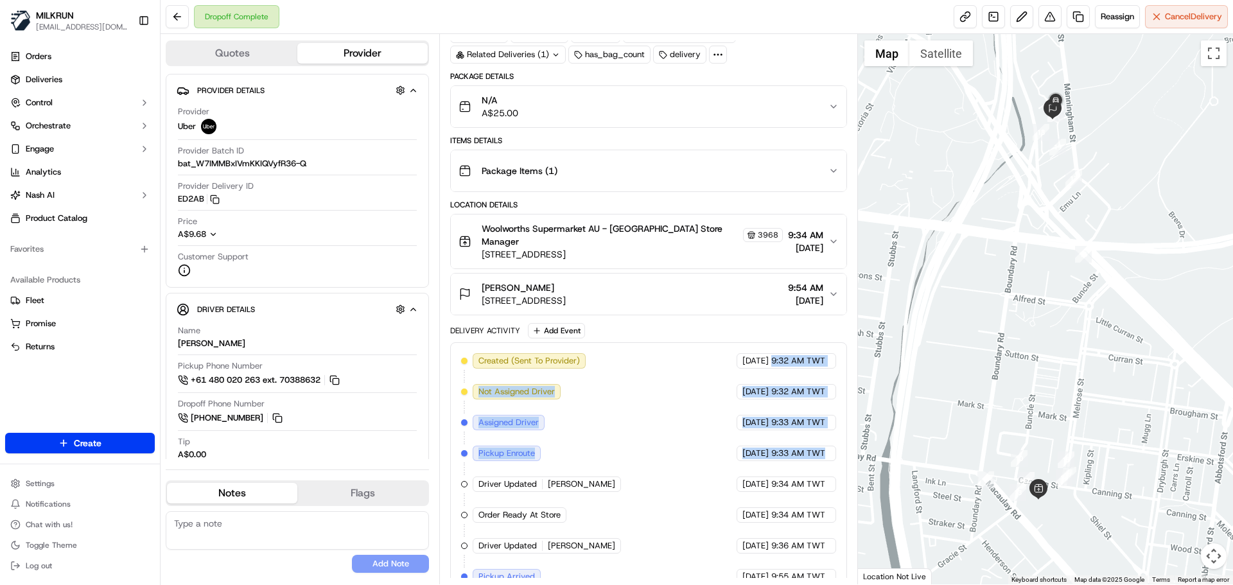
click at [787, 440] on div "Created (Sent To Provider) Uber 18/09/2025 9:32 AM TWT Not Assigned Driver Uber…" at bounding box center [648, 545] width 374 height 385
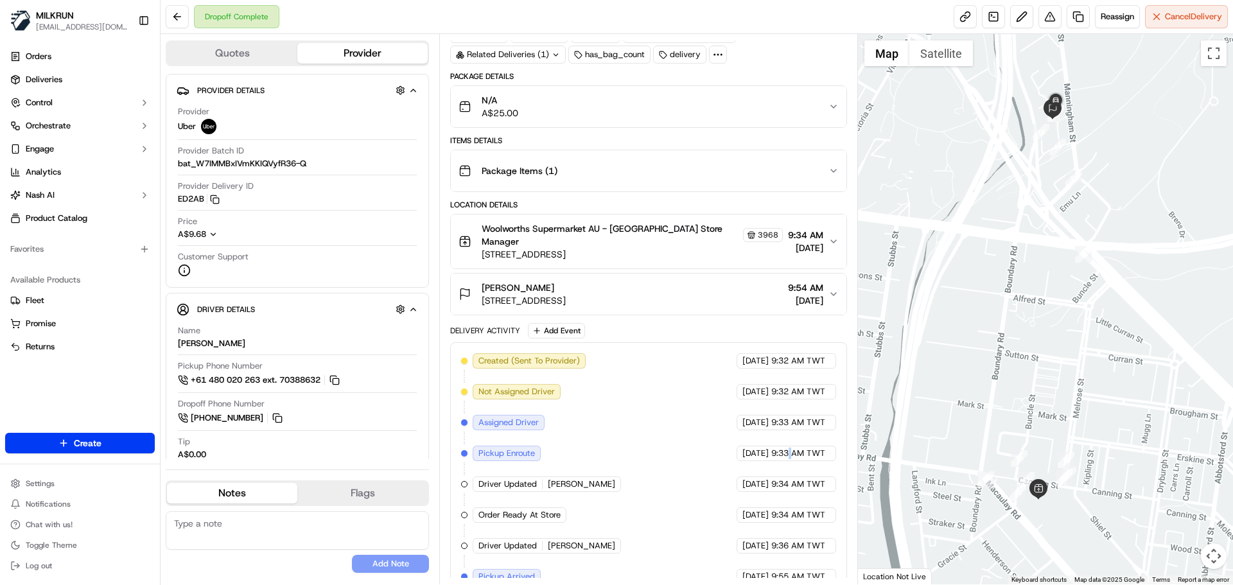
click at [787, 440] on div "Created (Sent To Provider) Uber 18/09/2025 9:32 AM TWT Not Assigned Driver Uber…" at bounding box center [648, 545] width 374 height 385
drag, startPoint x: 787, startPoint y: 440, endPoint x: 665, endPoint y: 371, distance: 140.1
click at [714, 346] on div "Created (Sent To Provider) Uber 18/09/2025 9:32 AM TWT Not Assigned Driver Uber…" at bounding box center [648, 545] width 396 height 407
click at [635, 399] on div "Created (Sent To Provider) Uber 18/09/2025 9:32 AM TWT Not Assigned Driver Uber…" at bounding box center [648, 545] width 374 height 385
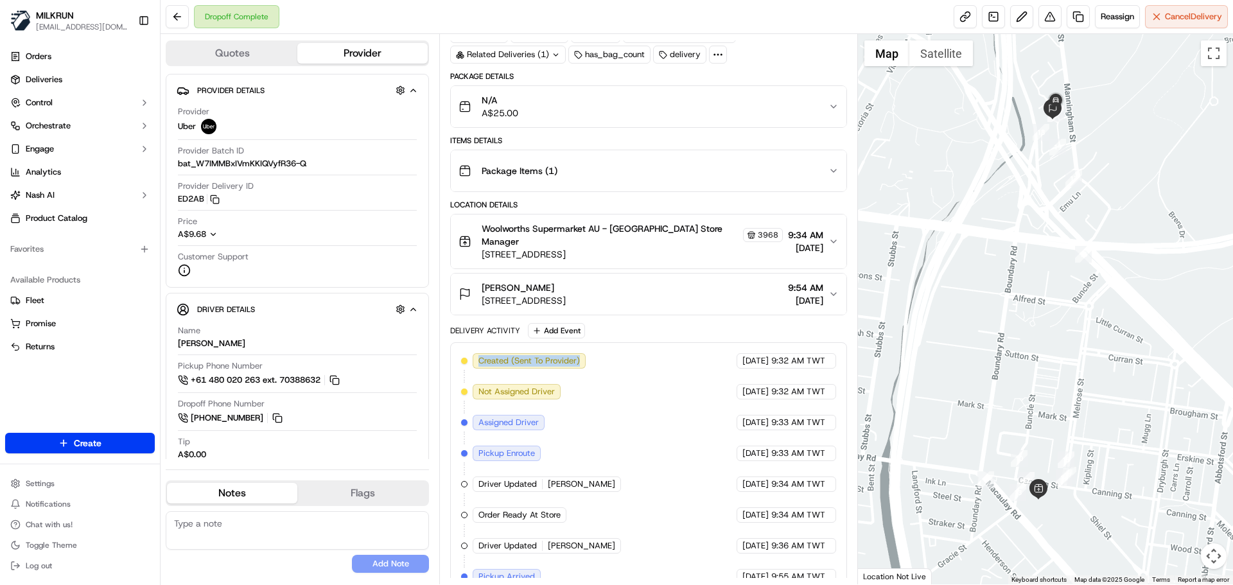
drag, startPoint x: 635, startPoint y: 399, endPoint x: 640, endPoint y: 353, distance: 47.1
click at [640, 353] on div "Created (Sent To Provider) Uber 18/09/2025 9:32 AM TWT Not Assigned Driver Uber…" at bounding box center [648, 545] width 396 height 407
click at [651, 401] on div "Created (Sent To Provider) Uber 18/09/2025 9:32 AM TWT Not Assigned Driver Uber…" at bounding box center [648, 545] width 374 height 385
drag, startPoint x: 651, startPoint y: 401, endPoint x: 791, endPoint y: 534, distance: 193.1
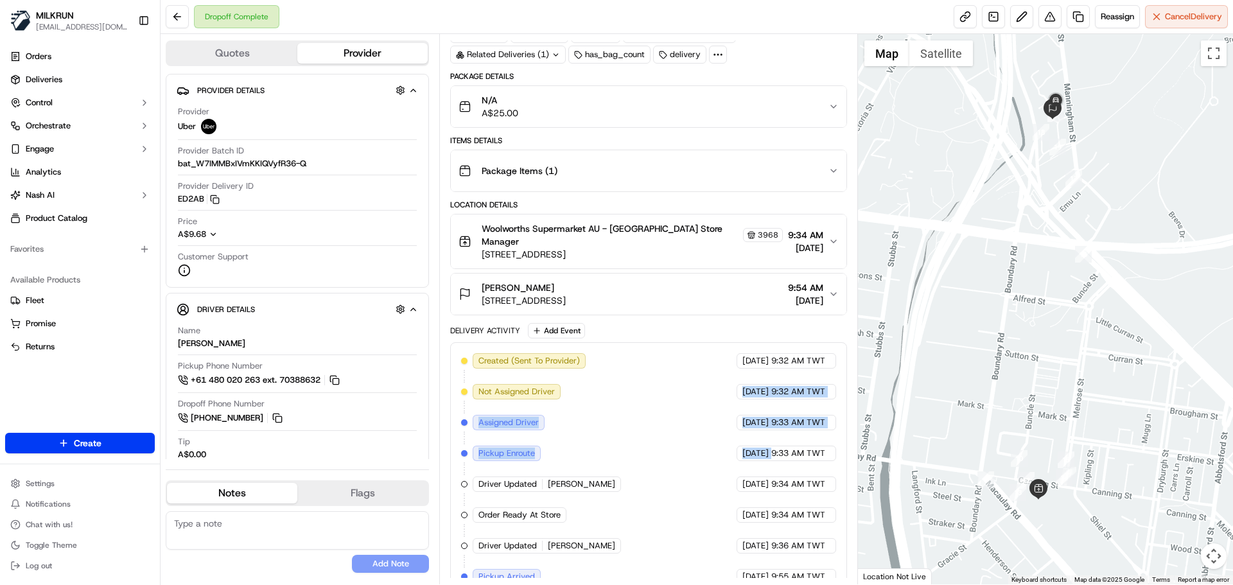
click at [784, 531] on div "Created (Sent To Provider) Uber 18/09/2025 9:32 AM TWT Not Assigned Driver Uber…" at bounding box center [648, 545] width 374 height 385
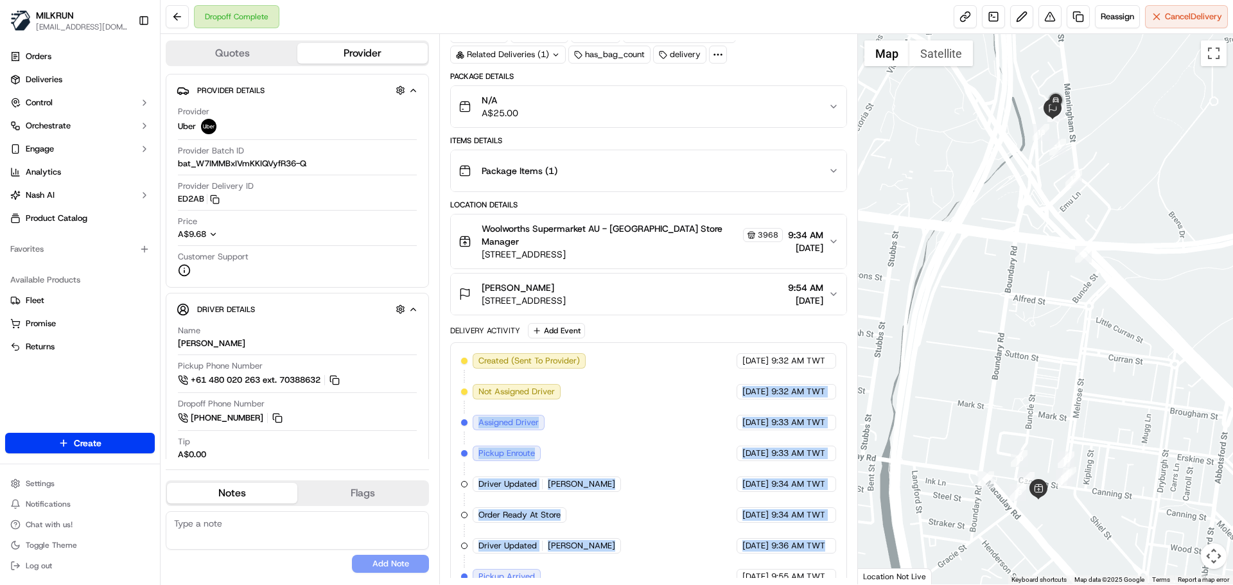
click at [789, 534] on div "Created (Sent To Provider) Uber 18/09/2025 9:32 AM TWT Not Assigned Driver Uber…" at bounding box center [648, 545] width 374 height 385
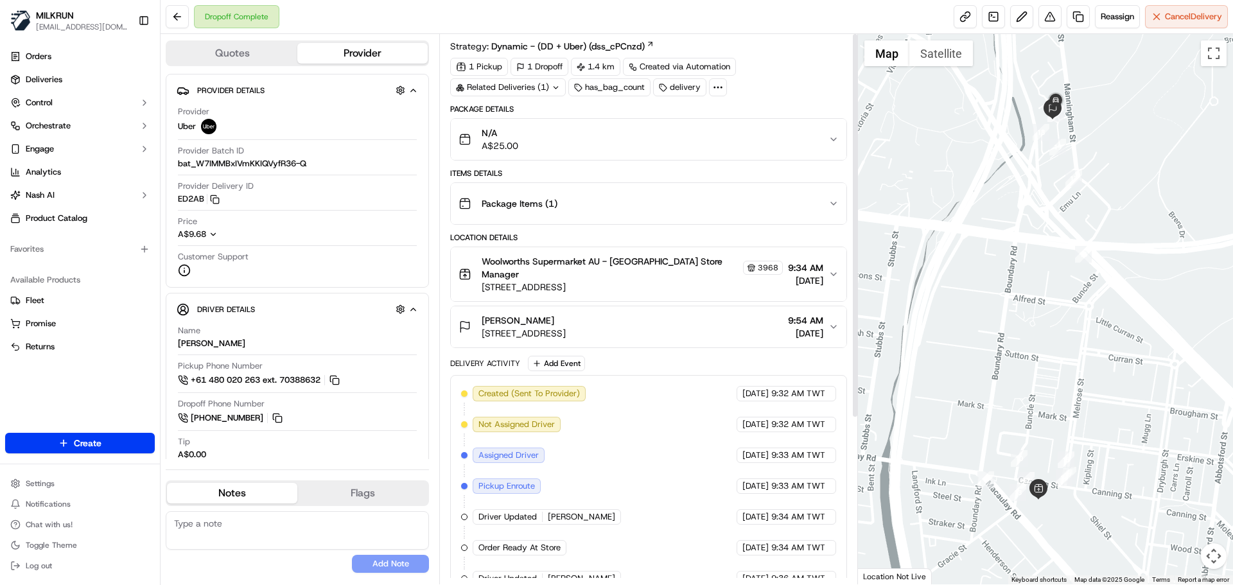
scroll to position [0, 0]
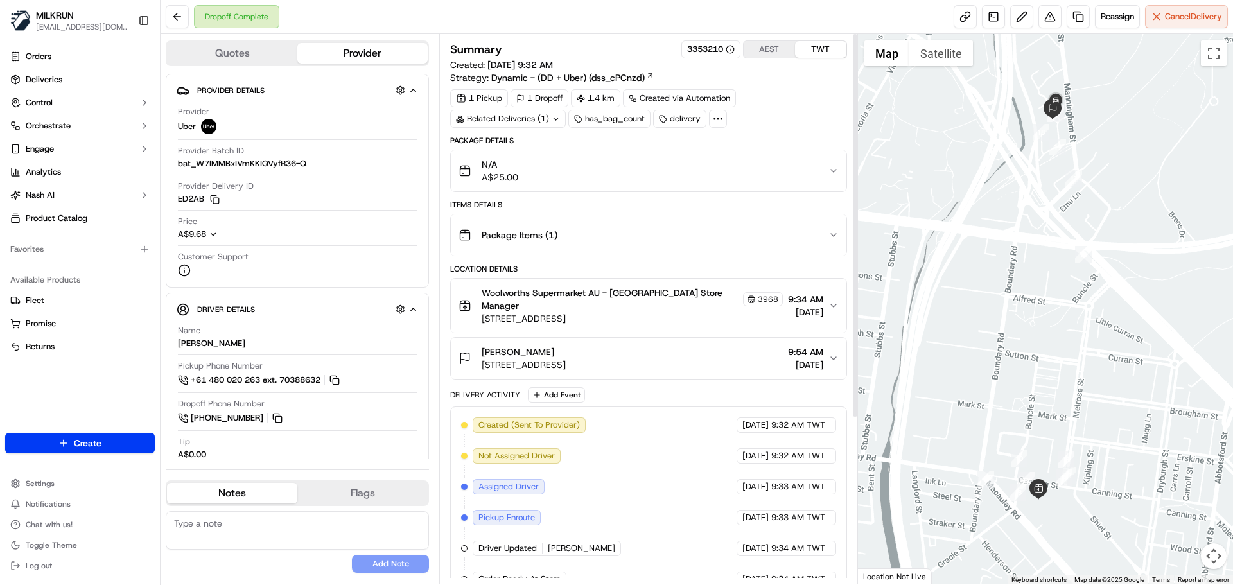
click at [765, 39] on div "Summary 3353210 AEST TWT Created: 18/09/2025 9:32 AM Strategy: Dynamic - (DD + …" at bounding box center [648, 309] width 418 height 550
click at [766, 46] on button "AEST" at bounding box center [769, 49] width 51 height 17
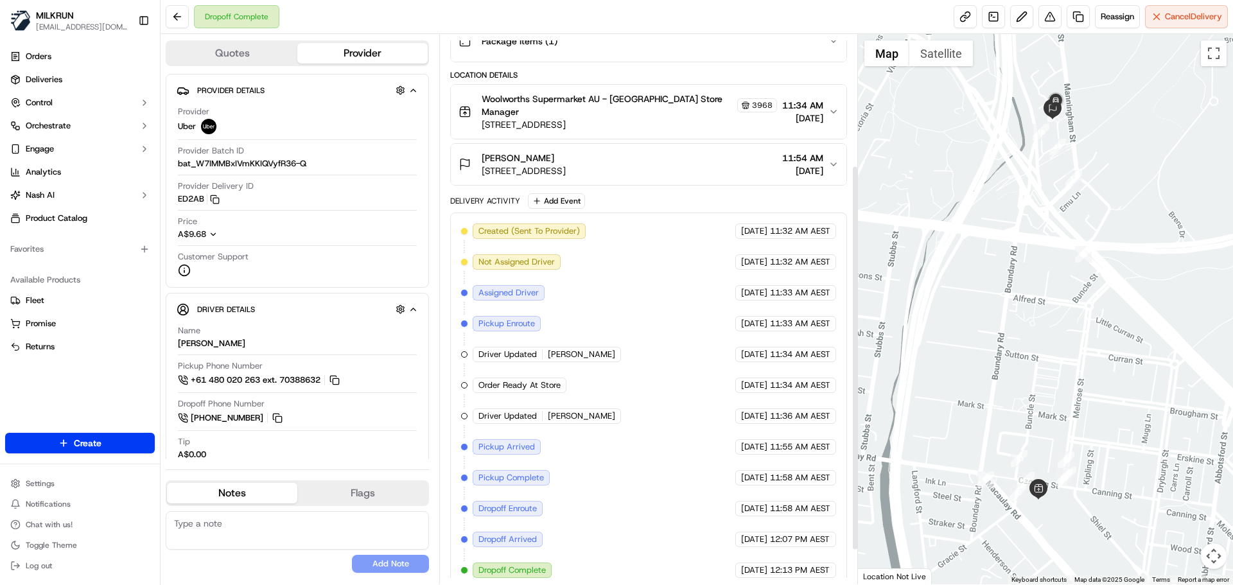
scroll to position [171, 0]
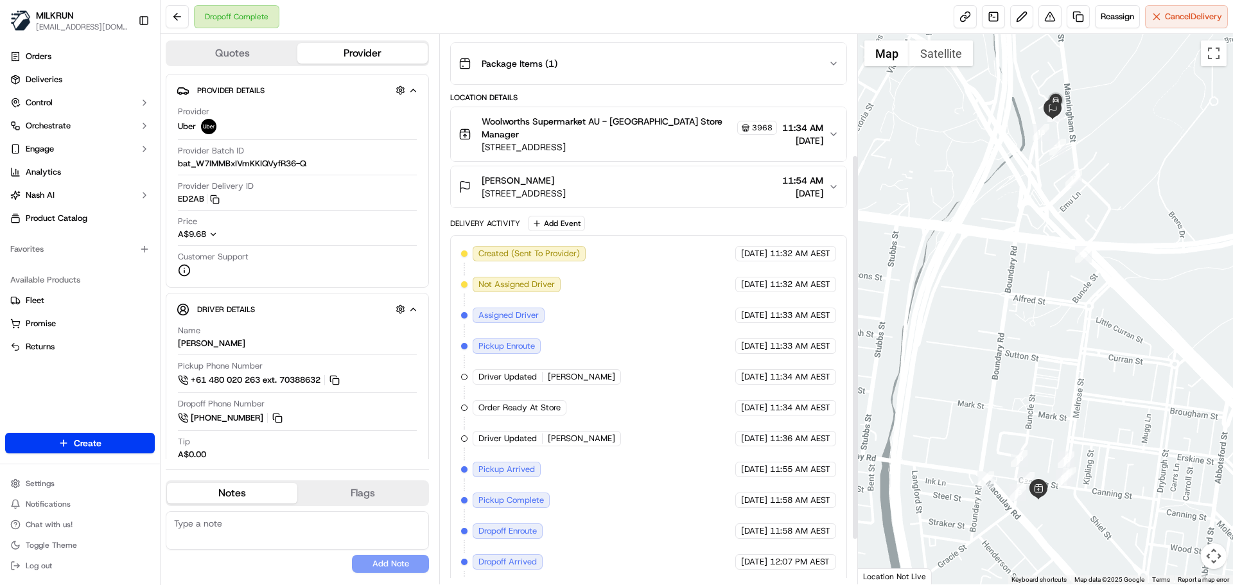
click at [789, 493] on div "18/09/2025 11:58 AM AEST" at bounding box center [785, 500] width 101 height 15
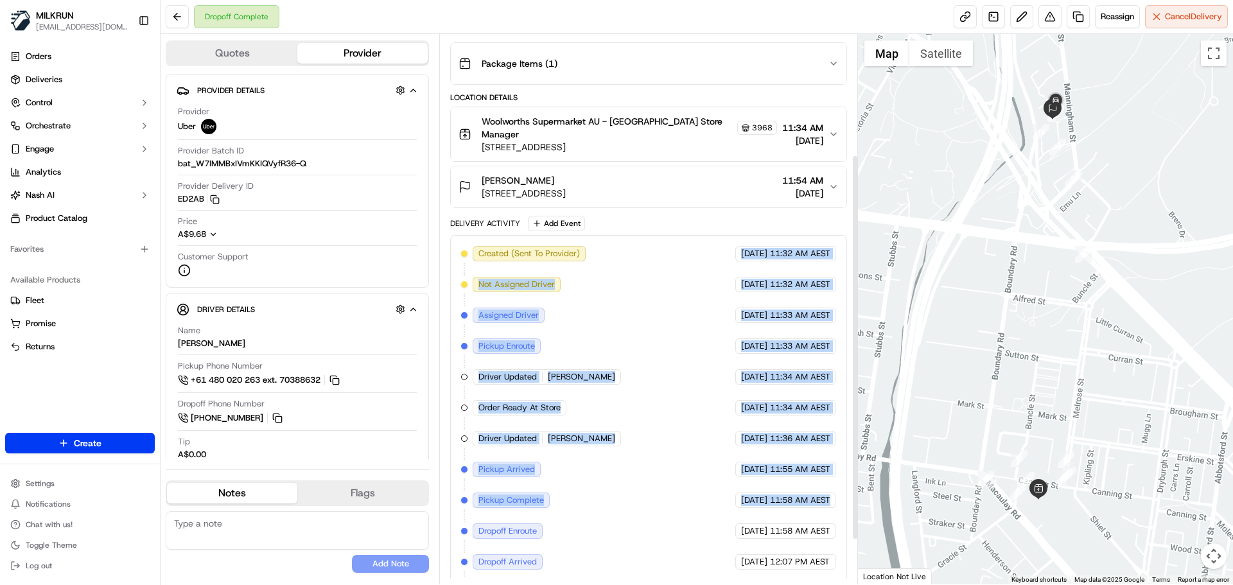
drag, startPoint x: 789, startPoint y: 493, endPoint x: 650, endPoint y: 206, distance: 319.1
click at [658, 216] on div "Delivery Activity Add Event Created (Sent To Provider) Uber 18/09/2025 11:32 AM…" at bounding box center [648, 429] width 396 height 426
click at [516, 274] on div "Created (Sent To Provider) Uber 18/09/2025 11:32 AM AEST Not Assigned Driver Ub…" at bounding box center [648, 438] width 374 height 385
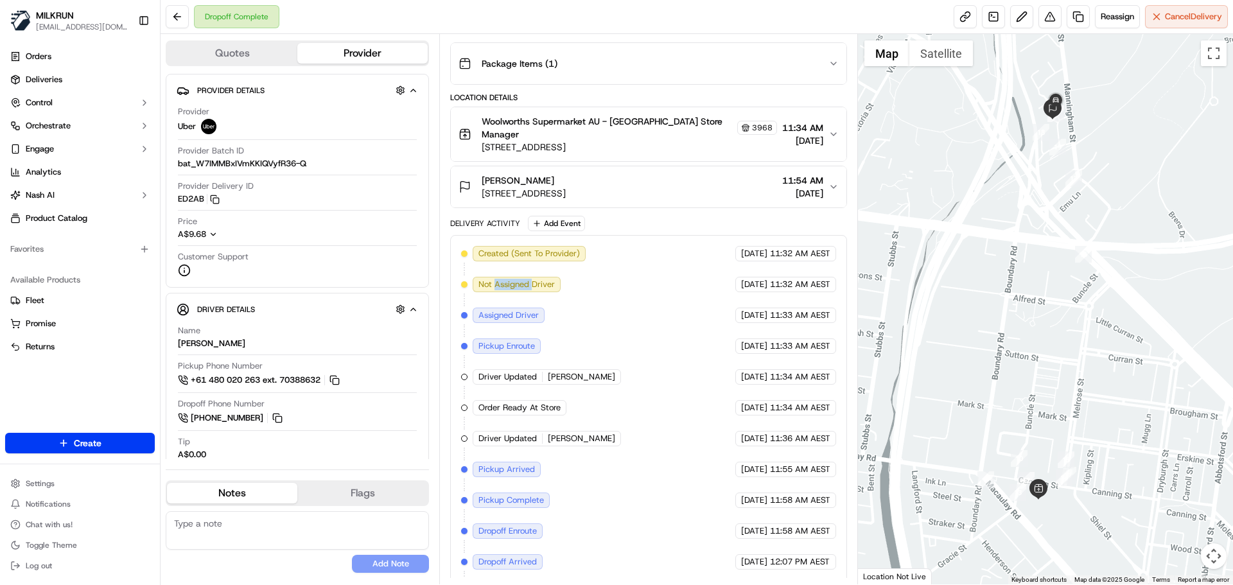
click at [516, 274] on div "Created (Sent To Provider) Uber 18/09/2025 11:32 AM AEST Not Assigned Driver Ub…" at bounding box center [648, 438] width 374 height 385
drag, startPoint x: 516, startPoint y: 274, endPoint x: 489, endPoint y: 213, distance: 66.7
click at [490, 213] on div "Package Details N/A A$25.00 Items Details Package Items ( 1 ) Location Details …" at bounding box center [648, 303] width 396 height 678
click at [488, 214] on div "Package Details N/A A$25.00 Items Details Package Items ( 1 ) Location Details …" at bounding box center [648, 303] width 396 height 678
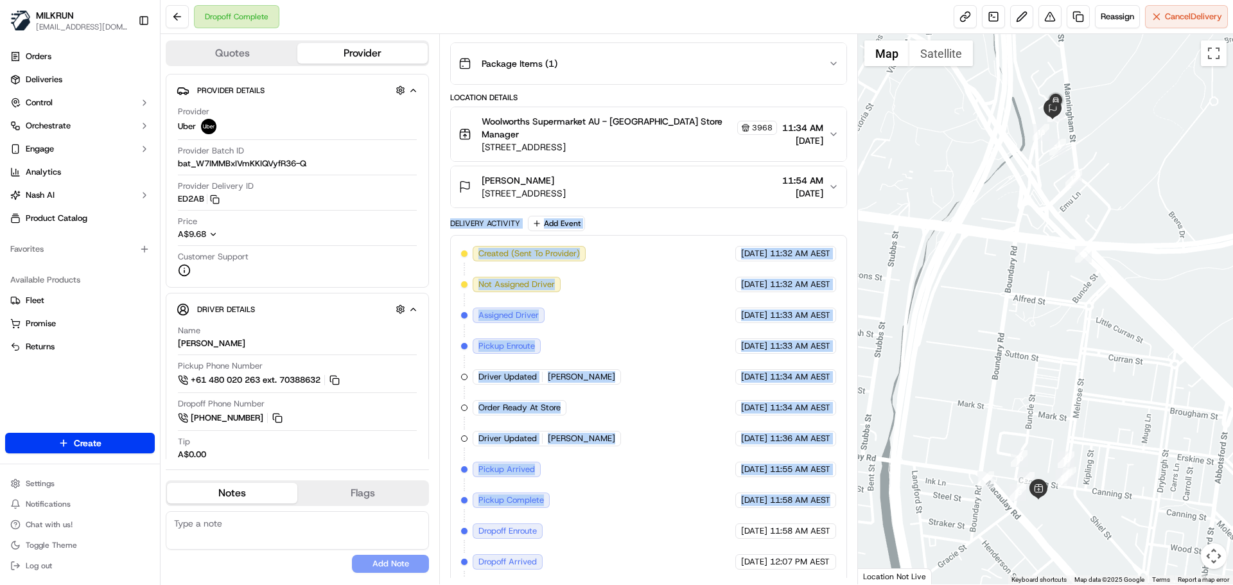
drag, startPoint x: 488, startPoint y: 214, endPoint x: 789, endPoint y: 491, distance: 409.5
click at [789, 489] on div "Package Details N/A A$25.00 Items Details Package Items ( 1 ) Location Details …" at bounding box center [648, 303] width 396 height 678
click at [789, 491] on div "Created (Sent To Provider) Uber 18/09/2025 11:32 AM AEST Not Assigned Driver Ub…" at bounding box center [648, 438] width 374 height 385
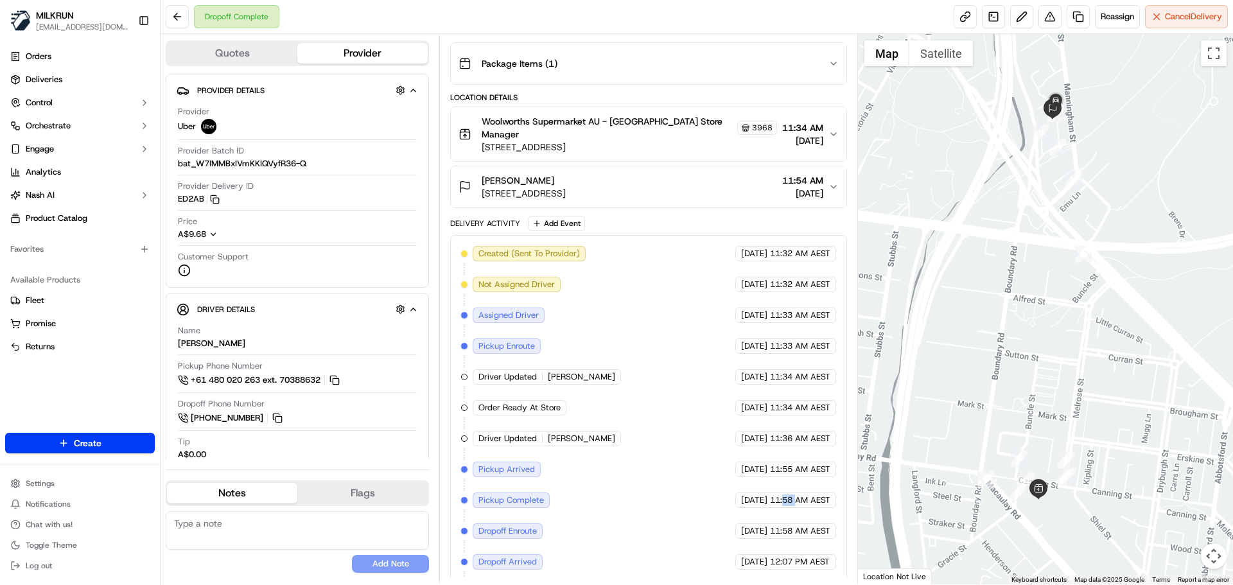
click at [789, 491] on div "Created (Sent To Provider) Uber 18/09/2025 11:32 AM AEST Not Assigned Driver Ub…" at bounding box center [648, 438] width 374 height 385
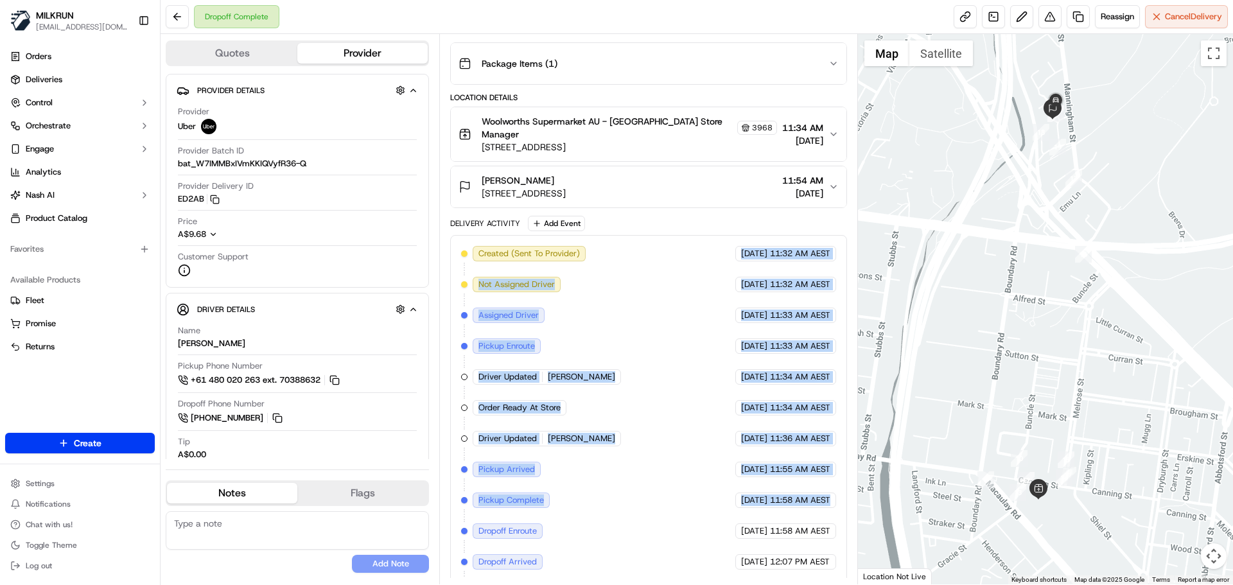
drag, startPoint x: 789, startPoint y: 491, endPoint x: 762, endPoint y: 239, distance: 253.9
click at [761, 230] on div "Delivery Activity Add Event Created (Sent To Provider) Uber 18/09/2025 11:32 AM…" at bounding box center [648, 429] width 396 height 426
click at [764, 364] on div "Created (Sent To Provider) Uber 18/09/2025 11:32 AM AEST Not Assigned Driver Ub…" at bounding box center [648, 438] width 374 height 385
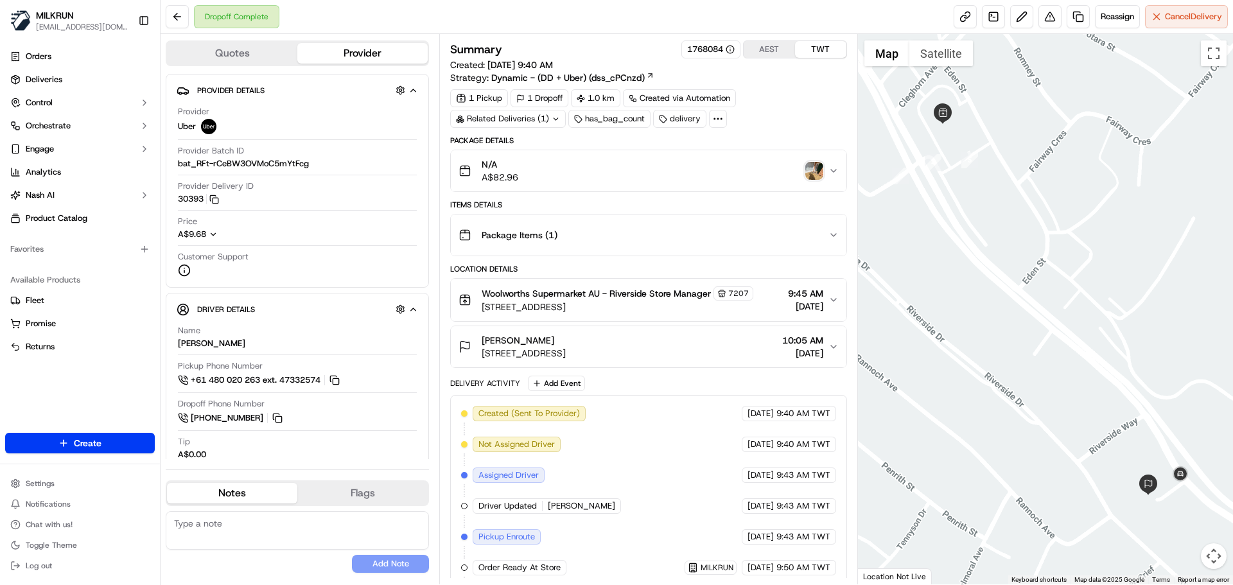
click at [814, 174] on img "button" at bounding box center [814, 171] width 18 height 18
